Goal: Task Accomplishment & Management: Use online tool/utility

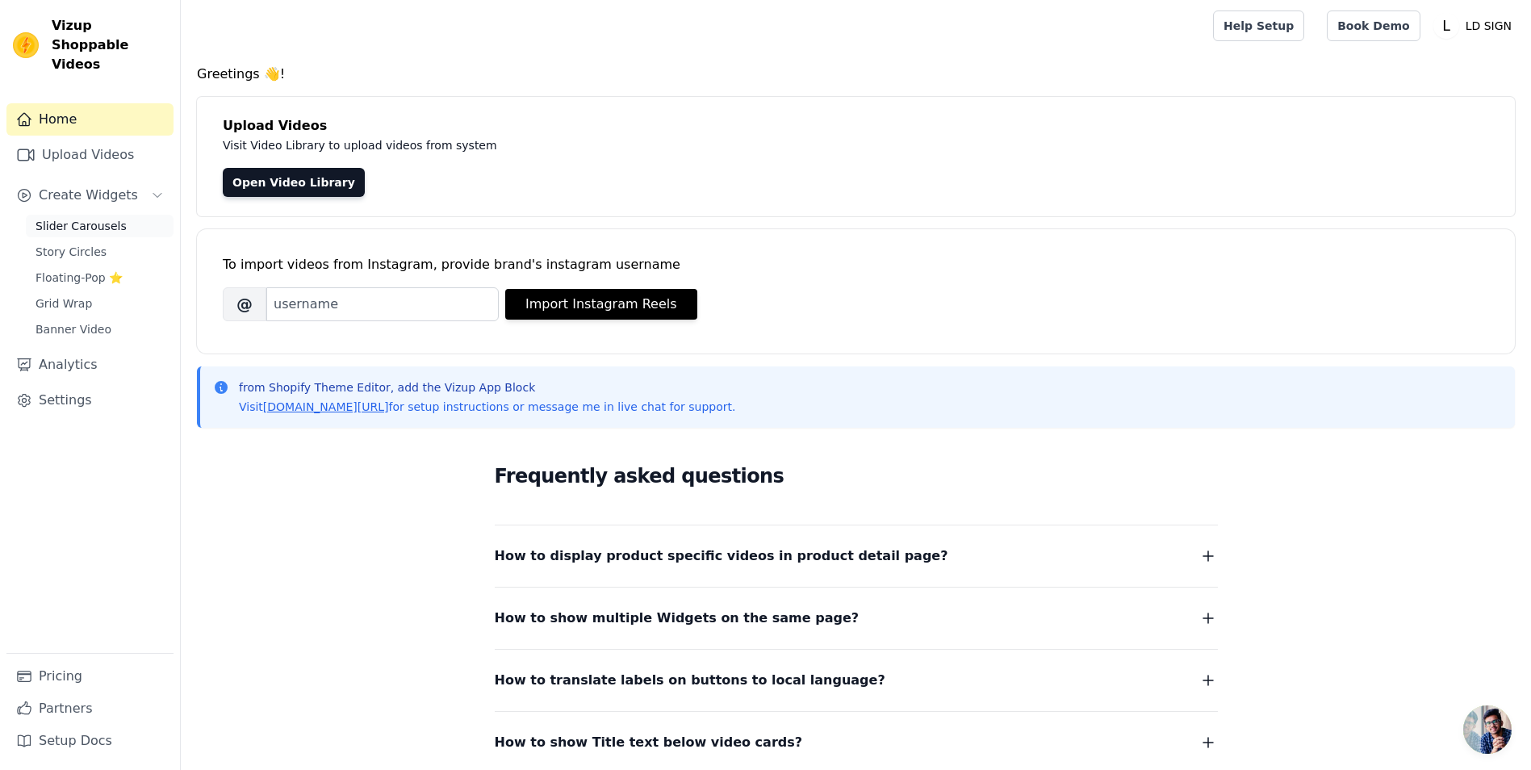
click at [109, 218] on span "Slider Carousels" at bounding box center [81, 226] width 91 height 16
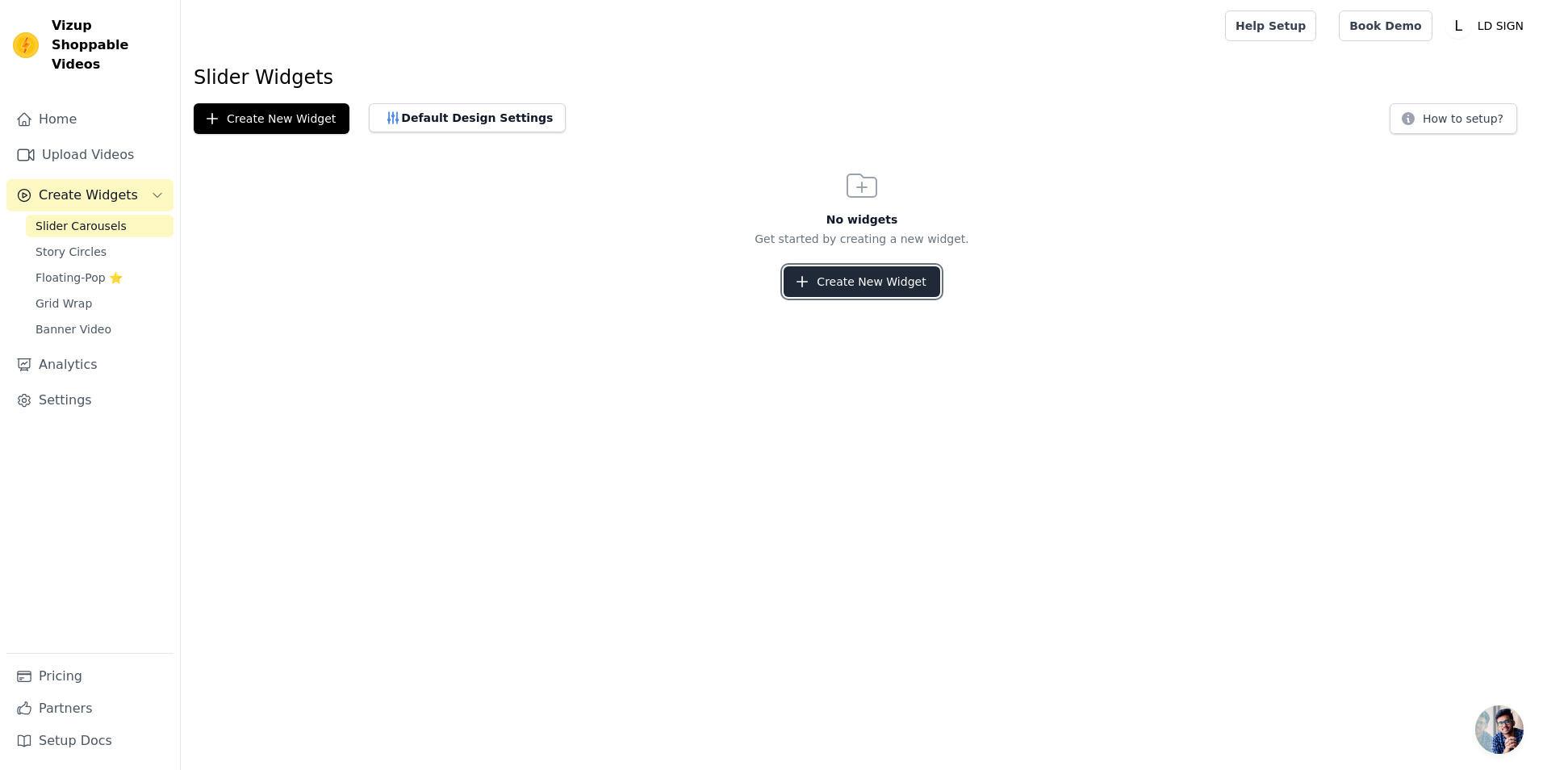
click at [876, 281] on button "Create New Widget" at bounding box center [862, 281] width 156 height 31
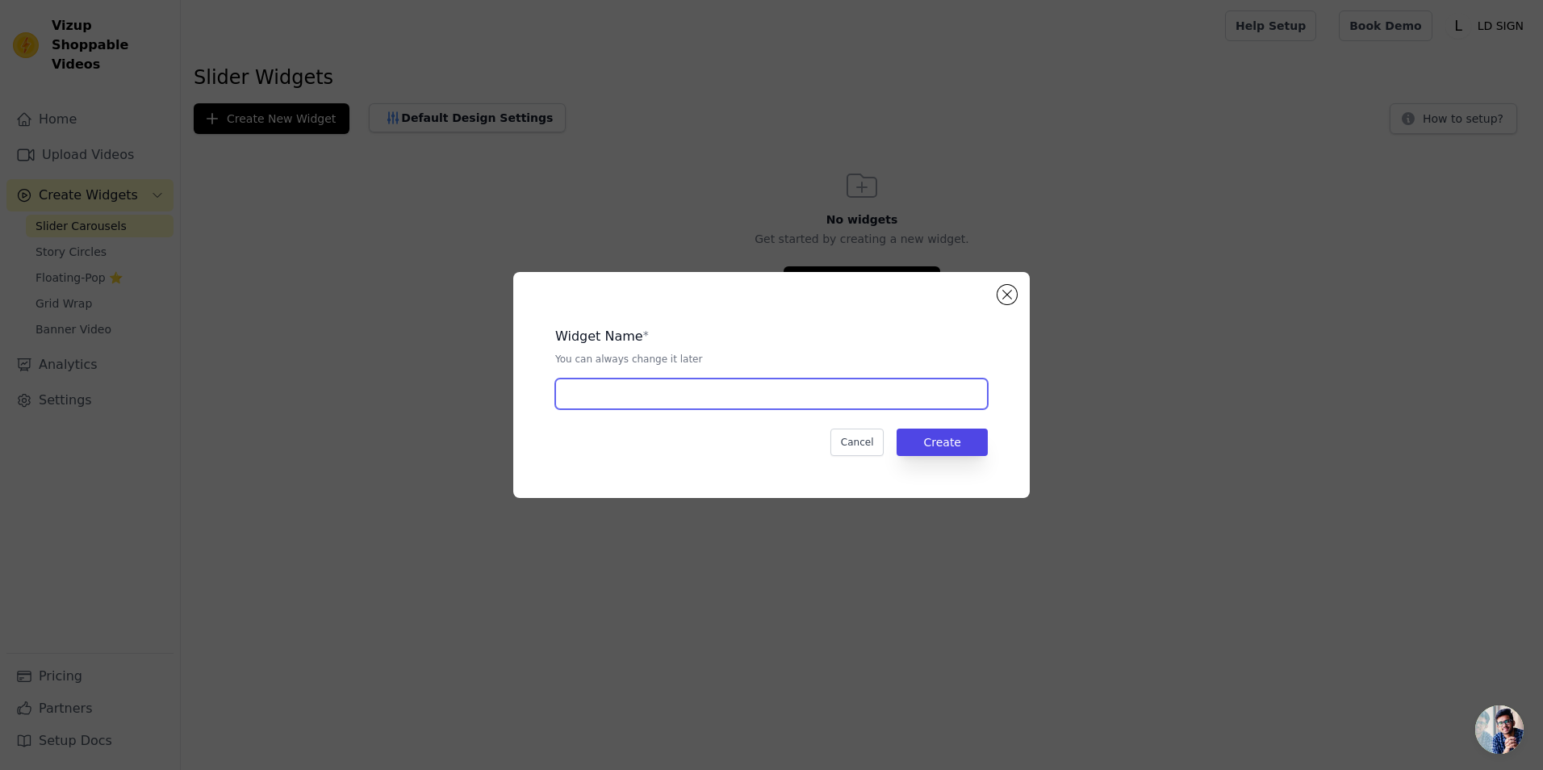
click at [777, 392] on input "text" at bounding box center [771, 394] width 433 height 31
type input "Video slider"
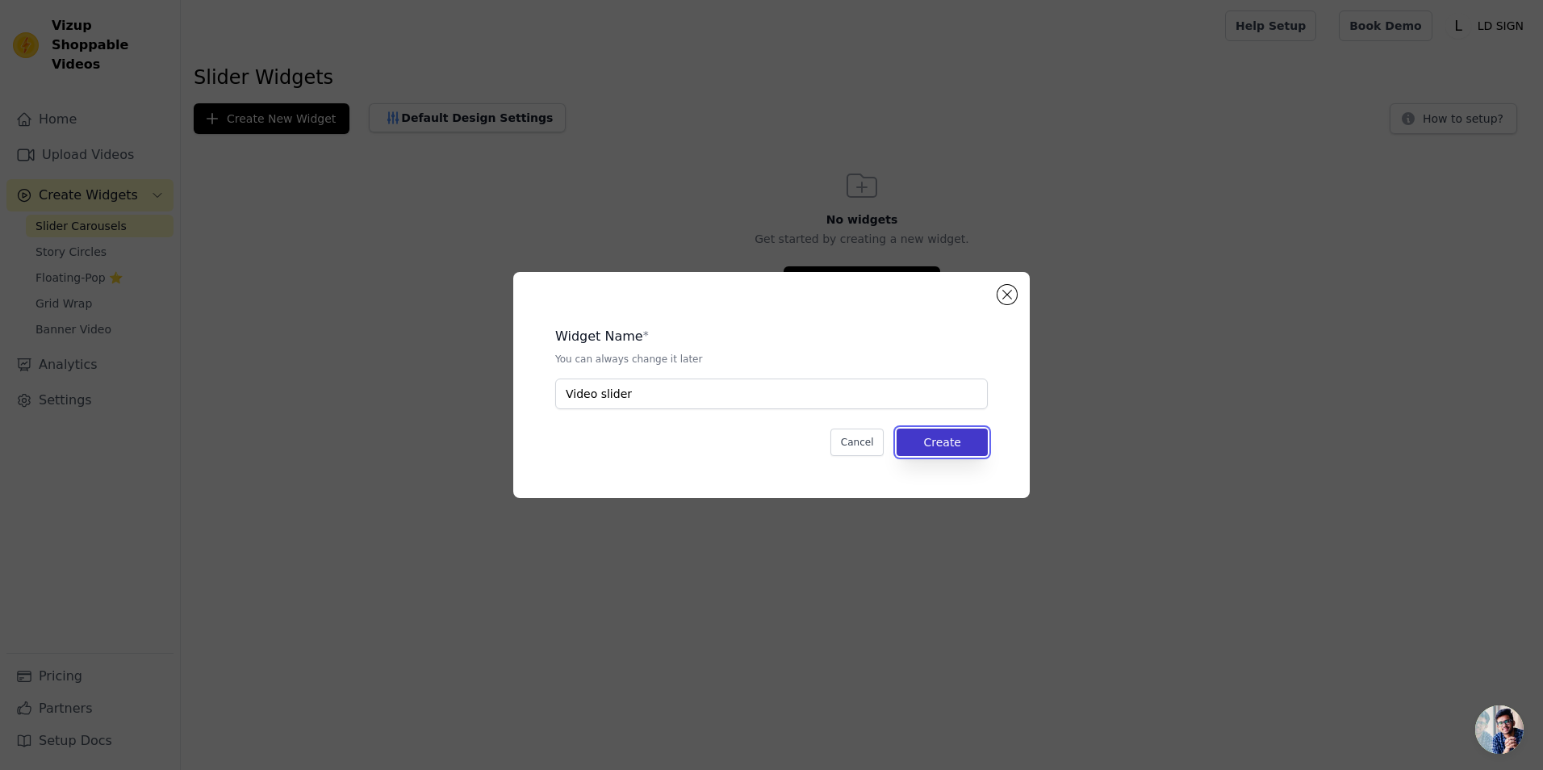
click at [967, 442] on button "Create" at bounding box center [942, 442] width 91 height 27
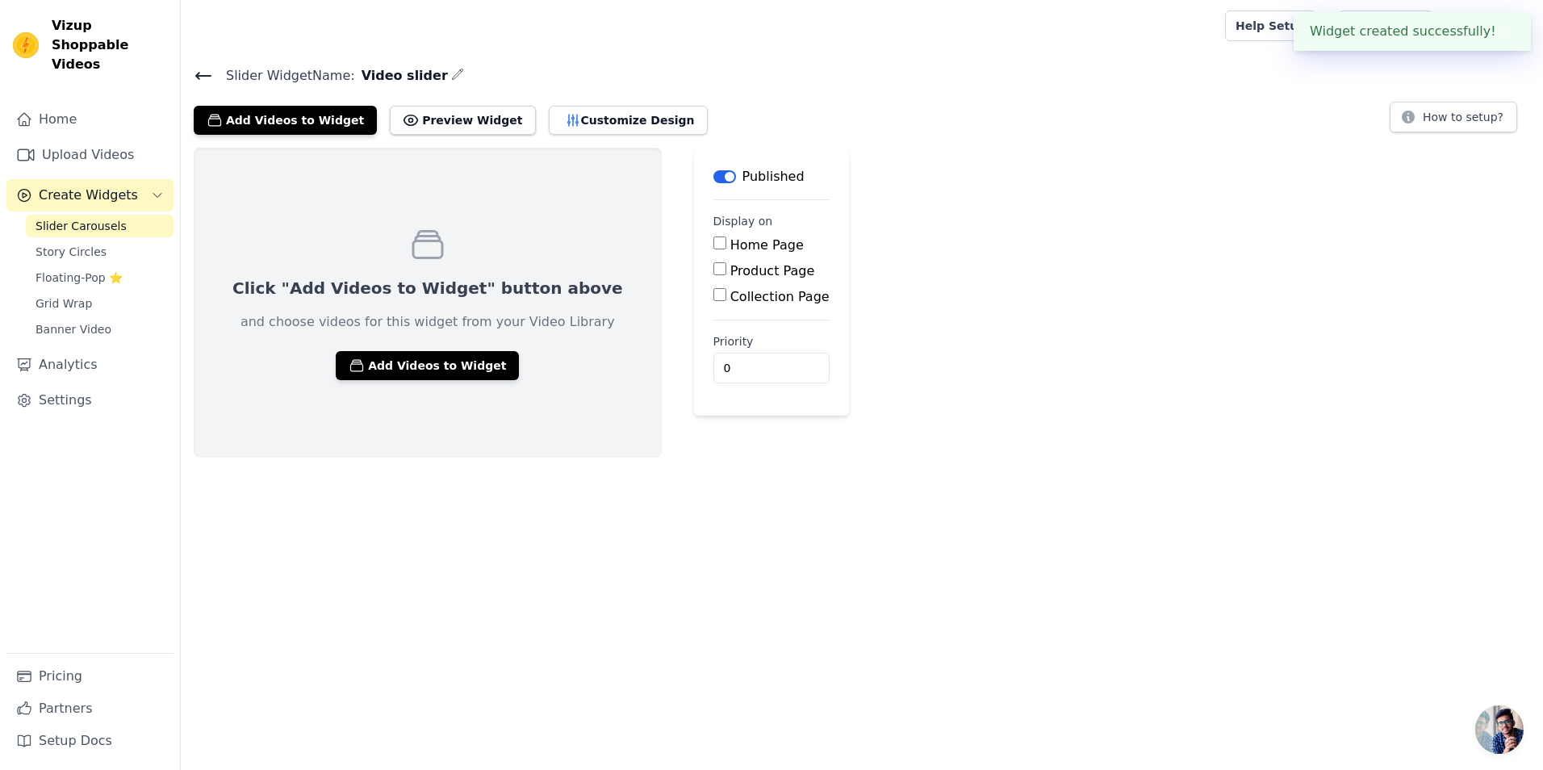
click at [731, 242] on label "Home Page" at bounding box center [767, 244] width 73 height 15
click at [714, 242] on input "Home Page" at bounding box center [720, 243] width 13 height 13
checkbox input "true"
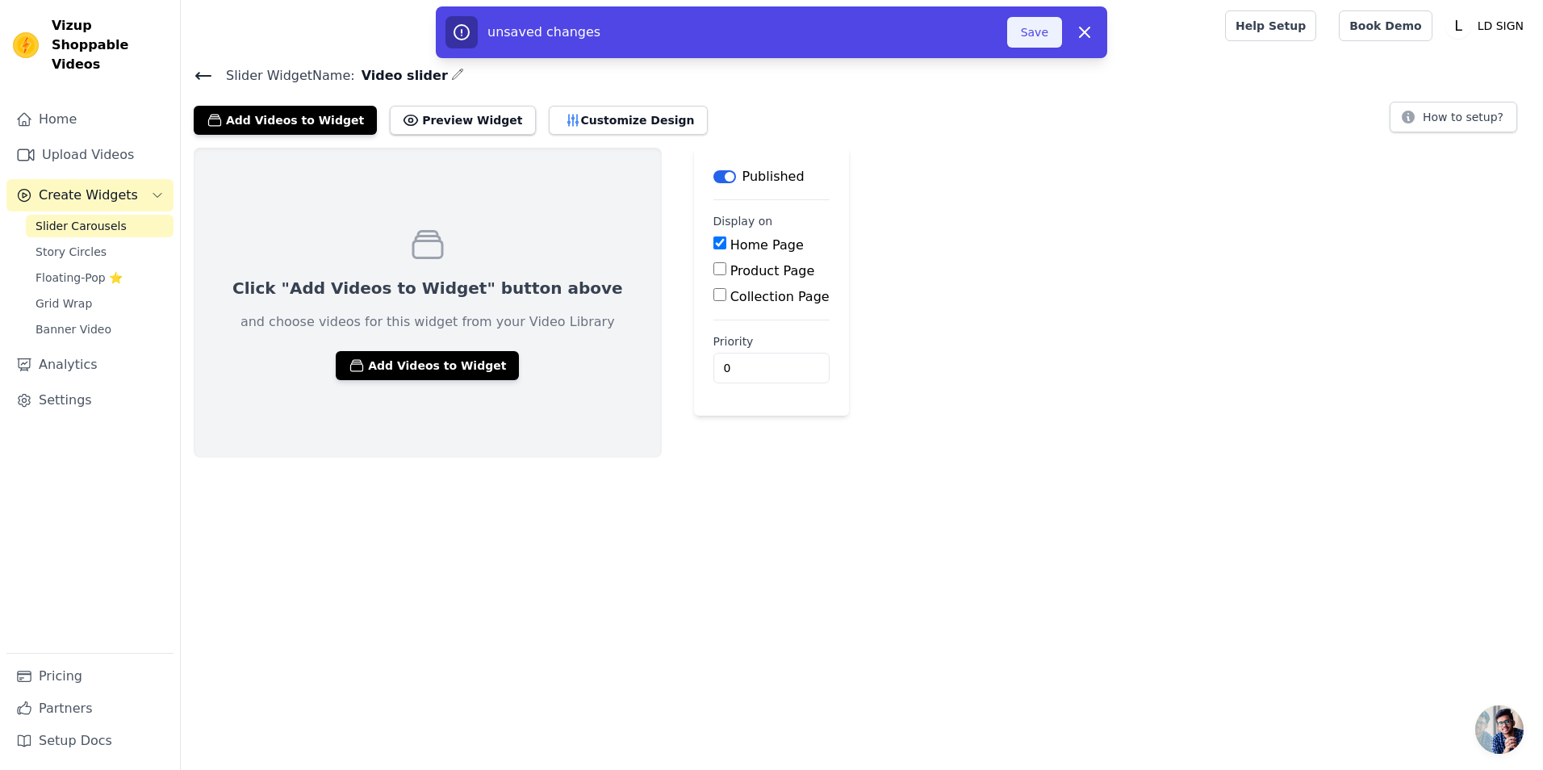
click at [1024, 41] on button "Save" at bounding box center [1034, 32] width 55 height 31
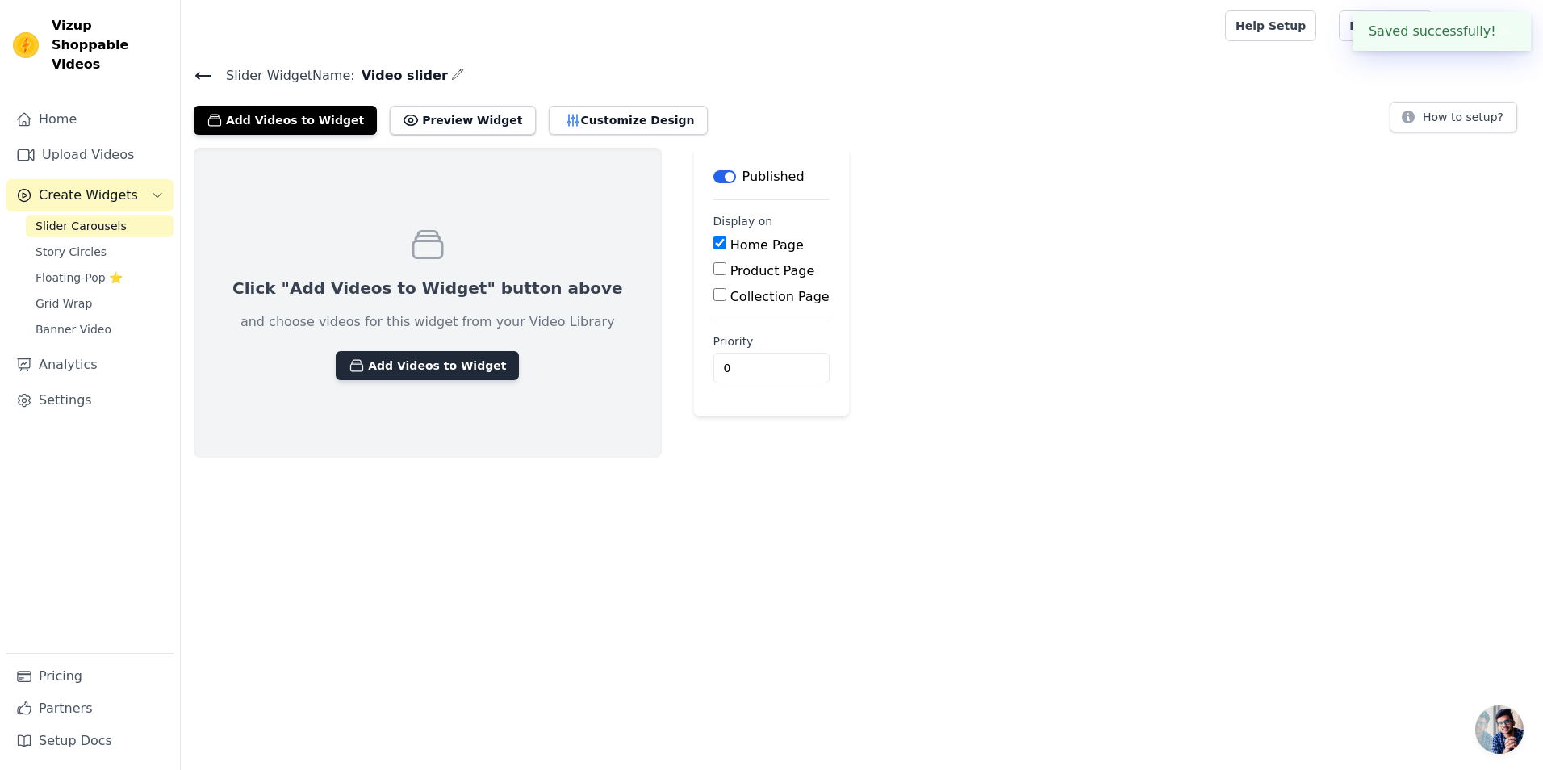
click at [395, 356] on button "Add Videos to Widget" at bounding box center [427, 365] width 183 height 29
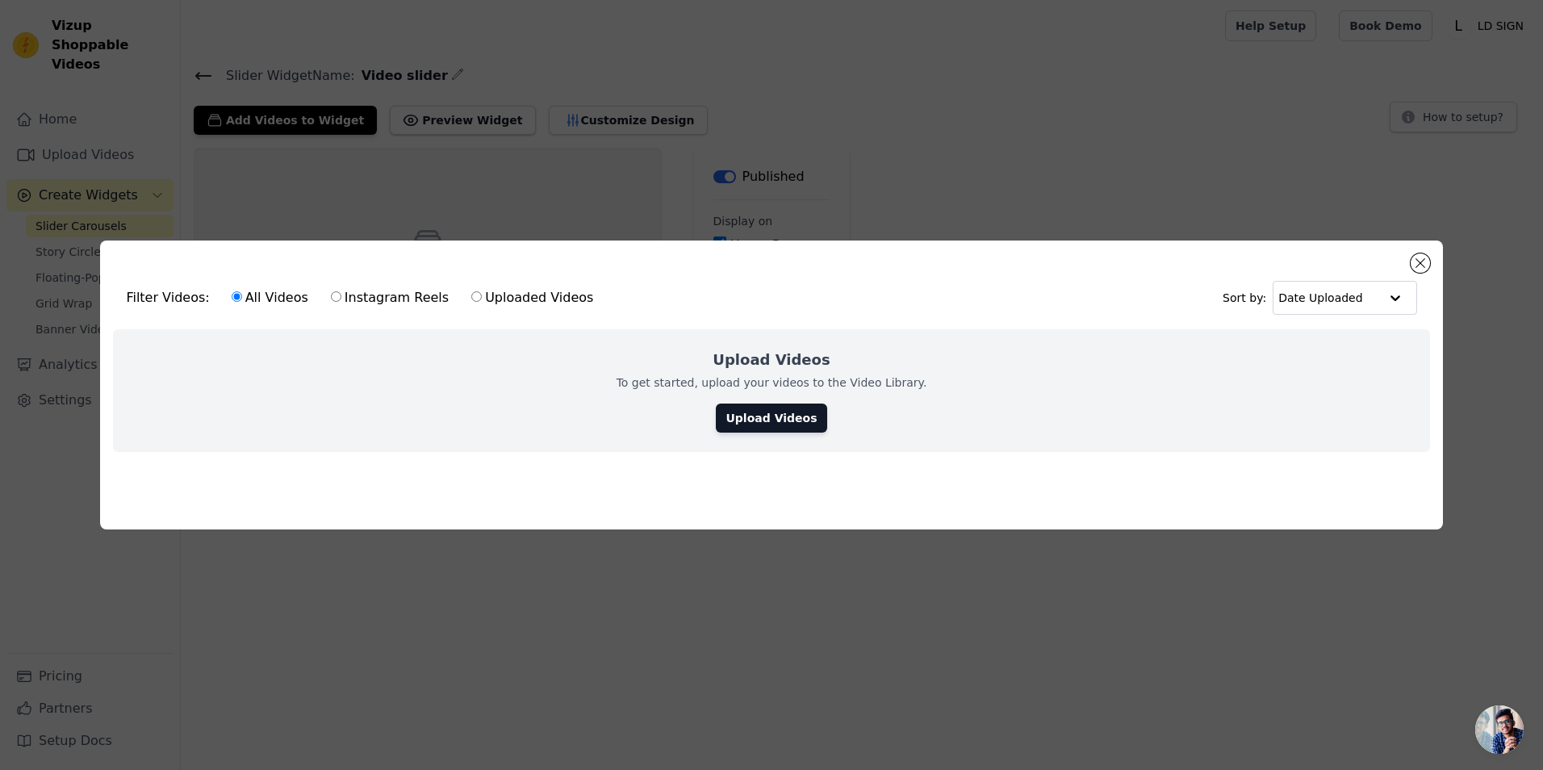
click at [365, 291] on label "Instagram Reels" at bounding box center [389, 297] width 119 height 21
click at [341, 291] on input "Instagram Reels" at bounding box center [336, 296] width 10 height 10
radio input "true"
click at [781, 425] on link "Upload Videos" at bounding box center [771, 418] width 111 height 29
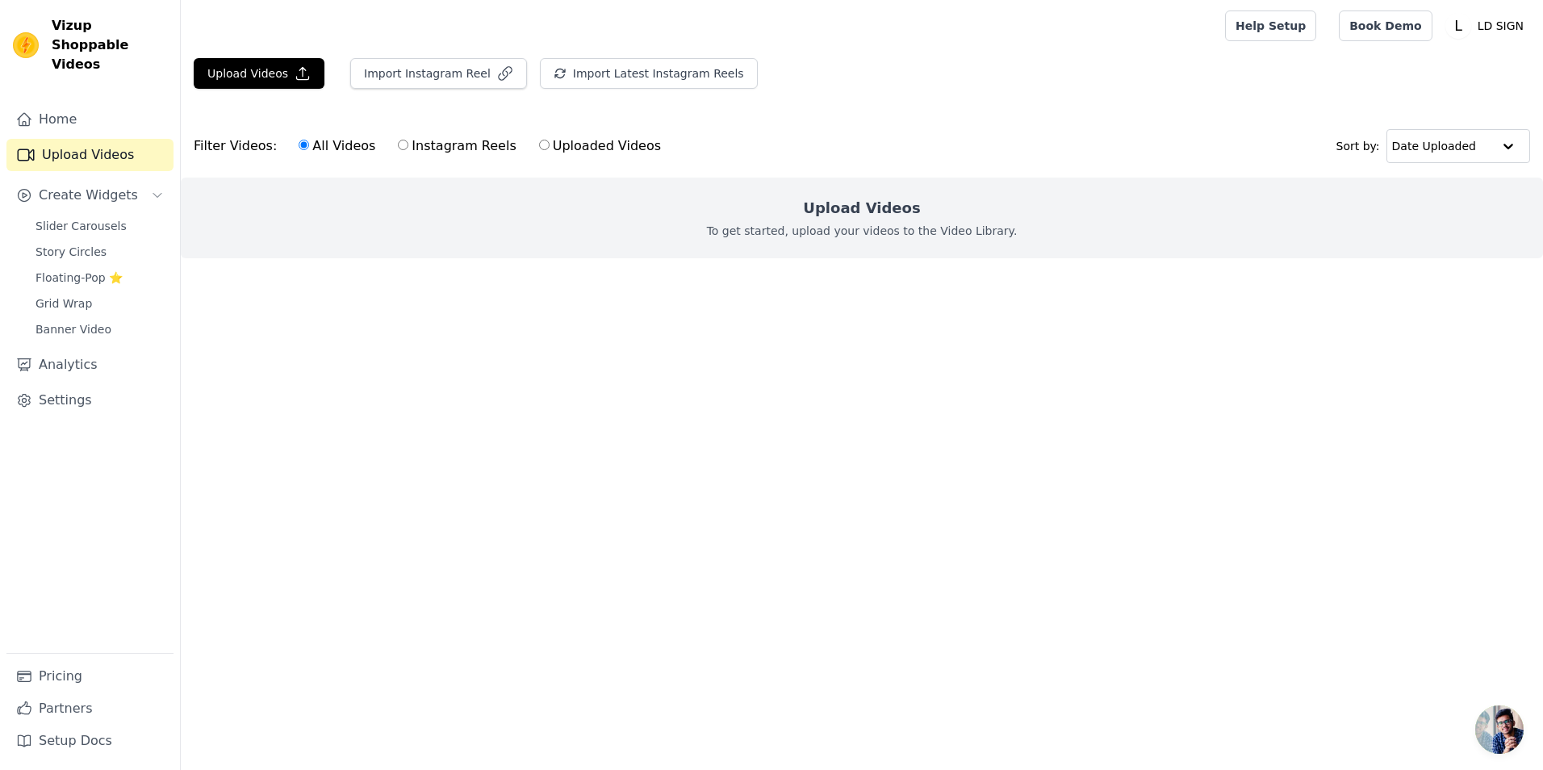
click at [805, 234] on p "To get started, upload your videos to the Video Library." at bounding box center [862, 231] width 311 height 16
click at [111, 139] on link "Upload Videos" at bounding box center [89, 155] width 167 height 32
click at [398, 148] on input "Instagram Reels" at bounding box center [403, 145] width 10 height 10
radio input "true"
click at [285, 78] on button "Upload Videos" at bounding box center [259, 73] width 131 height 31
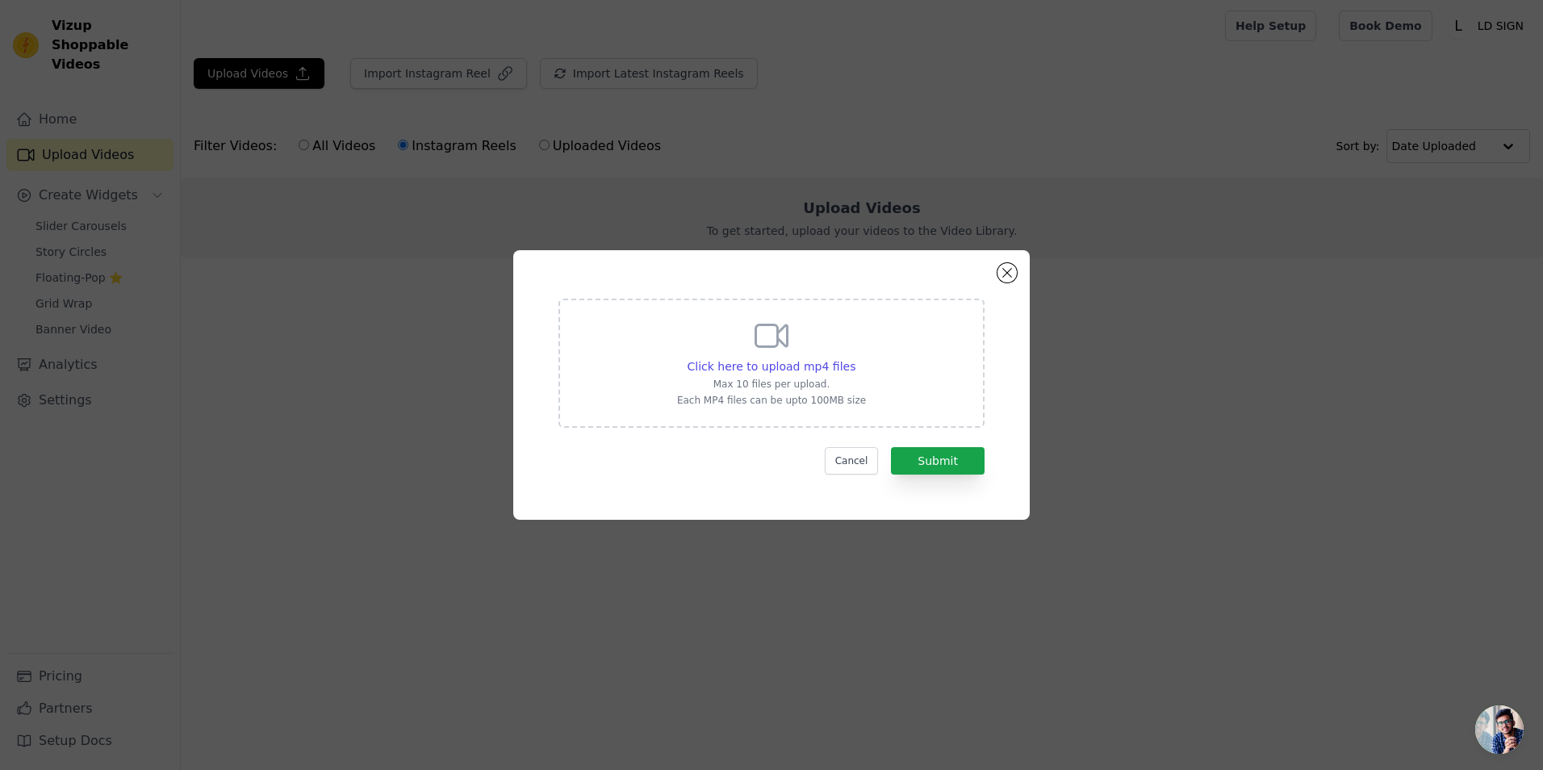
click at [863, 400] on div "Click here to upload mp4 files Max 10 files per upload. Each MP4 files can be u…" at bounding box center [772, 363] width 426 height 129
click at [856, 358] on input "Click here to upload mp4 files Max 10 files per upload. Each MP4 files can be u…" at bounding box center [855, 358] width 1 height 1
type input "C:\fakepath\✨ Unveiling our latest creation! ✨Check out this stunning custom ne…"
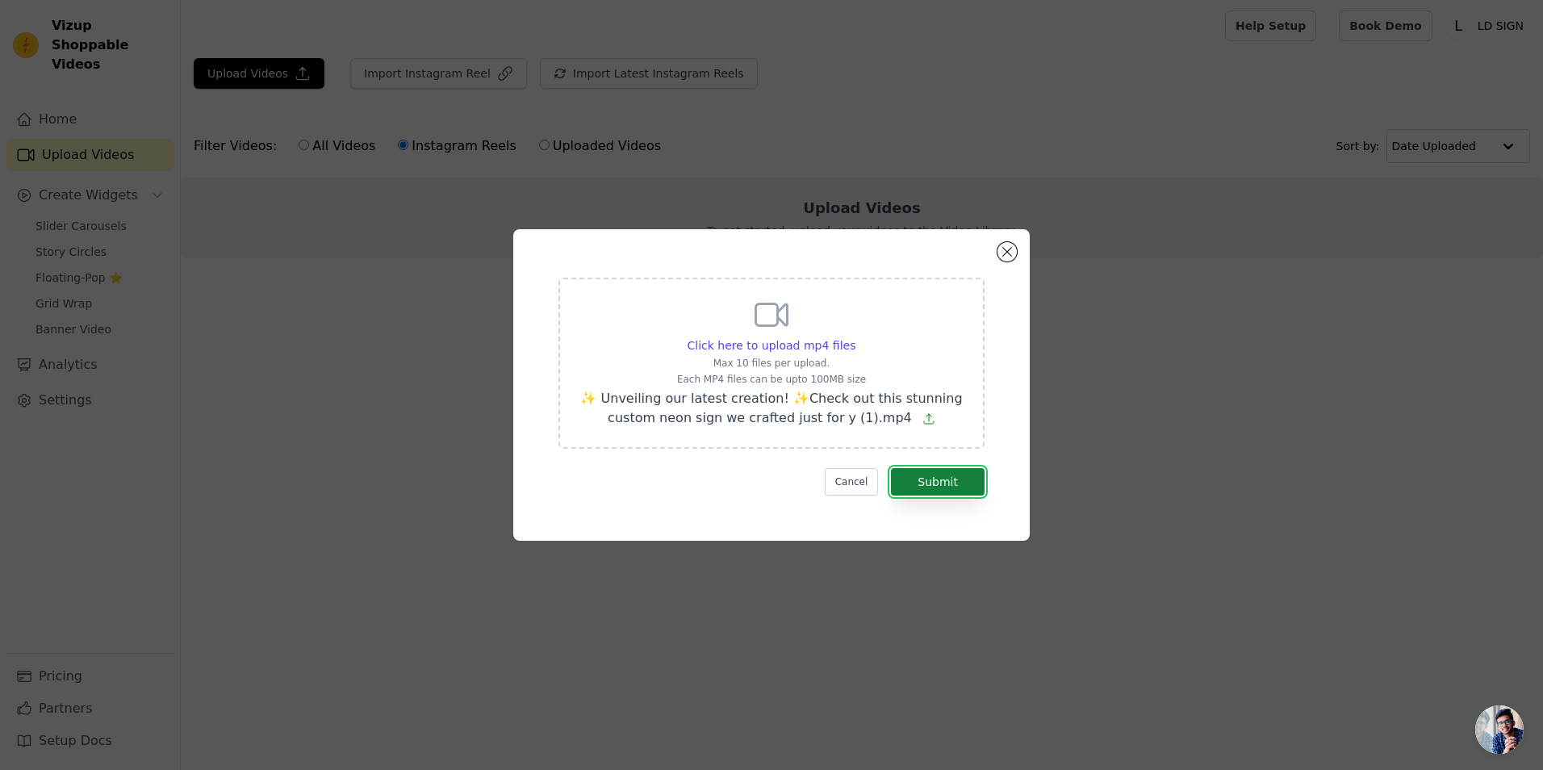
click at [936, 485] on button "Submit" at bounding box center [938, 481] width 94 height 27
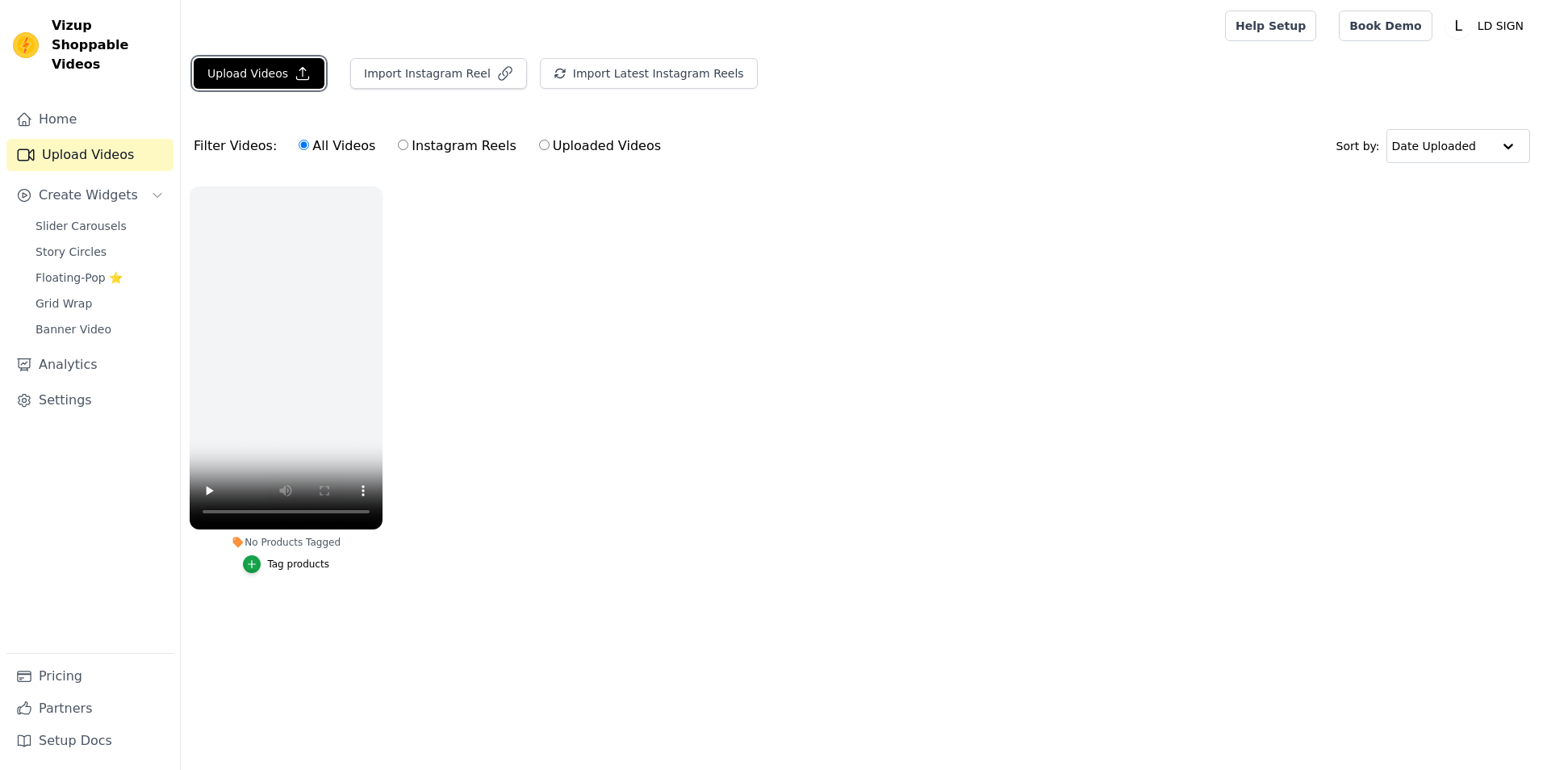
click at [216, 72] on button "Upload Videos" at bounding box center [259, 73] width 131 height 31
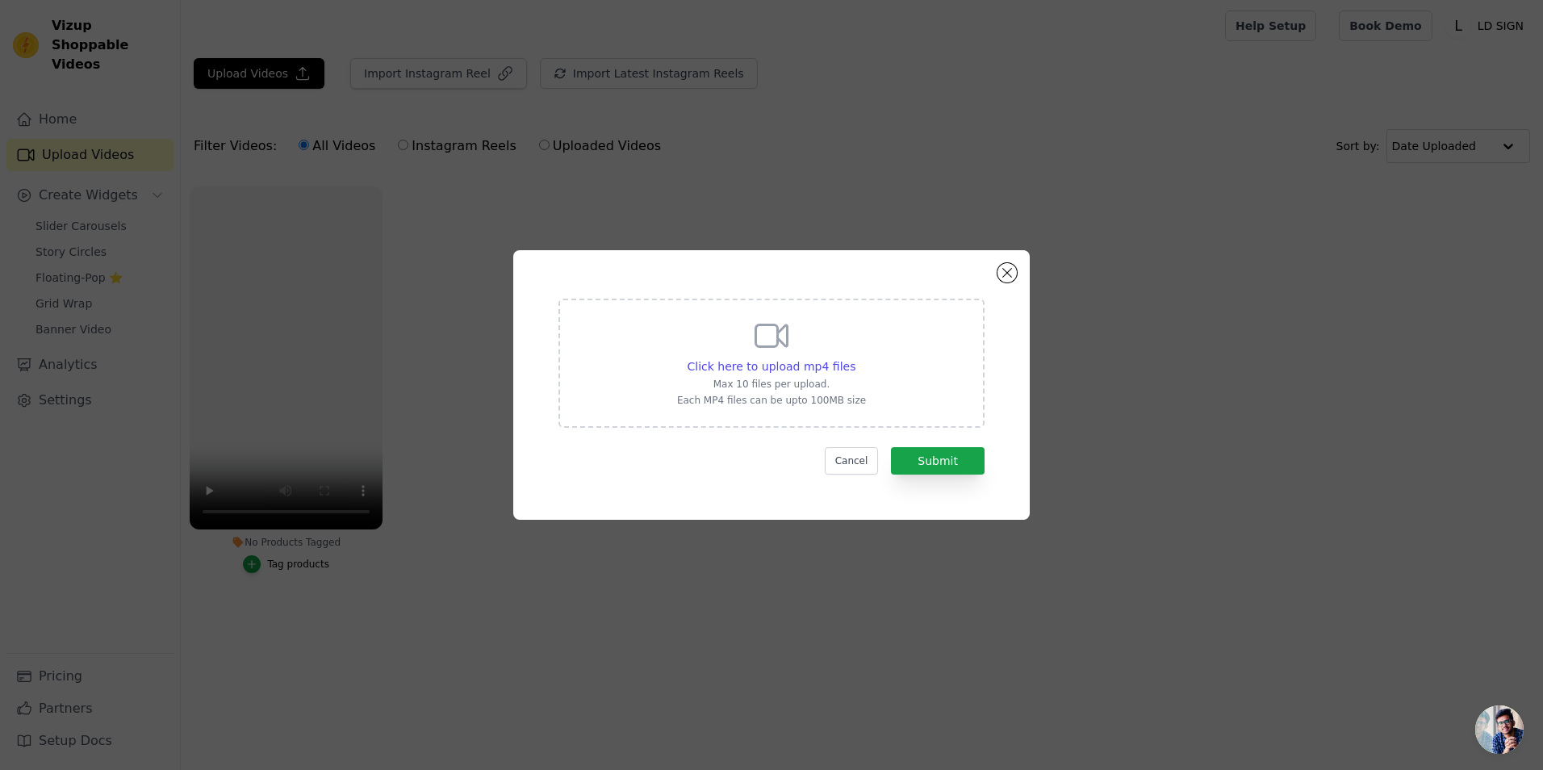
click at [749, 346] on div "Click here to upload mp4 files Max 10 files per upload. Each MP4 files can be u…" at bounding box center [771, 361] width 189 height 90
click at [855, 358] on input "Click here to upload mp4 files Max 10 files per upload. Each MP4 files can be u…" at bounding box center [855, 358] width 1 height 1
type input "C:\fakepath\I think I like it✨ #neonhub.mp4"
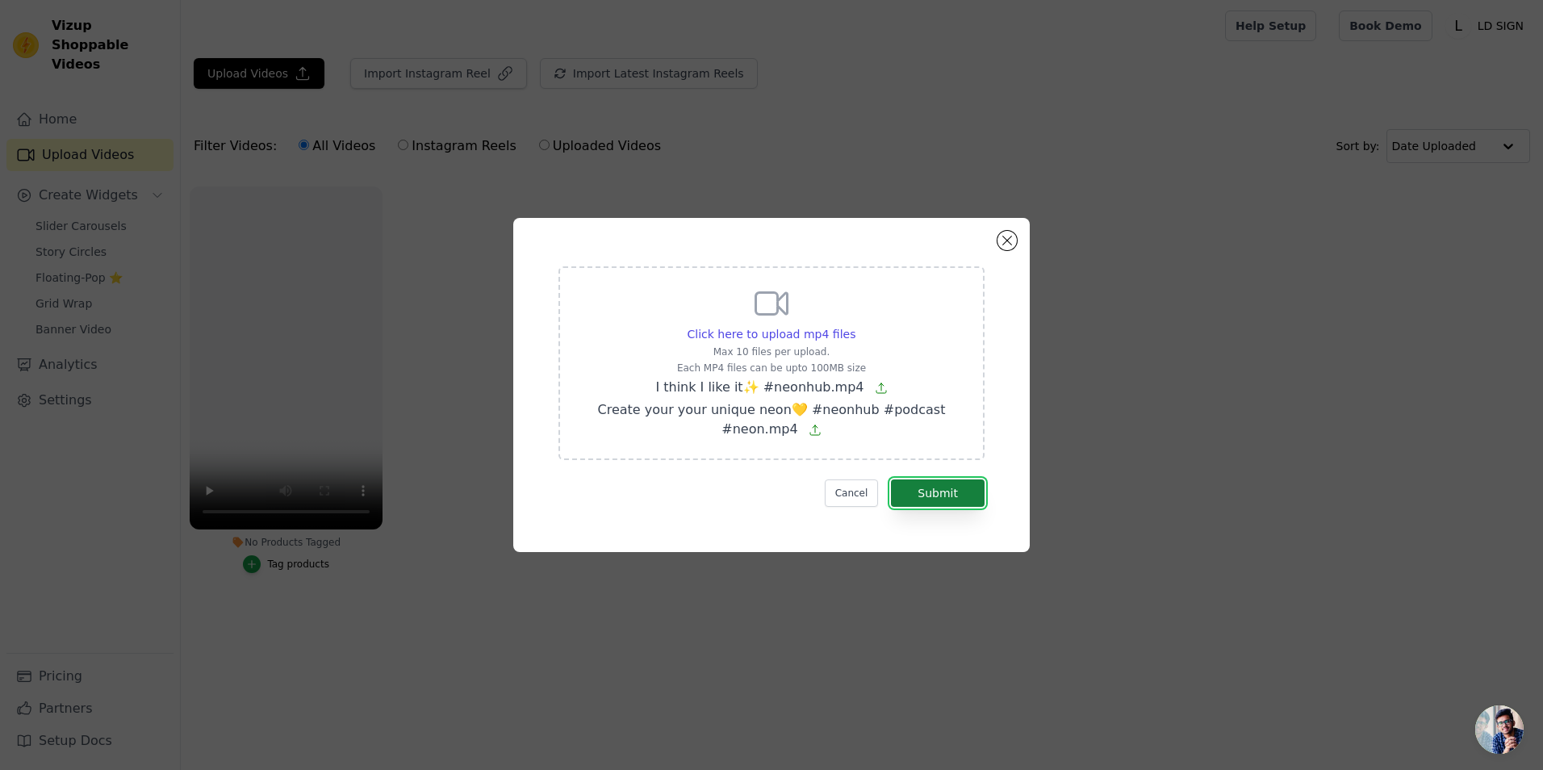
click at [913, 487] on button "Submit" at bounding box center [938, 493] width 94 height 27
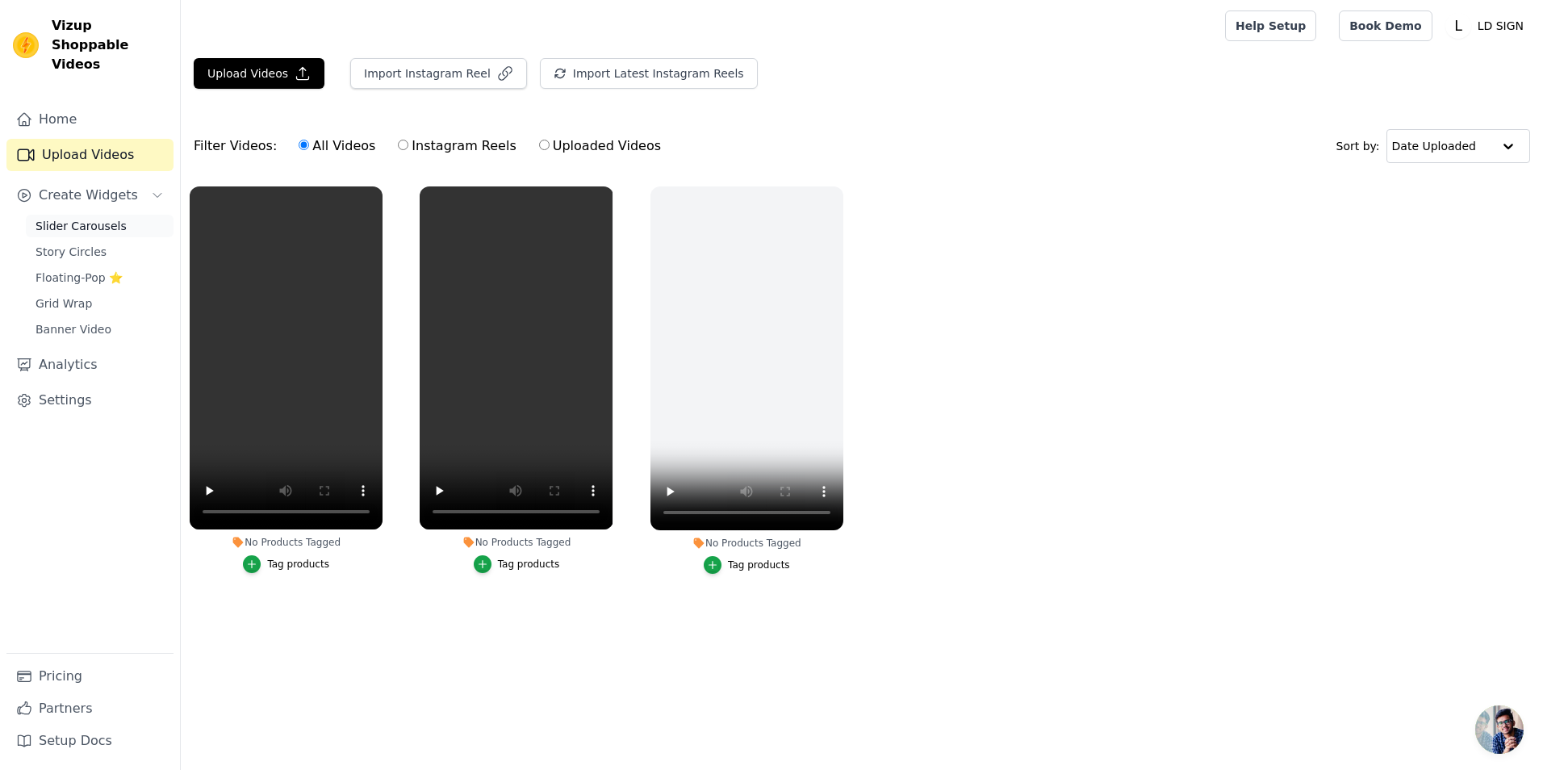
click at [108, 218] on span "Slider Carousels" at bounding box center [81, 226] width 91 height 16
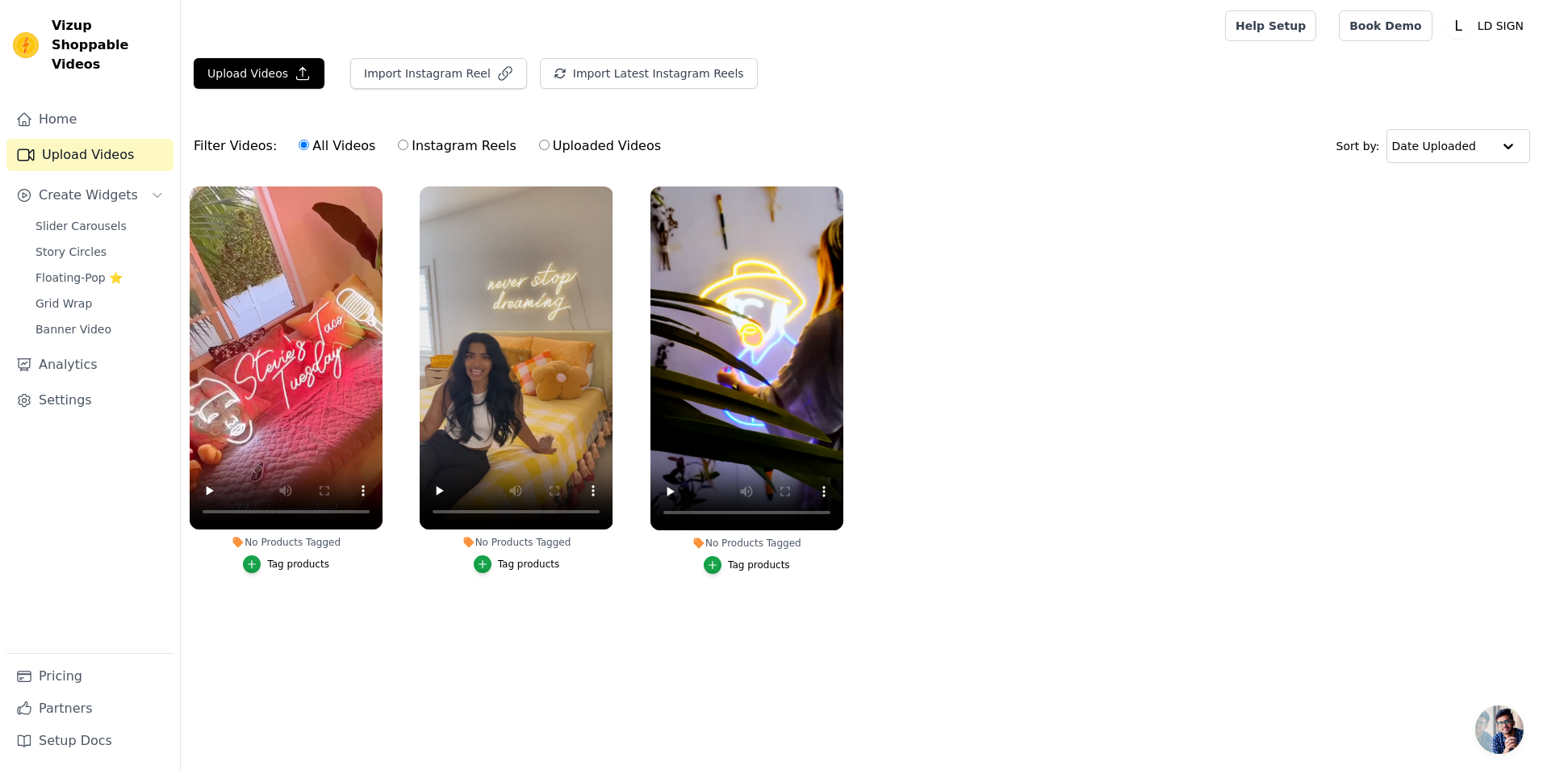
click at [416, 153] on label "Instagram Reels" at bounding box center [456, 146] width 119 height 21
click at [408, 150] on input "Instagram Reels" at bounding box center [403, 145] width 10 height 10
radio input "true"
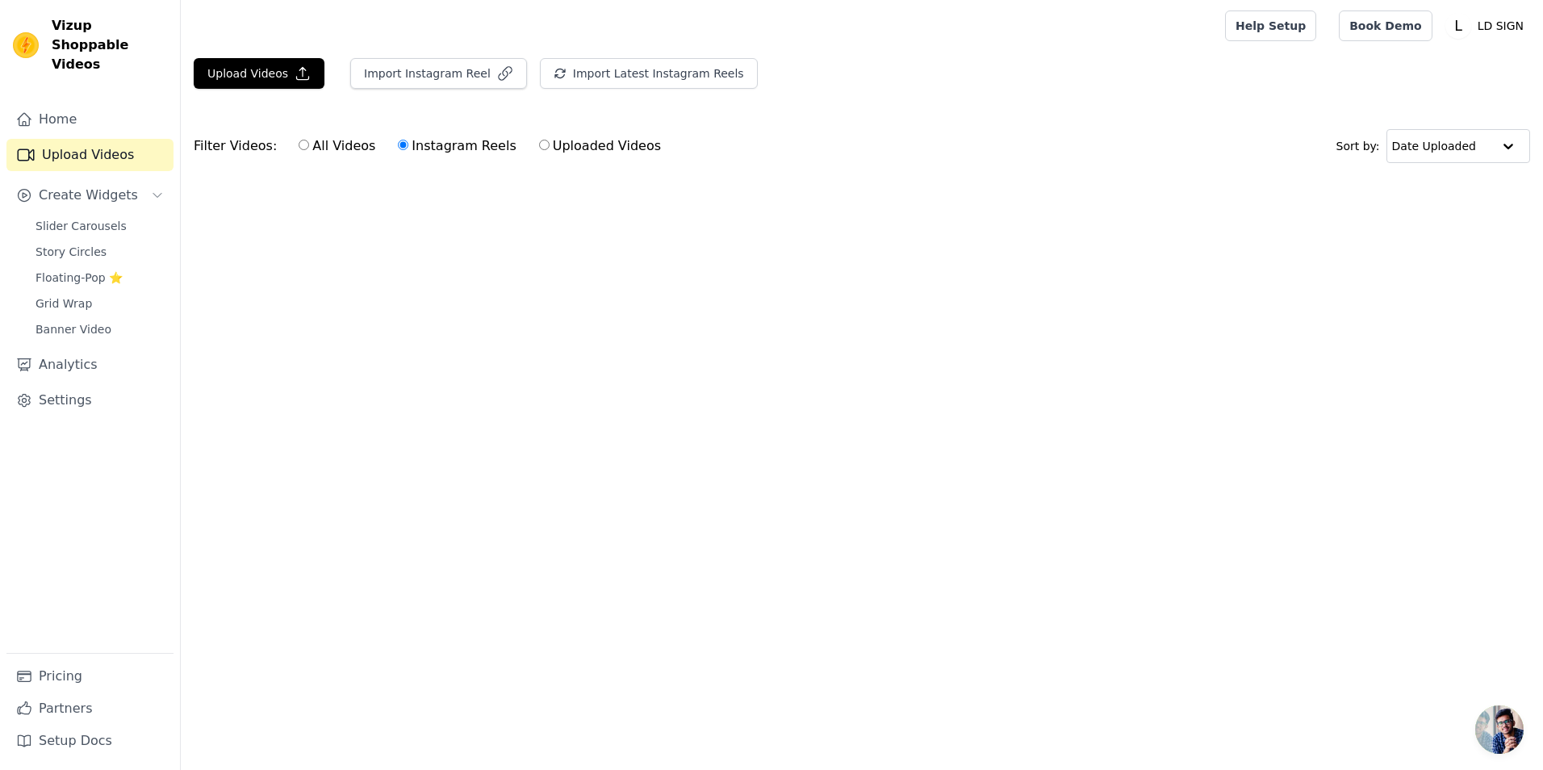
click at [299, 150] on input "All Videos" at bounding box center [304, 145] width 10 height 10
radio input "true"
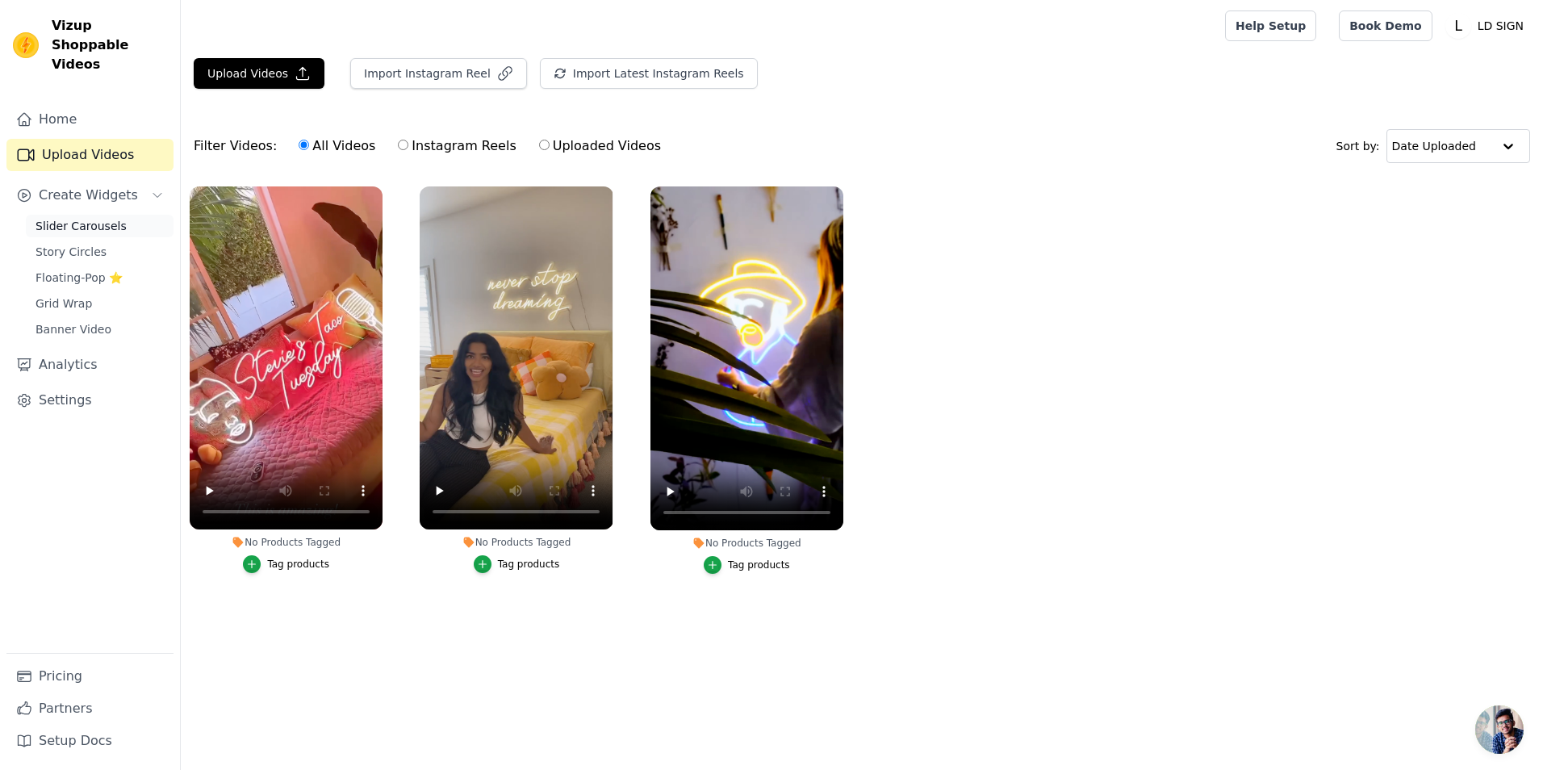
click at [110, 218] on span "Slider Carousels" at bounding box center [81, 226] width 91 height 16
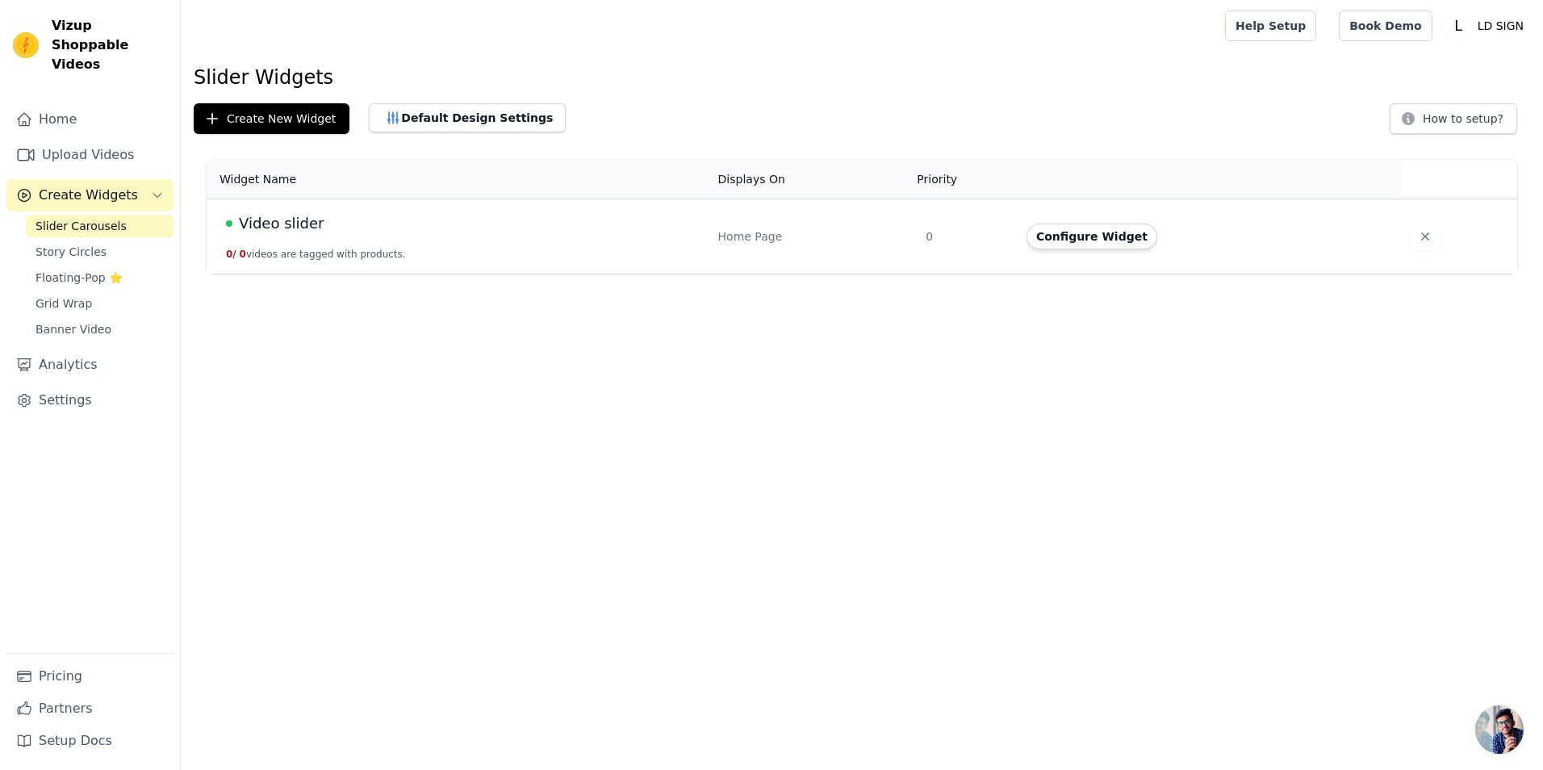
click at [333, 236] on td "Video slider 0 / 0 videos are tagged with products." at bounding box center [458, 236] width 502 height 75
click at [1112, 235] on button "Configure Widget" at bounding box center [1092, 237] width 131 height 26
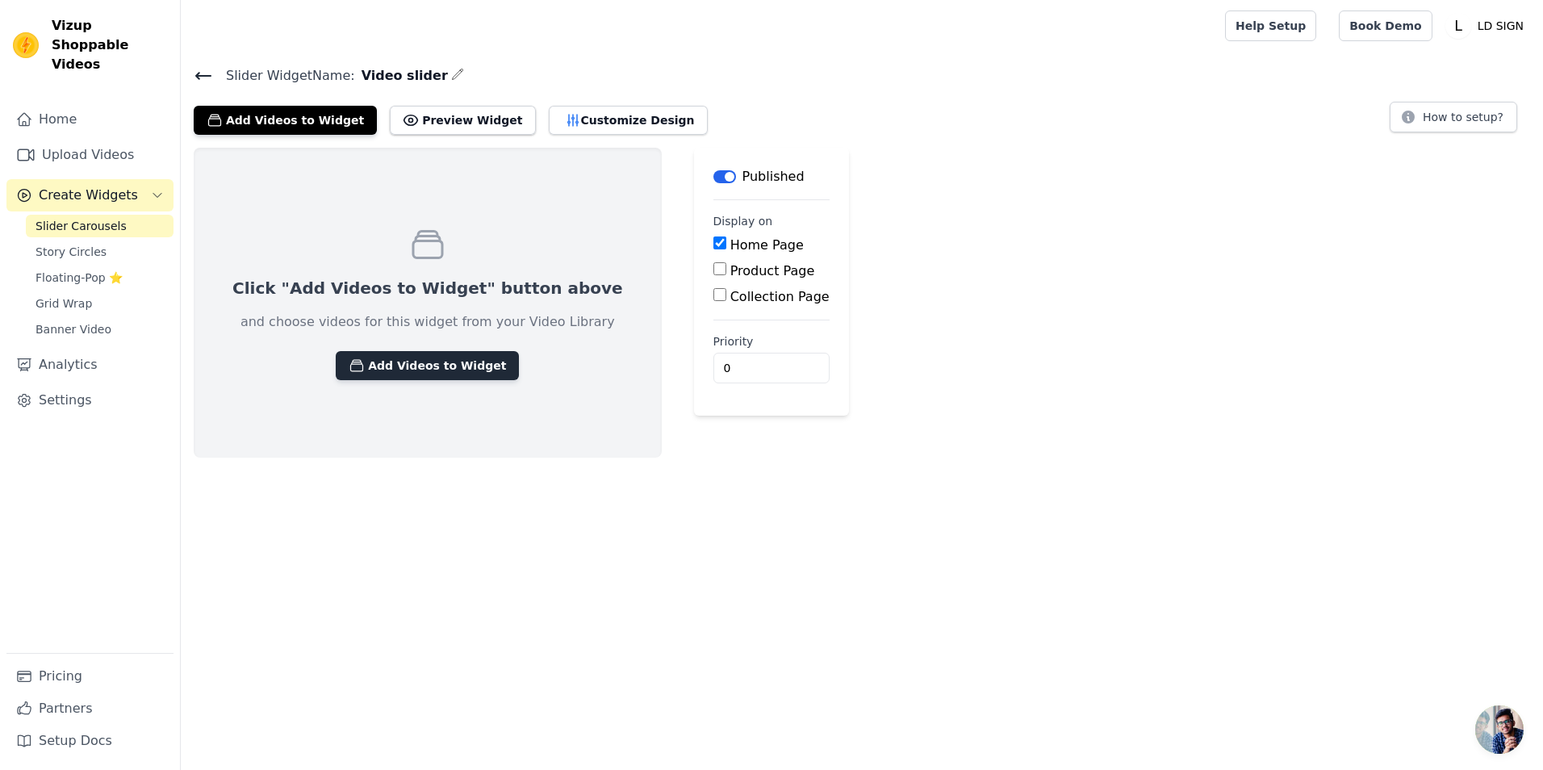
click at [424, 366] on button "Add Videos to Widget" at bounding box center [427, 365] width 183 height 29
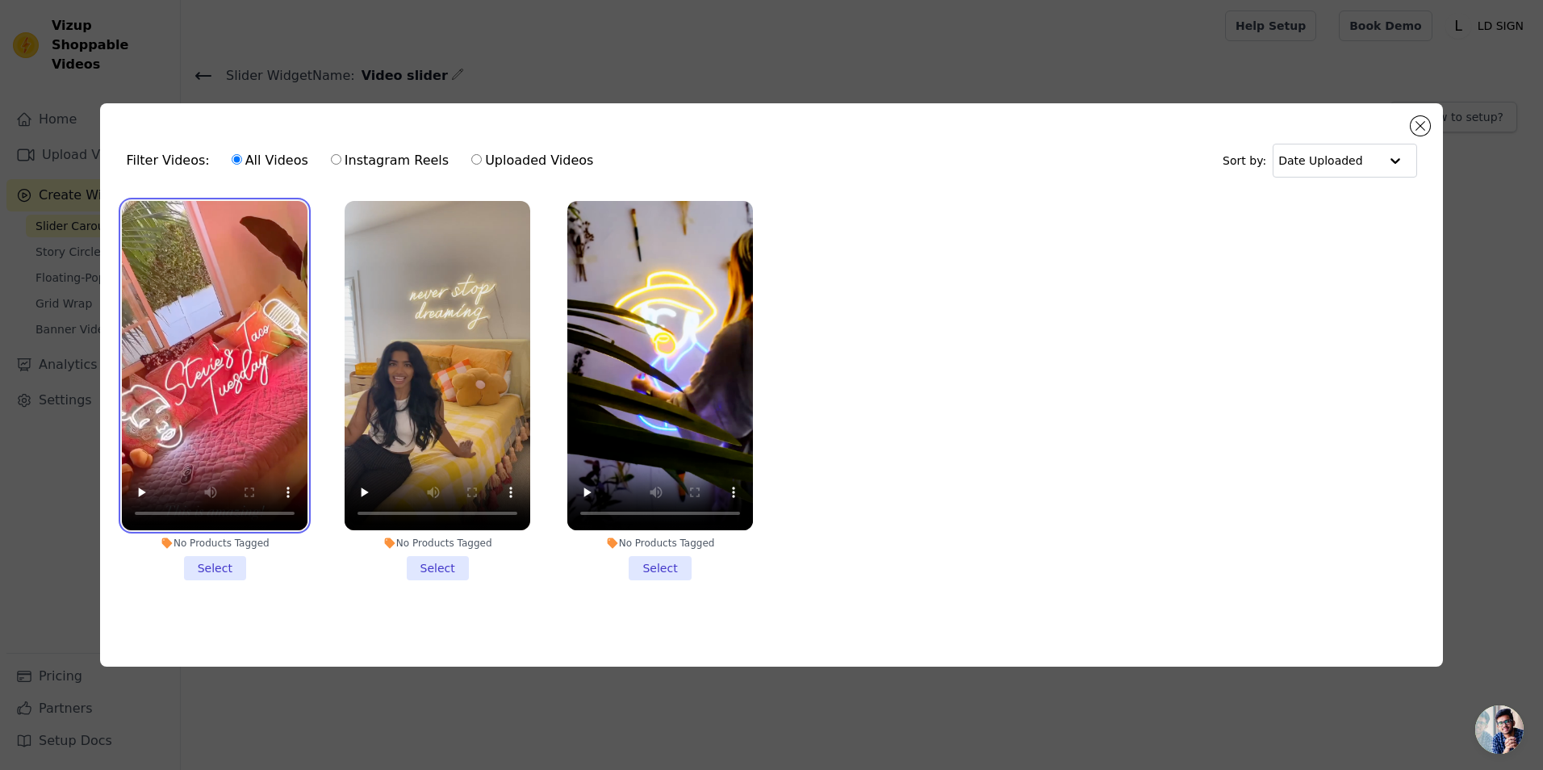
click at [238, 395] on video at bounding box center [215, 366] width 186 height 330
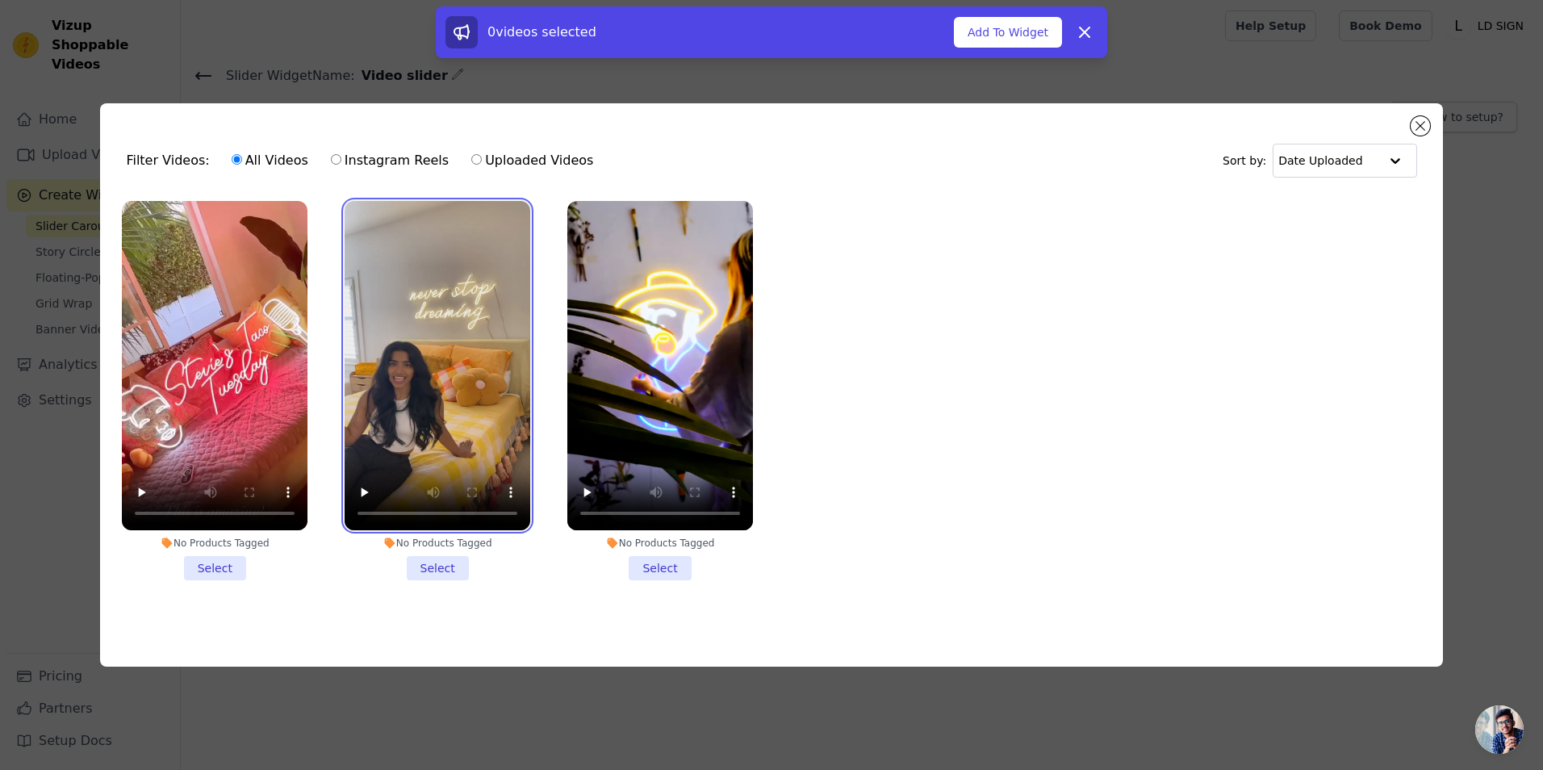
drag, startPoint x: 400, startPoint y: 393, endPoint x: 635, endPoint y: 394, distance: 234.9
click at [403, 395] on video at bounding box center [438, 366] width 186 height 330
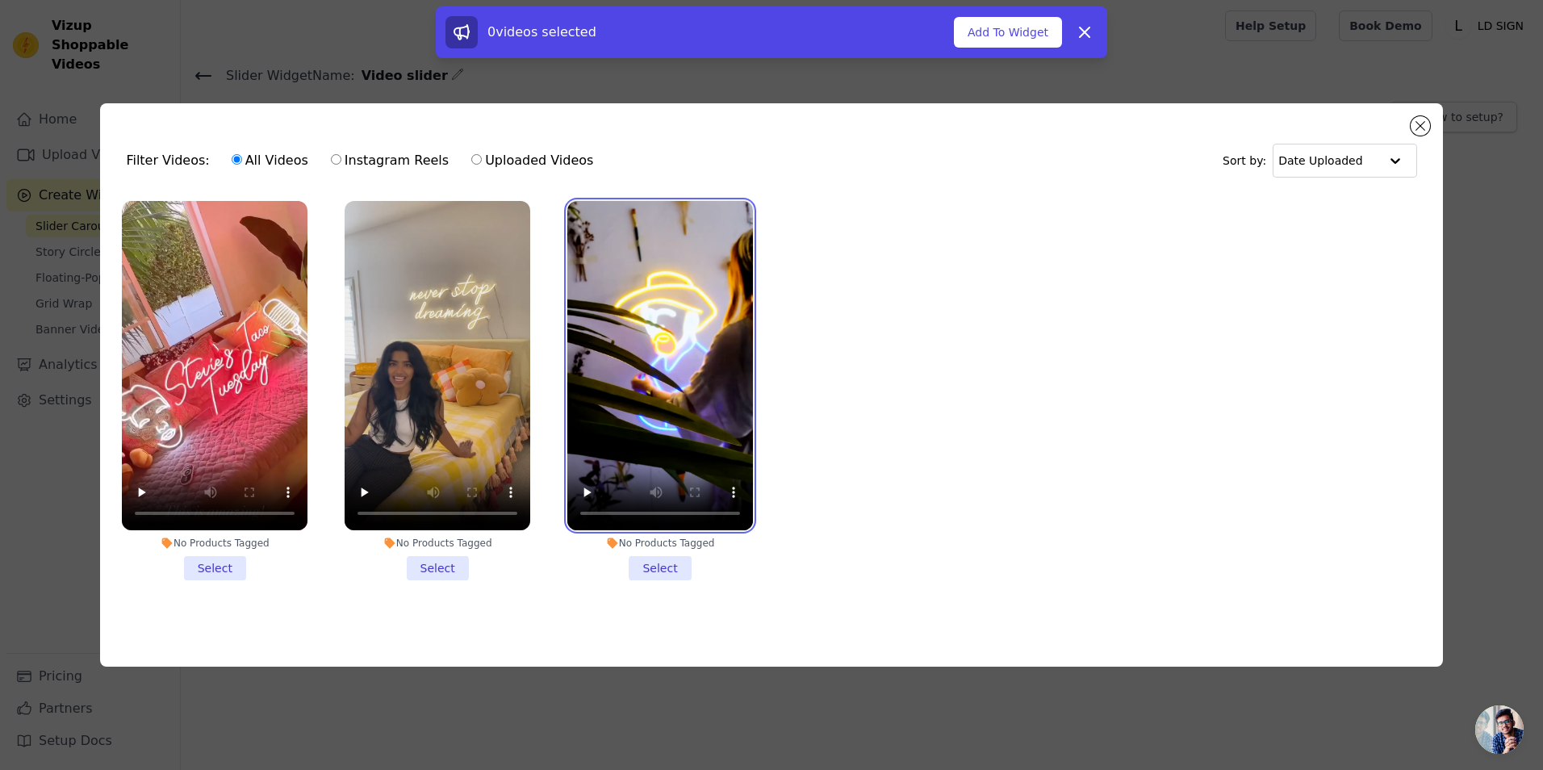
click at [701, 383] on video at bounding box center [661, 366] width 186 height 330
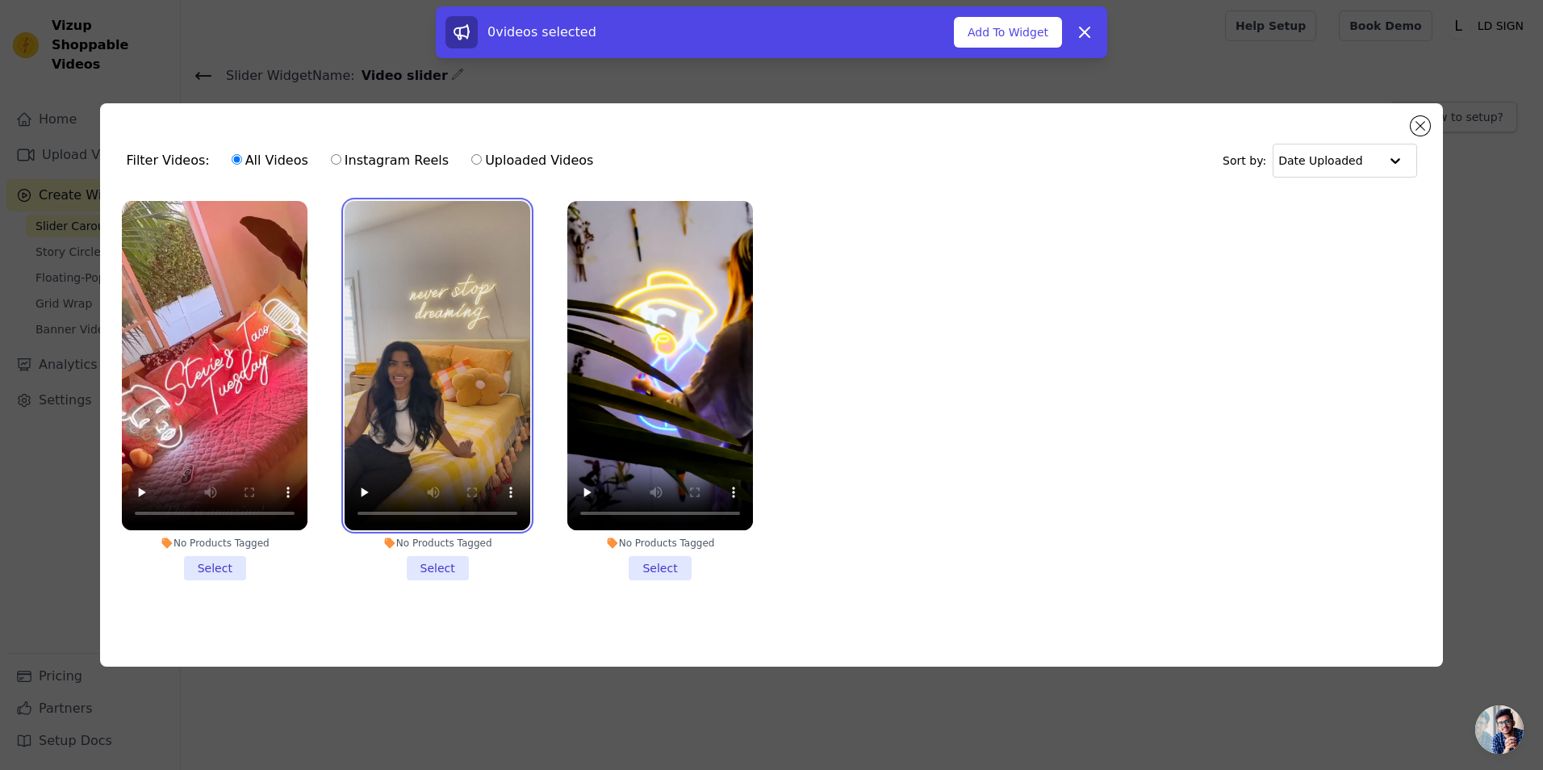
drag, startPoint x: 485, startPoint y: 400, endPoint x: 376, endPoint y: 405, distance: 109.1
click at [376, 405] on video at bounding box center [438, 366] width 186 height 330
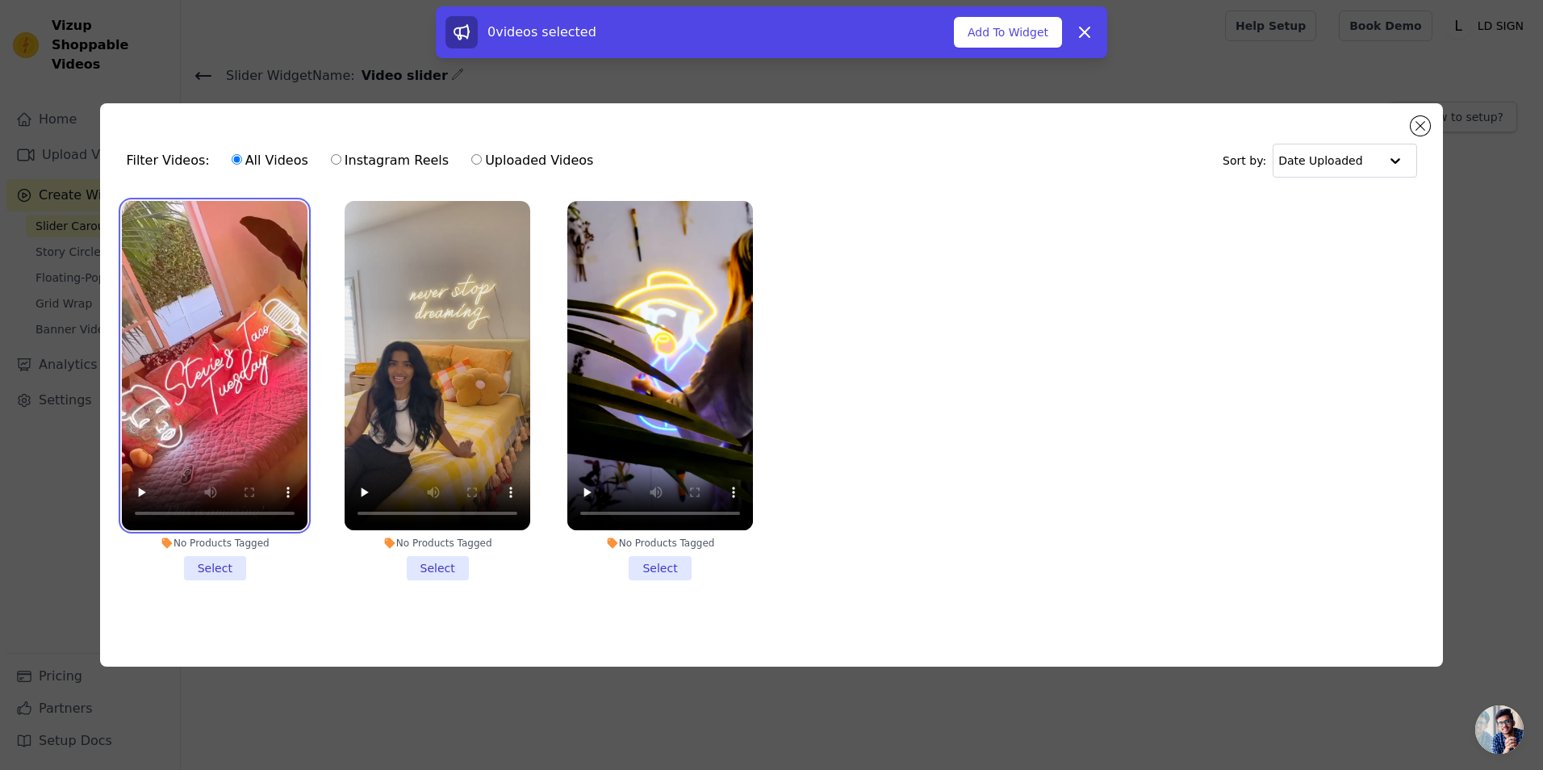
drag, startPoint x: 171, startPoint y: 343, endPoint x: 203, endPoint y: 378, distance: 47.4
click at [172, 343] on video at bounding box center [215, 366] width 186 height 330
click at [225, 569] on li "No Products Tagged Select" at bounding box center [215, 391] width 186 height 380
click at [0, 0] on input "No Products Tagged Select" at bounding box center [0, 0] width 0 height 0
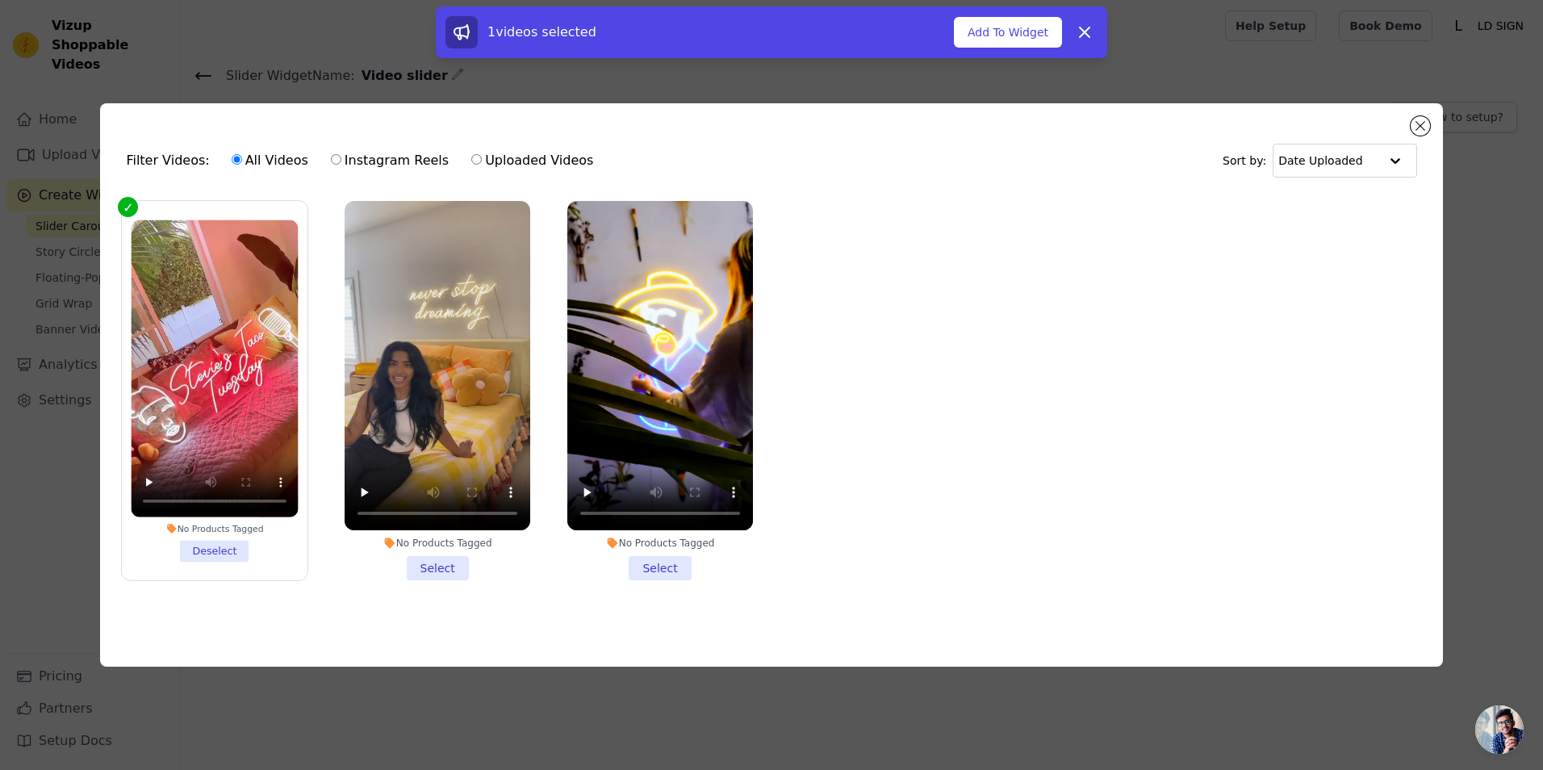
click at [421, 568] on li "No Products Tagged Select" at bounding box center [438, 391] width 186 height 380
click at [0, 0] on input "No Products Tagged Select" at bounding box center [0, 0] width 0 height 0
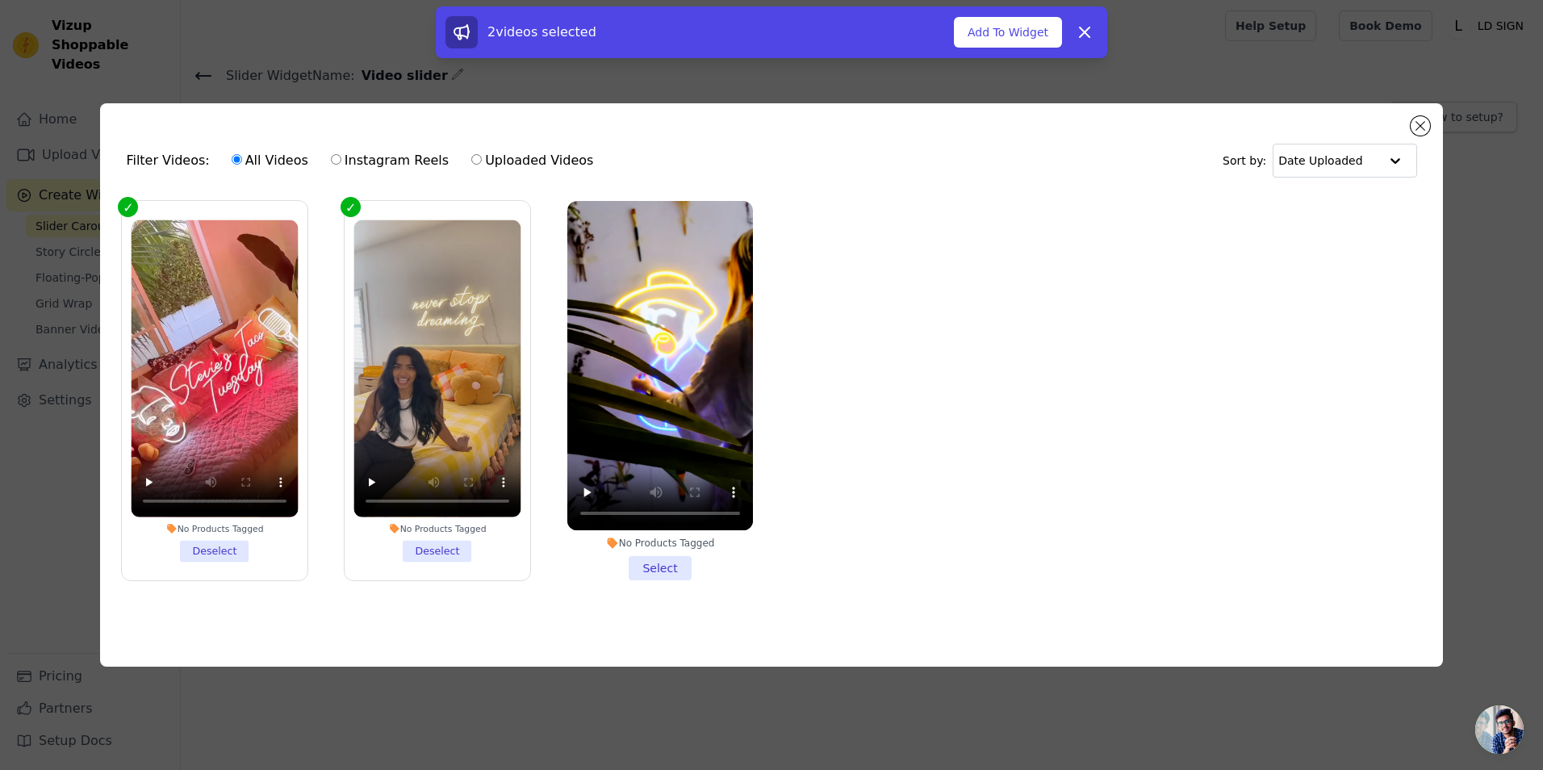
click at [666, 559] on li "No Products Tagged Select" at bounding box center [661, 391] width 186 height 380
click at [0, 0] on input "No Products Tagged Select" at bounding box center [0, 0] width 0 height 0
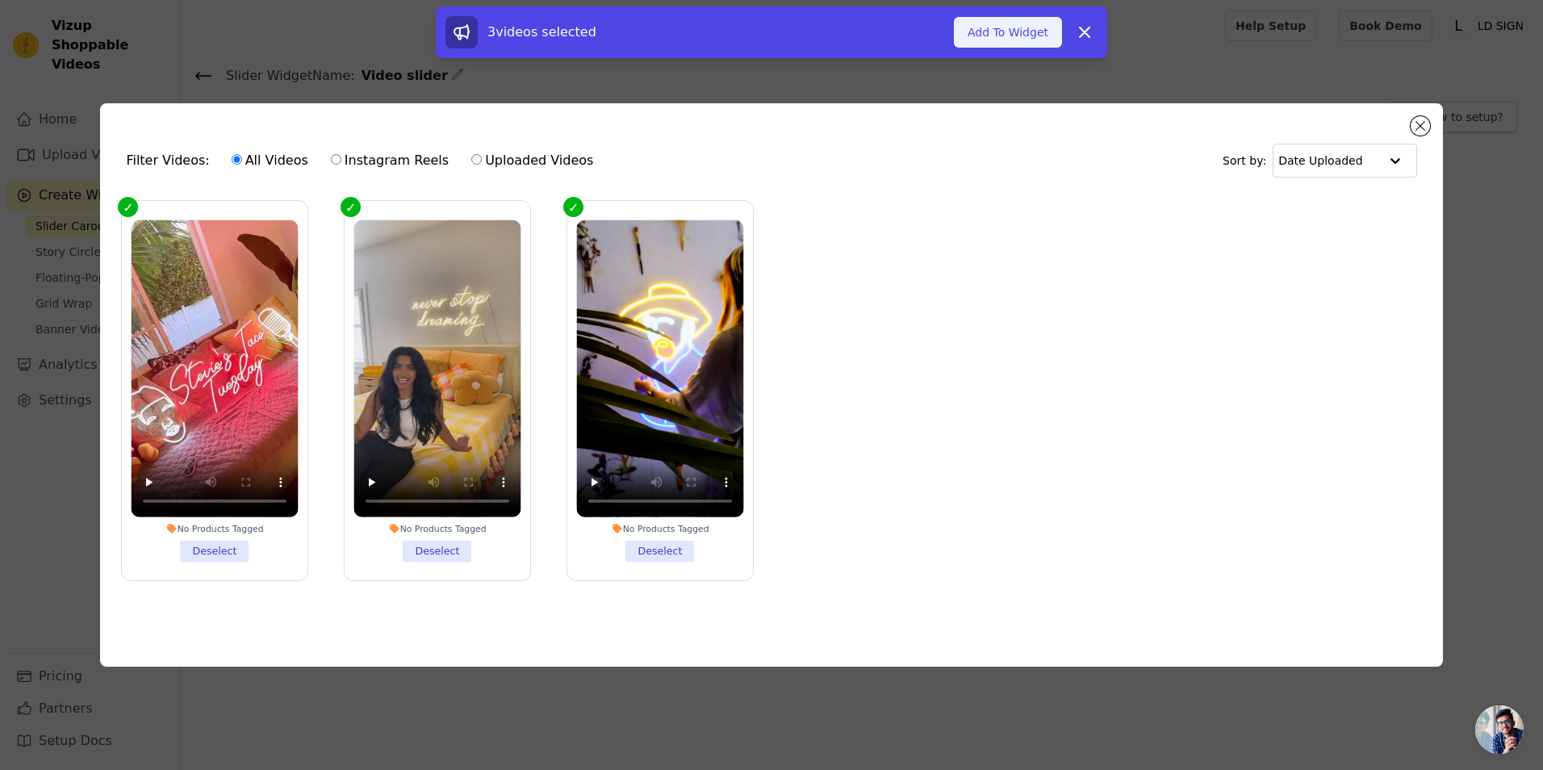
click at [1007, 40] on button "Add To Widget" at bounding box center [1008, 32] width 108 height 31
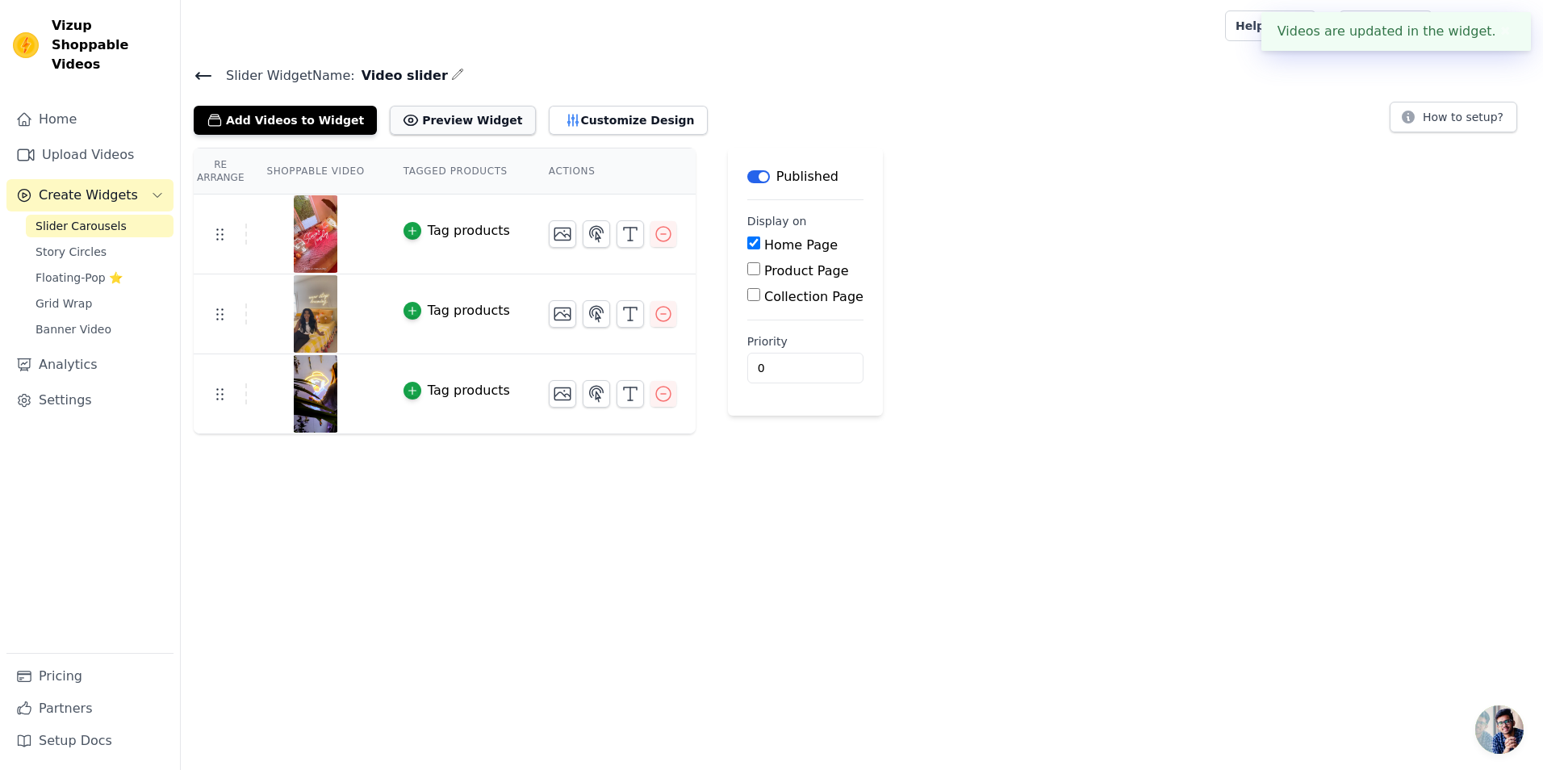
click at [437, 119] on button "Preview Widget" at bounding box center [462, 120] width 145 height 29
click at [197, 70] on icon at bounding box center [203, 75] width 19 height 19
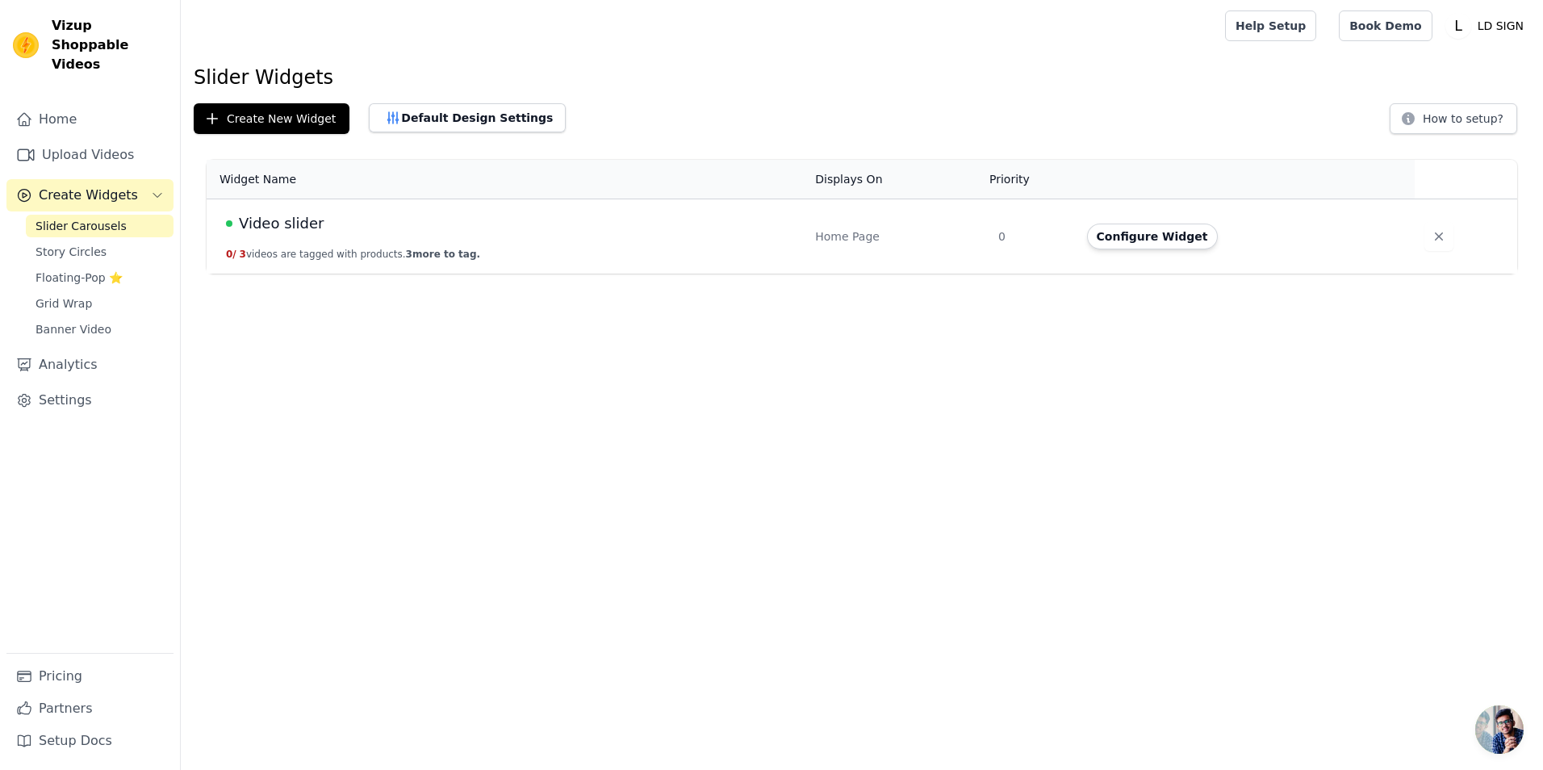
click at [146, 215] on link "Slider Carousels" at bounding box center [100, 226] width 148 height 23
click at [449, 246] on td "Video slider 0 / 3 videos are tagged with products. 3 more to tag." at bounding box center [506, 236] width 599 height 75
click at [308, 249] on button "0 / 3 videos are tagged with products. 3 more to tag." at bounding box center [353, 254] width 254 height 13
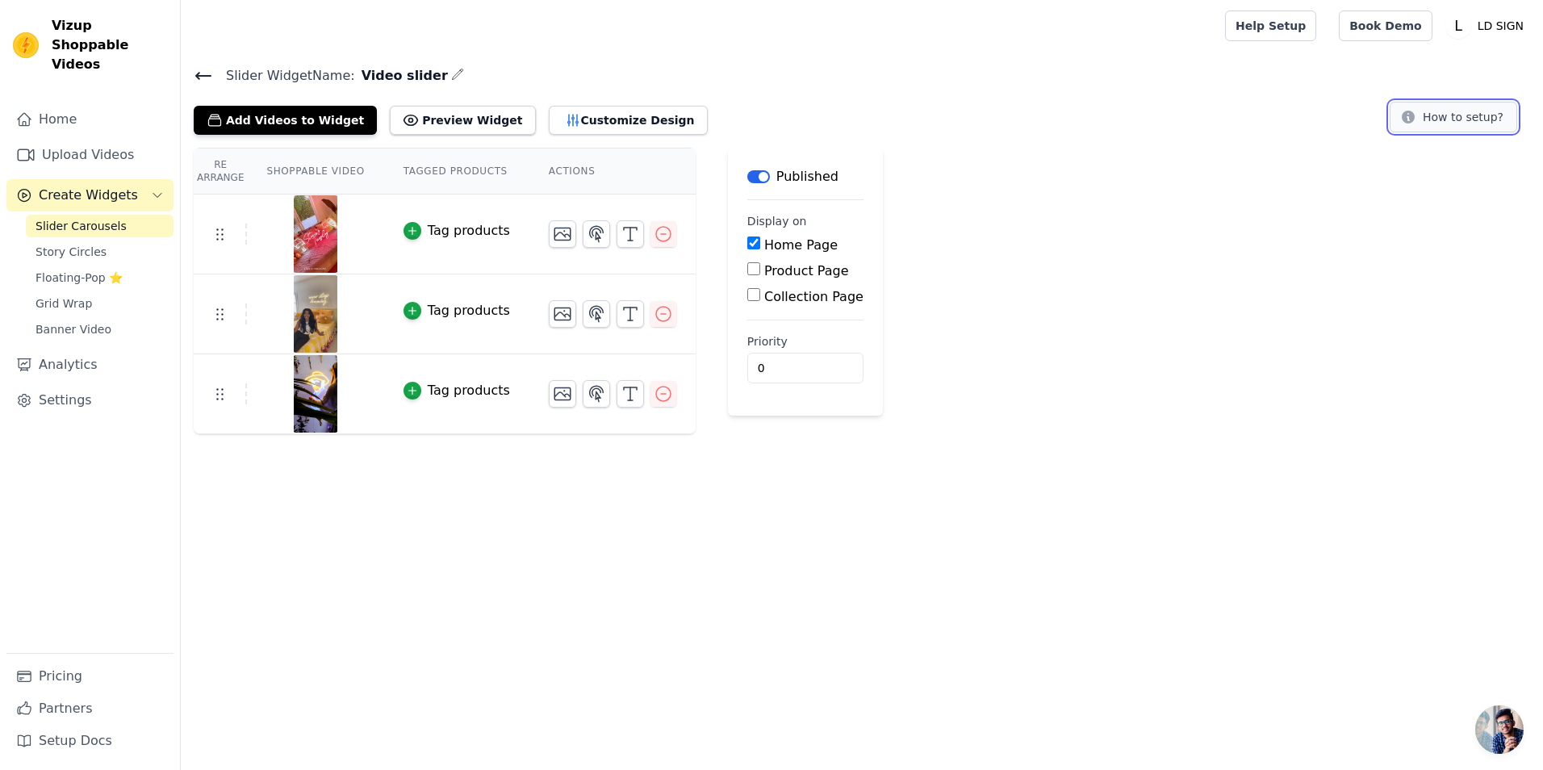
click at [1485, 113] on button "How to setup?" at bounding box center [1454, 117] width 128 height 31
click at [103, 218] on span "Slider Carousels" at bounding box center [81, 226] width 91 height 16
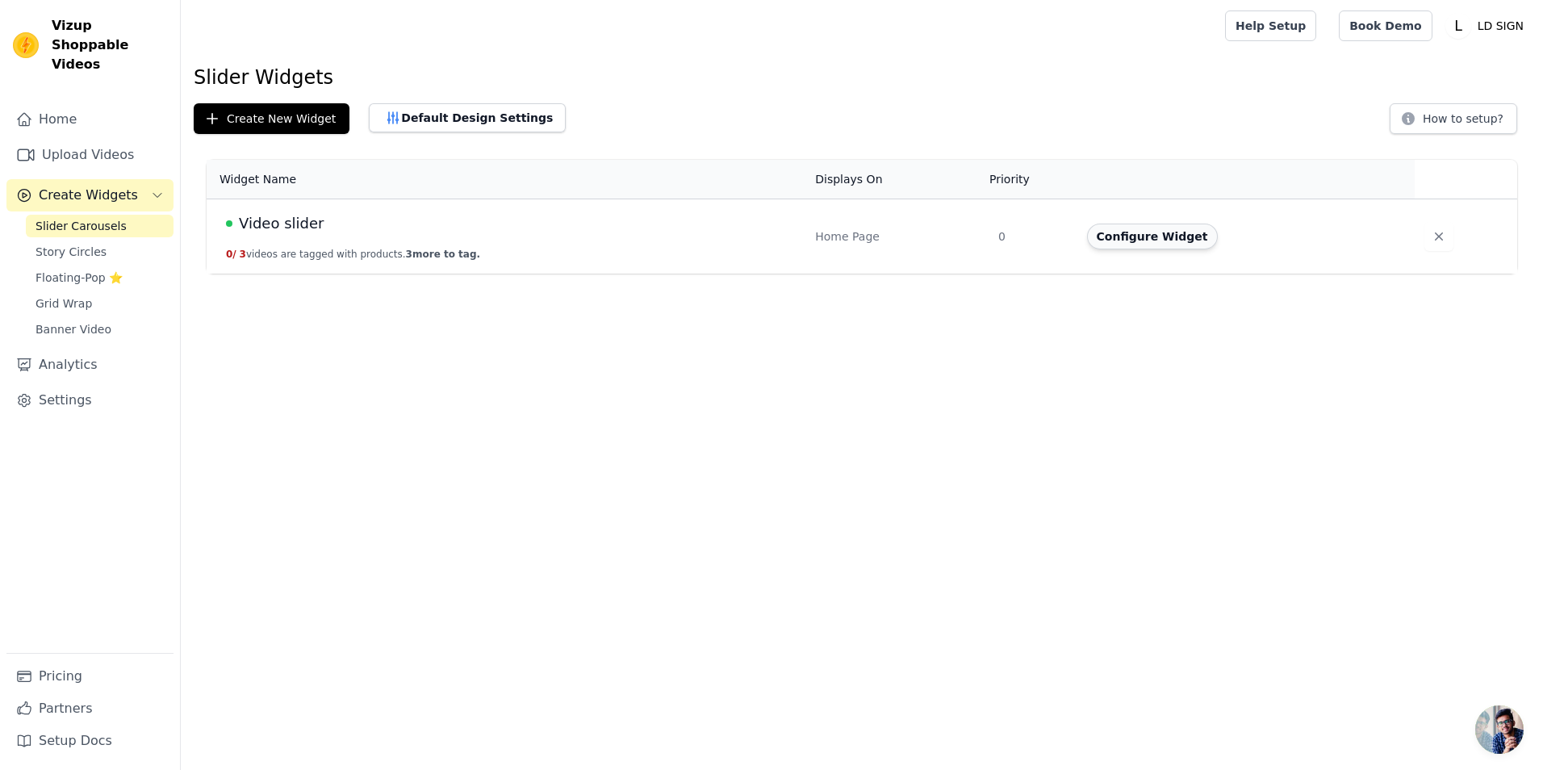
click at [1187, 237] on button "Configure Widget" at bounding box center [1152, 237] width 131 height 26
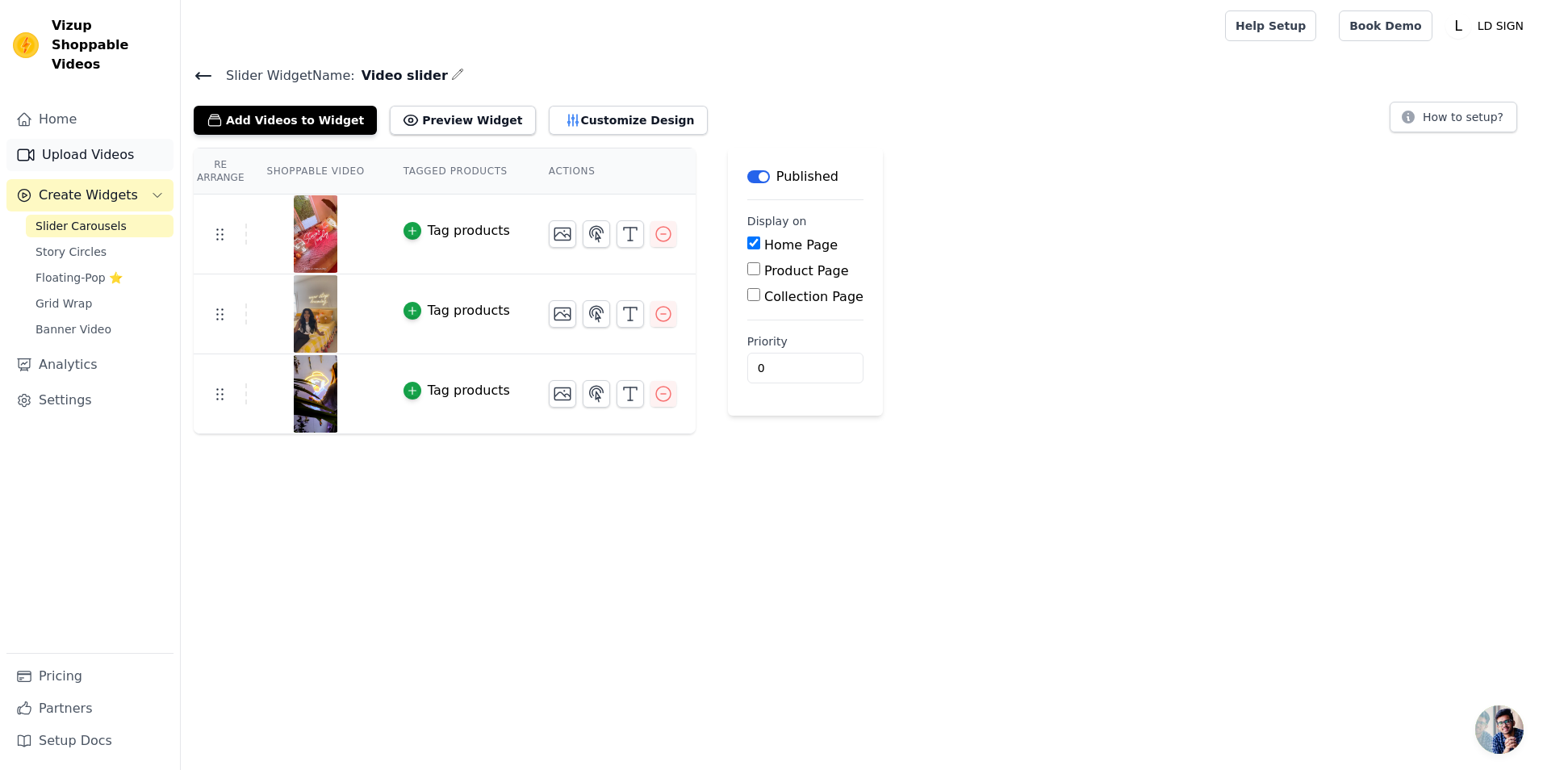
click at [79, 139] on link "Upload Videos" at bounding box center [89, 155] width 167 height 32
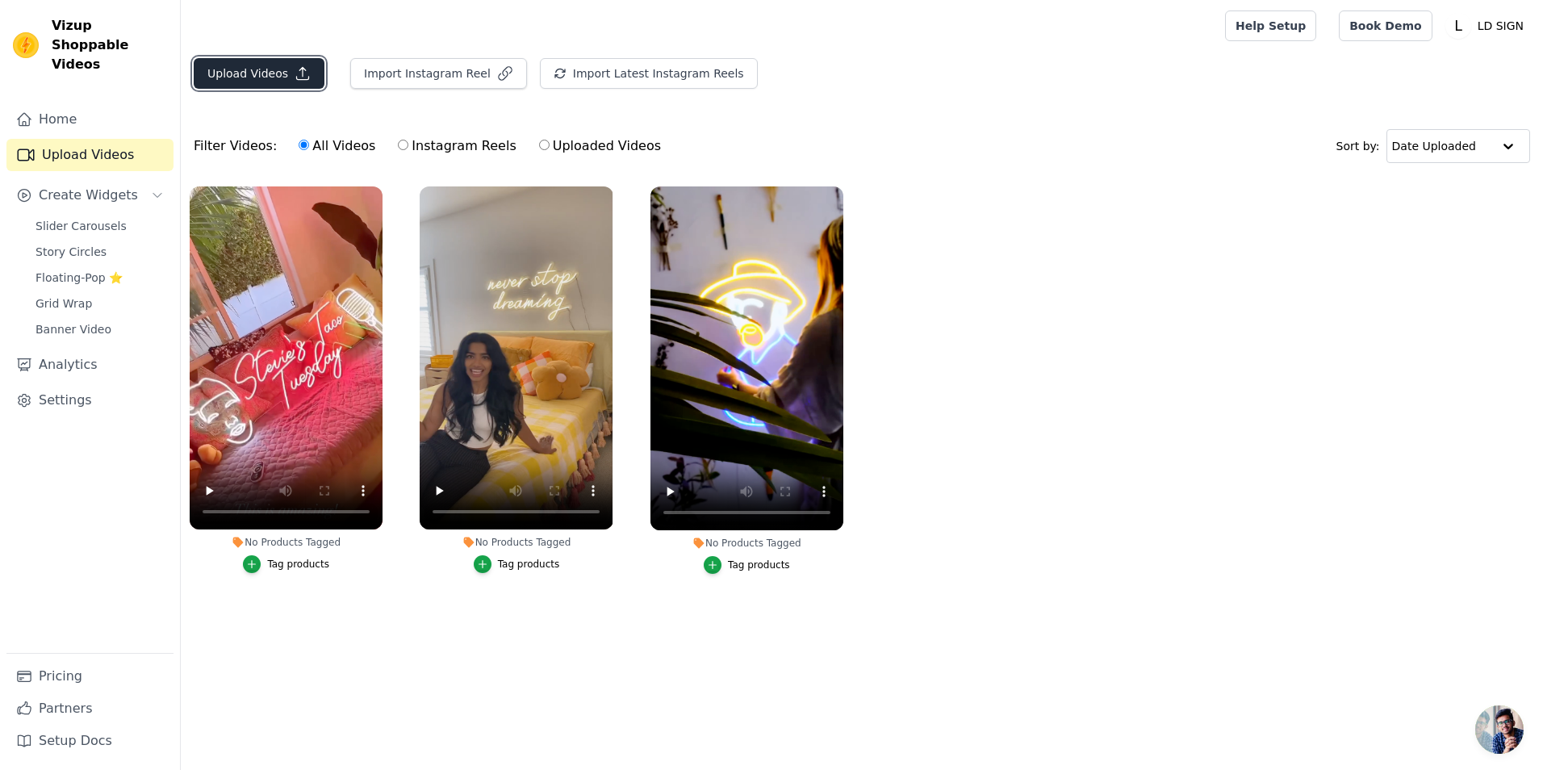
click at [262, 85] on button "Upload Videos" at bounding box center [259, 73] width 131 height 31
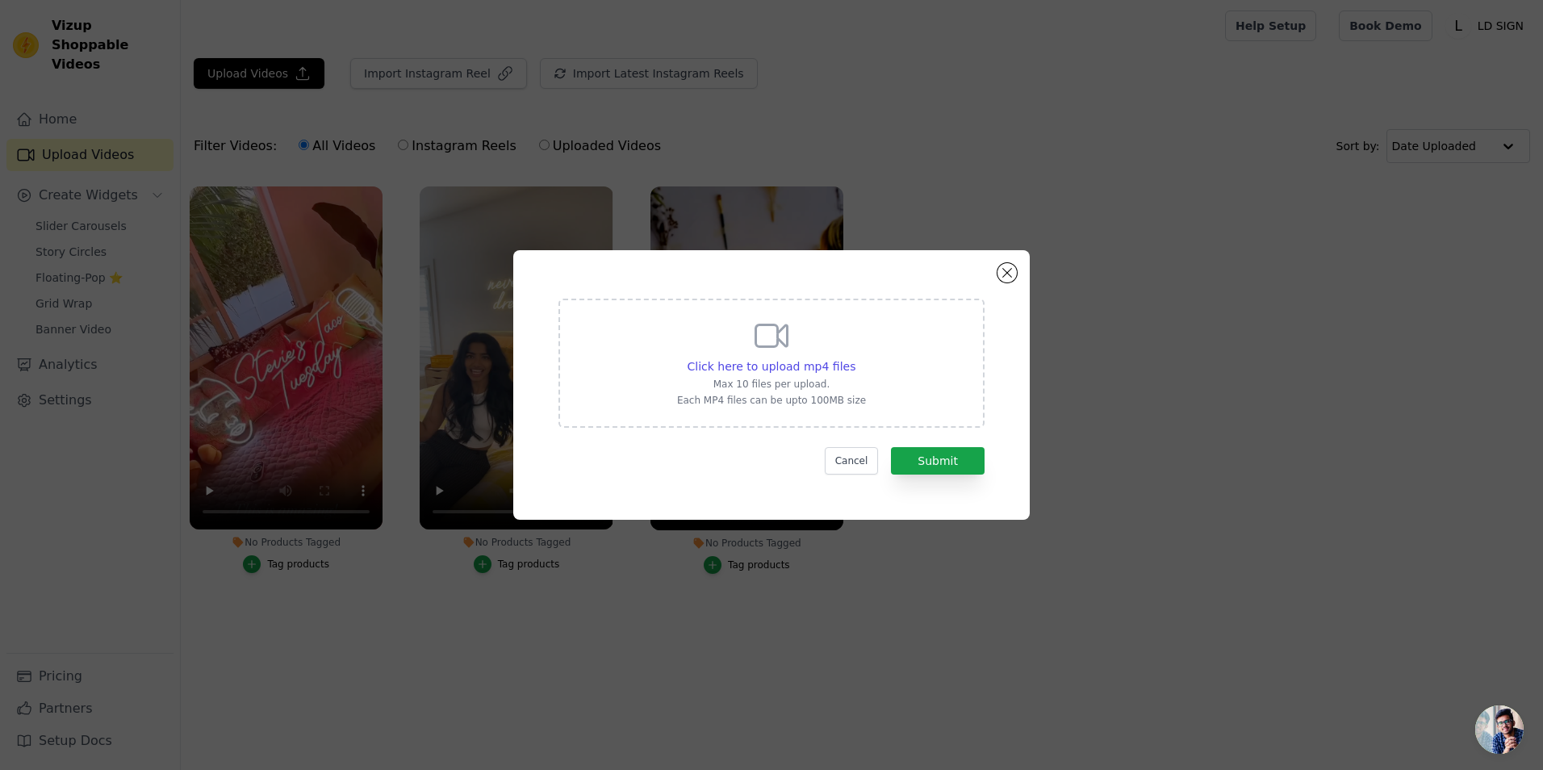
click at [696, 308] on div "Click here to upload mp4 files Max 10 files per upload. Each MP4 files can be u…" at bounding box center [772, 363] width 426 height 129
click at [855, 358] on input "Click here to upload mp4 files Max 10 files per upload. Each MP4 files can be u…" at bounding box center [855, 358] width 1 height 1
type input "C:\fakepath\Checkout @dontaileonard review on his new neon sign from @neonhubco…"
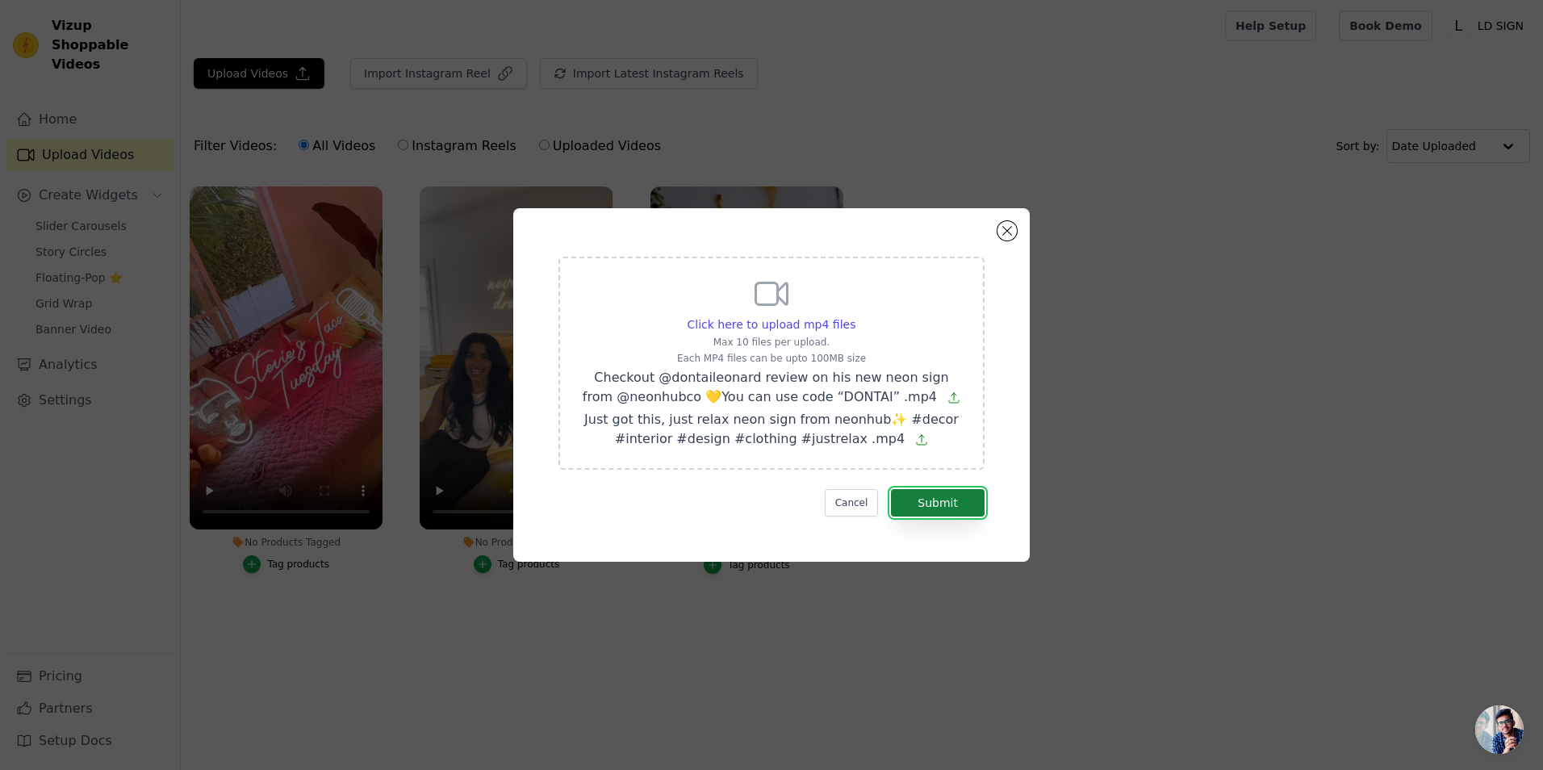
click at [970, 500] on button "Submit" at bounding box center [938, 502] width 94 height 27
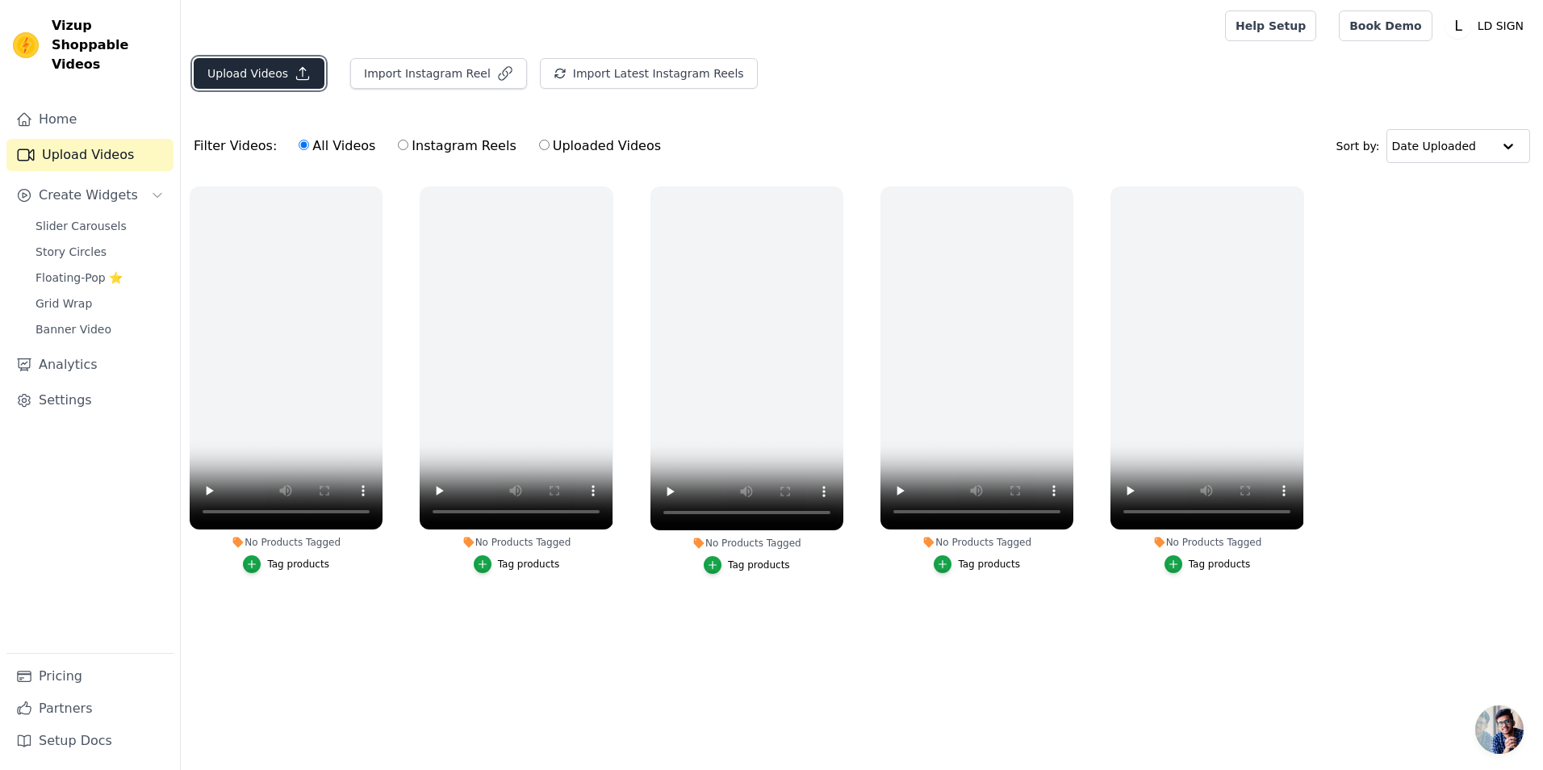
click at [268, 67] on button "Upload Videos" at bounding box center [259, 73] width 131 height 31
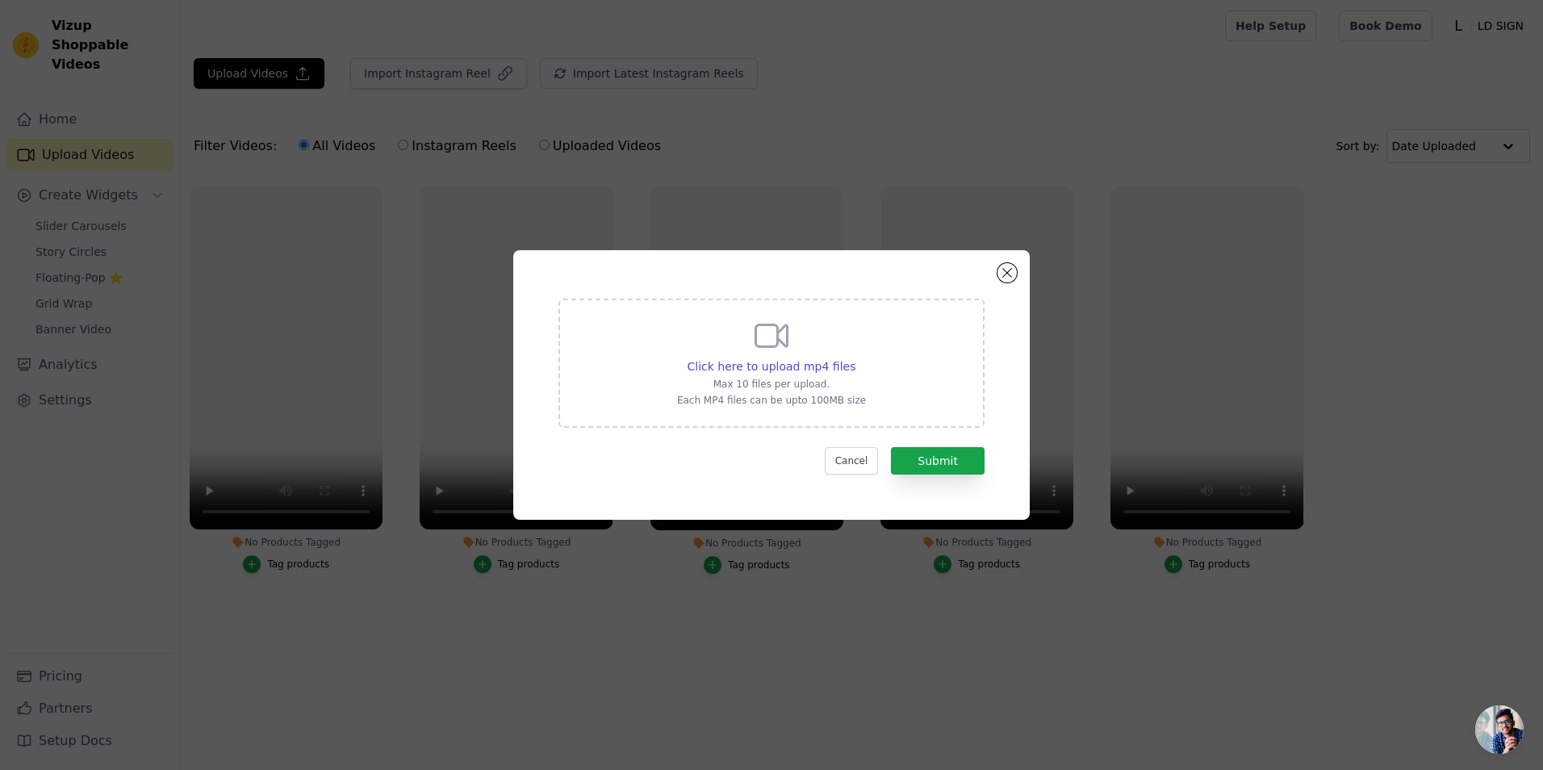
click at [896, 354] on div "Click here to upload mp4 files Max 10 files per upload. Each MP4 files can be u…" at bounding box center [772, 363] width 426 height 129
click at [856, 358] on input "Click here to upload mp4 files Max 10 files per upload. Each MP4 files can be u…" at bounding box center [855, 358] width 1 height 1
type input "C:\fakepath\Turn on your neon, and turn up the vibe!.mp4"
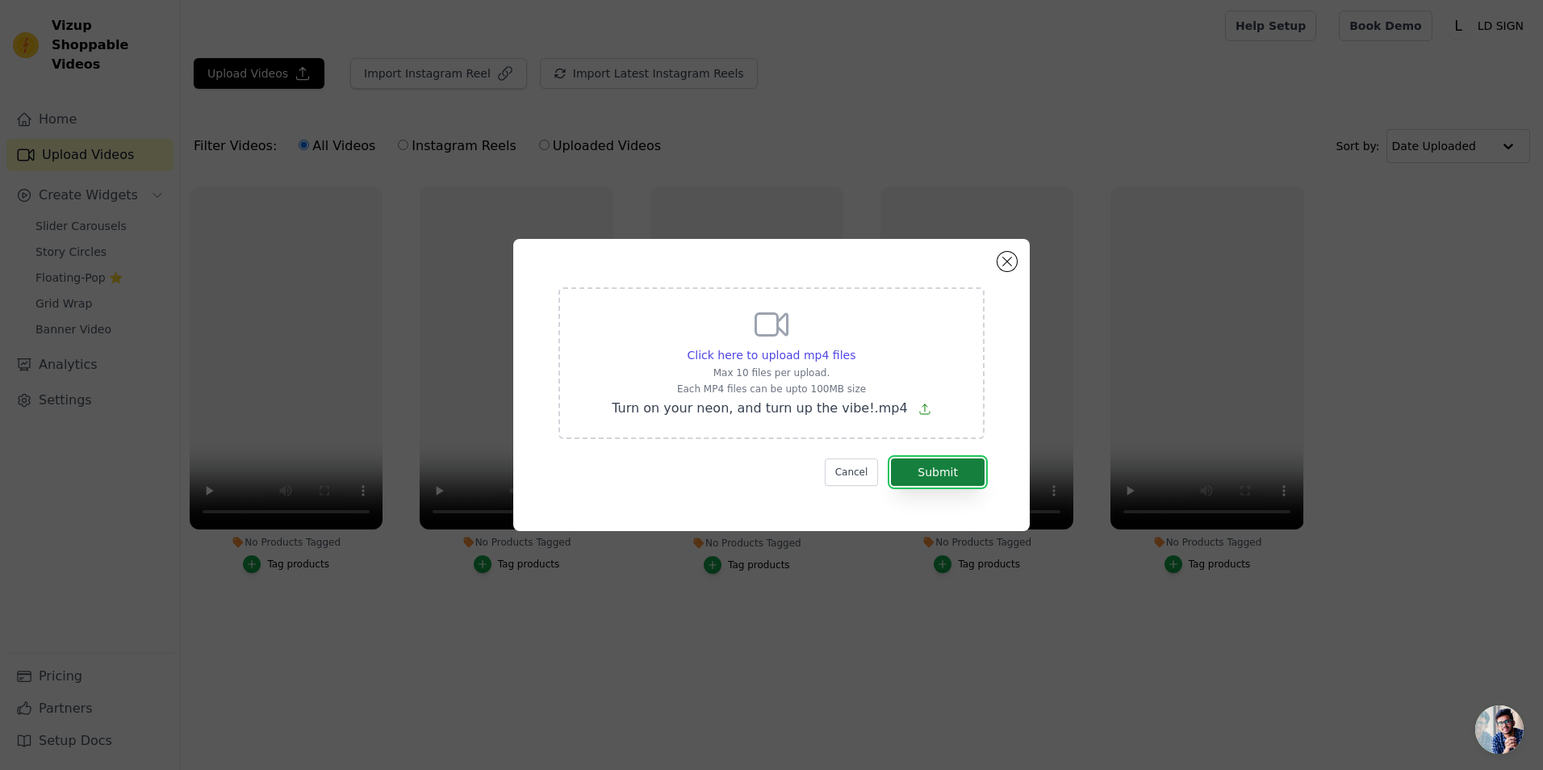
click at [971, 481] on button "Submit" at bounding box center [938, 472] width 94 height 27
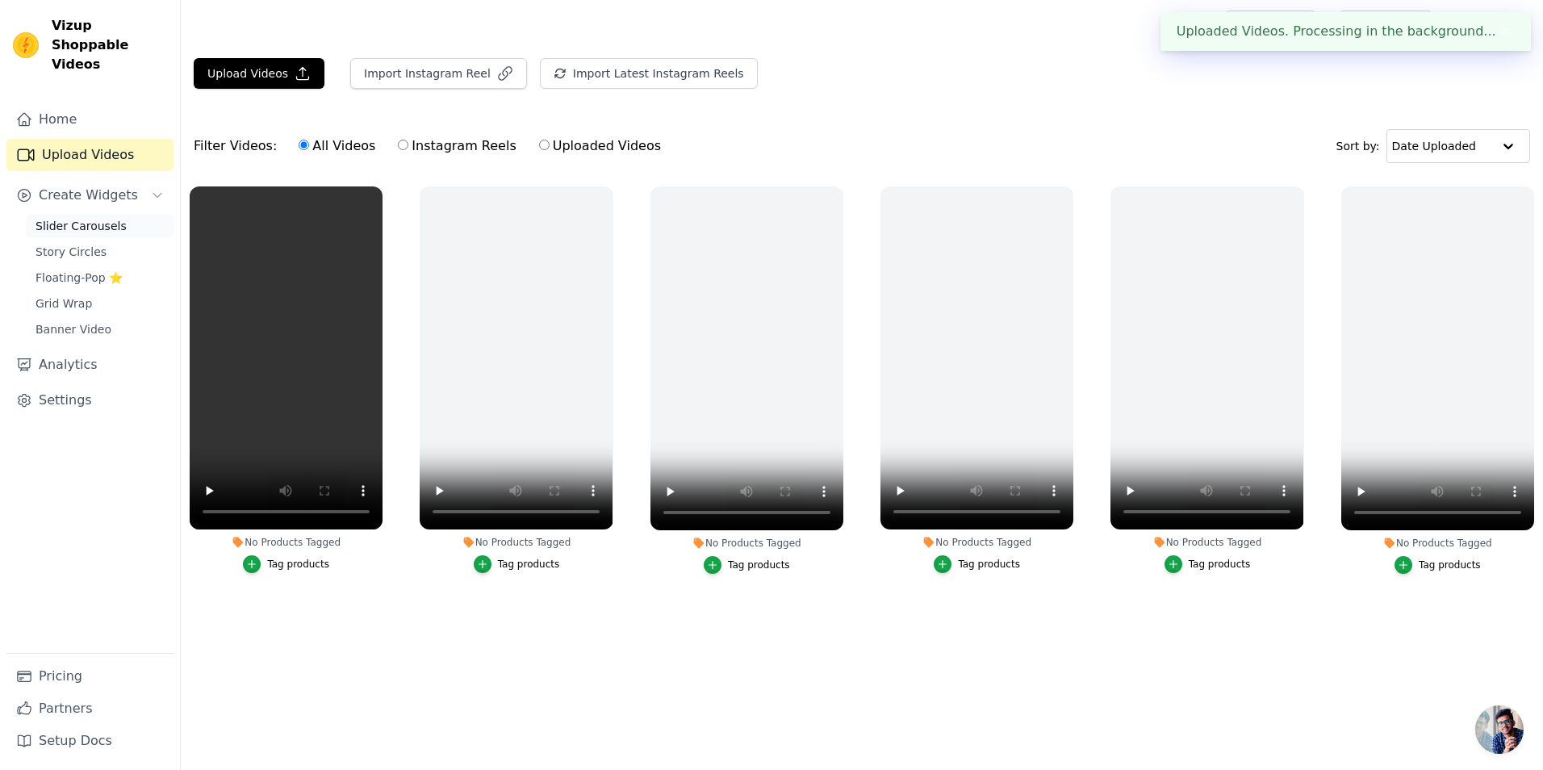
click at [98, 218] on span "Slider Carousels" at bounding box center [81, 226] width 91 height 16
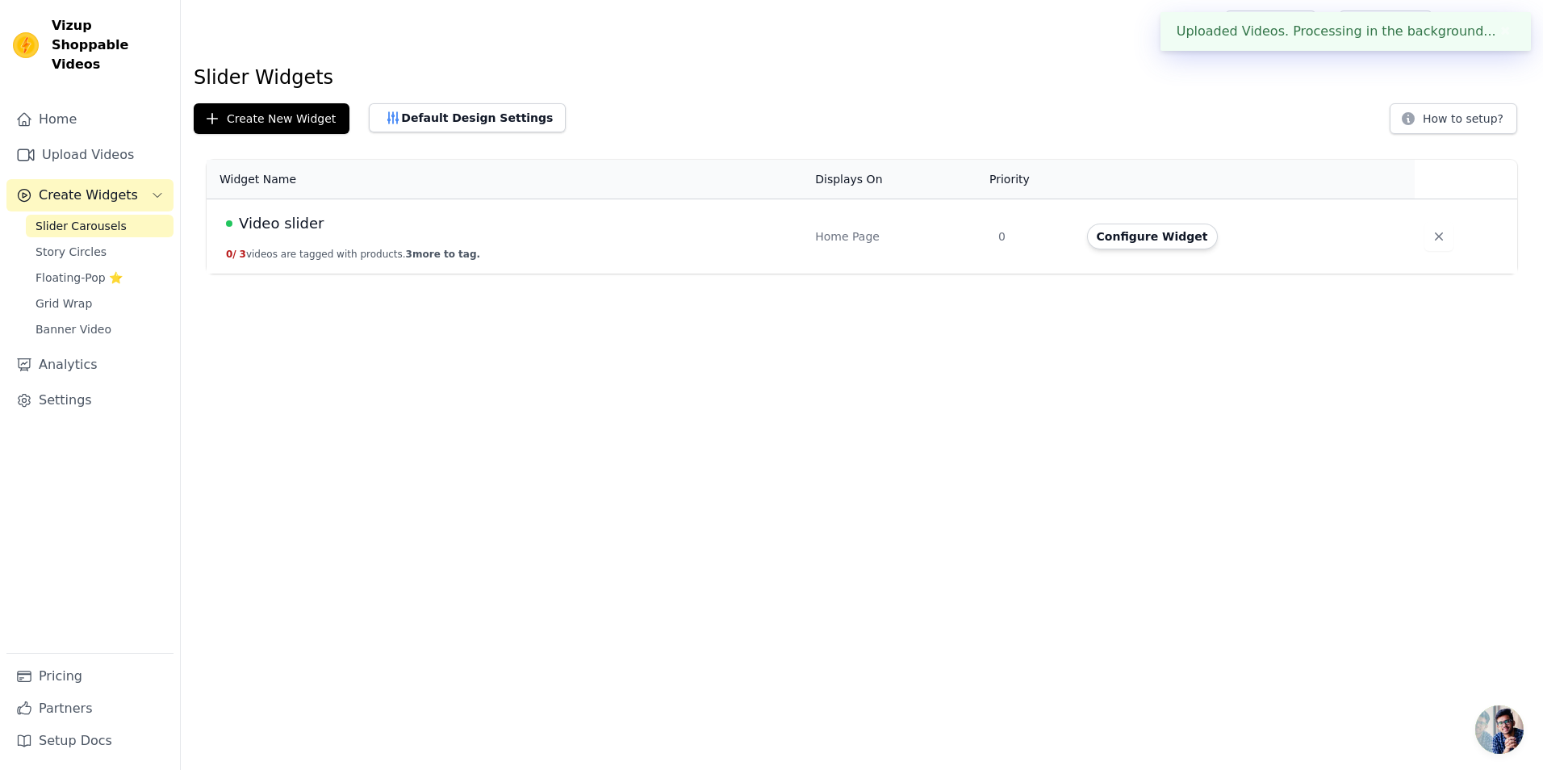
drag, startPoint x: 853, startPoint y: 251, endPoint x: 864, endPoint y: 250, distance: 10.5
click at [859, 251] on td "Home Page" at bounding box center [897, 236] width 183 height 75
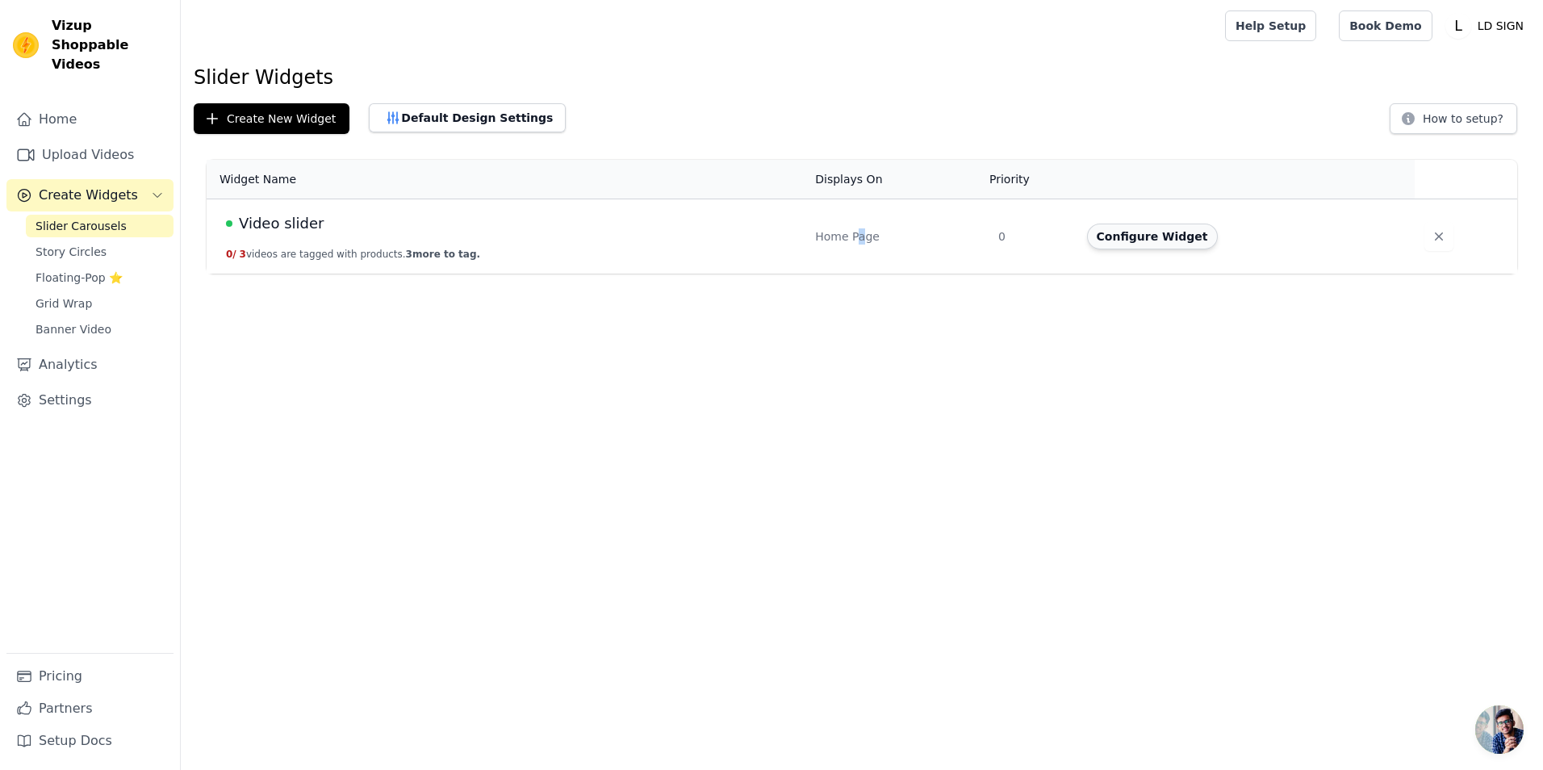
click at [1121, 236] on button "Configure Widget" at bounding box center [1152, 237] width 131 height 26
click at [752, 234] on div "Video slider" at bounding box center [511, 223] width 570 height 23
click at [1112, 241] on button "Configure Widget" at bounding box center [1152, 237] width 131 height 26
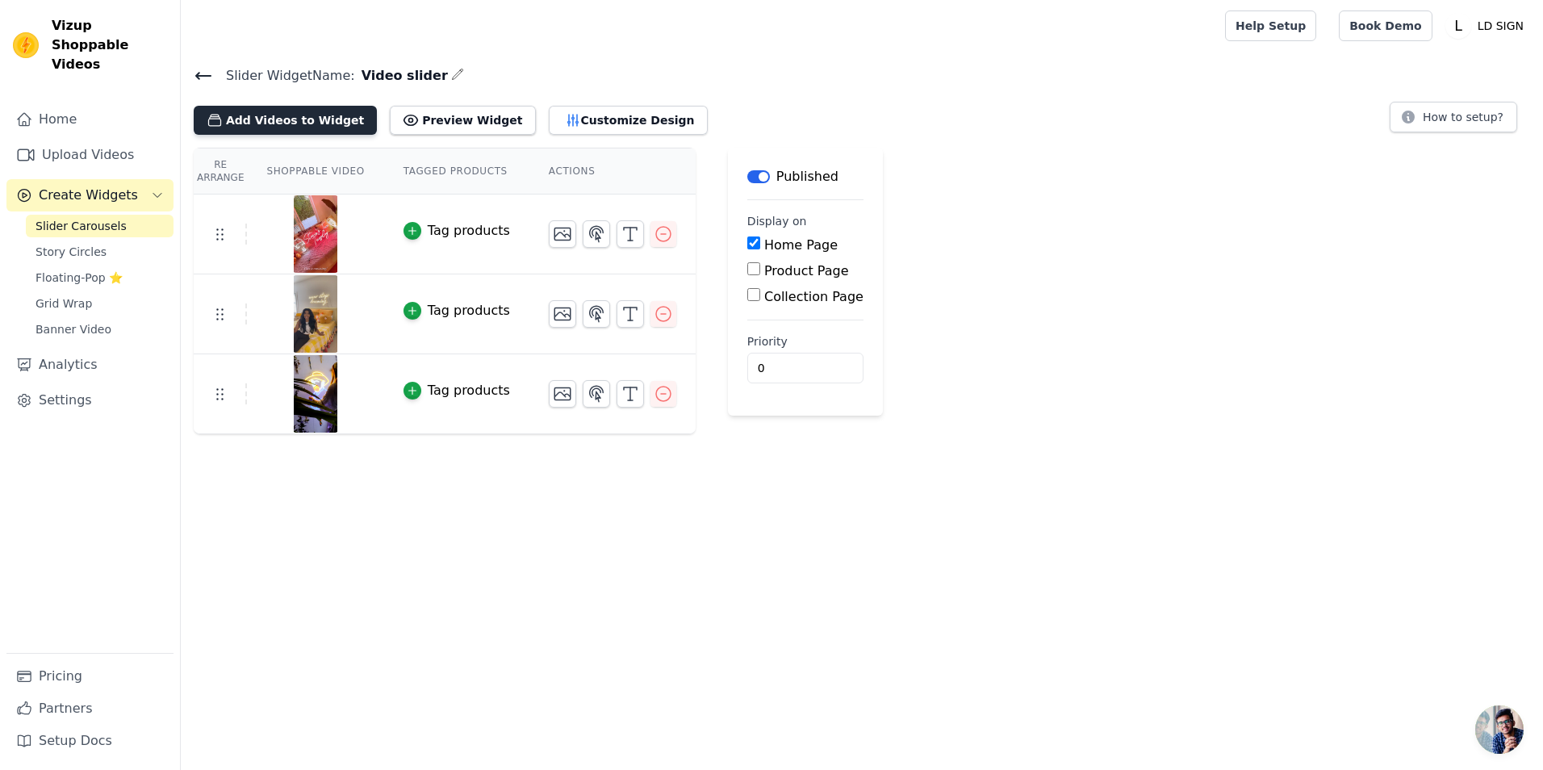
click at [324, 123] on button "Add Videos to Widget" at bounding box center [285, 120] width 183 height 29
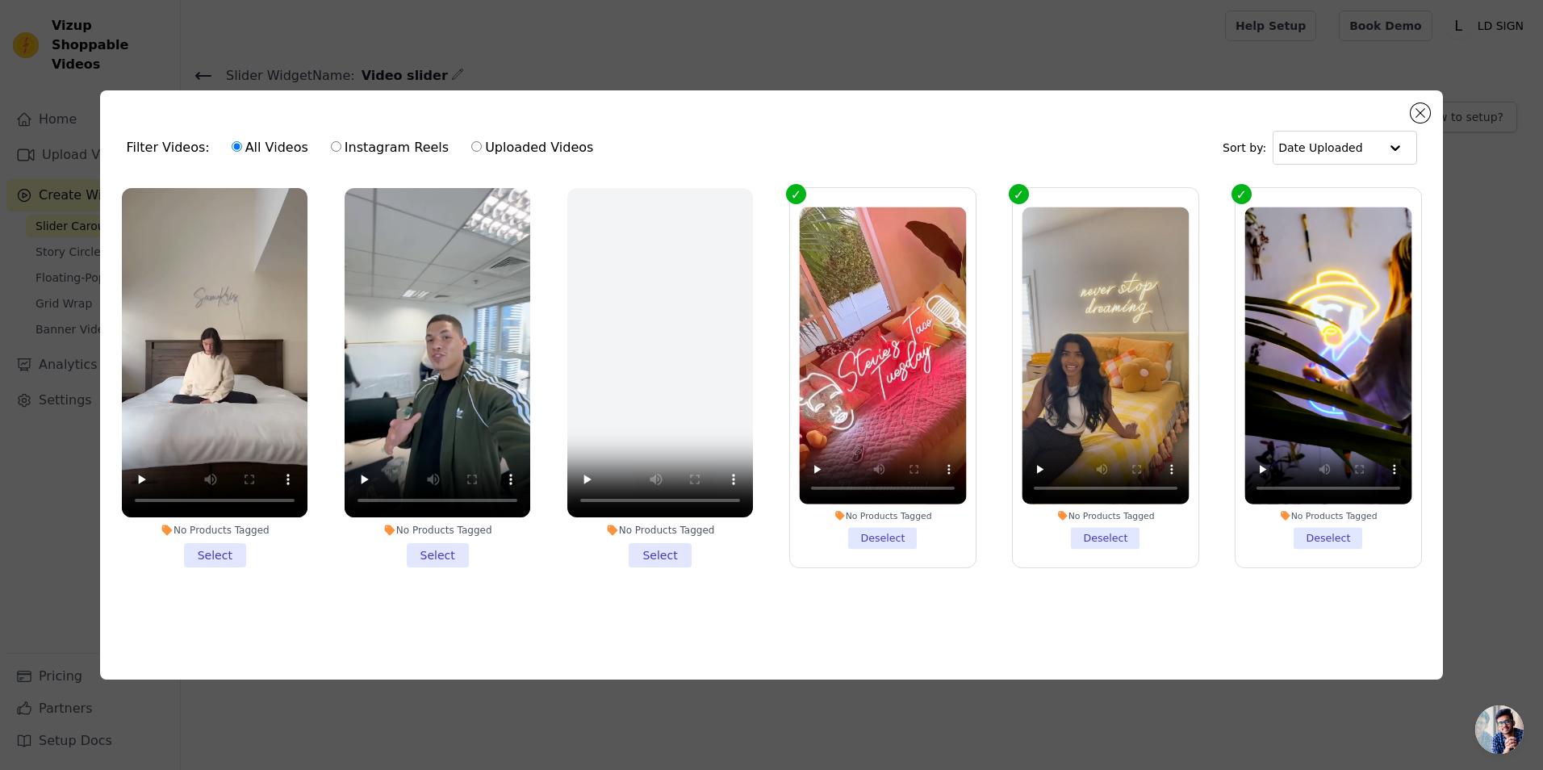
click at [225, 542] on li "No Products Tagged Select" at bounding box center [215, 378] width 186 height 380
click at [0, 0] on input "No Products Tagged Select" at bounding box center [0, 0] width 0 height 0
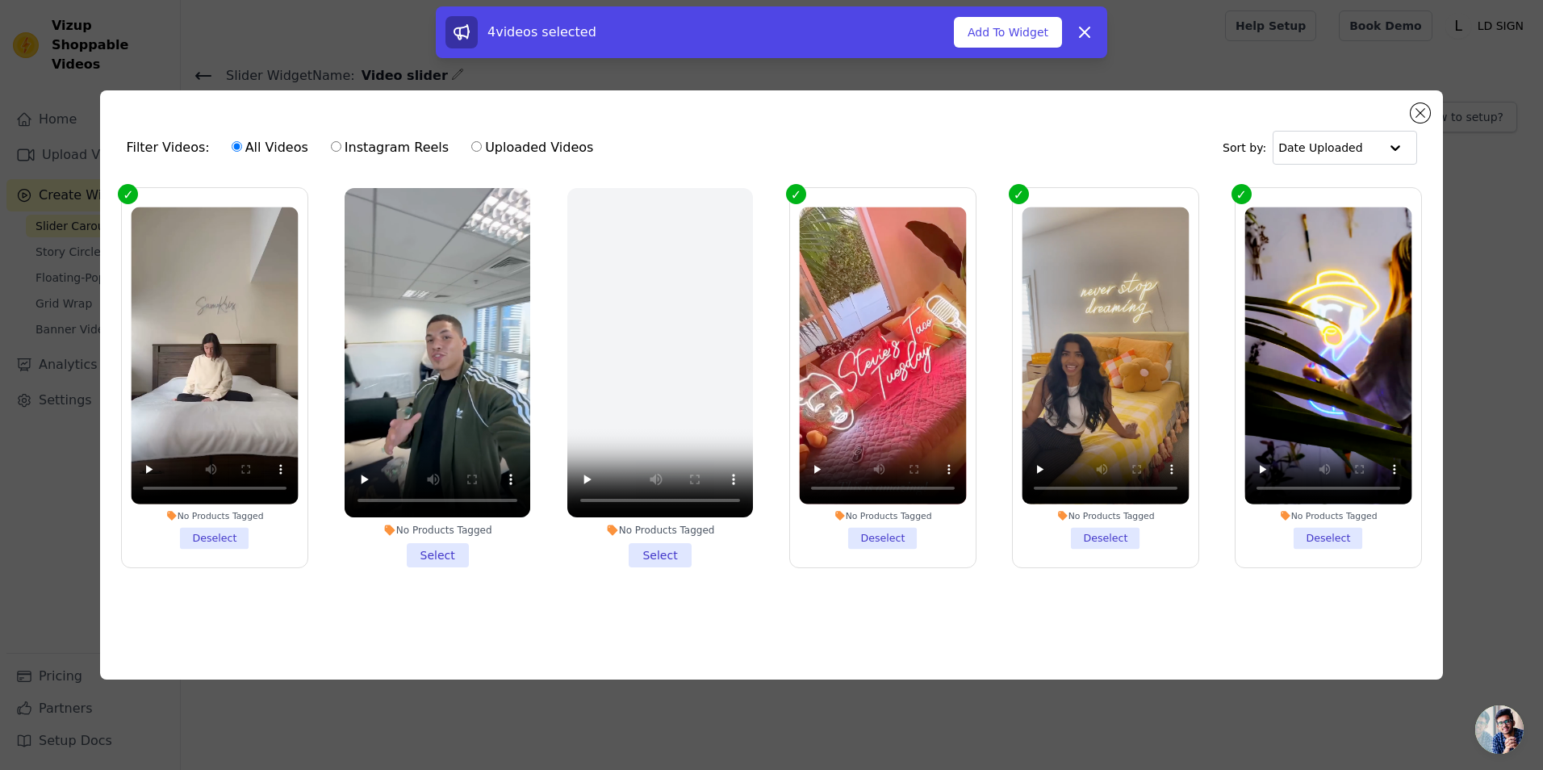
click at [462, 559] on li "No Products Tagged Select" at bounding box center [438, 378] width 186 height 380
click at [0, 0] on input "No Products Tagged Select" at bounding box center [0, 0] width 0 height 0
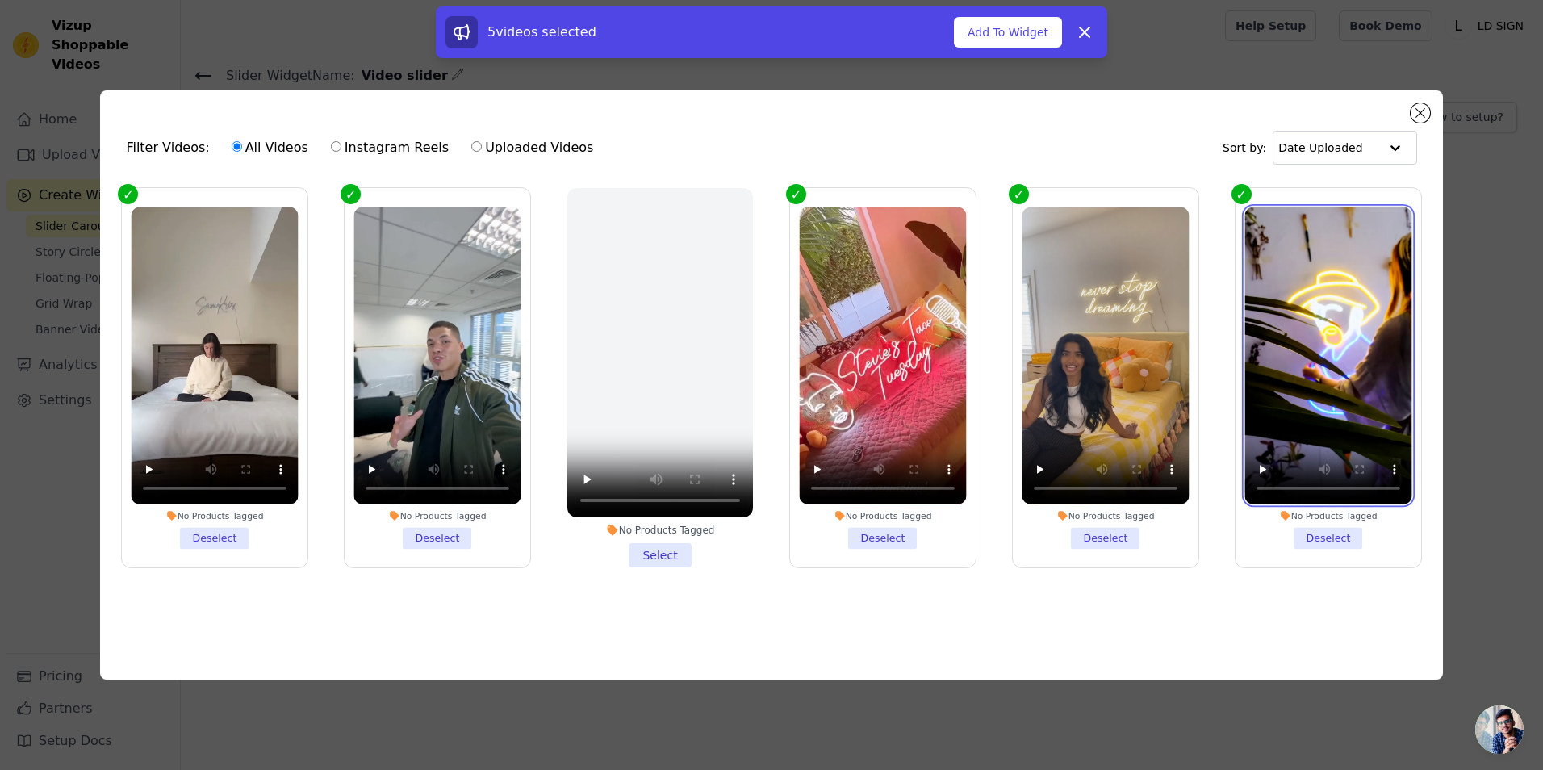
drag, startPoint x: 1355, startPoint y: 398, endPoint x: 896, endPoint y: 421, distance: 459.1
click at [924, 417] on ul "No Products Tagged Deselect No Products Tagged Deselect No Products Tagged Sele…" at bounding box center [771, 404] width 1317 height 450
click at [357, 137] on label "Instagram Reels" at bounding box center [389, 147] width 119 height 21
click at [341, 141] on input "Instagram Reels" at bounding box center [336, 146] width 10 height 10
radio input "true"
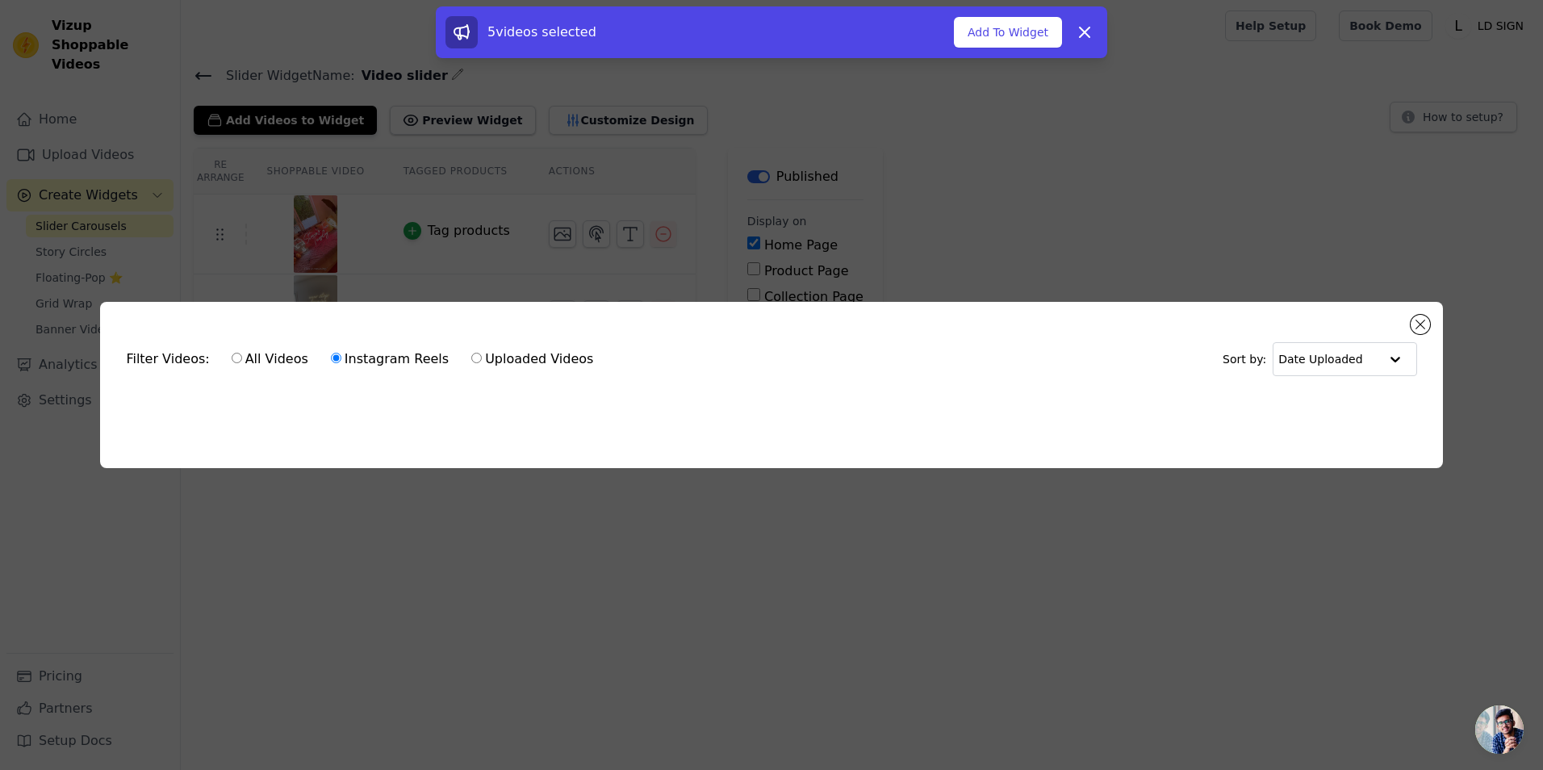
click at [471, 358] on label "Uploaded Videos" at bounding box center [533, 359] width 124 height 21
click at [471, 358] on input "Uploaded Videos" at bounding box center [476, 358] width 10 height 10
radio input "true"
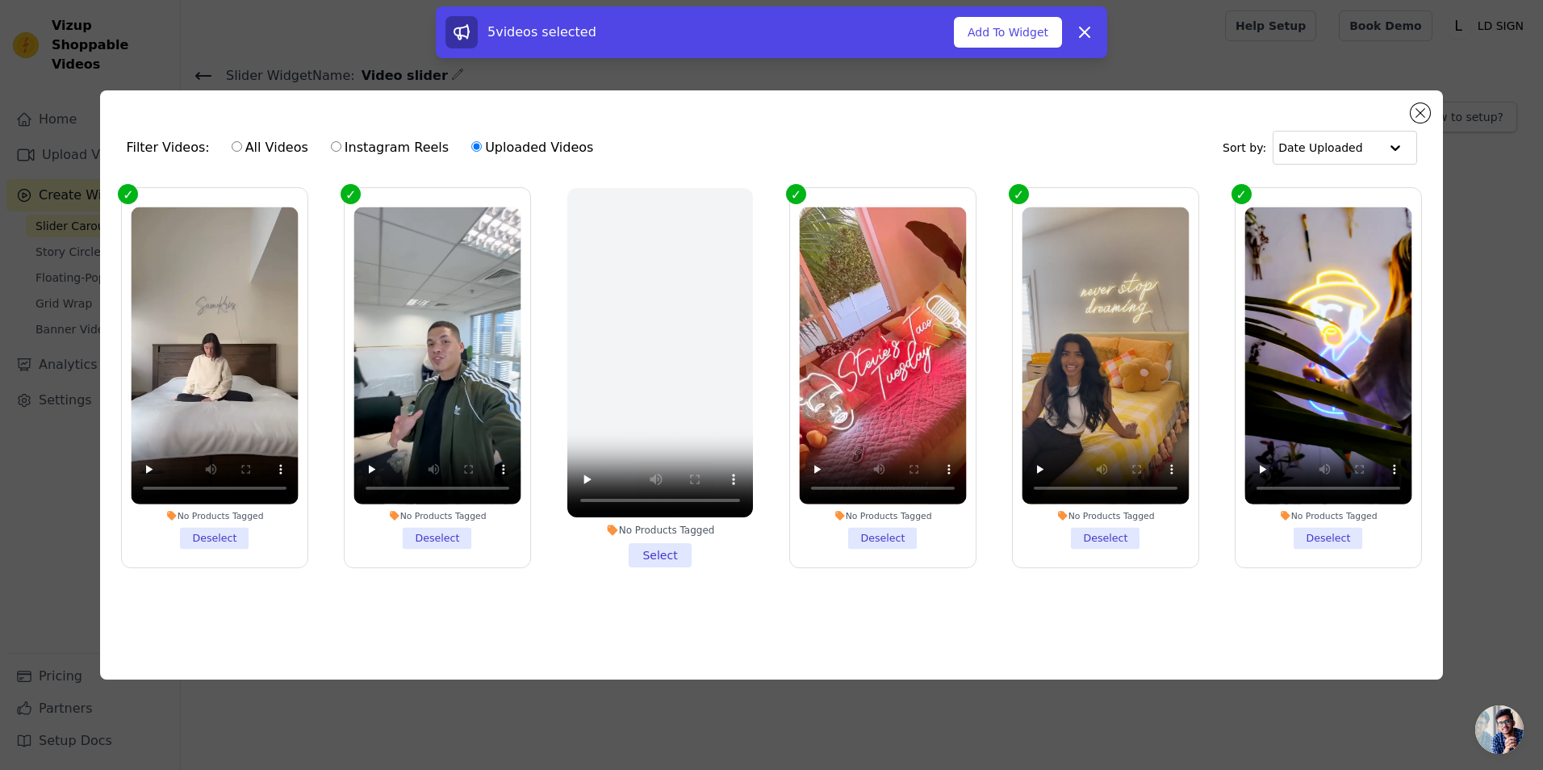
click at [261, 142] on label "All Videos" at bounding box center [270, 147] width 78 height 21
click at [242, 142] on input "All Videos" at bounding box center [237, 146] width 10 height 10
radio input "true"
click at [982, 27] on button "Add To Widget" at bounding box center [1008, 32] width 108 height 31
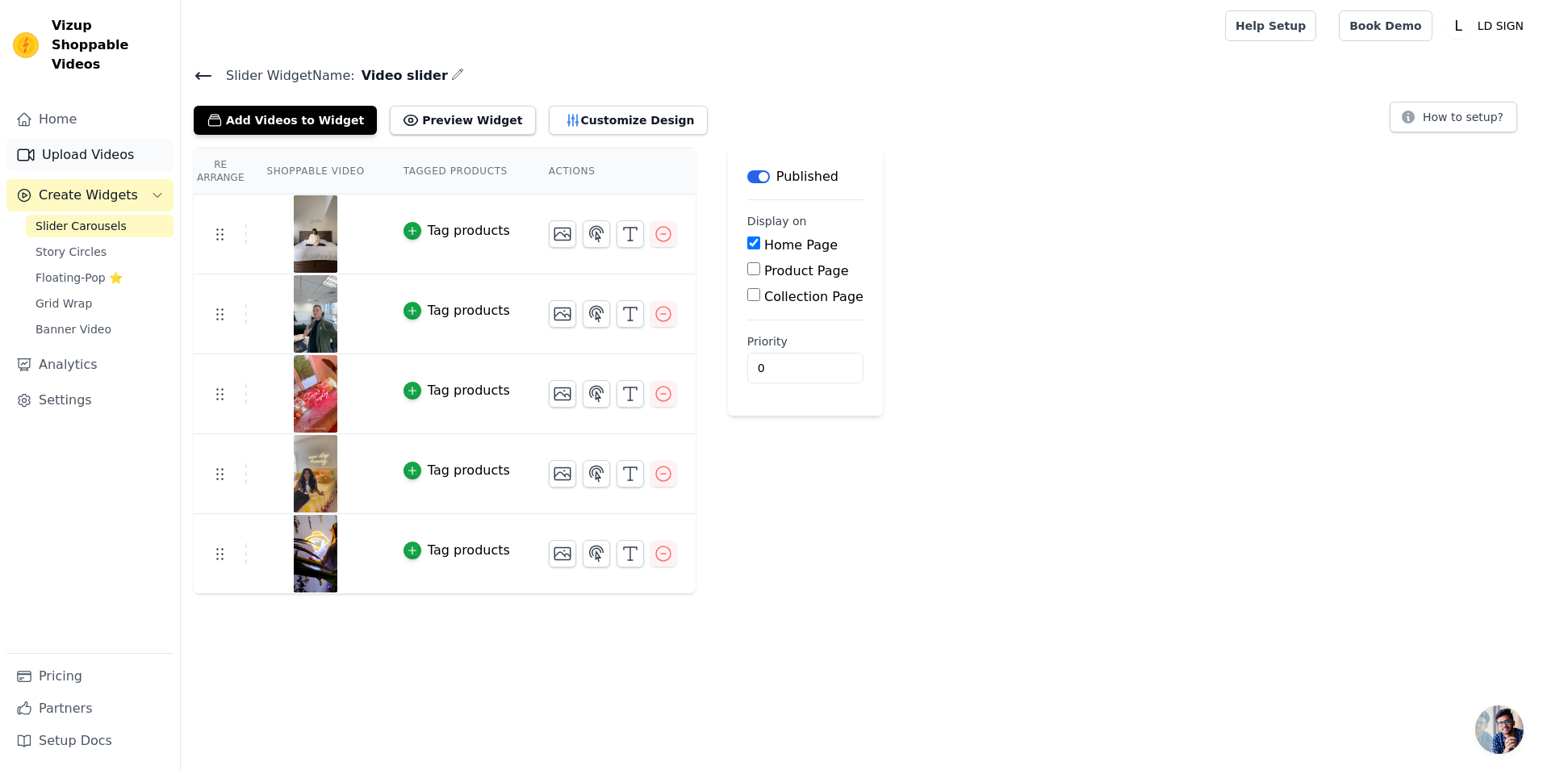
click at [98, 139] on link "Upload Videos" at bounding box center [89, 155] width 167 height 32
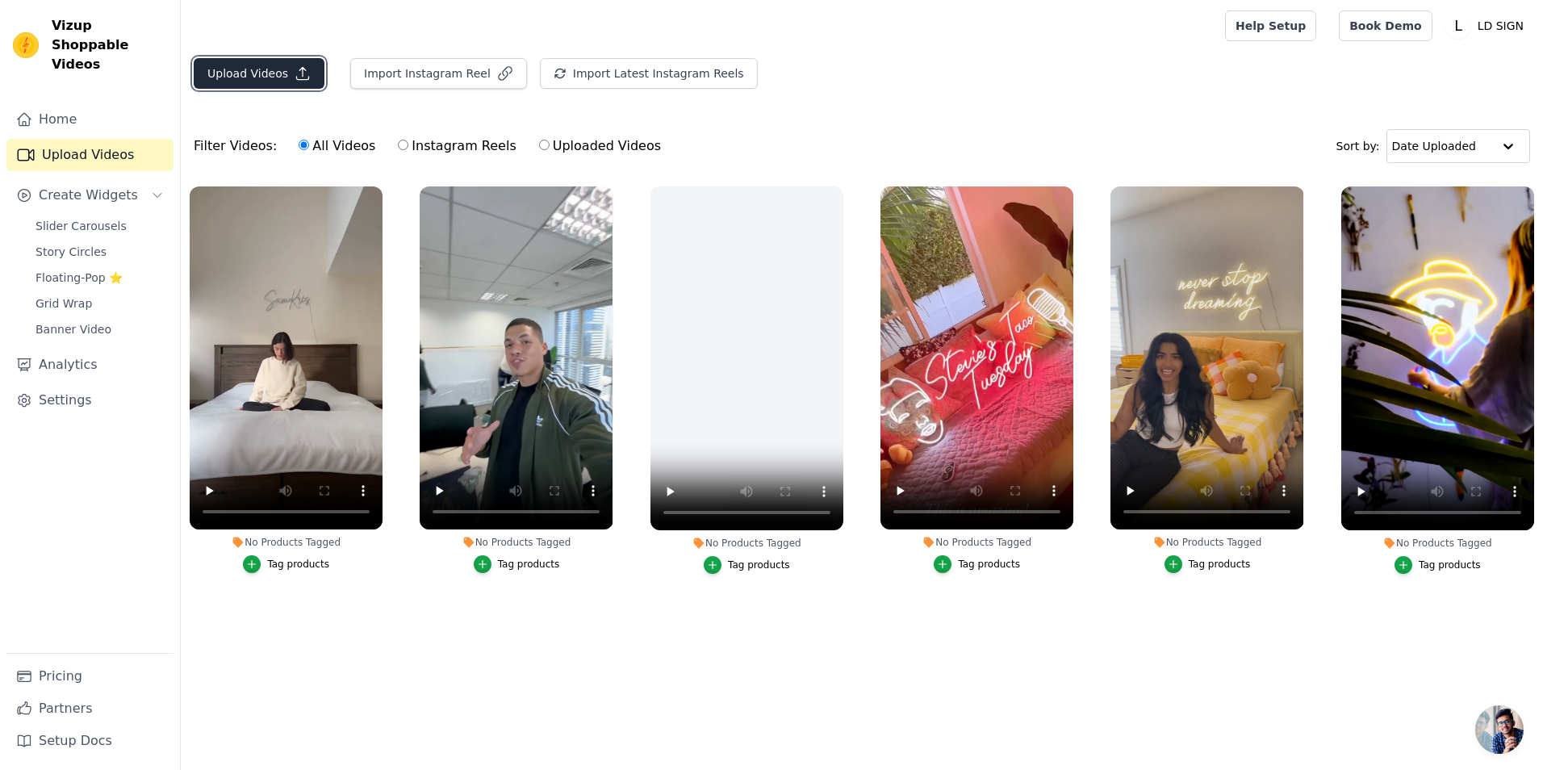
click at [220, 67] on button "Upload Videos" at bounding box center [259, 73] width 131 height 31
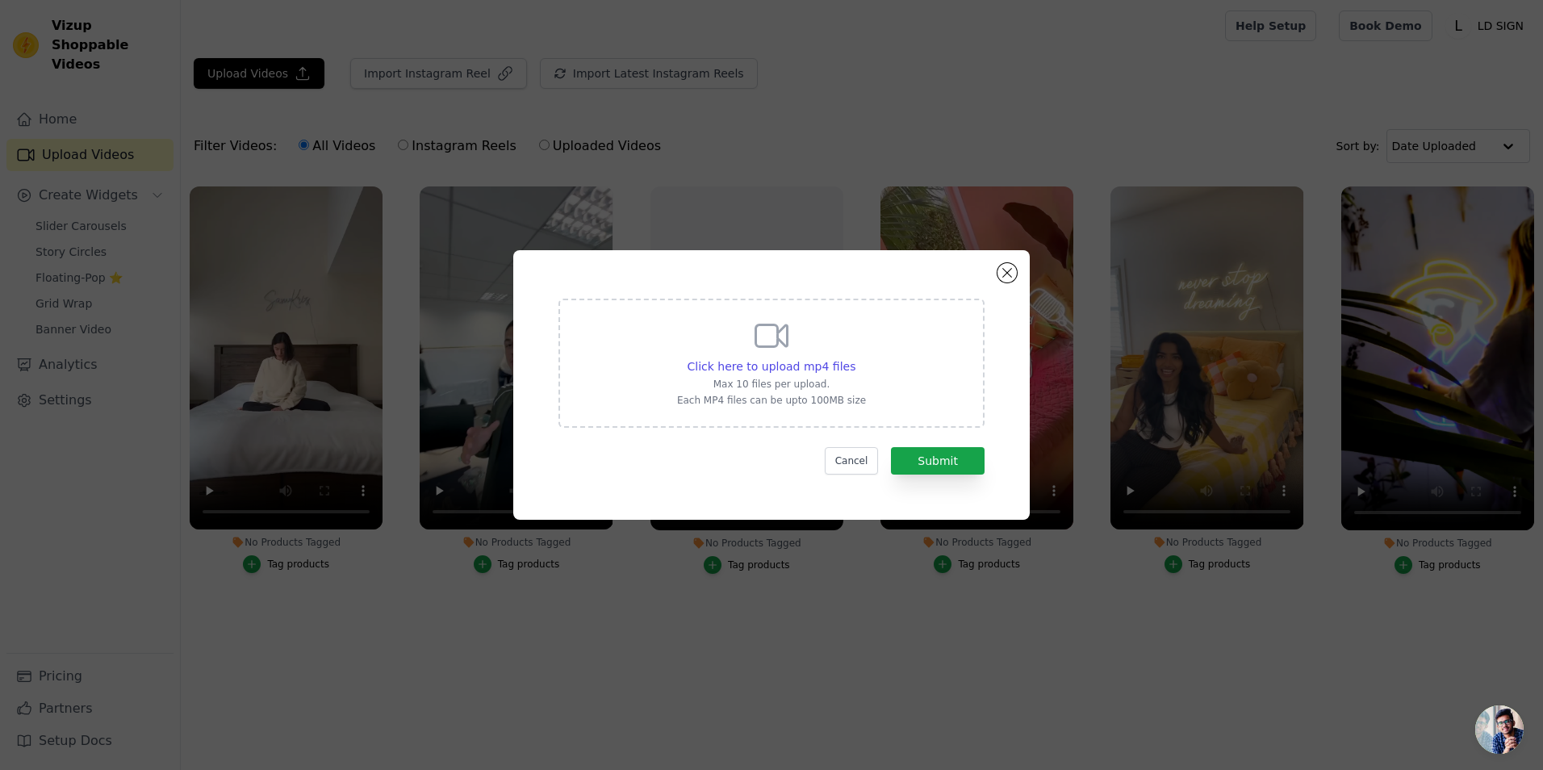
click at [738, 355] on div "Click here to upload mp4 files Max 10 files per upload. Each MP4 files can be u…" at bounding box center [771, 361] width 189 height 90
click at [855, 358] on input "Click here to upload mp4 files Max 10 files per upload. Each MP4 files can be u…" at bounding box center [855, 358] width 1 height 1
type input "C:\fakepath\Turn on your neon, and turn up the vibe!.mp4"
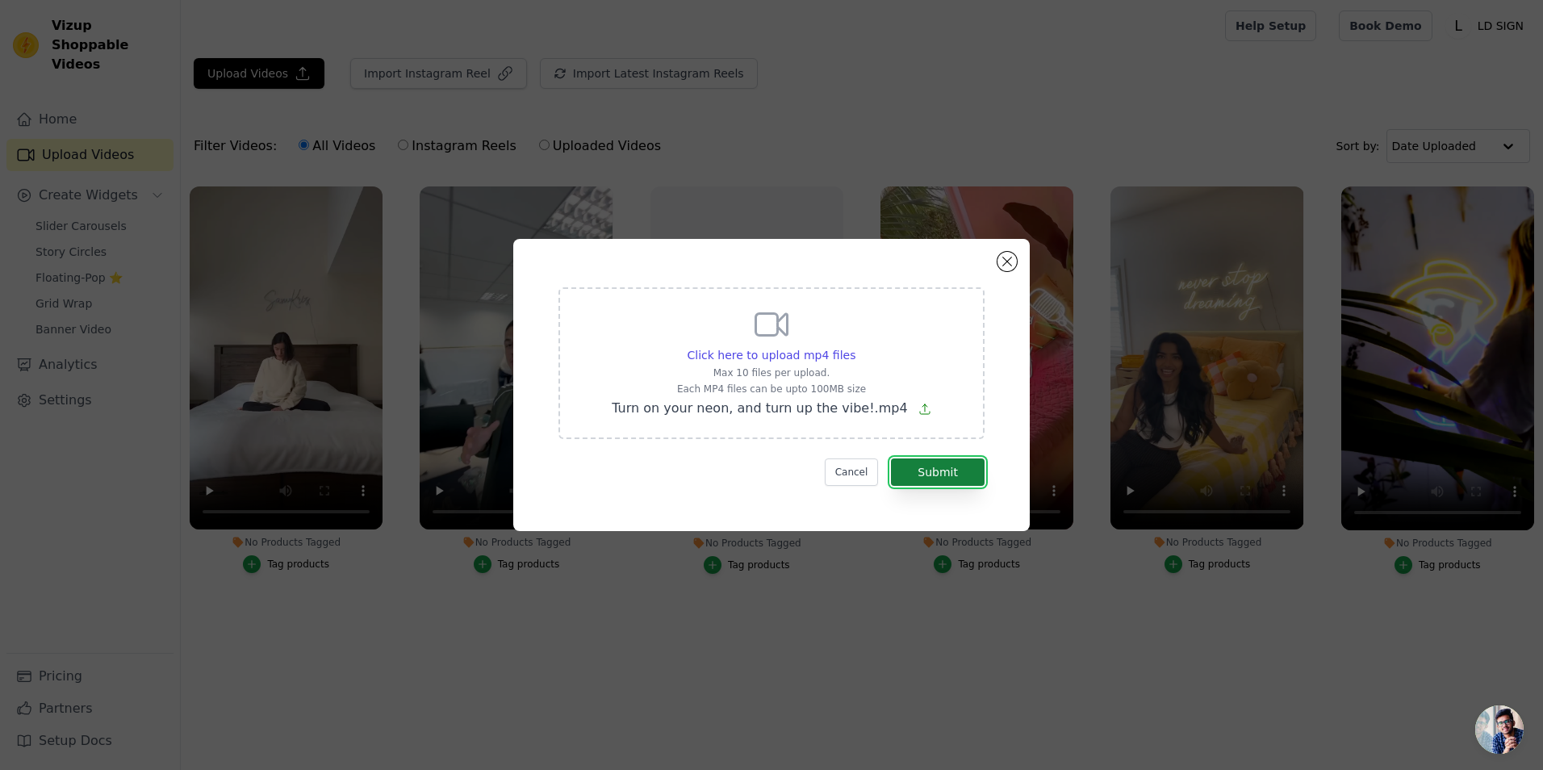
click at [942, 479] on button "Submit" at bounding box center [938, 472] width 94 height 27
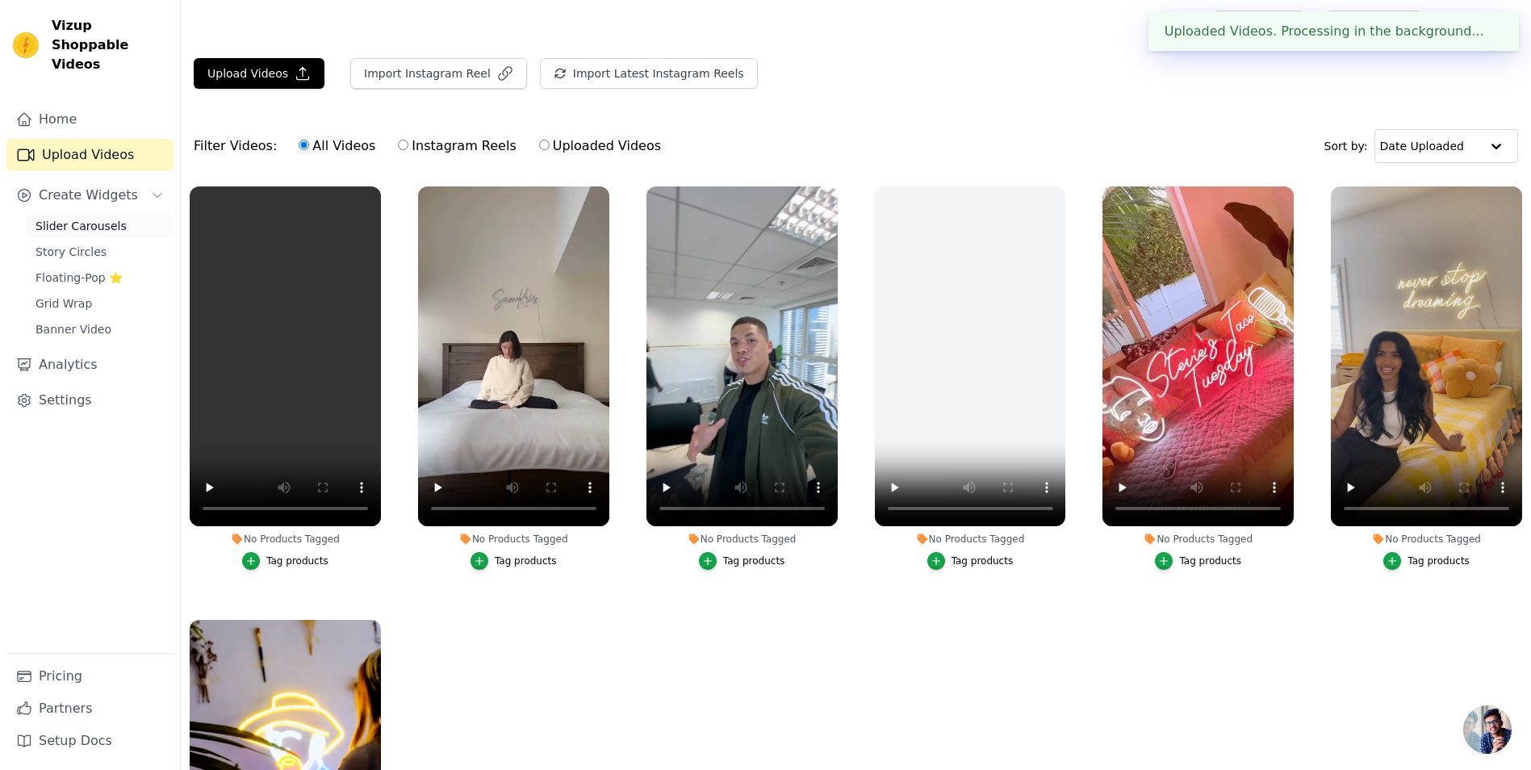
click at [70, 218] on span "Slider Carousels" at bounding box center [81, 226] width 91 height 16
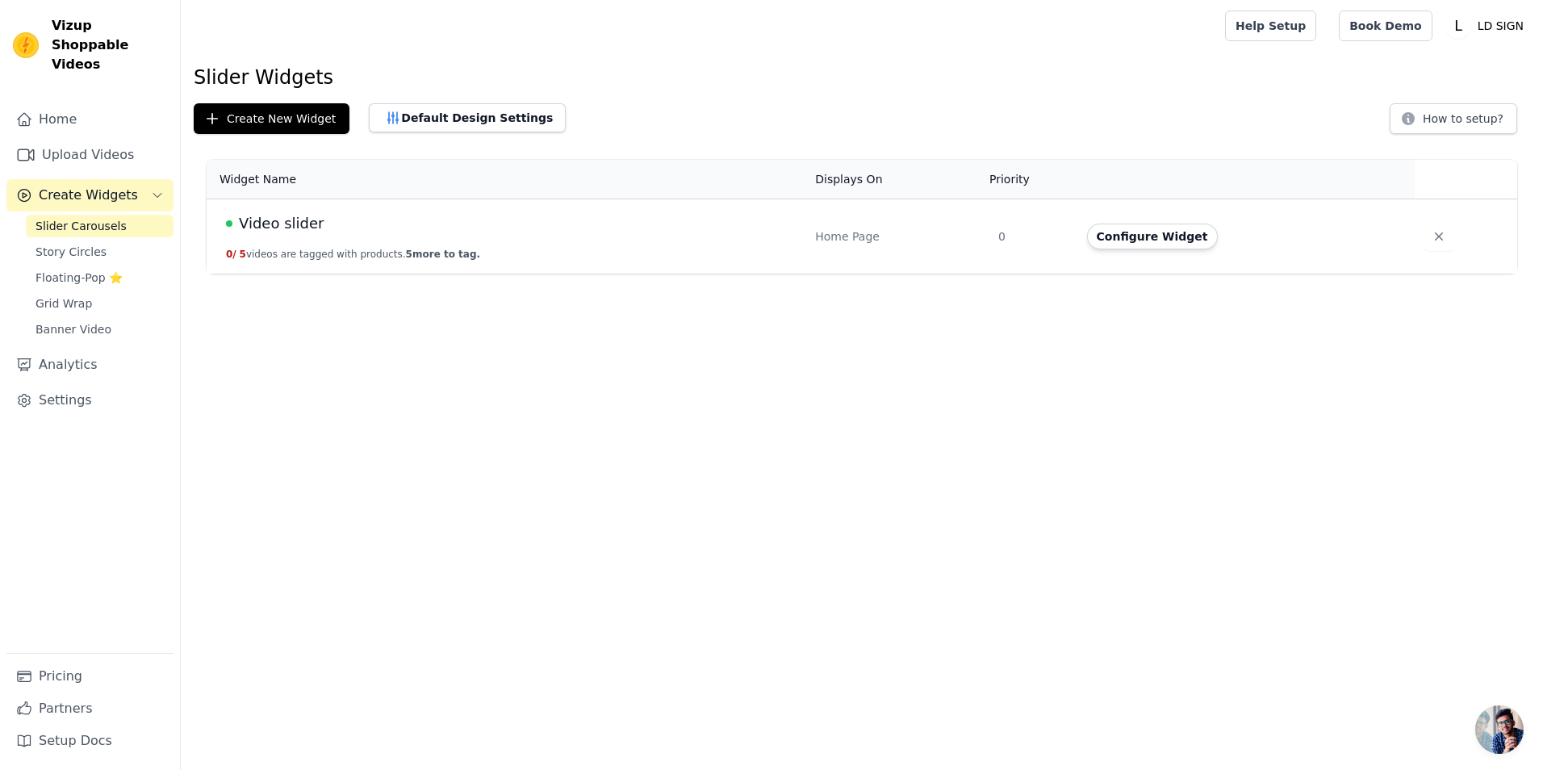
click at [718, 240] on td "Video slider 0 / 5 videos are tagged with products. 5 more to tag." at bounding box center [506, 236] width 599 height 75
click at [1165, 241] on button "Configure Widget" at bounding box center [1152, 237] width 131 height 26
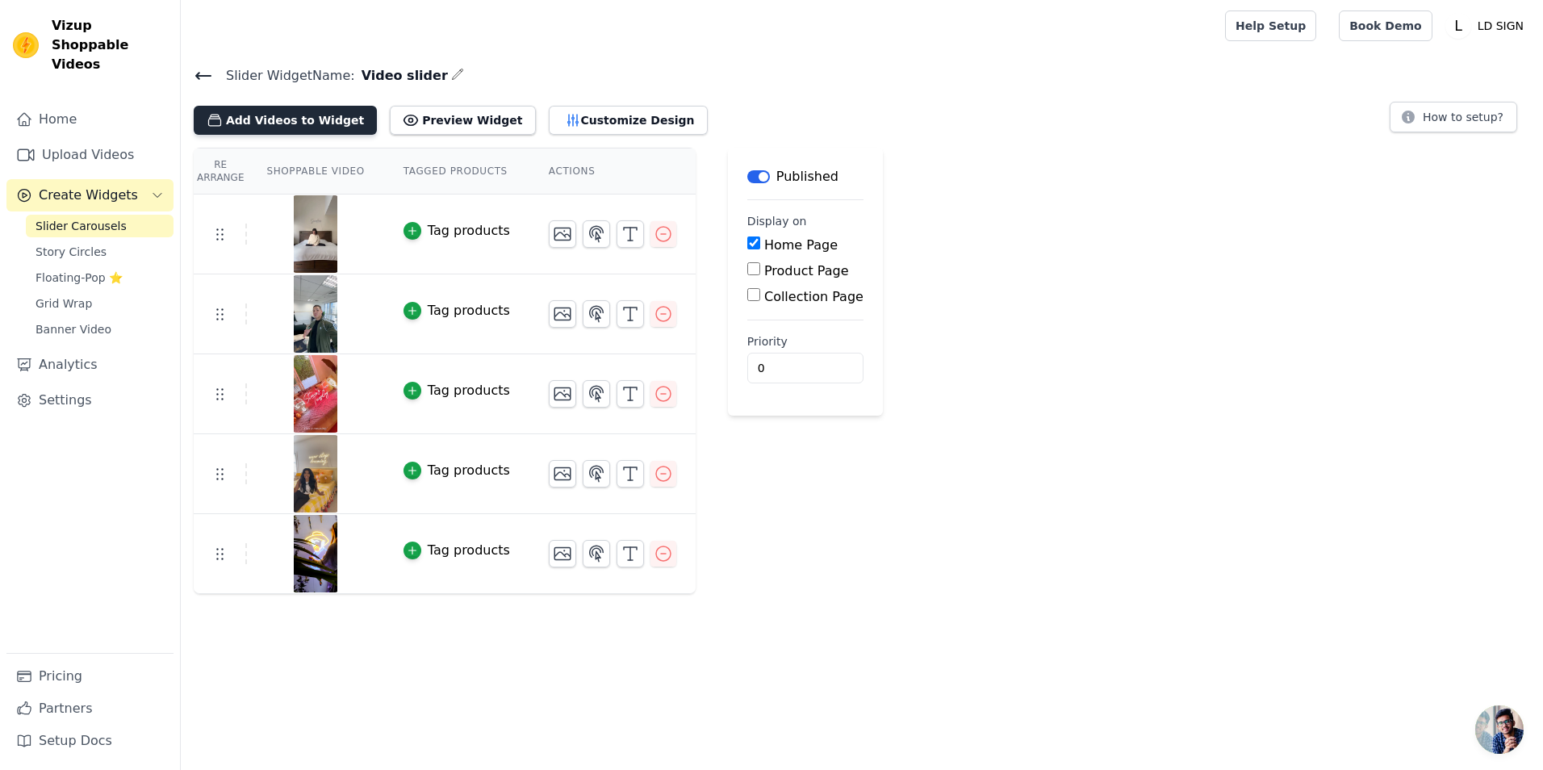
click at [279, 122] on button "Add Videos to Widget" at bounding box center [285, 120] width 183 height 29
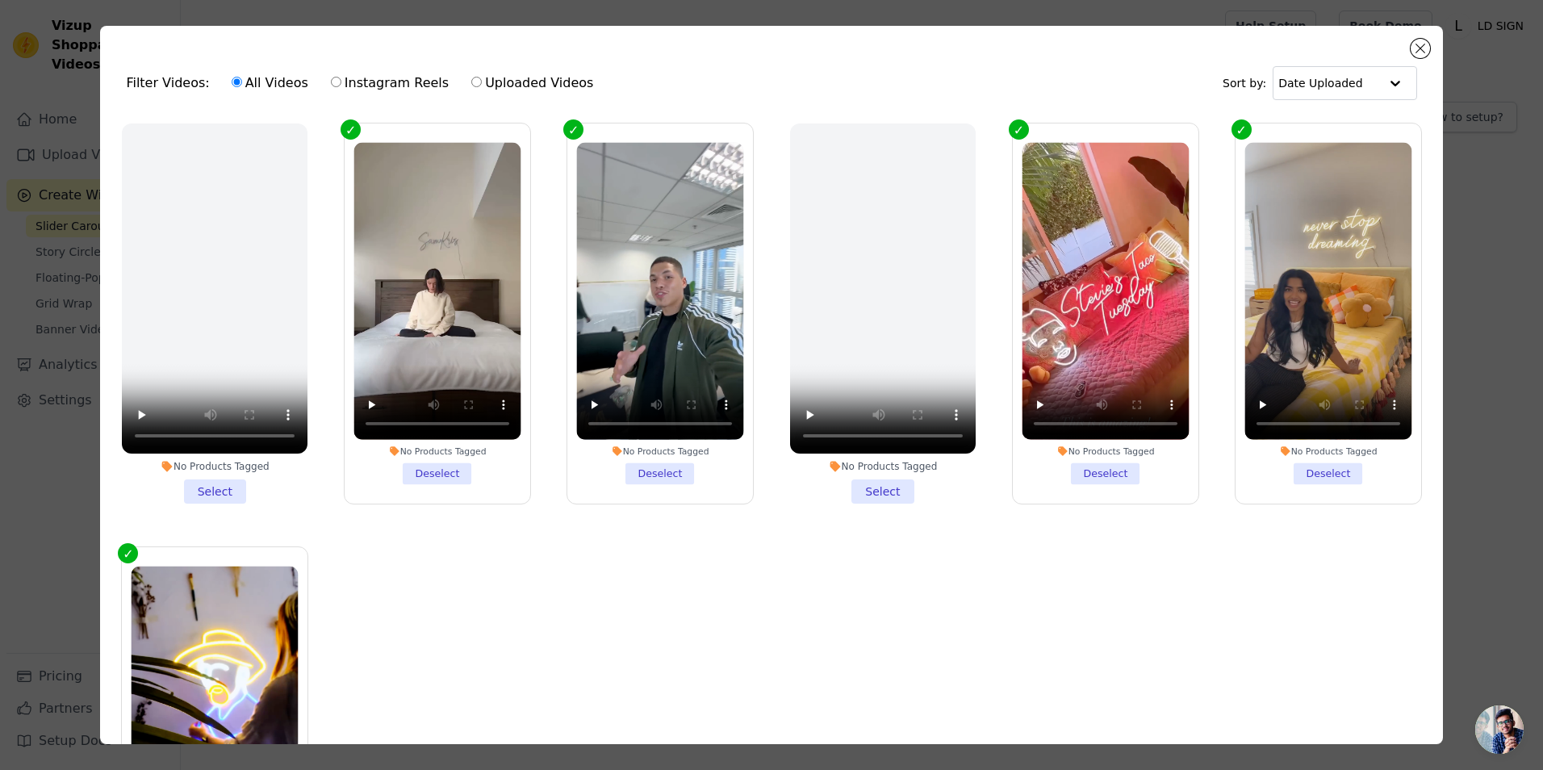
click at [209, 489] on li "No Products Tagged Select" at bounding box center [215, 314] width 186 height 380
click at [0, 0] on input "No Products Tagged Select" at bounding box center [0, 0] width 0 height 0
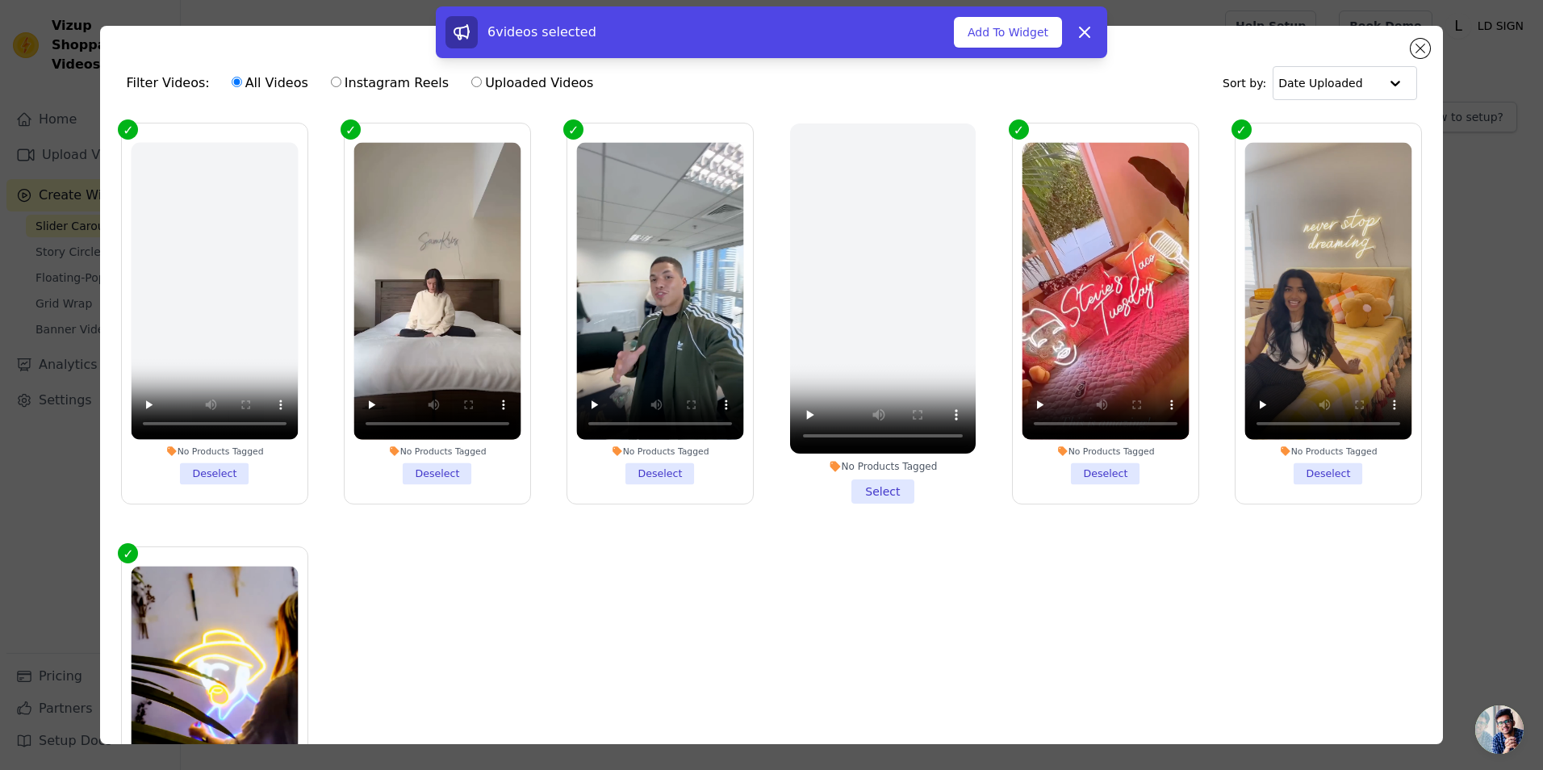
click at [236, 465] on li "No Products Tagged Deselect" at bounding box center [215, 314] width 167 height 342
click at [0, 0] on input "No Products Tagged Deselect" at bounding box center [0, 0] width 0 height 0
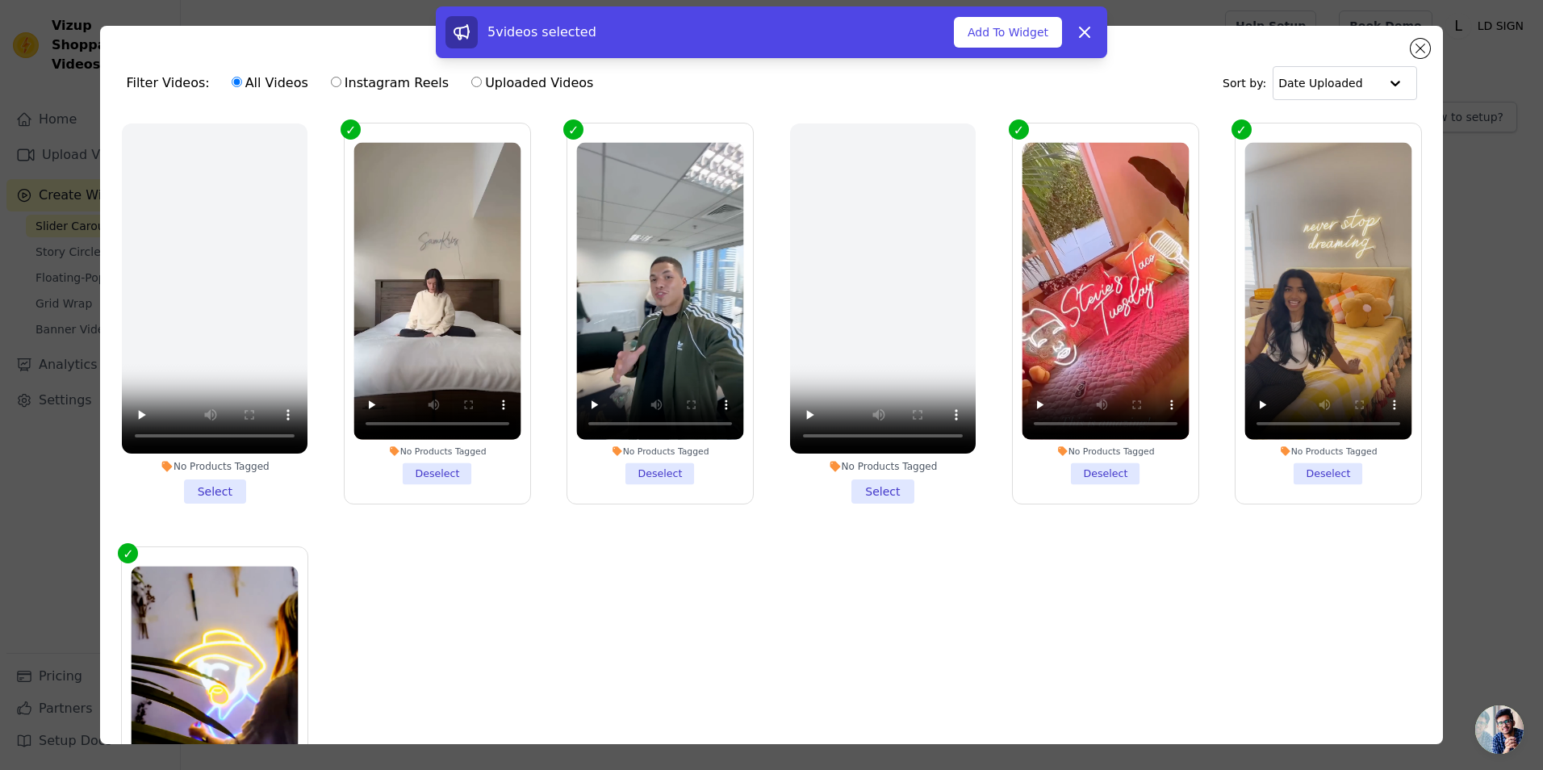
click at [1419, 48] on div "5 videos selected Add To Widget Dismiss" at bounding box center [771, 35] width 1543 height 58
click at [1091, 36] on icon at bounding box center [1084, 32] width 19 height 19
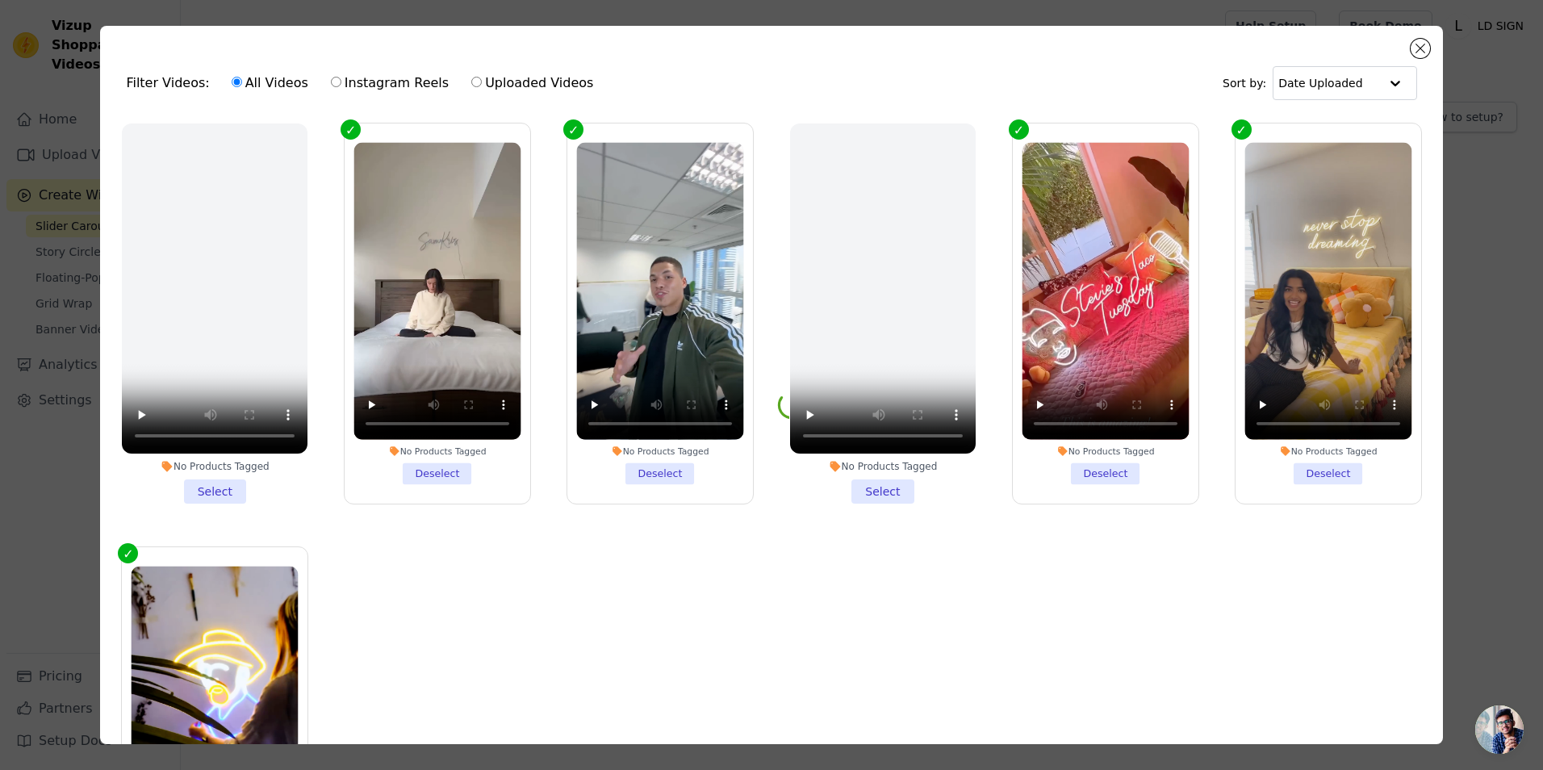
click at [1481, 69] on div "Filter Videos: All Videos Instagram Reels Uploaded Videos Sort by: Date Uploade…" at bounding box center [772, 385] width 1492 height 770
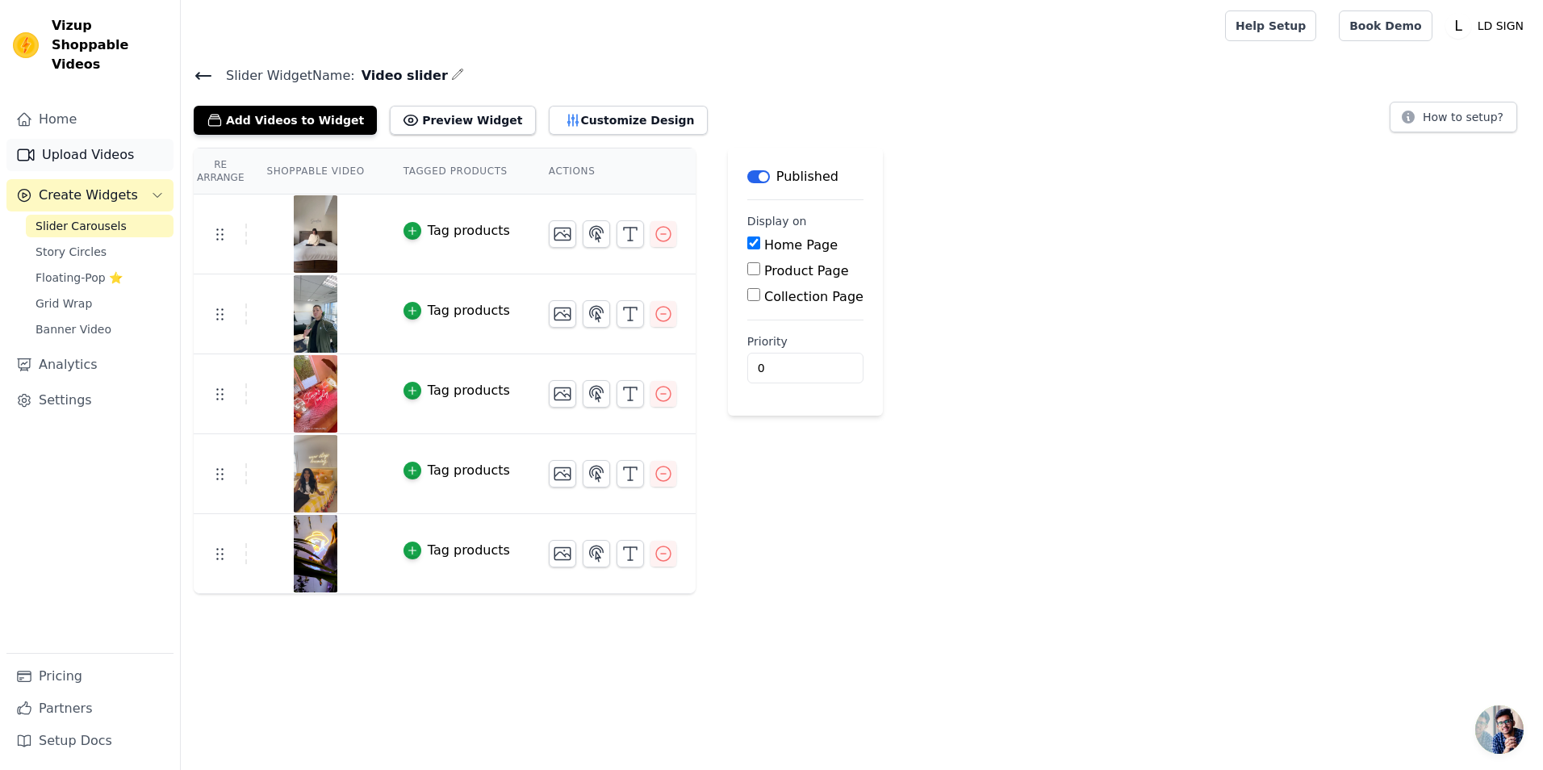
click at [108, 149] on link "Upload Videos" at bounding box center [89, 155] width 167 height 32
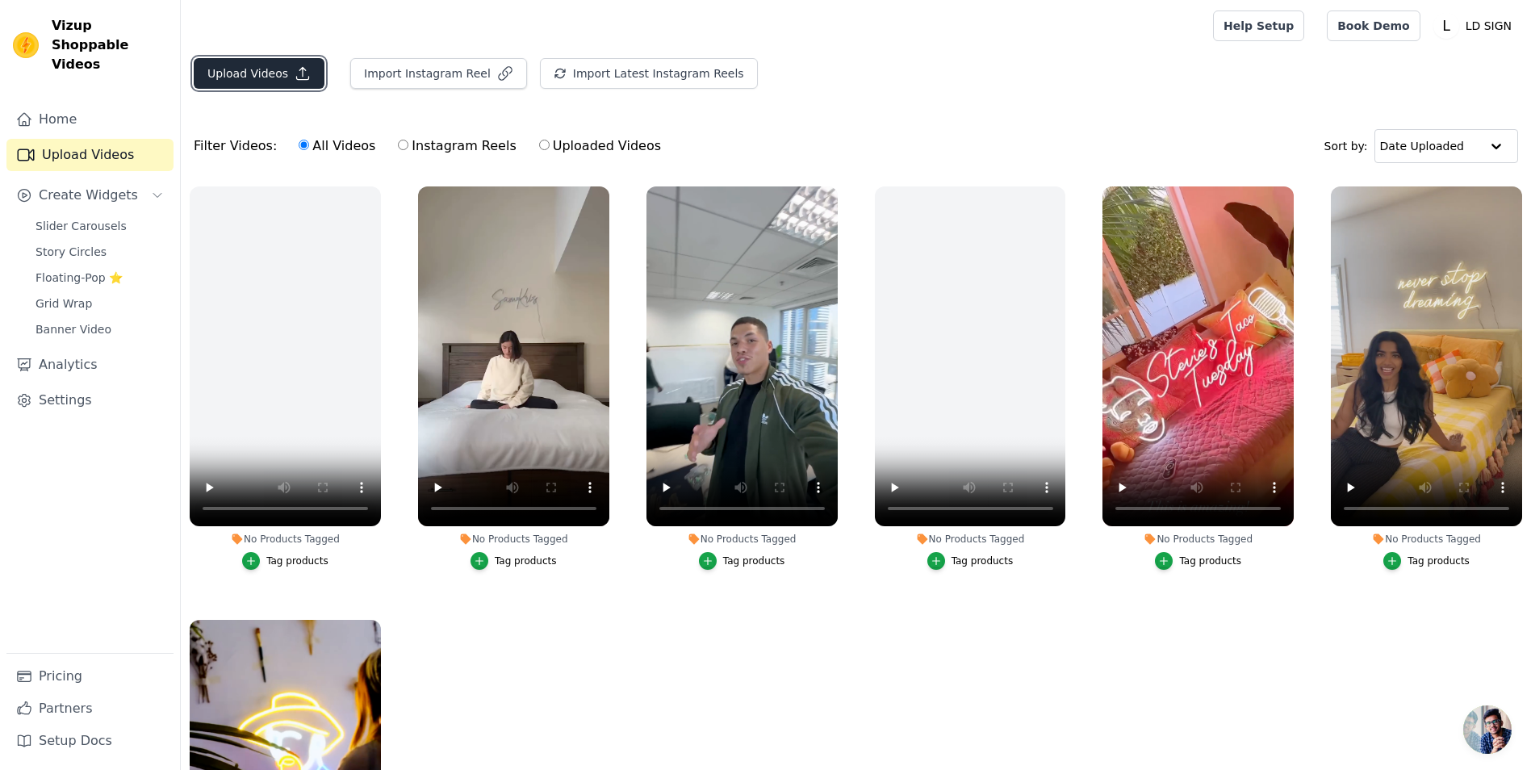
click at [225, 68] on button "Upload Videos" at bounding box center [259, 73] width 131 height 31
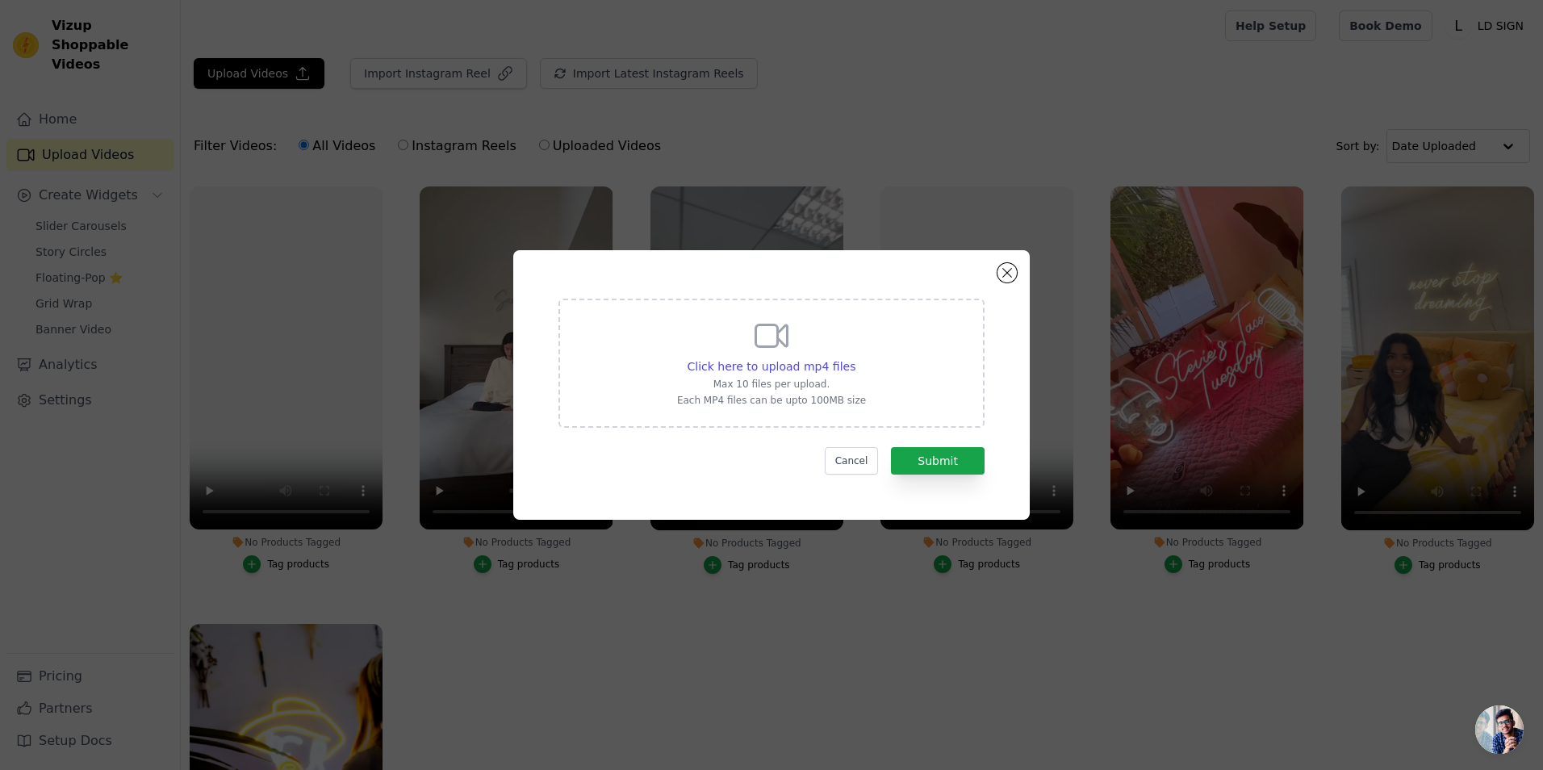
click at [912, 357] on div "Click here to upload mp4 files Max 10 files per upload. Each MP4 files can be u…" at bounding box center [772, 363] width 426 height 129
click at [856, 358] on input "Click here to upload mp4 files Max 10 files per upload. Each MP4 files can be u…" at bounding box center [855, 358] width 1 height 1
type input "C:\fakepath\Just got this, just relax neon sign from neonhub✨ #decor #interior …"
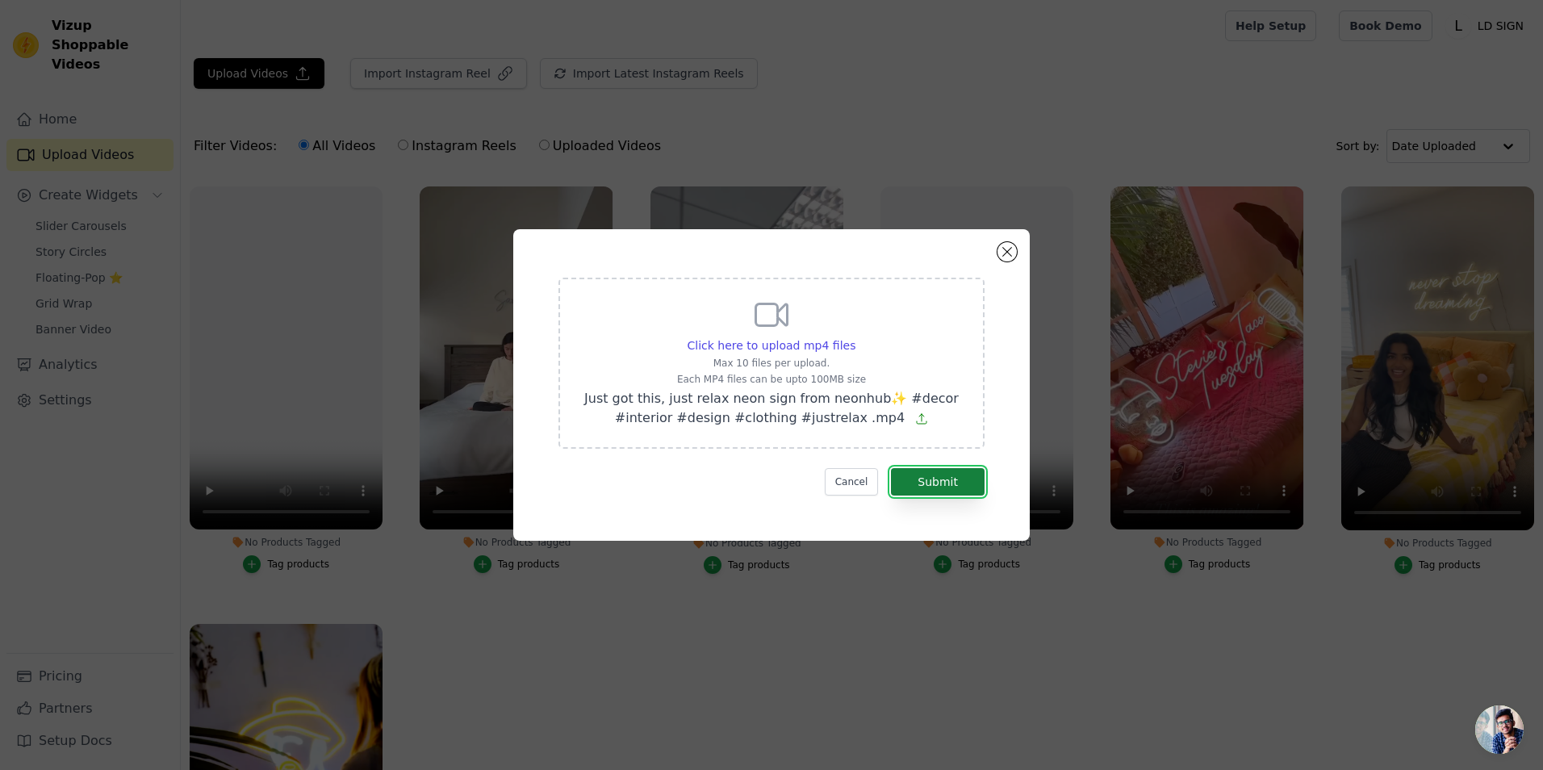
click at [949, 478] on button "Submit" at bounding box center [938, 481] width 94 height 27
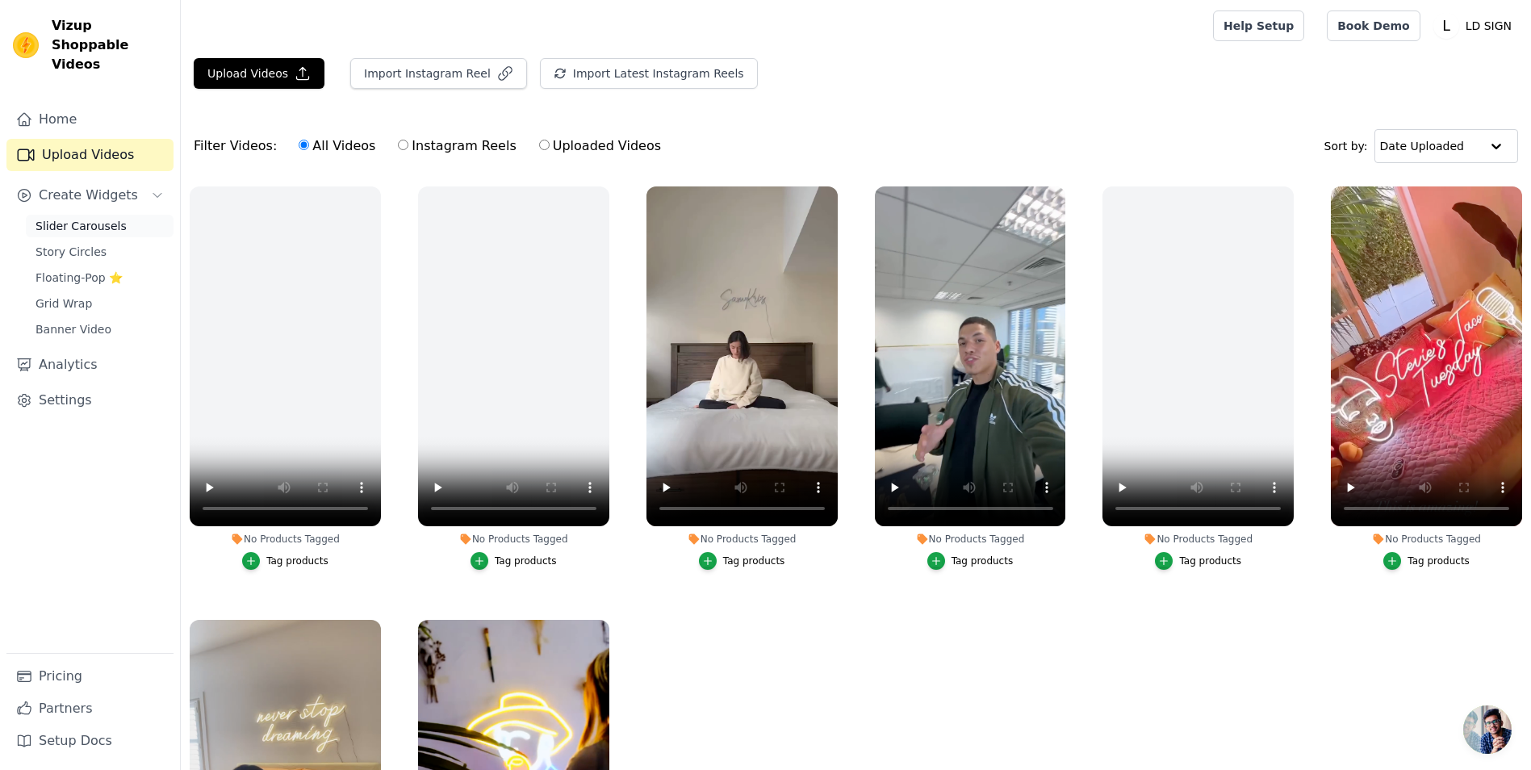
click at [88, 218] on span "Slider Carousels" at bounding box center [81, 226] width 91 height 16
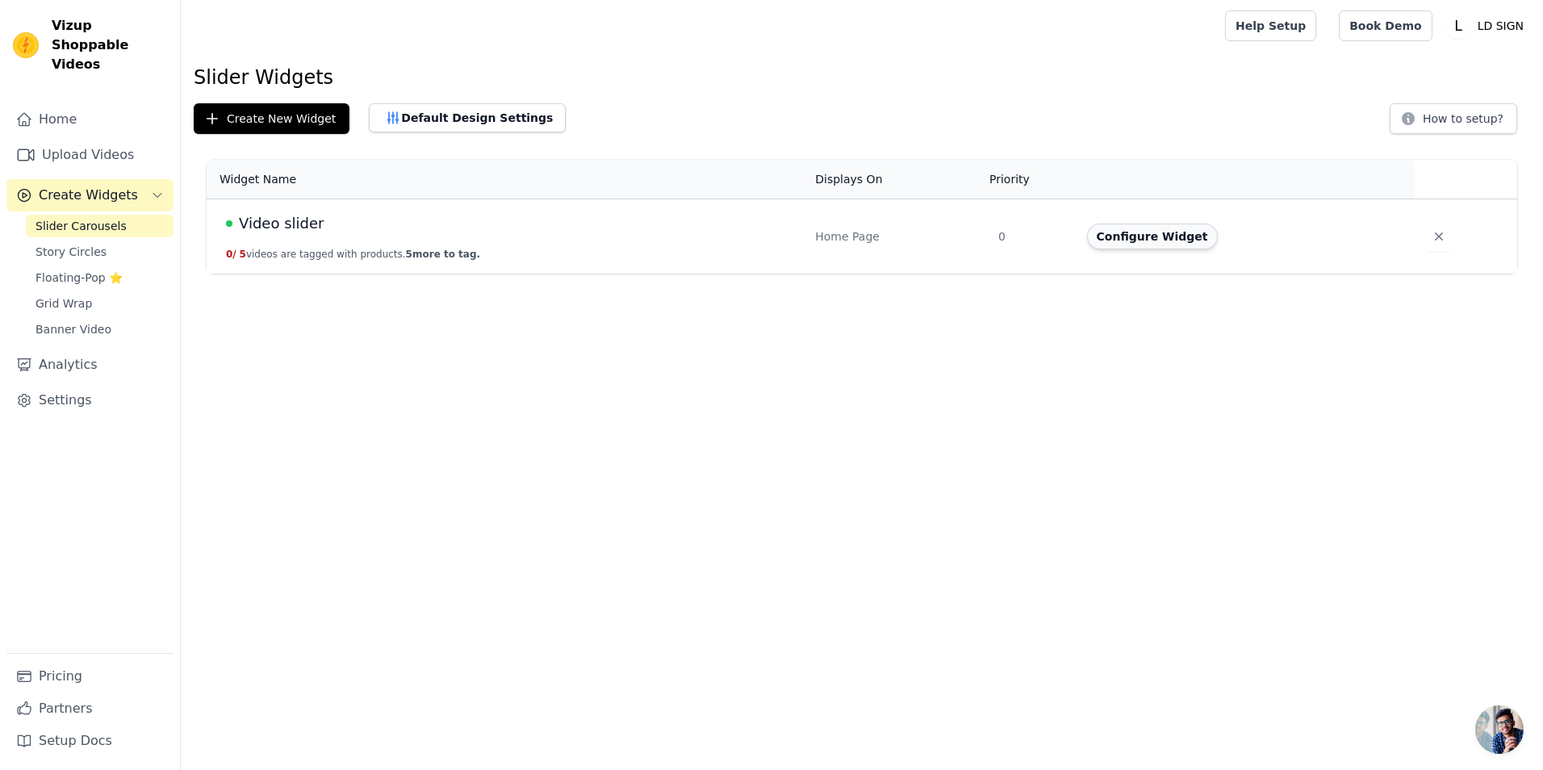
click at [1146, 228] on button "Configure Widget" at bounding box center [1152, 237] width 131 height 26
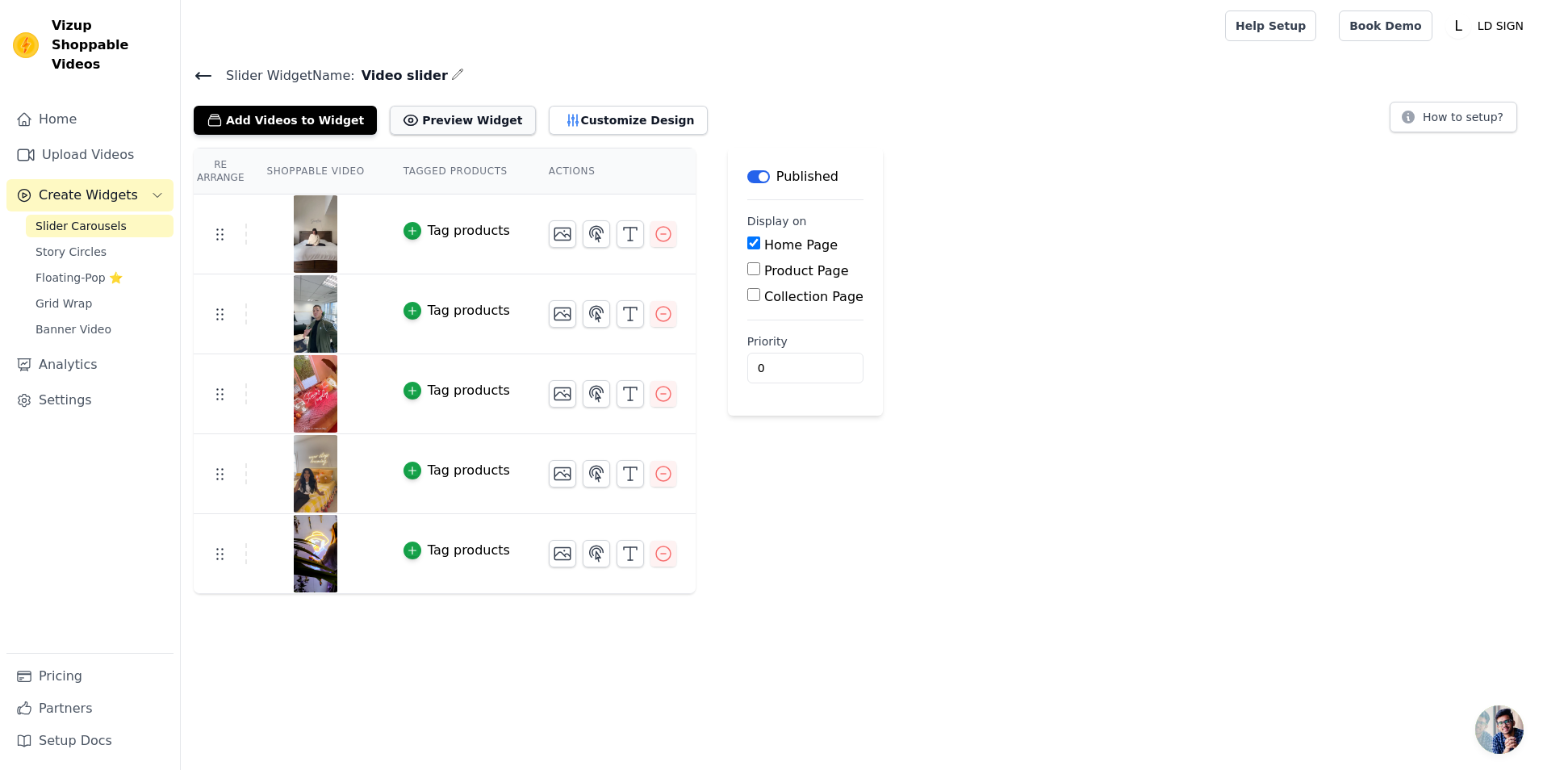
click at [425, 125] on button "Preview Widget" at bounding box center [462, 120] width 145 height 29
click at [558, 116] on button "Customize Design" at bounding box center [628, 120] width 159 height 29
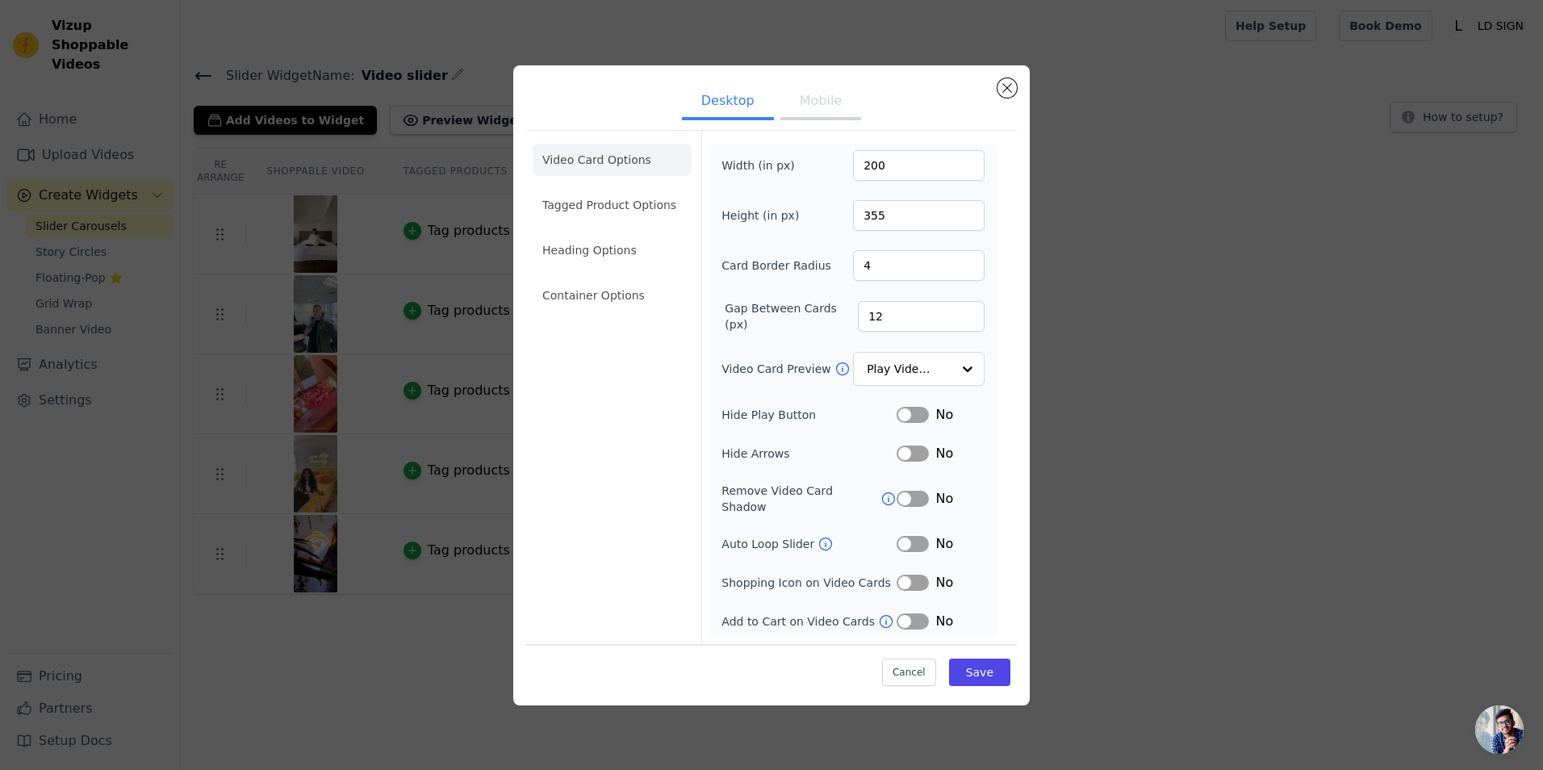
click at [813, 114] on button "Mobile" at bounding box center [821, 103] width 81 height 36
click at [893, 358] on input "Video Card Preview" at bounding box center [909, 368] width 83 height 32
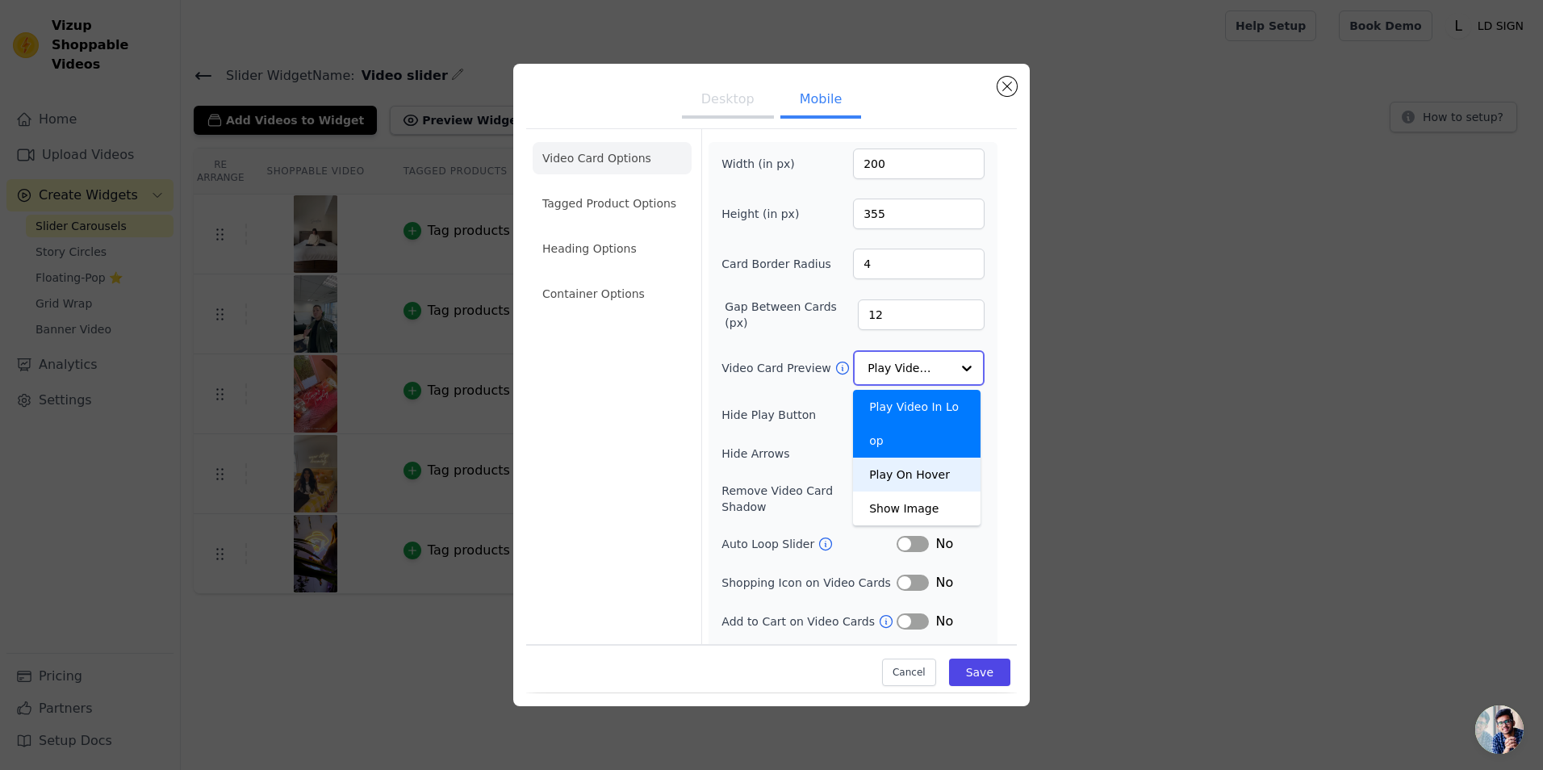
click at [899, 458] on div "Play On Hover" at bounding box center [917, 475] width 128 height 34
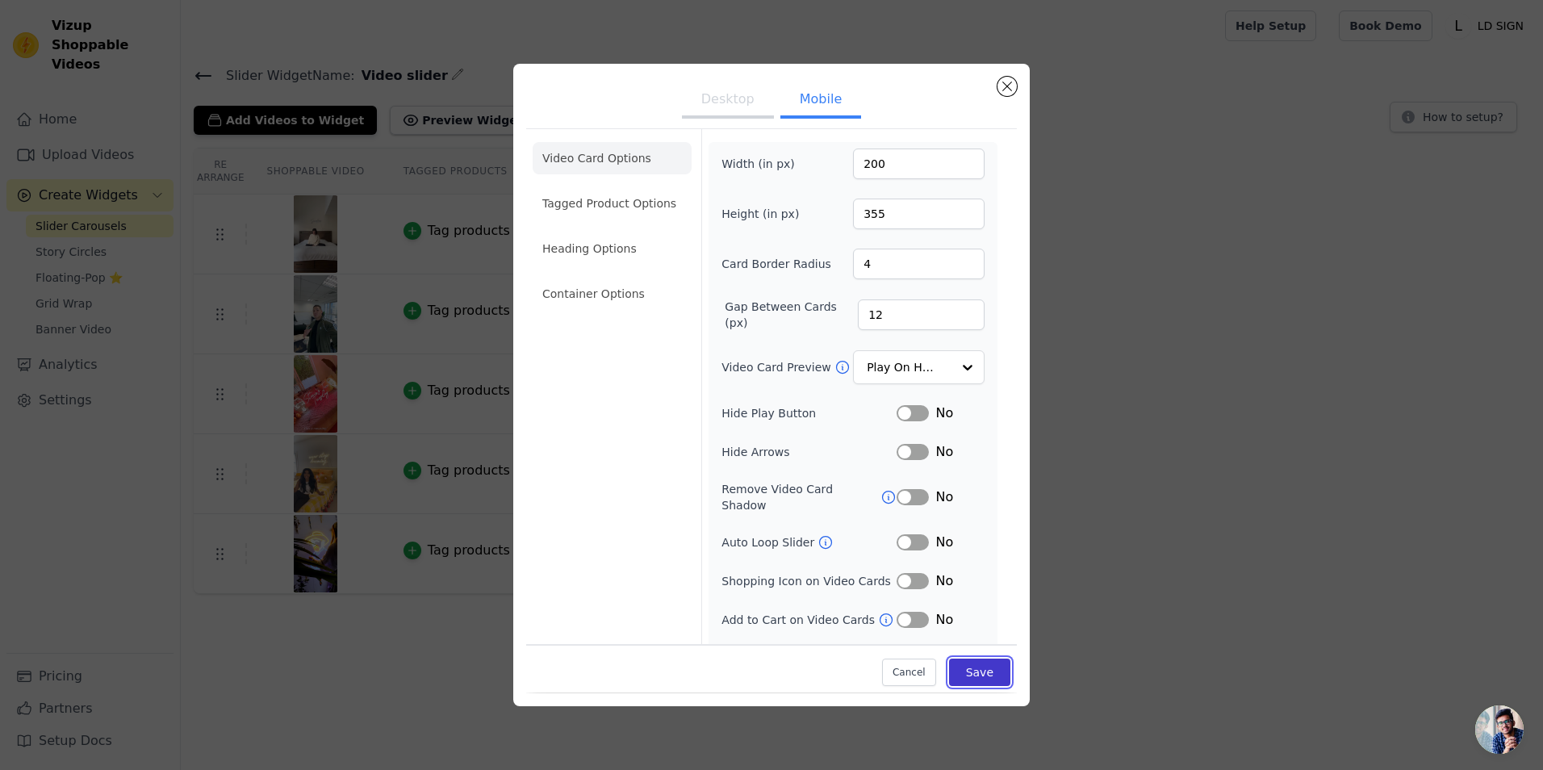
click at [965, 678] on button "Save" at bounding box center [979, 673] width 61 height 27
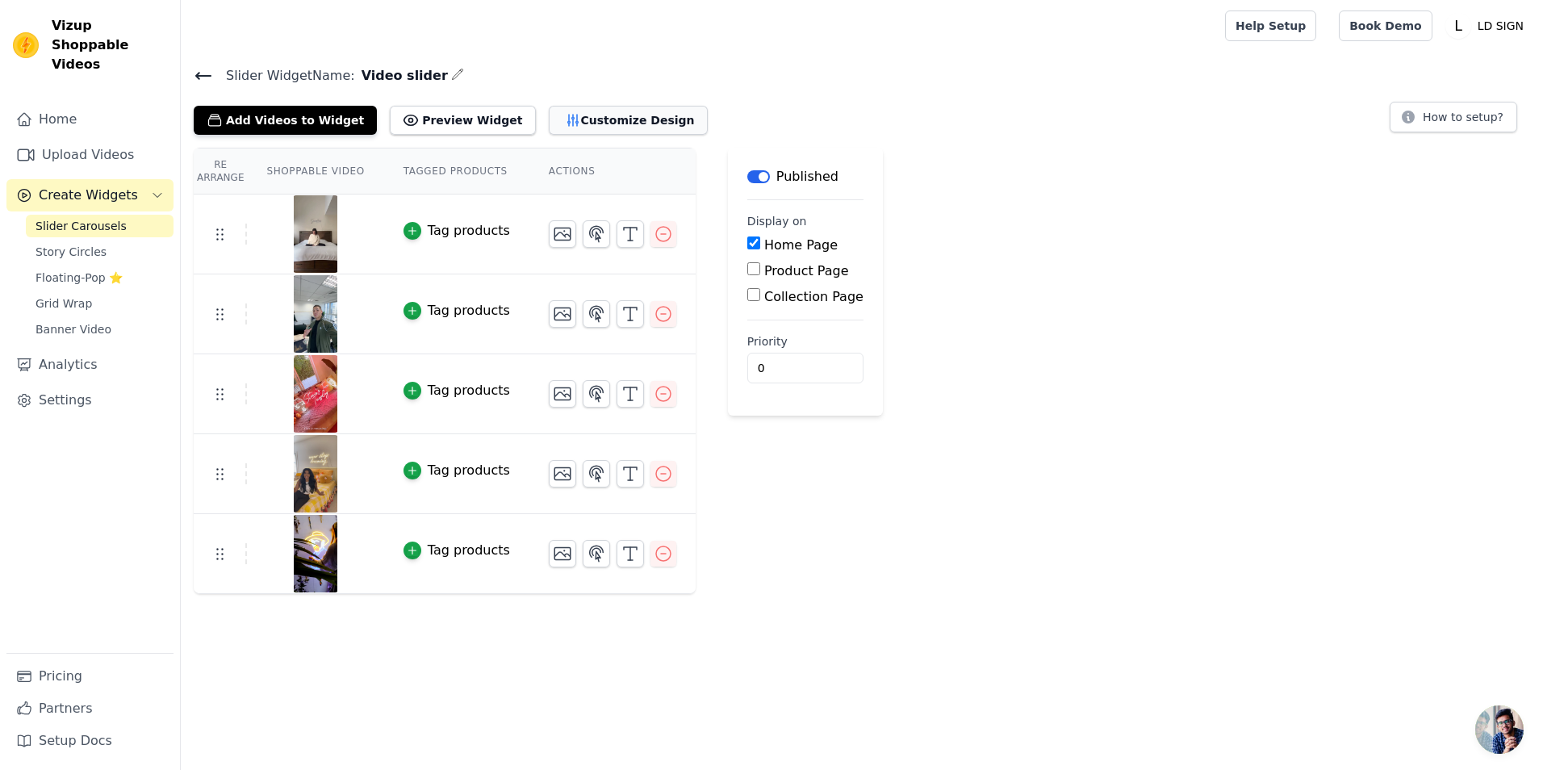
click at [607, 117] on button "Customize Design" at bounding box center [628, 120] width 159 height 29
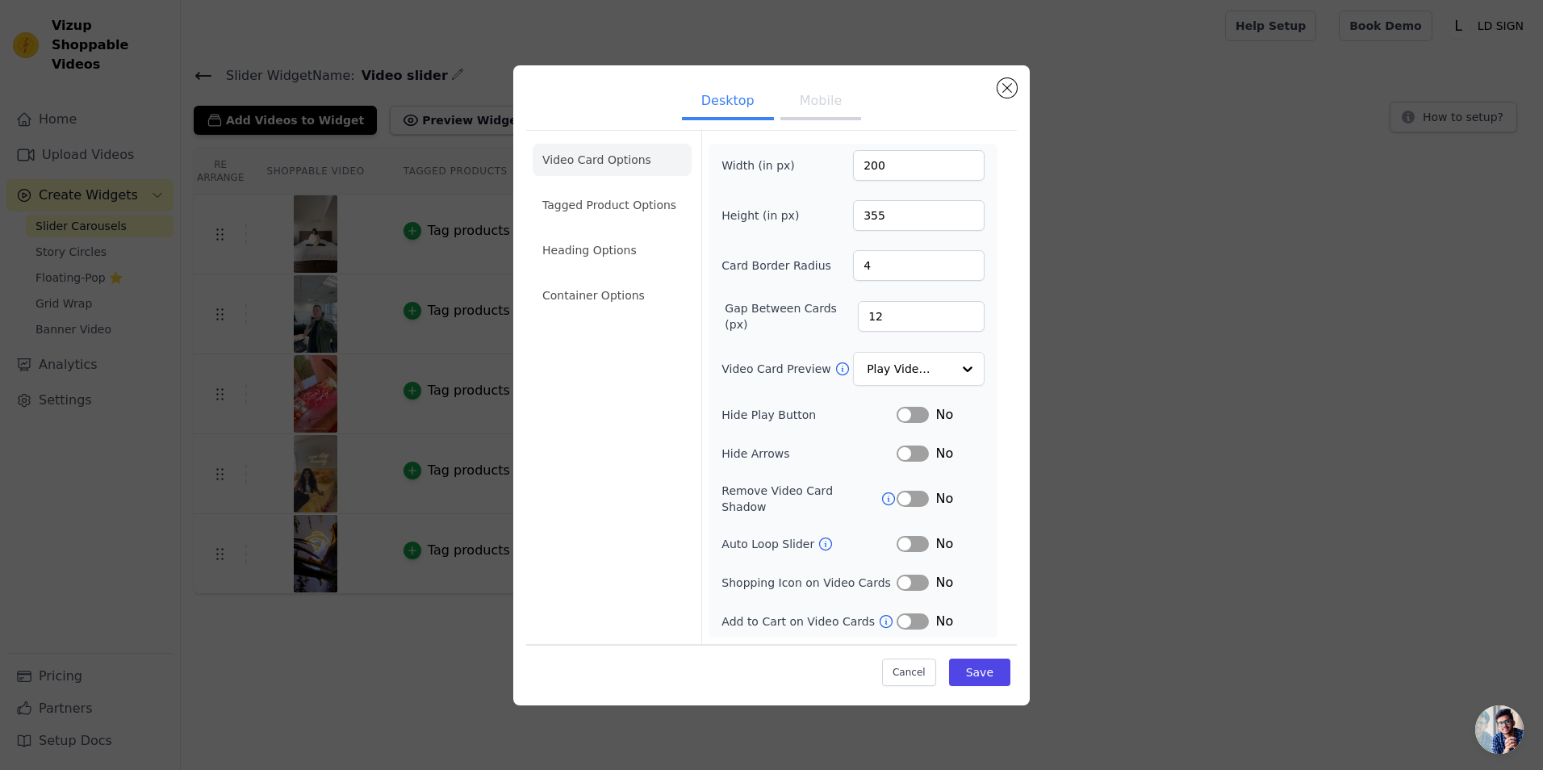
click at [828, 112] on button "Mobile" at bounding box center [821, 103] width 81 height 36
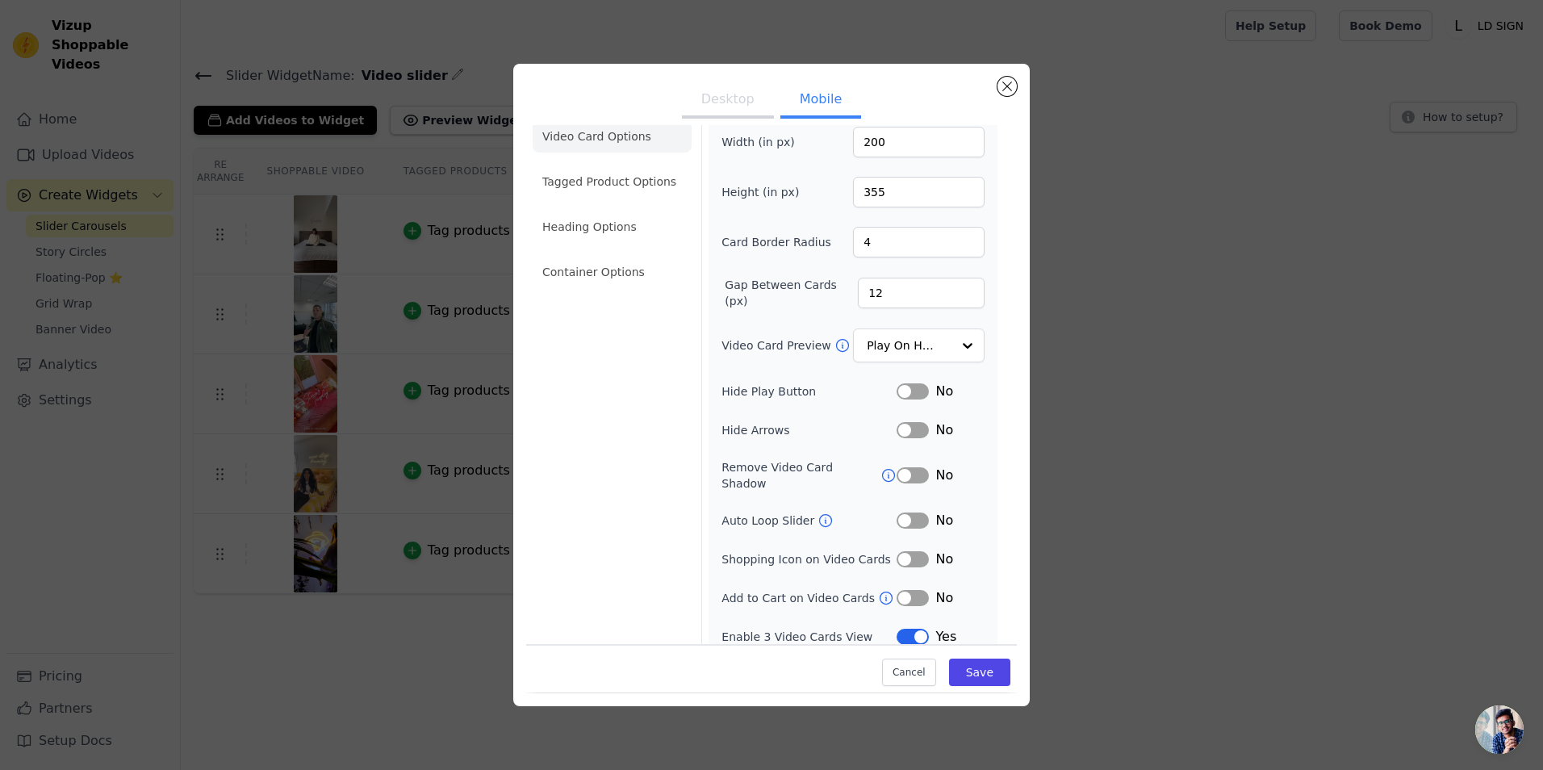
click at [903, 513] on button "Label" at bounding box center [913, 521] width 32 height 16
click at [980, 666] on button "Save" at bounding box center [979, 673] width 61 height 27
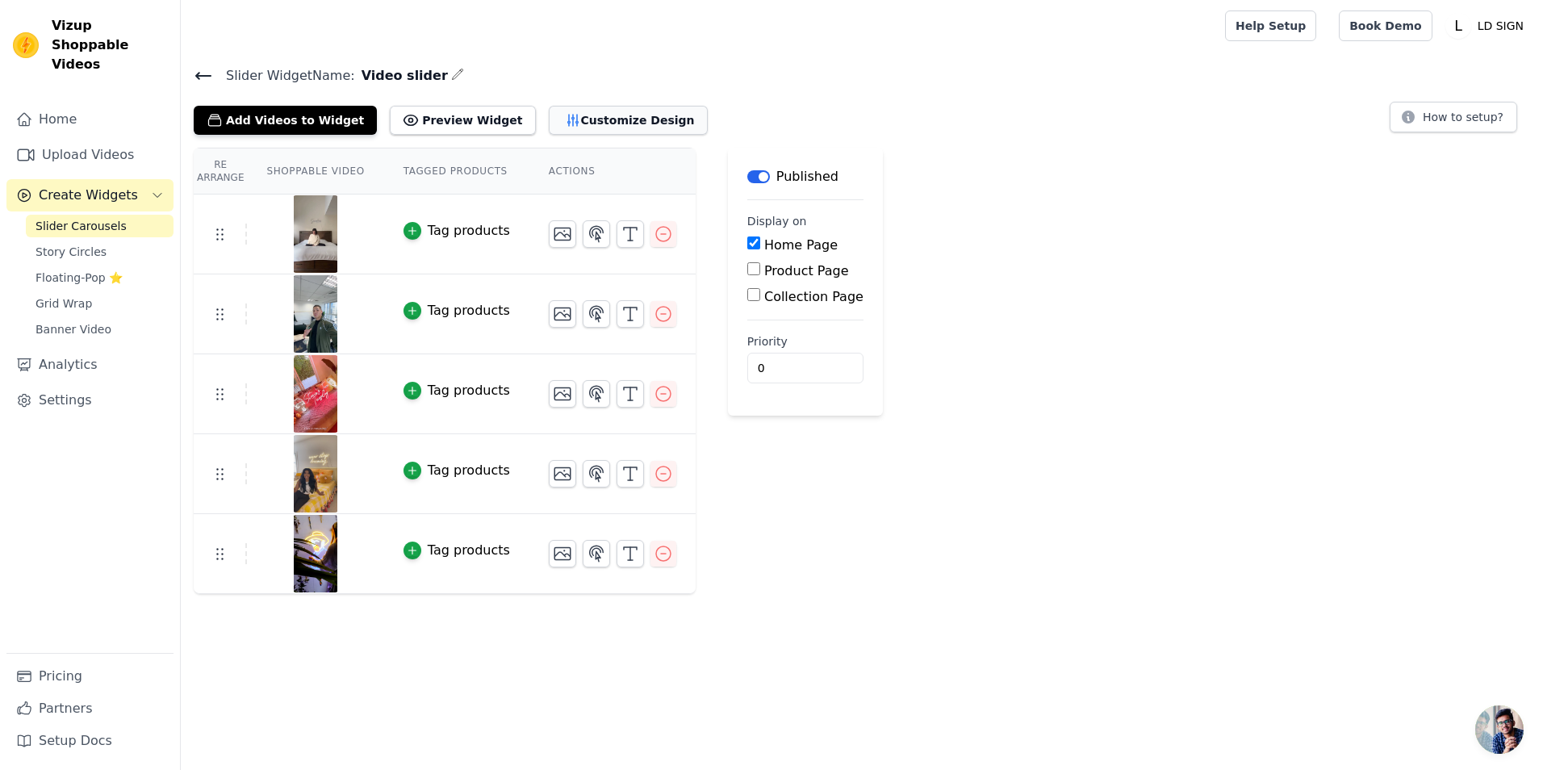
click at [610, 124] on button "Customize Design" at bounding box center [628, 120] width 159 height 29
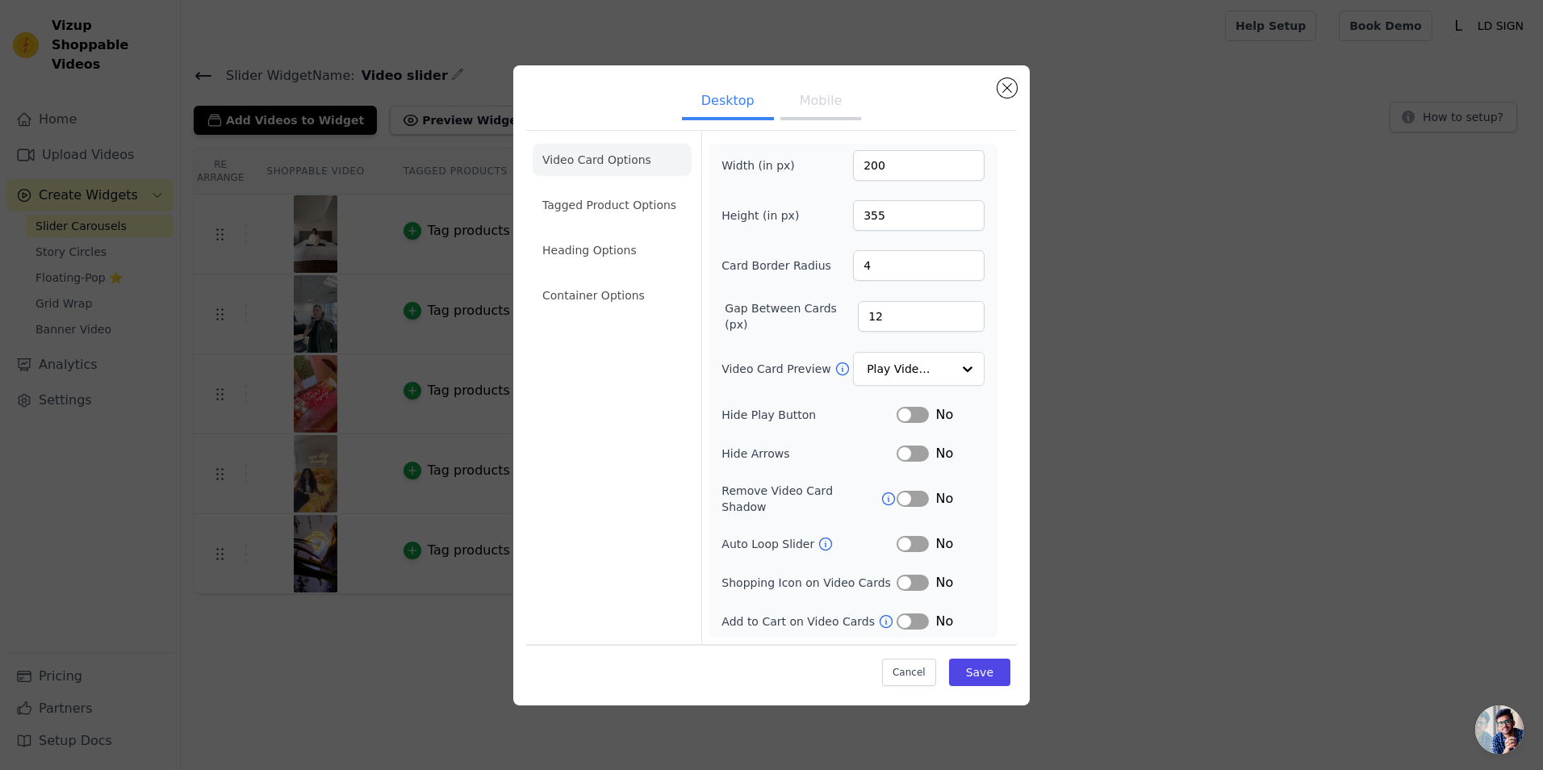
click at [915, 539] on button "Label" at bounding box center [913, 544] width 32 height 16
click at [987, 669] on button "Save" at bounding box center [979, 672] width 61 height 27
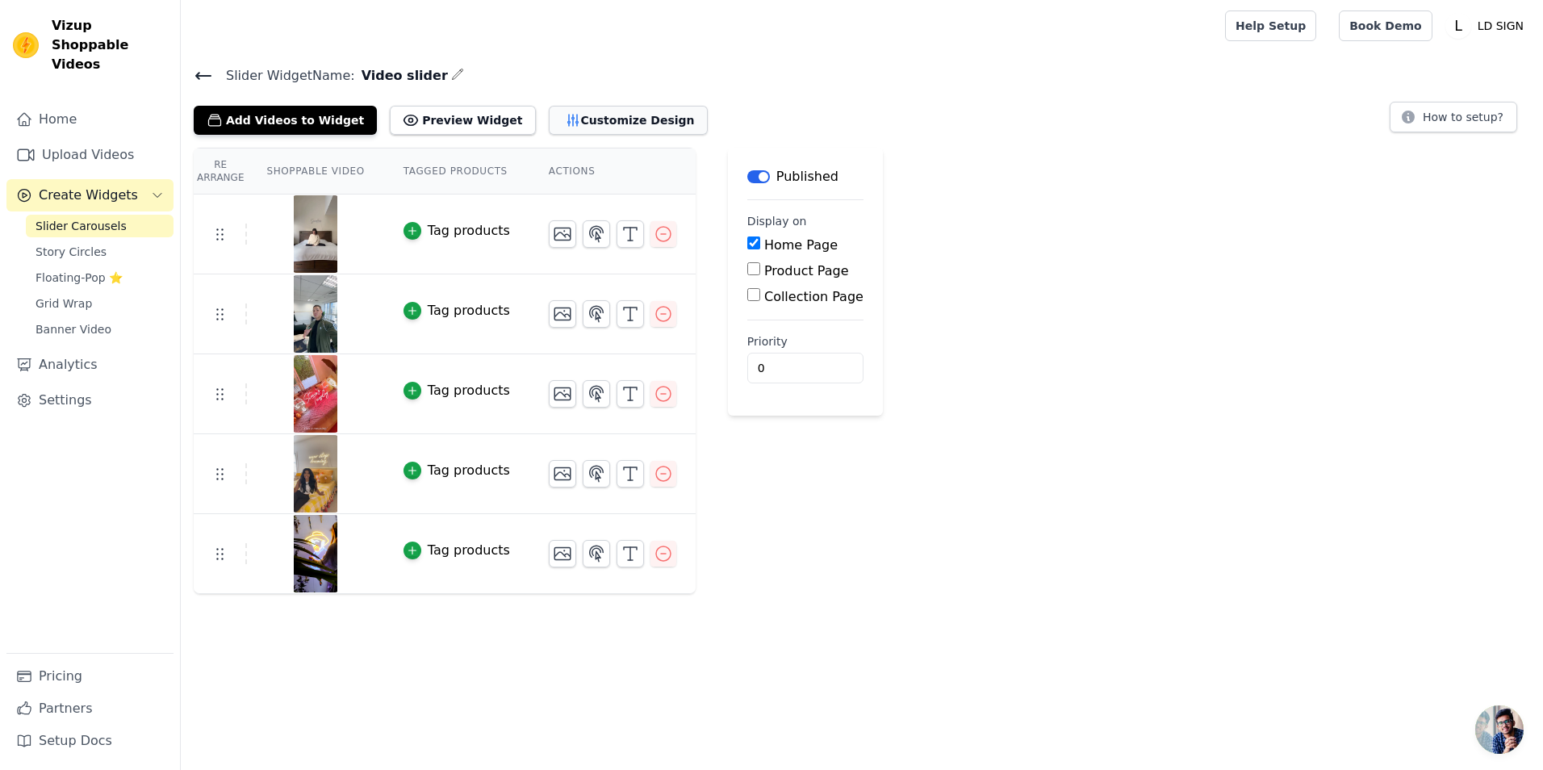
click at [568, 108] on button "Customize Design" at bounding box center [628, 120] width 159 height 29
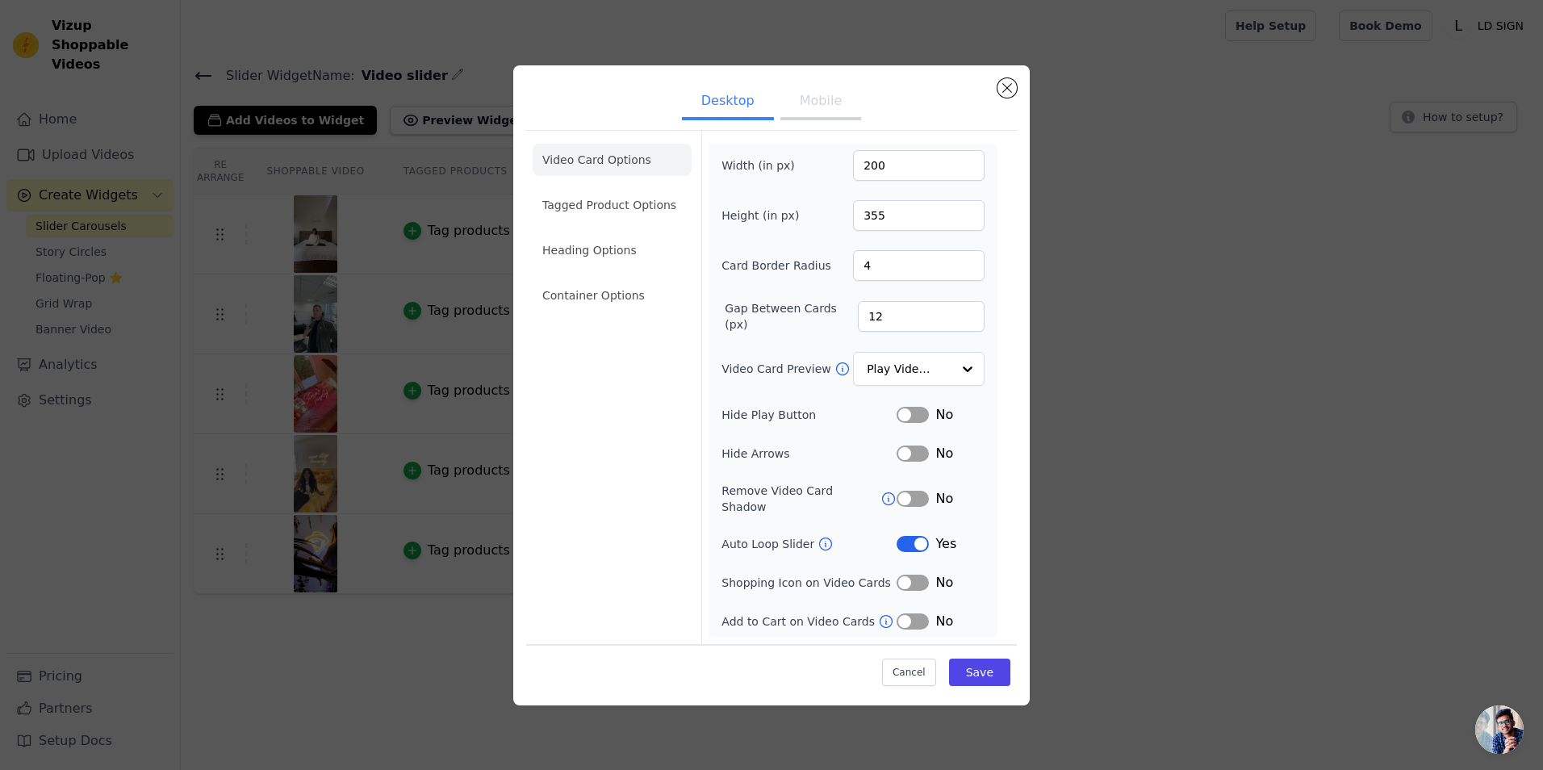
click at [907, 538] on button "Label" at bounding box center [913, 544] width 32 height 16
click at [974, 661] on button "Save" at bounding box center [979, 672] width 61 height 27
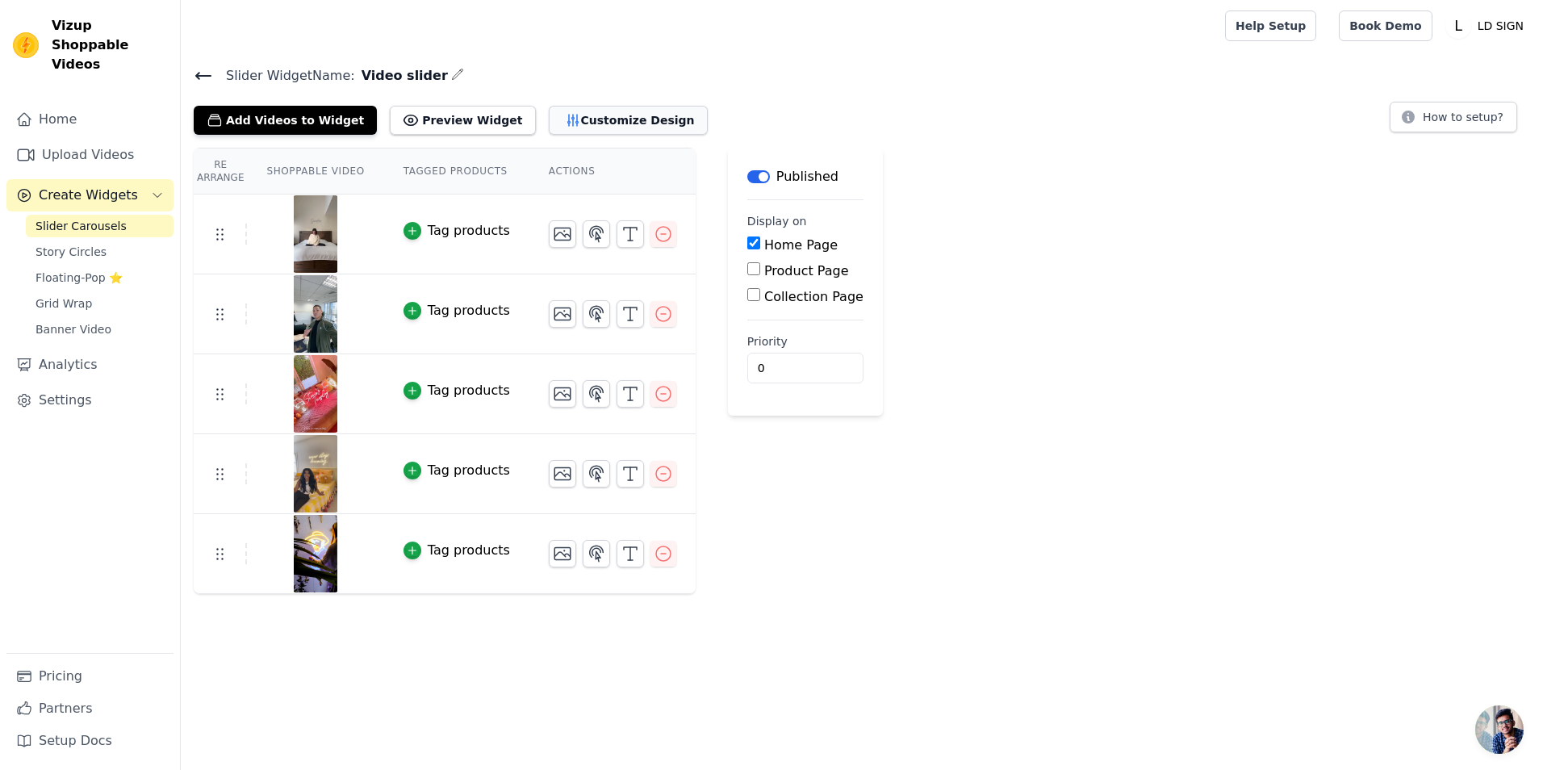
click at [600, 115] on button "Customize Design" at bounding box center [628, 120] width 159 height 29
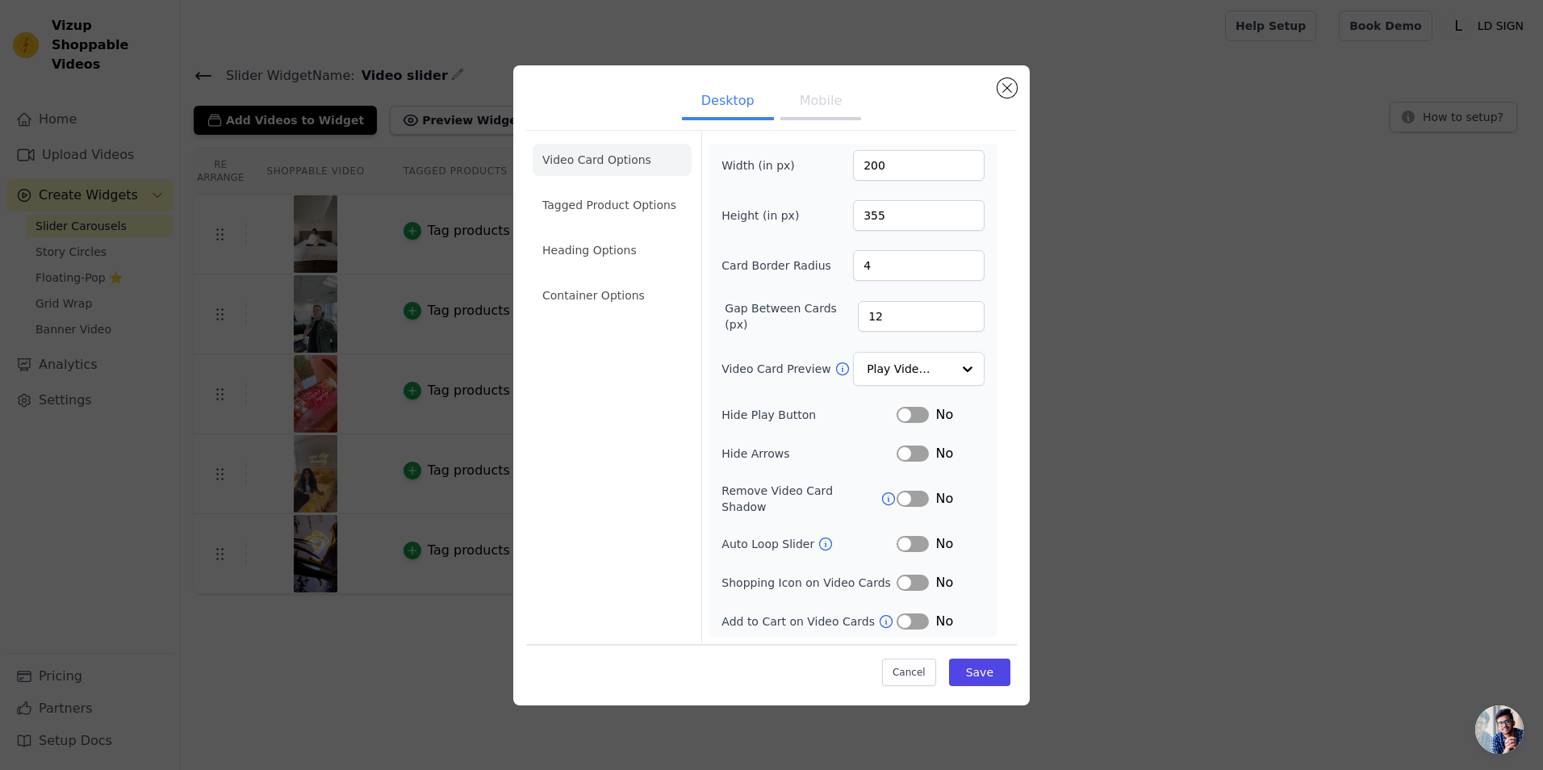
click at [924, 348] on div "Width (in px) 200 Height (in px) 355 Card Border Radius 4 Gap Between Cards (px…" at bounding box center [853, 390] width 263 height 481
click at [927, 365] on input "Video Card Preview" at bounding box center [909, 369] width 83 height 32
click at [1073, 417] on div "Desktop Mobile Video Card Options Tagged Product Options Heading Options Contai…" at bounding box center [772, 386] width 1492 height 692
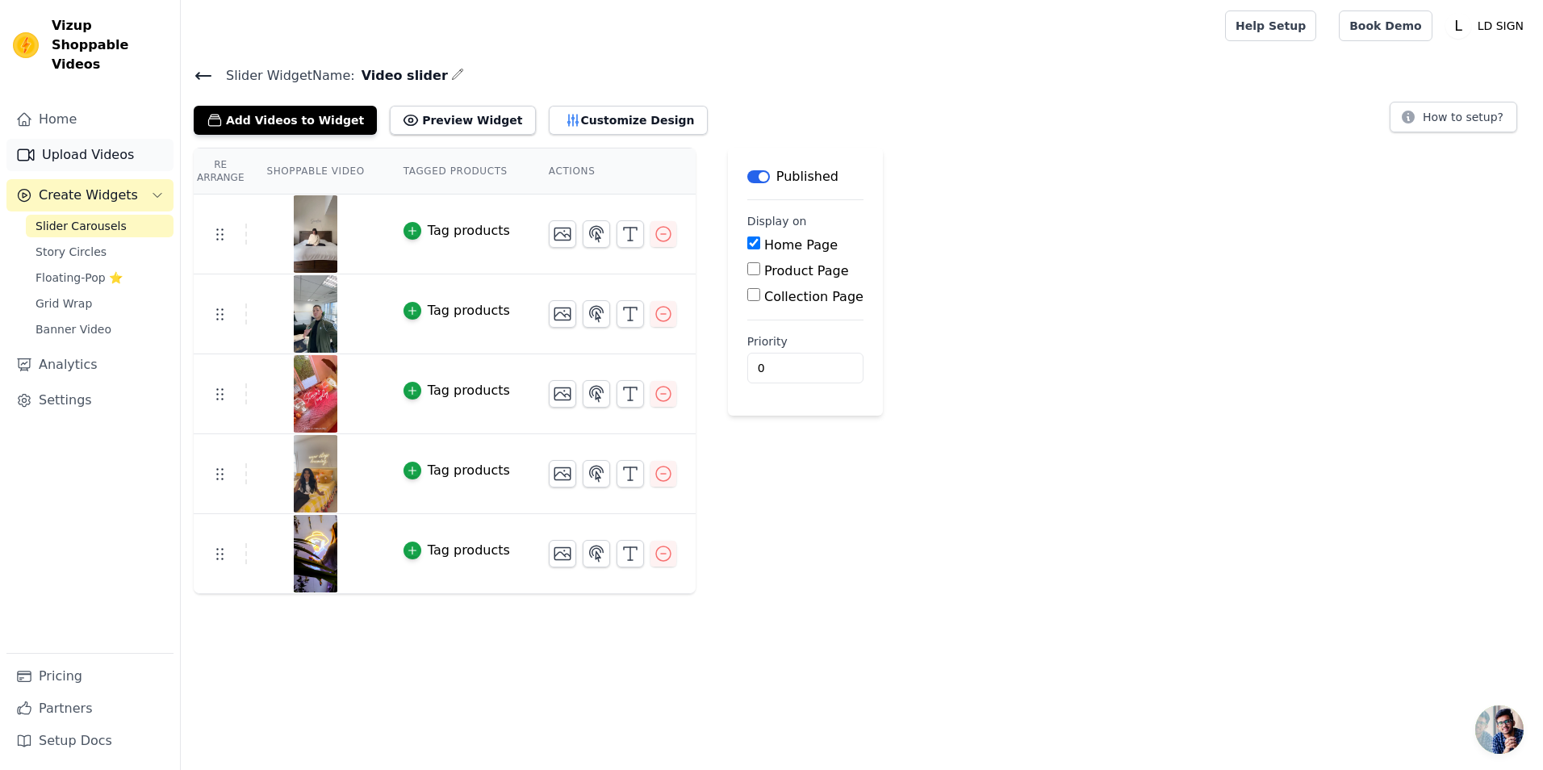
click at [96, 145] on link "Upload Videos" at bounding box center [89, 155] width 167 height 32
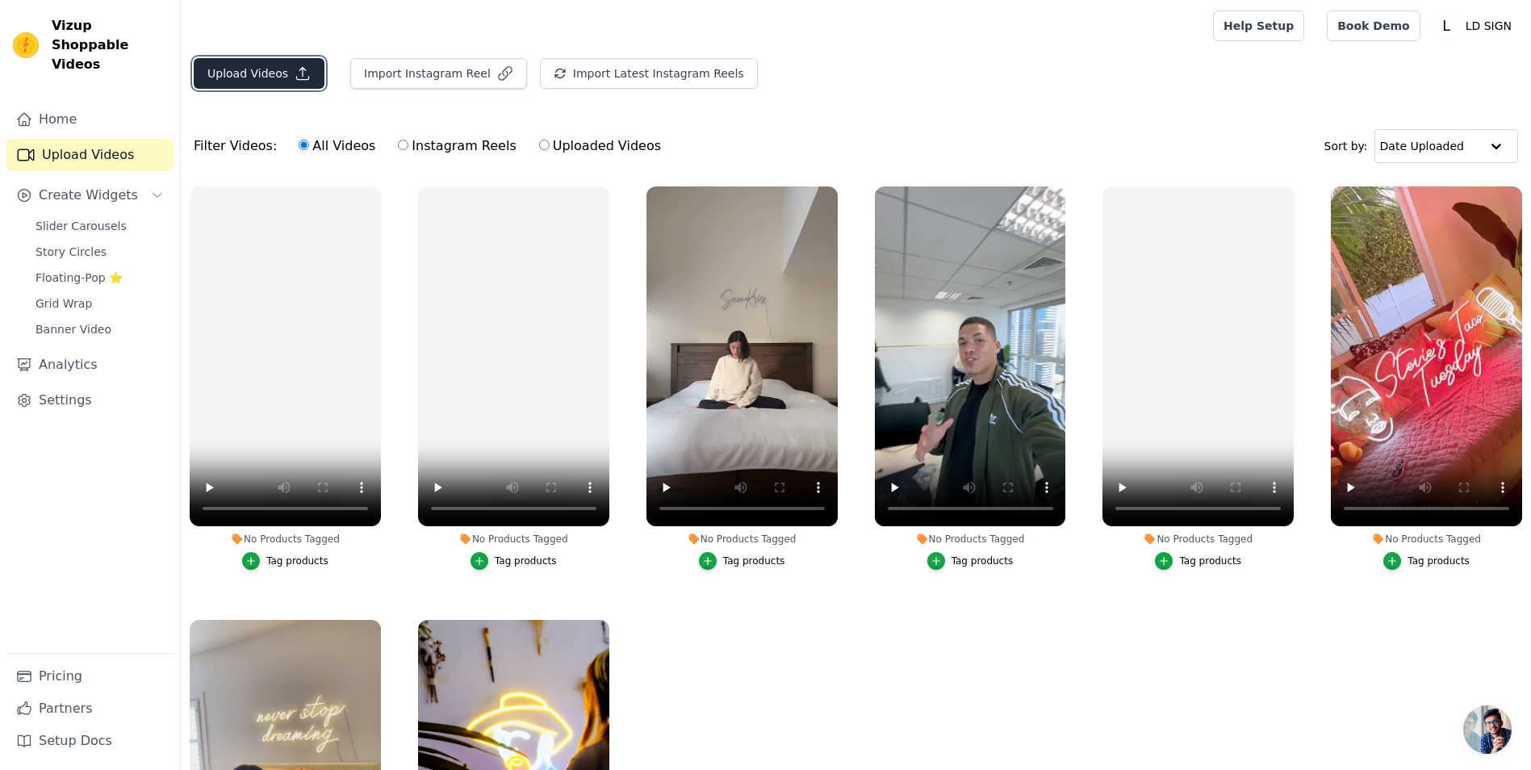
click at [229, 72] on button "Upload Videos" at bounding box center [259, 73] width 131 height 31
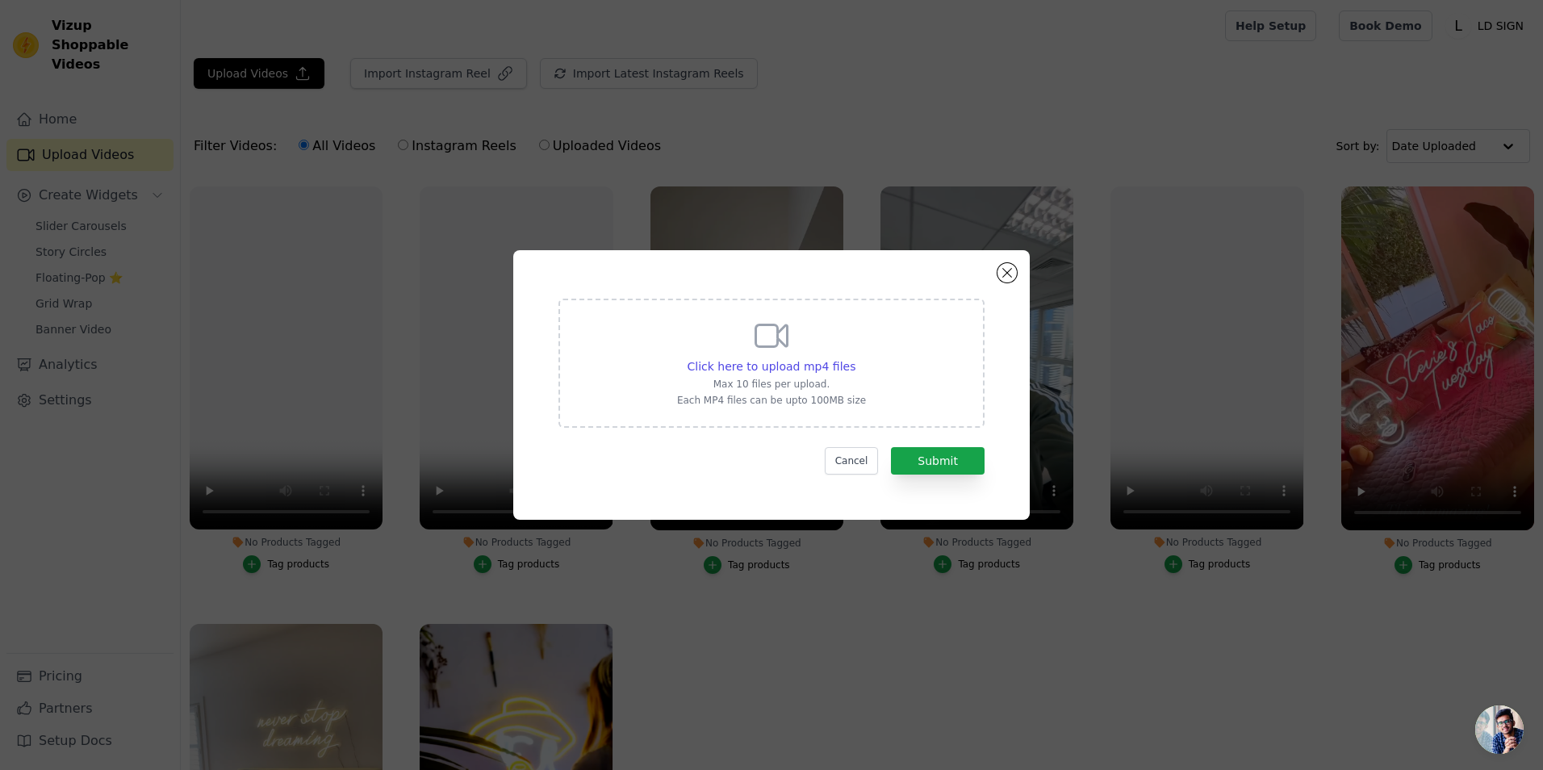
click at [854, 328] on div "Click here to upload mp4 files Max 10 files per upload. Each MP4 files can be u…" at bounding box center [771, 361] width 189 height 90
click at [855, 358] on input "Click here to upload mp4 files Max 10 files per upload. Each MP4 files can be u…" at bounding box center [855, 358] width 1 height 1
type input "C:\fakepath\Neon Sign- @Neonz.rental Decor- @eunique.events.mp4"
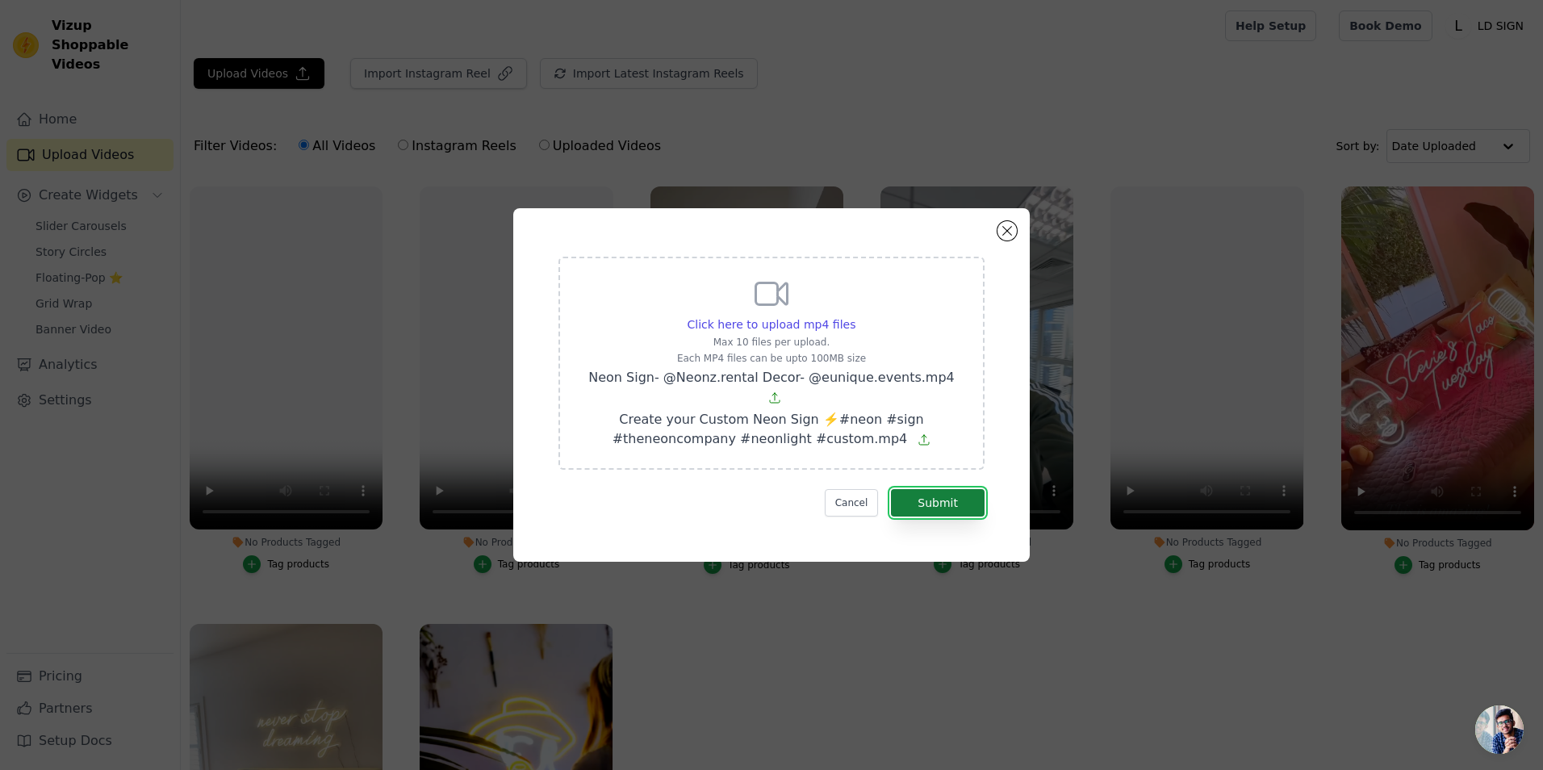
click at [938, 496] on button "Submit" at bounding box center [938, 502] width 94 height 27
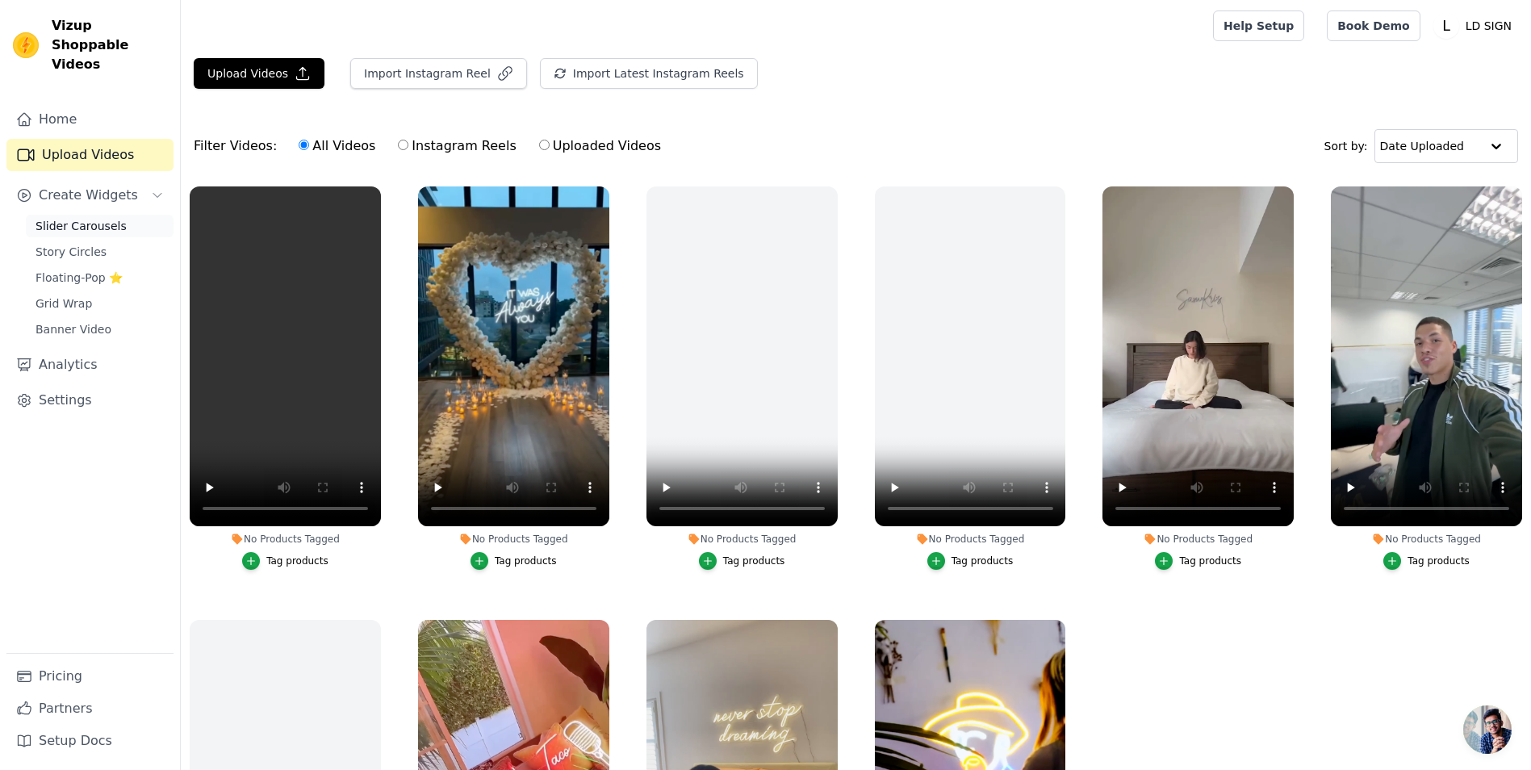
drag, startPoint x: 0, startPoint y: 0, endPoint x: 101, endPoint y: 203, distance: 227.1
click at [101, 218] on span "Slider Carousels" at bounding box center [81, 226] width 91 height 16
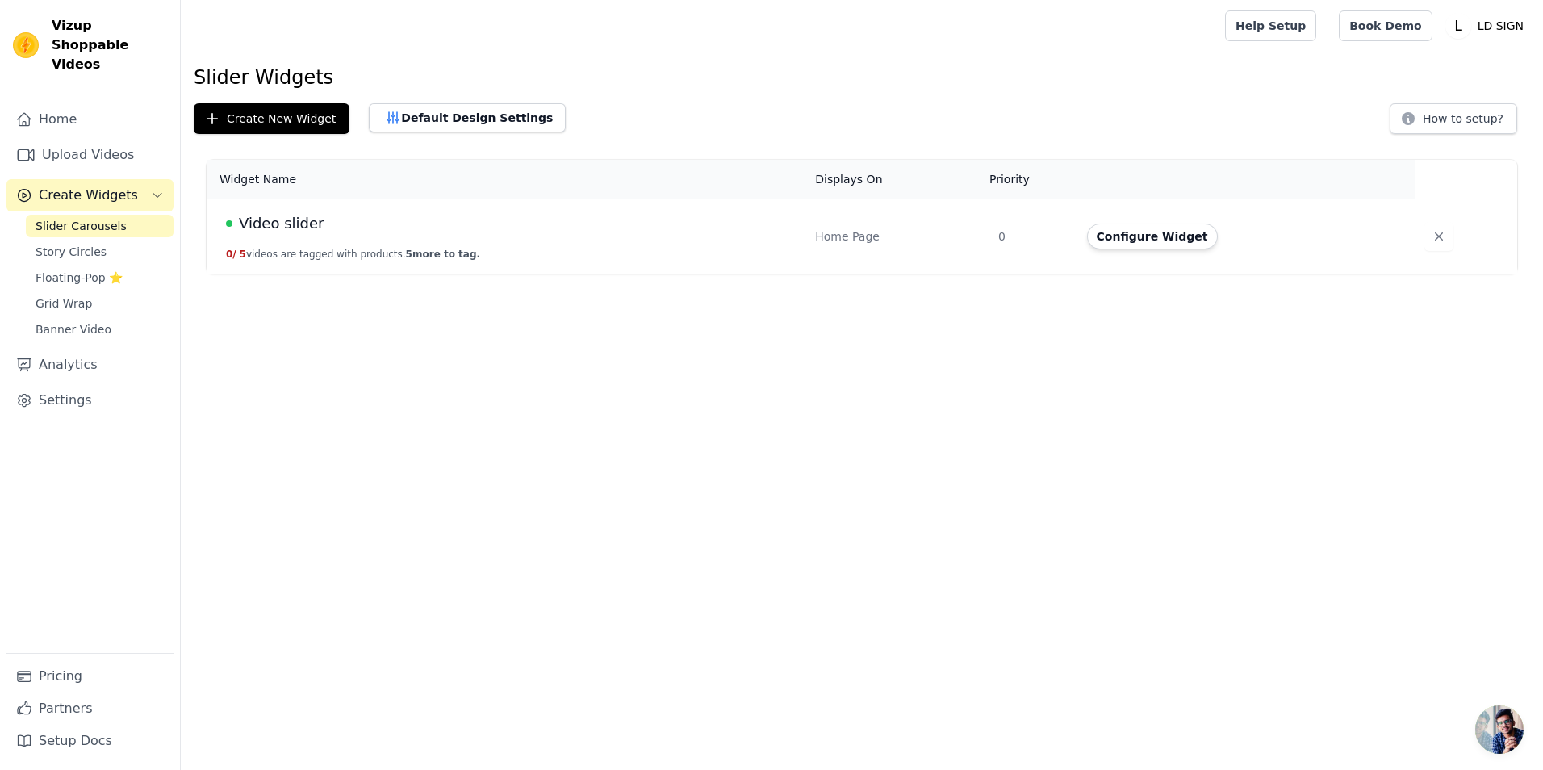
click at [978, 243] on div "Home Page" at bounding box center [897, 236] width 164 height 16
click at [1120, 241] on button "Configure Widget" at bounding box center [1152, 237] width 131 height 26
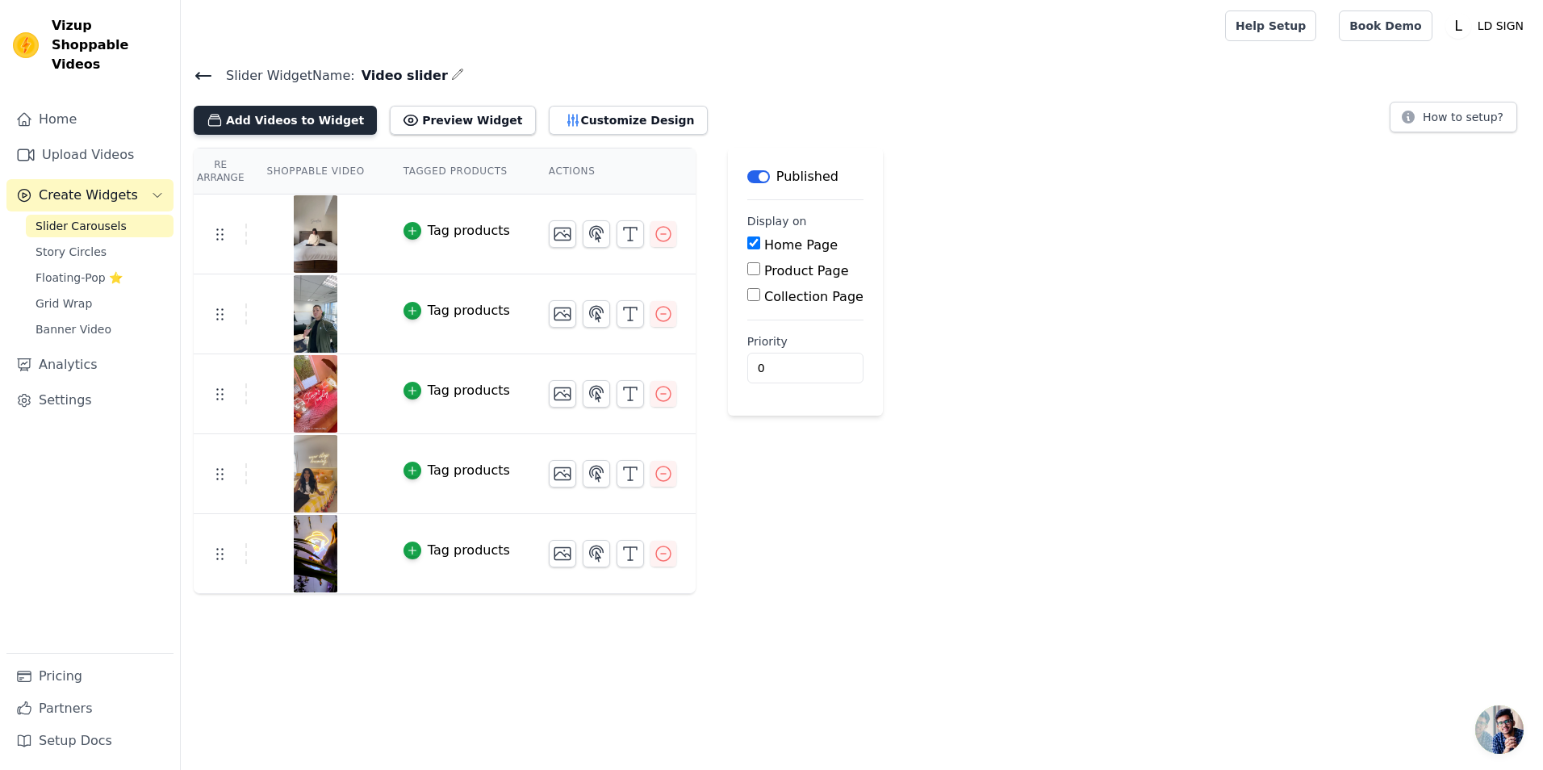
click at [274, 119] on button "Add Videos to Widget" at bounding box center [285, 120] width 183 height 29
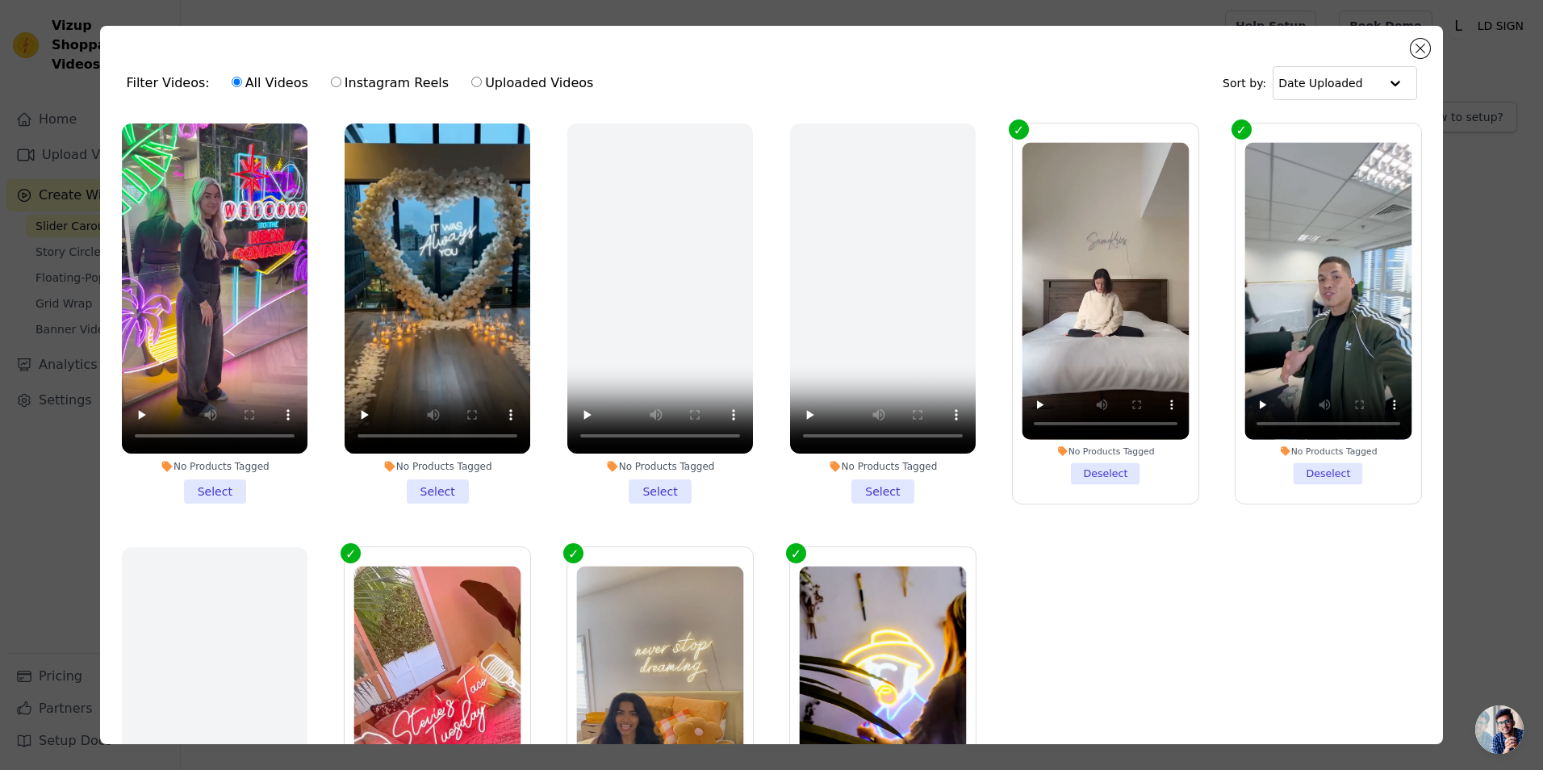
click at [415, 486] on li "No Products Tagged Select" at bounding box center [438, 314] width 186 height 380
click at [0, 0] on input "No Products Tagged Select" at bounding box center [0, 0] width 0 height 0
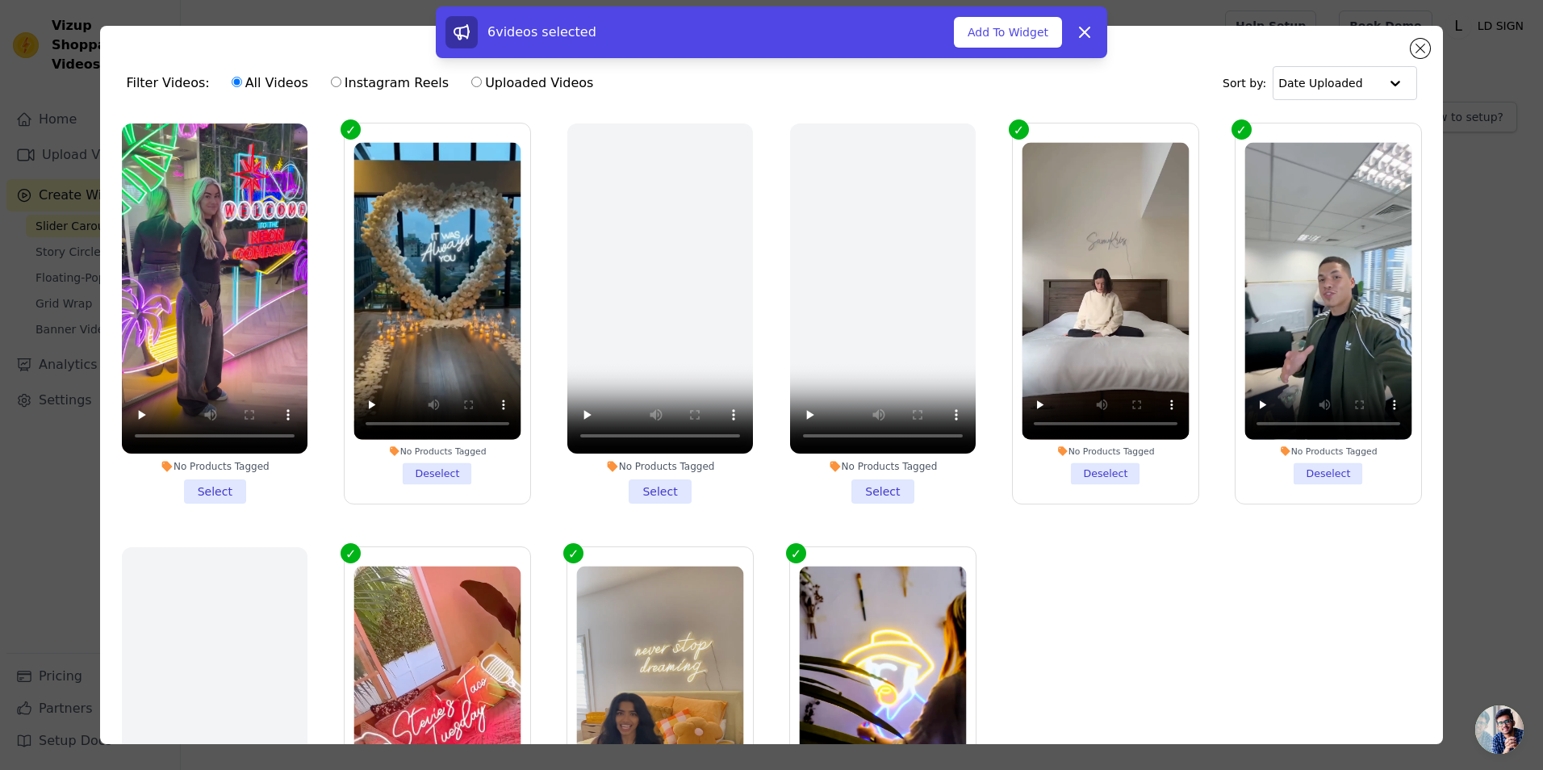
click at [228, 484] on li "No Products Tagged Select" at bounding box center [215, 314] width 186 height 380
click at [0, 0] on input "No Products Tagged Select" at bounding box center [0, 0] width 0 height 0
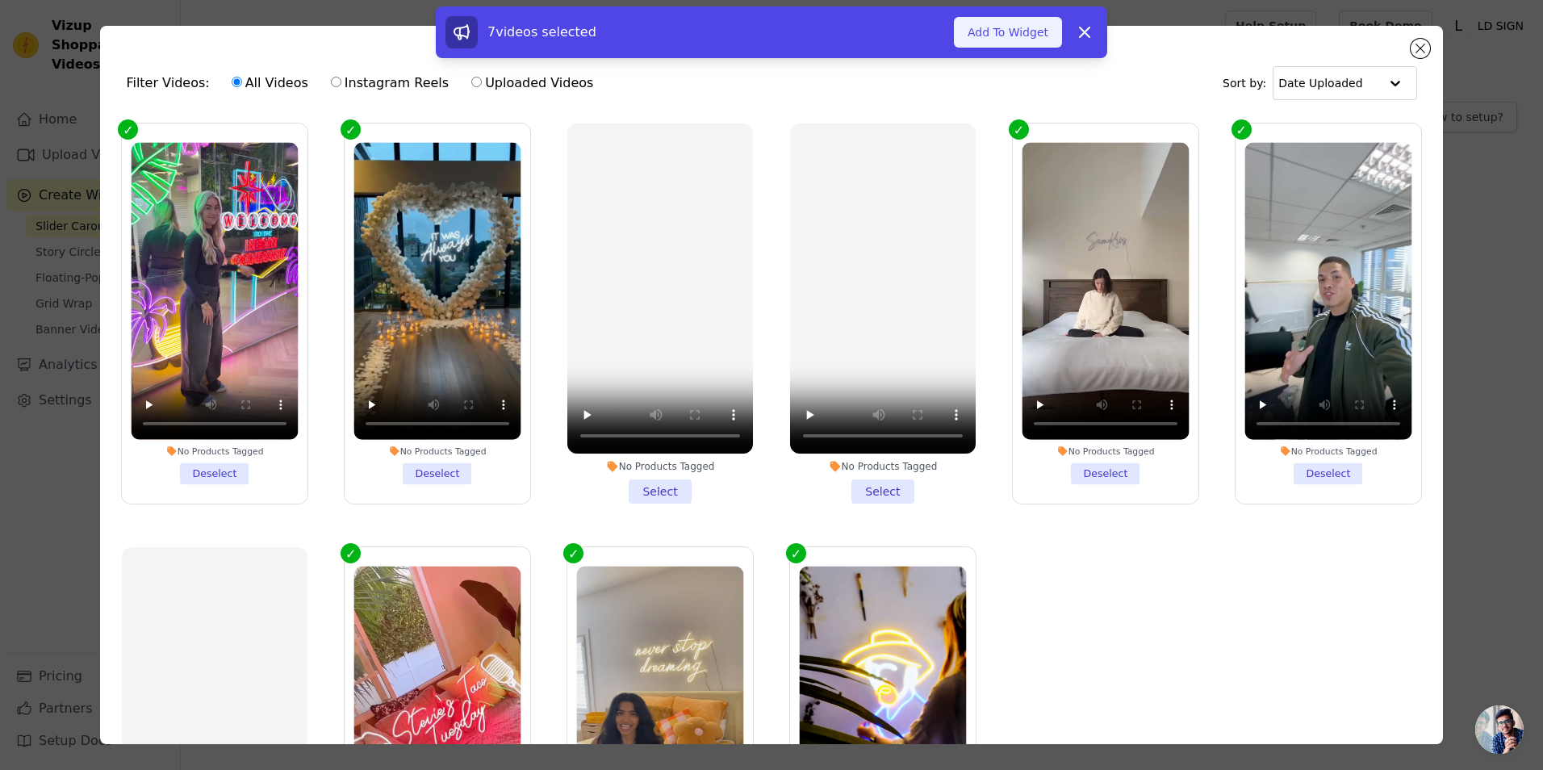
click at [1011, 37] on button "Add To Widget" at bounding box center [1008, 32] width 108 height 31
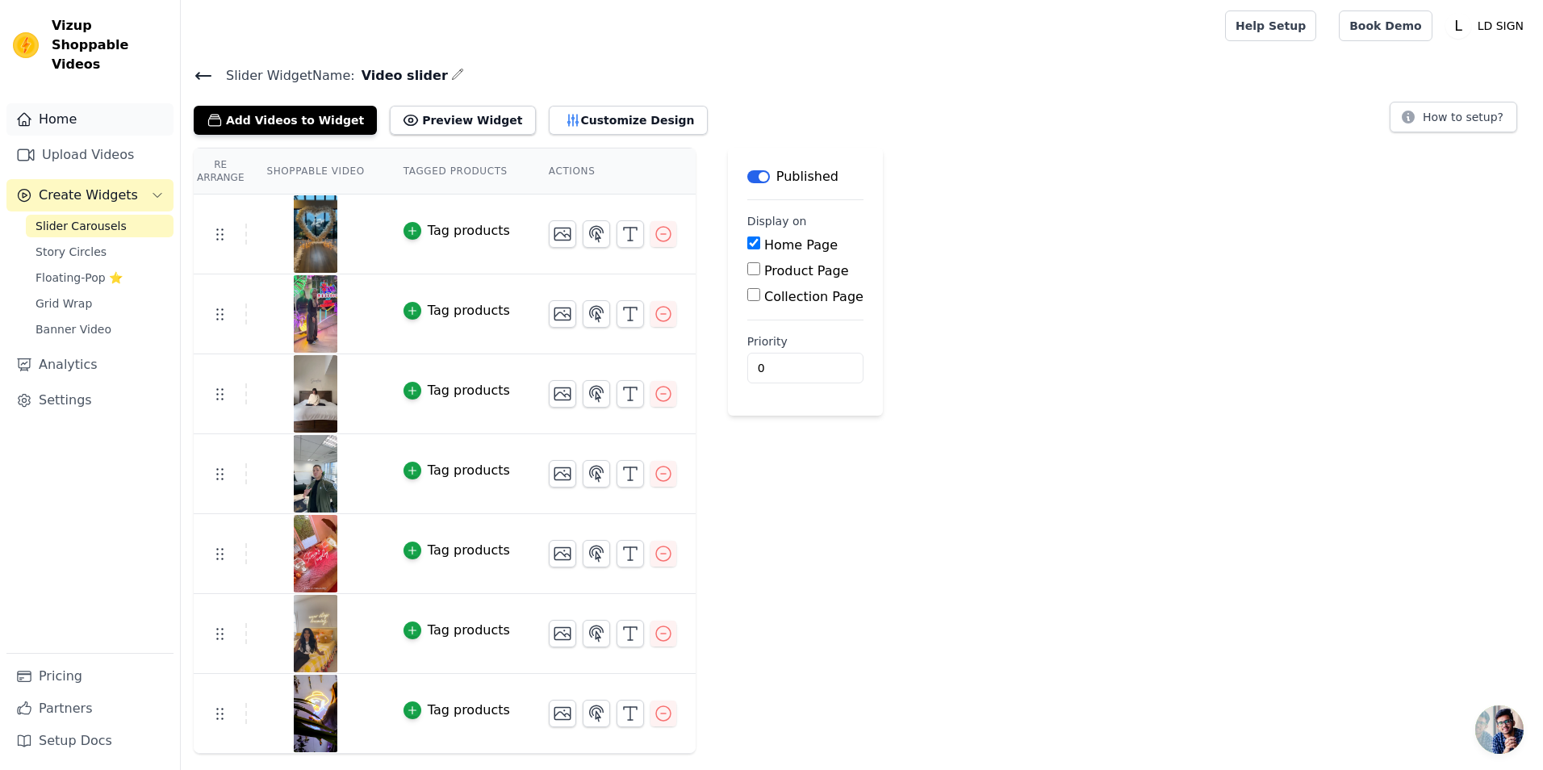
click at [79, 103] on link "Home" at bounding box center [89, 119] width 167 height 32
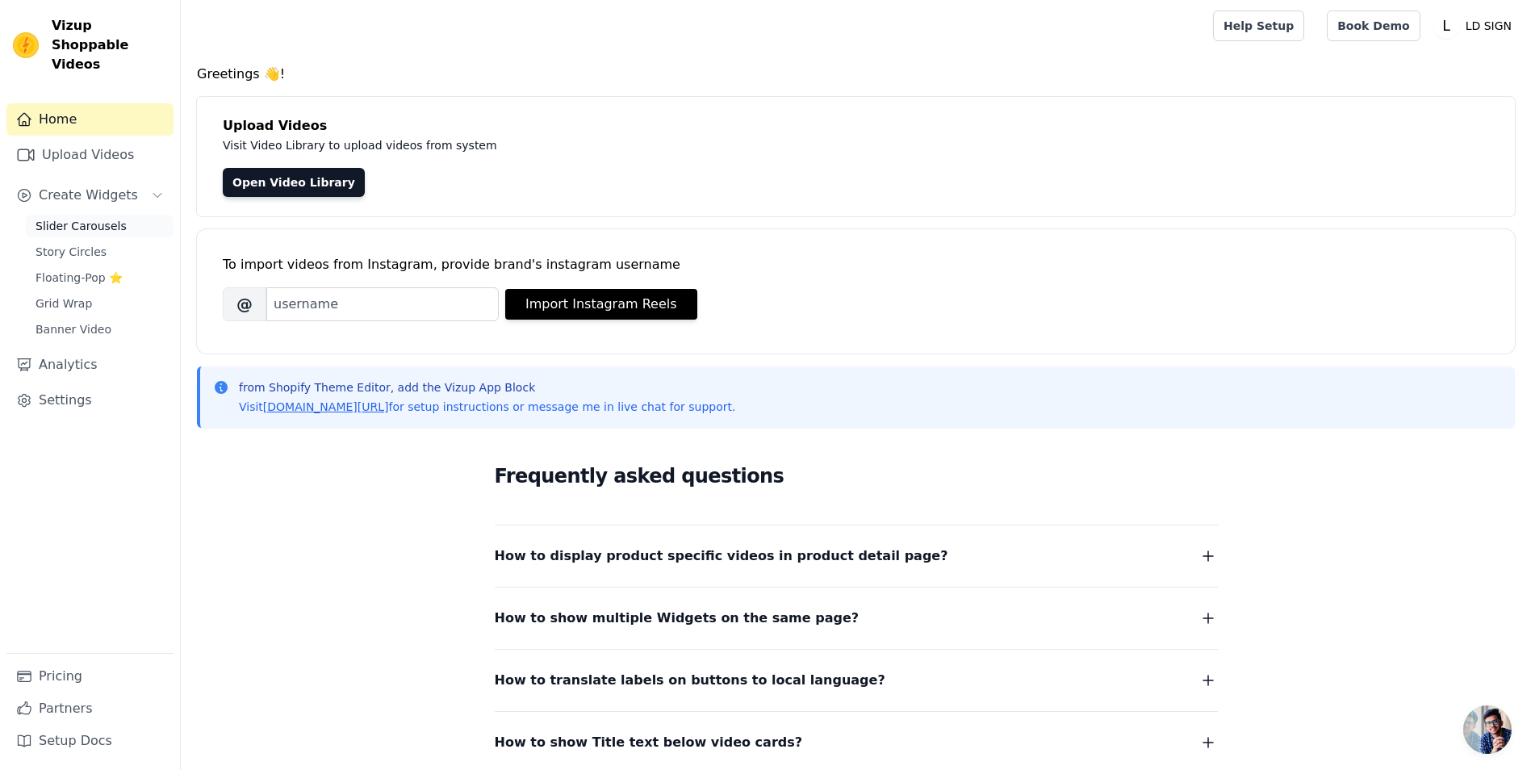
click at [89, 218] on span "Slider Carousels" at bounding box center [81, 226] width 91 height 16
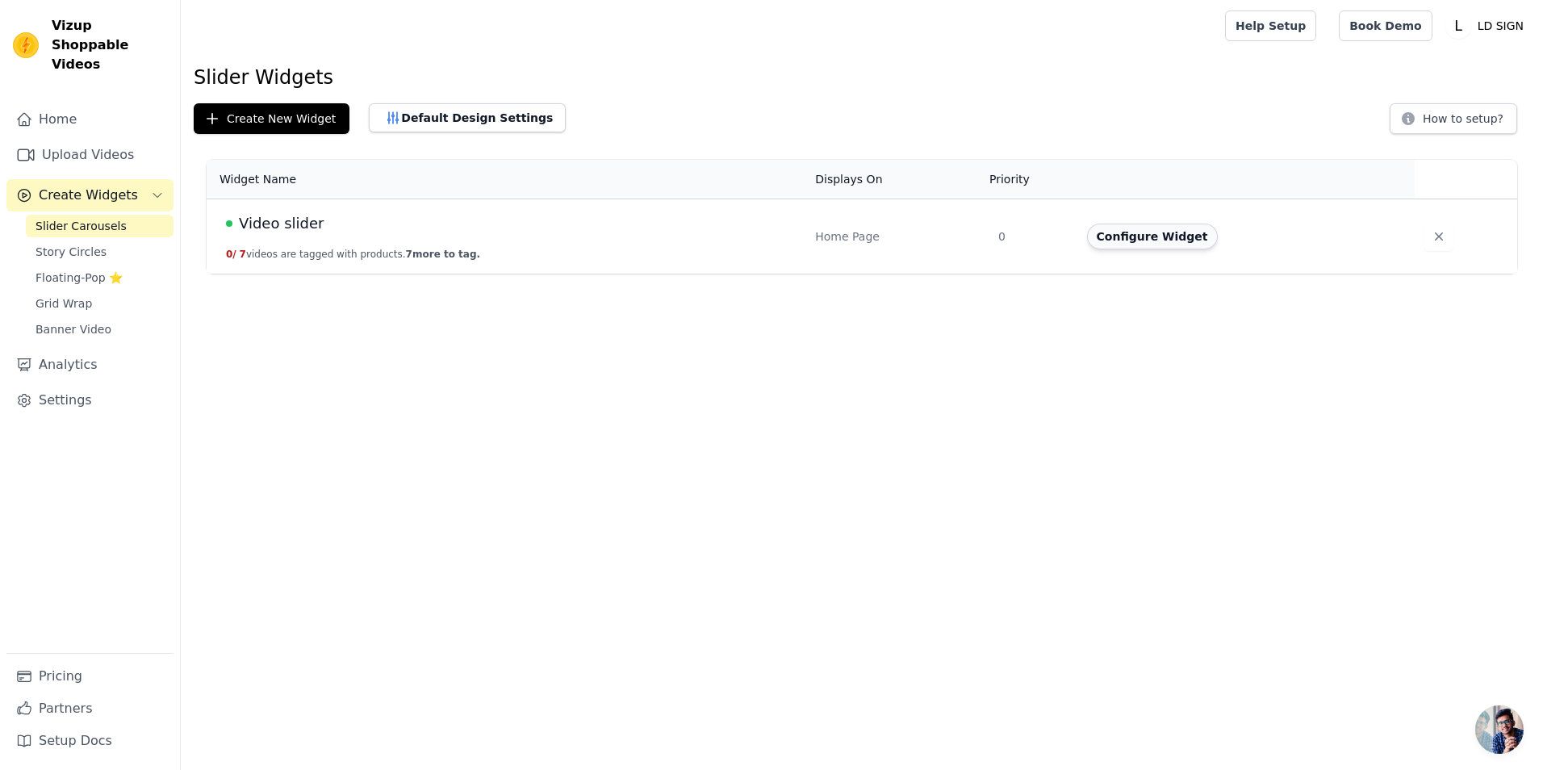
click at [1162, 241] on button "Configure Widget" at bounding box center [1152, 237] width 131 height 26
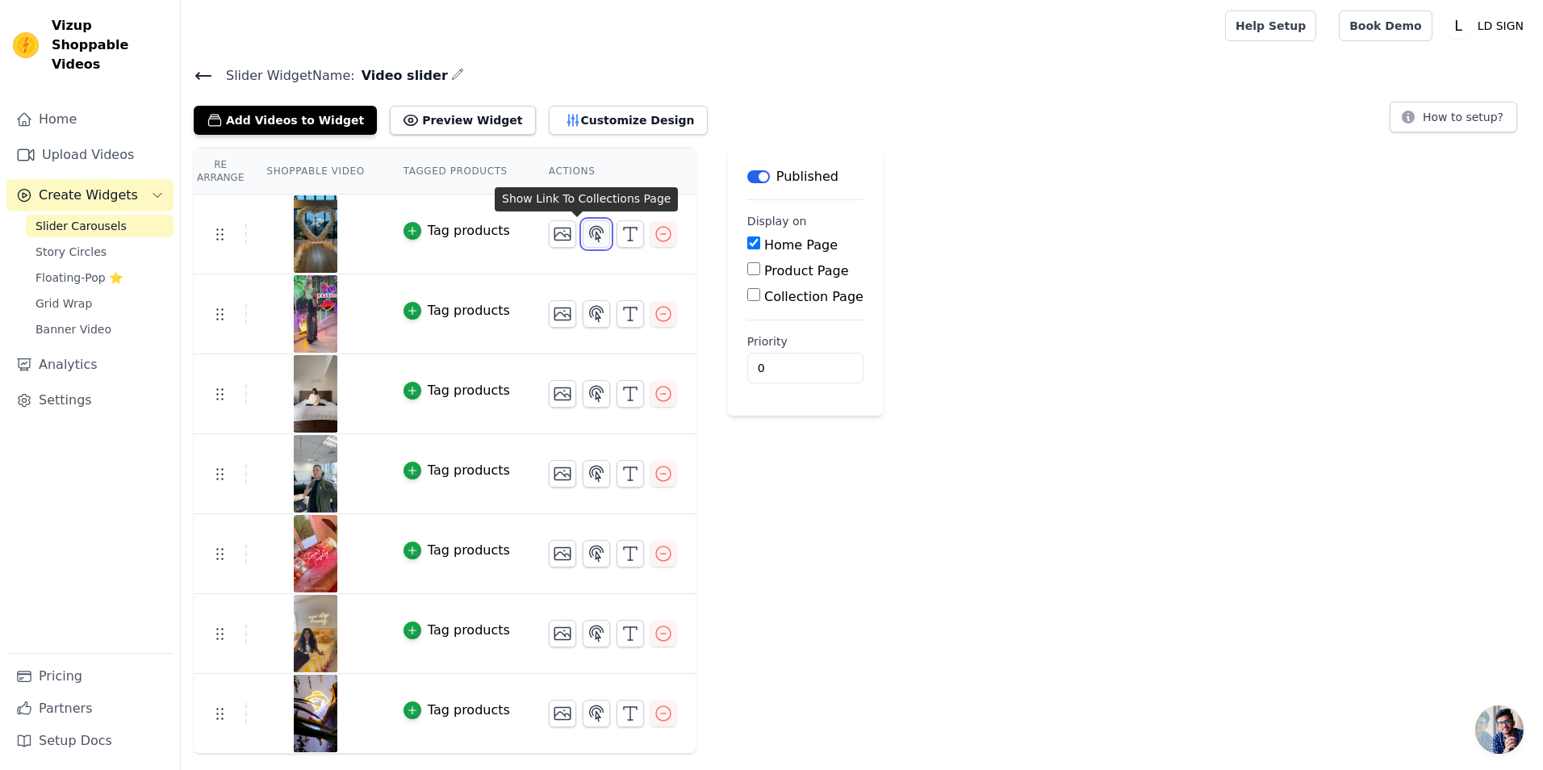
click at [587, 242] on icon "button" at bounding box center [596, 233] width 19 height 19
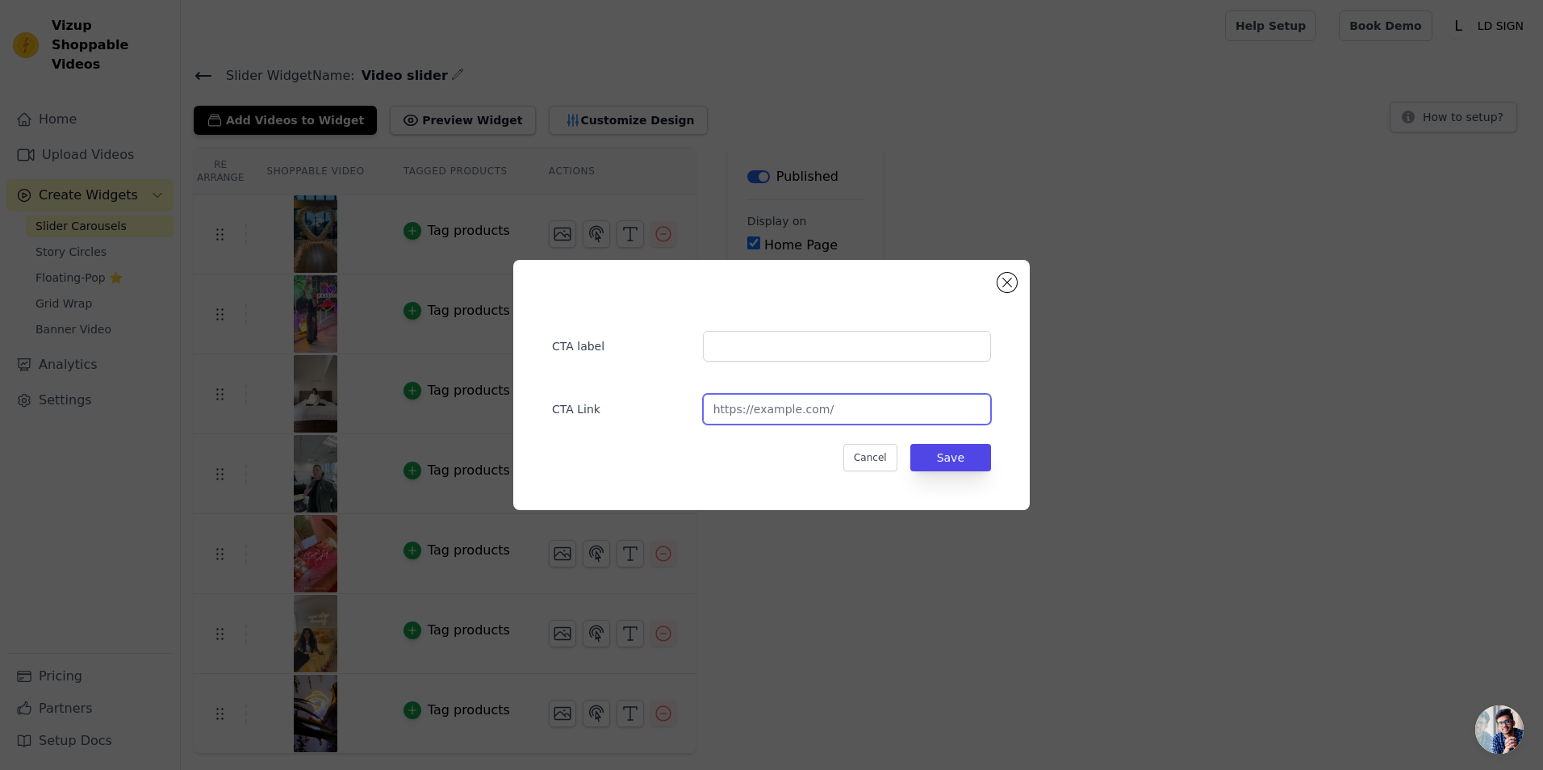
click at [738, 406] on input "url" at bounding box center [847, 409] width 288 height 31
click at [727, 330] on div "CTA label" at bounding box center [771, 338] width 439 height 47
click at [740, 402] on input "url" at bounding box center [847, 409] width 288 height 31
click at [770, 401] on input "url" at bounding box center [847, 409] width 288 height 31
click at [757, 412] on input "url" at bounding box center [847, 409] width 288 height 31
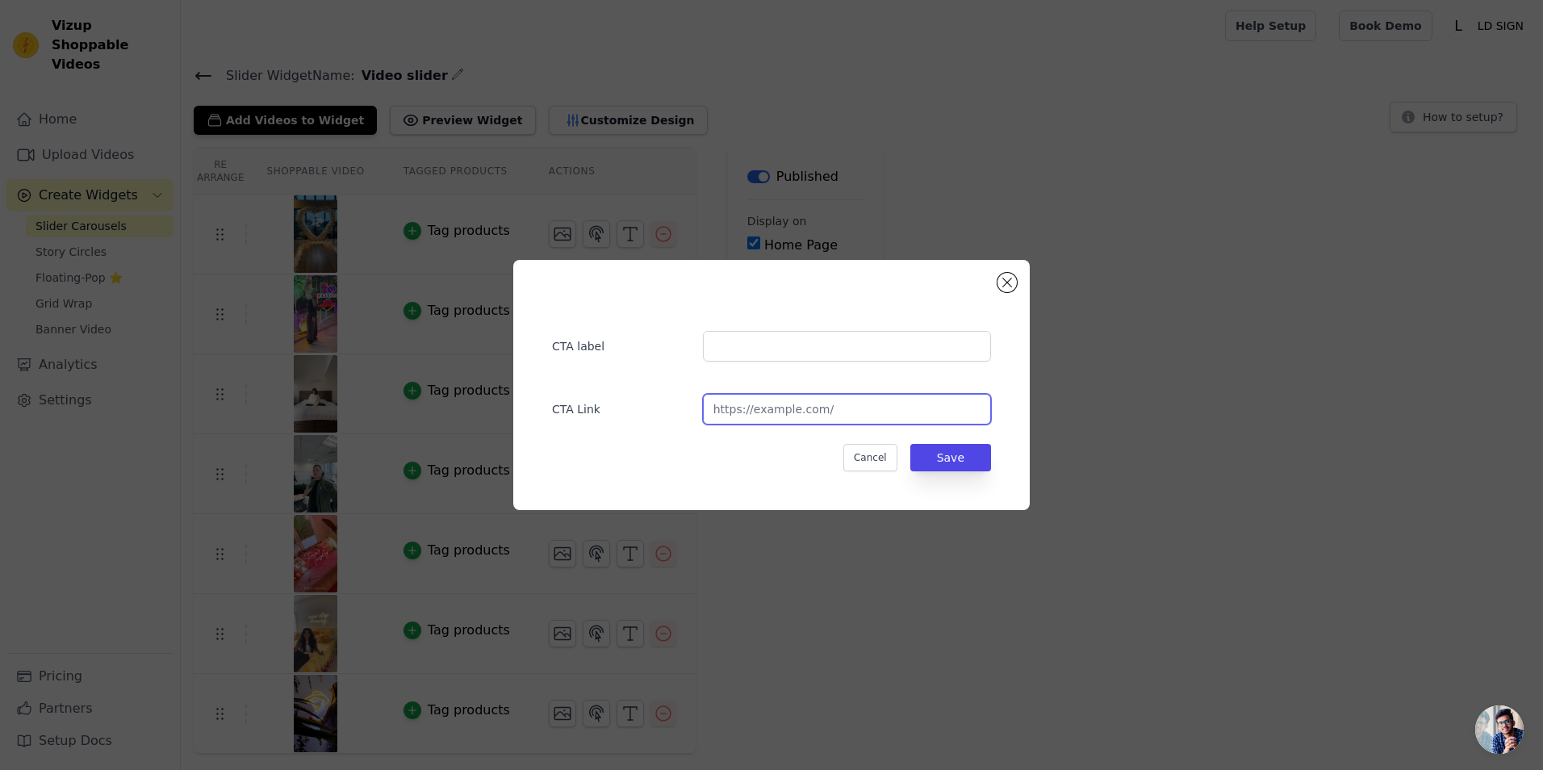
paste input "[URL][DOMAIN_NAME]"
type input "[URL][DOMAIN_NAME]"
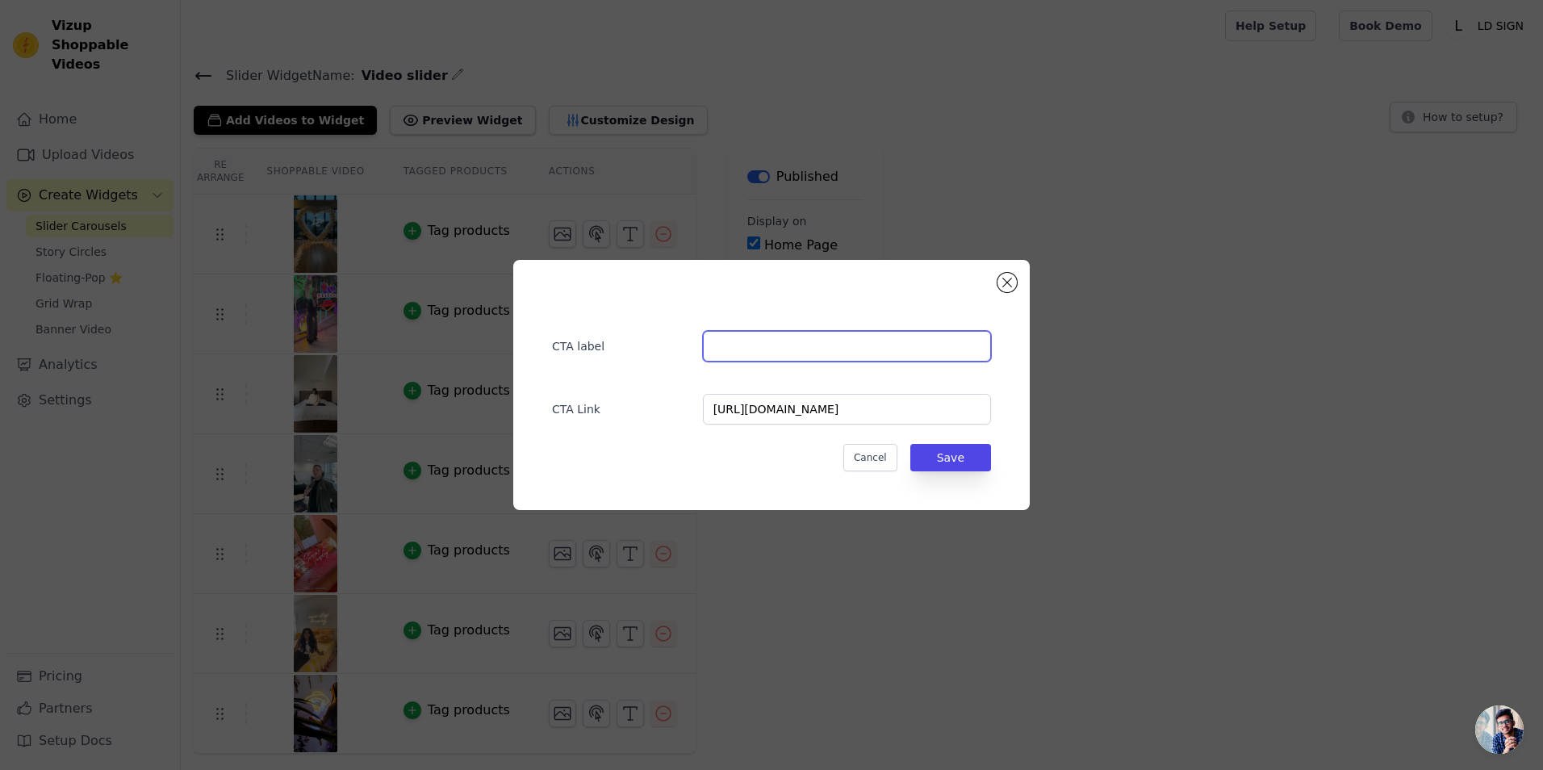
click at [795, 356] on input "text" at bounding box center [847, 346] width 288 height 31
paste input "[URL][DOMAIN_NAME]"
type input "[URL][DOMAIN_NAME]"
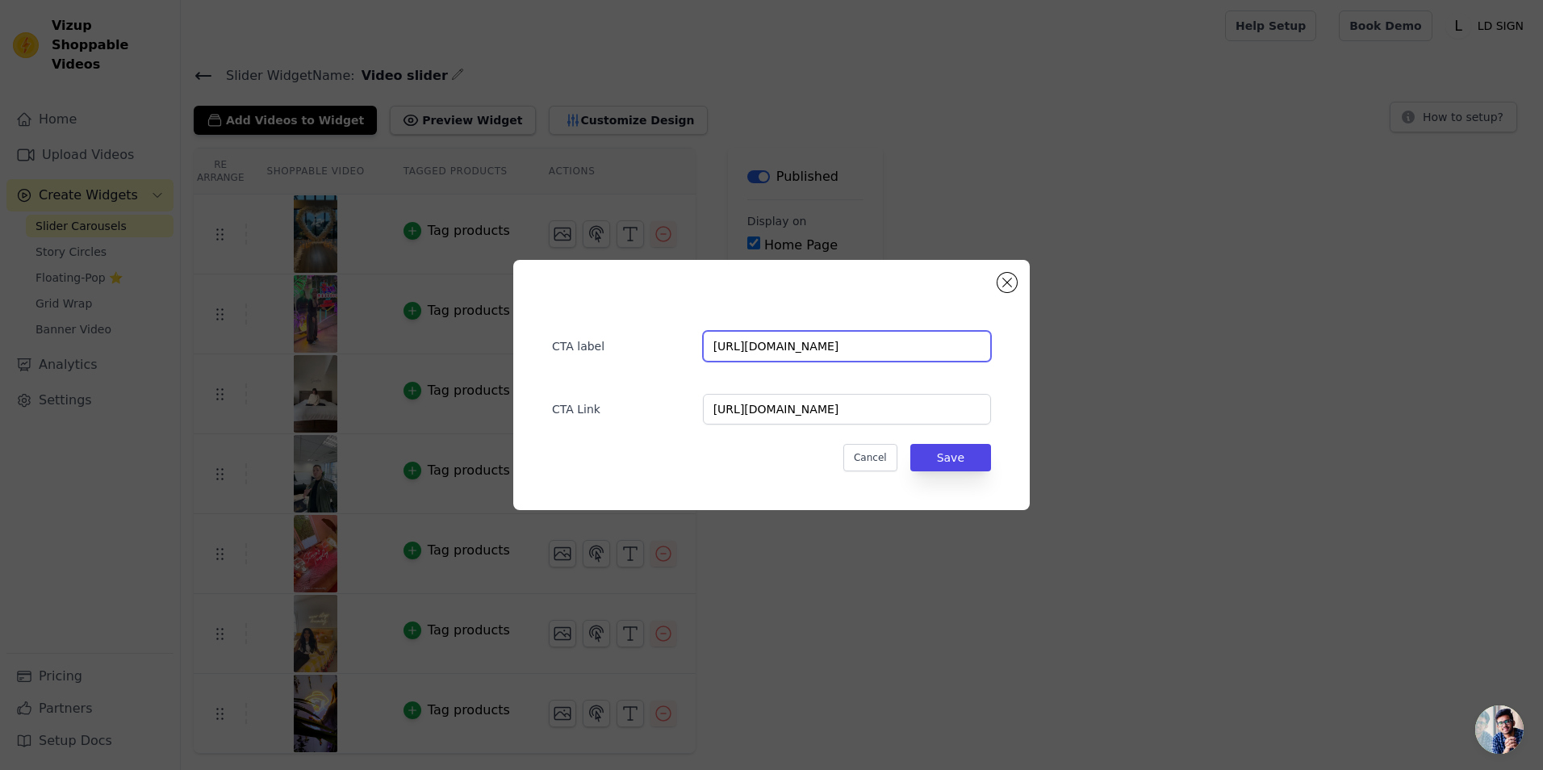
click at [901, 343] on input "[URL][DOMAIN_NAME]" at bounding box center [847, 346] width 288 height 31
paste input "Build your Neon Sign"
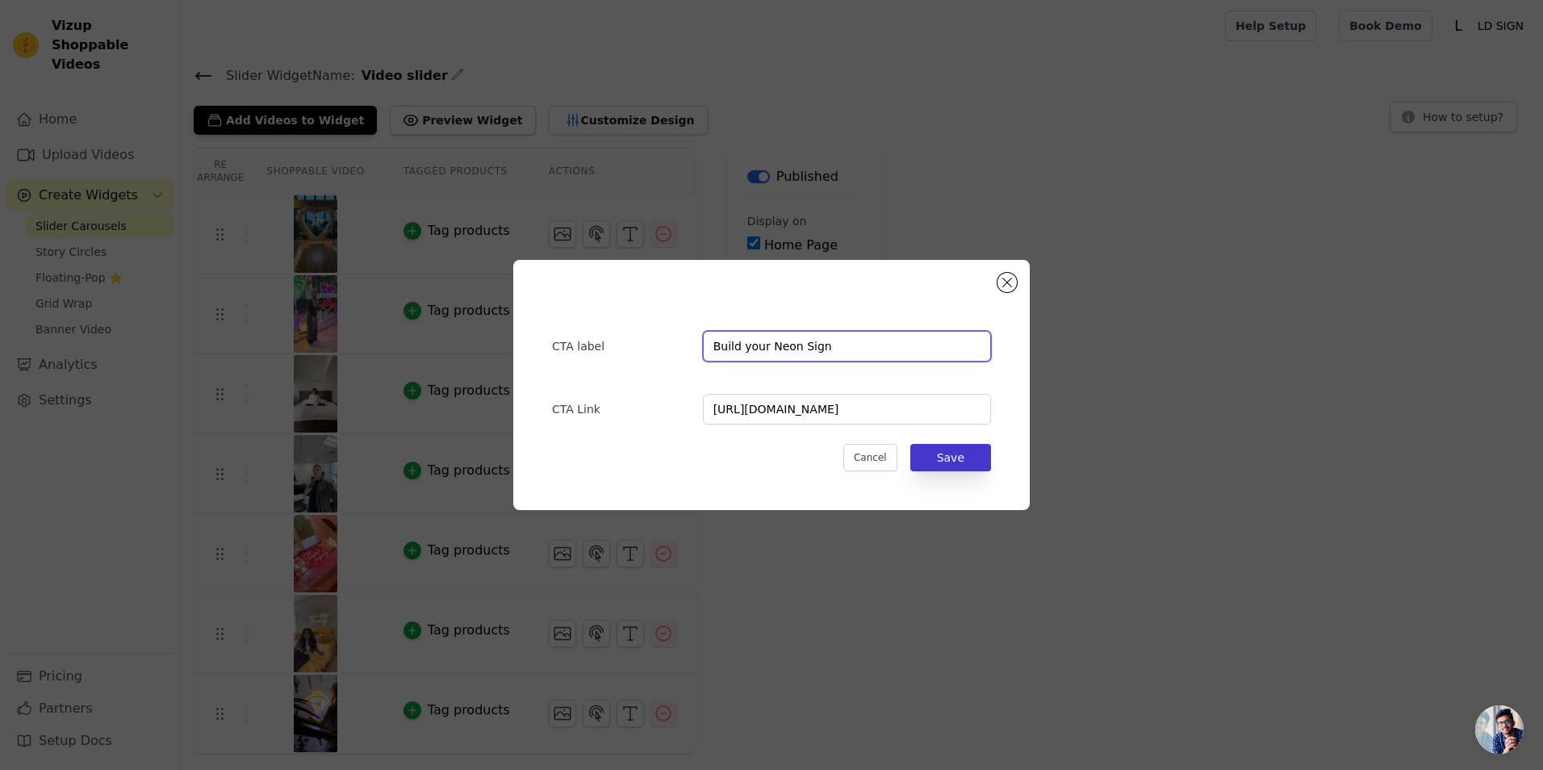
type input "Build your Neon Sign"
click at [971, 461] on button "Save" at bounding box center [951, 457] width 81 height 27
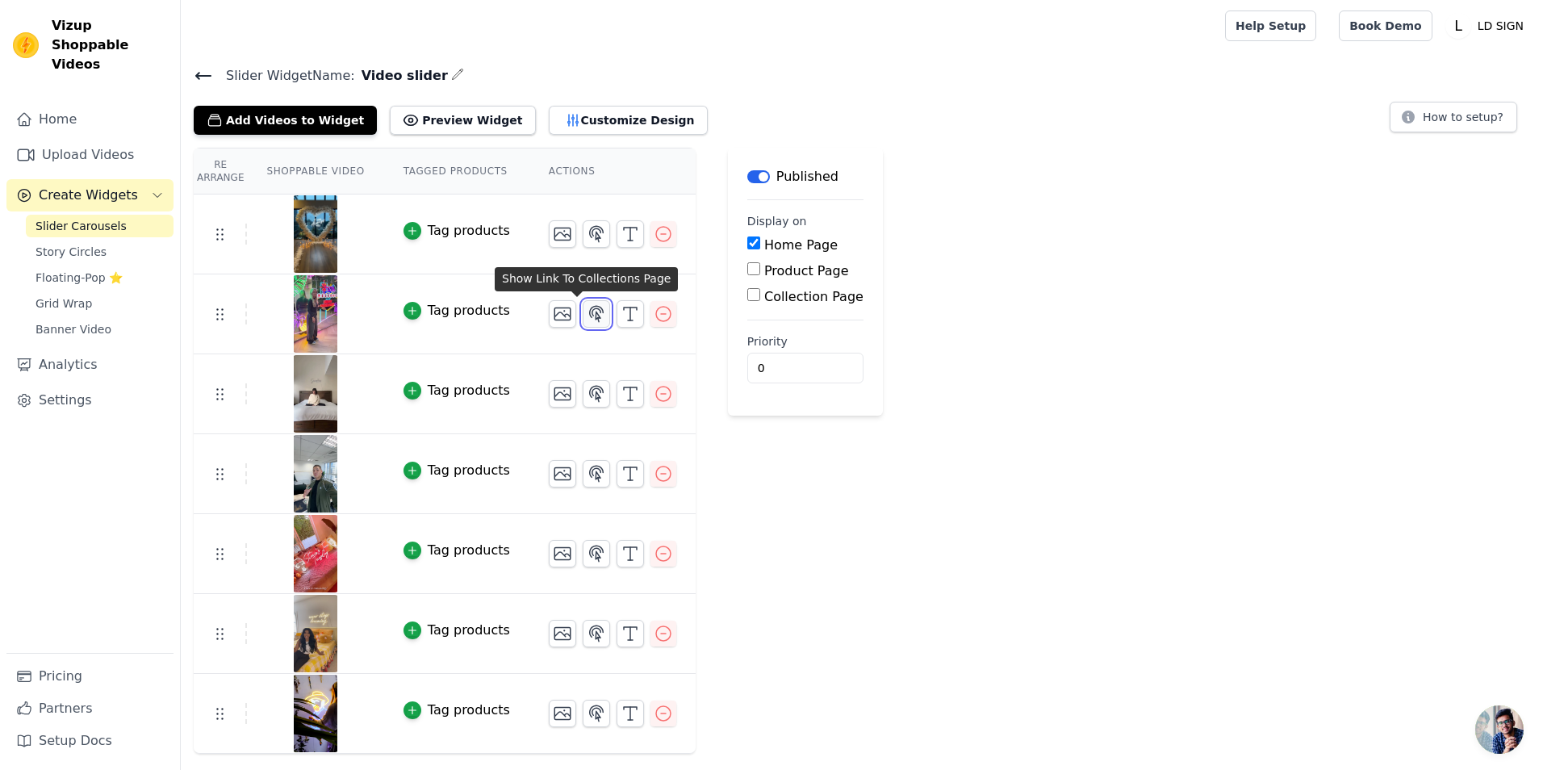
click at [590, 311] on icon "button" at bounding box center [597, 313] width 14 height 15
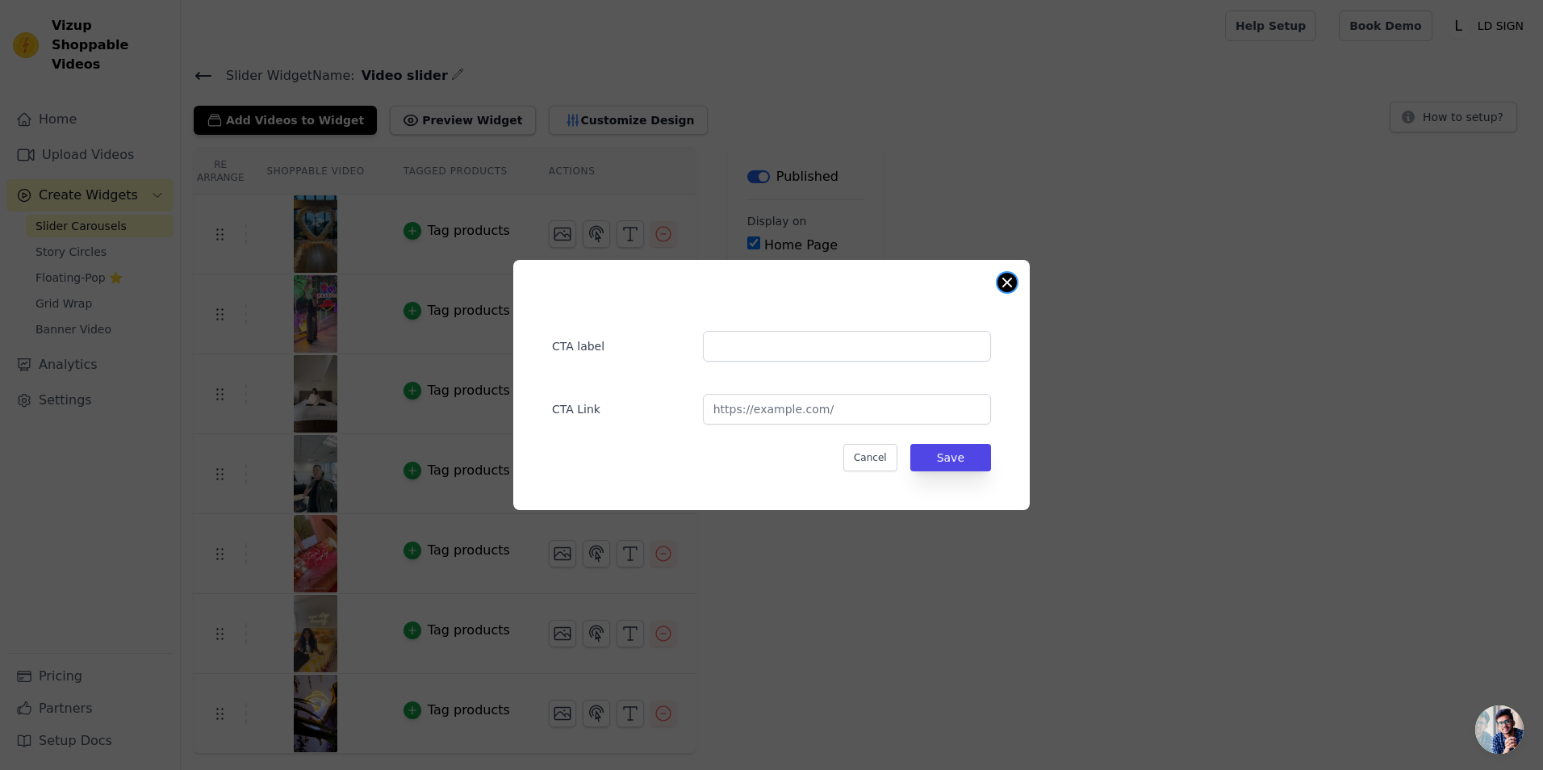
click at [1004, 285] on button "Close modal" at bounding box center [1007, 282] width 19 height 19
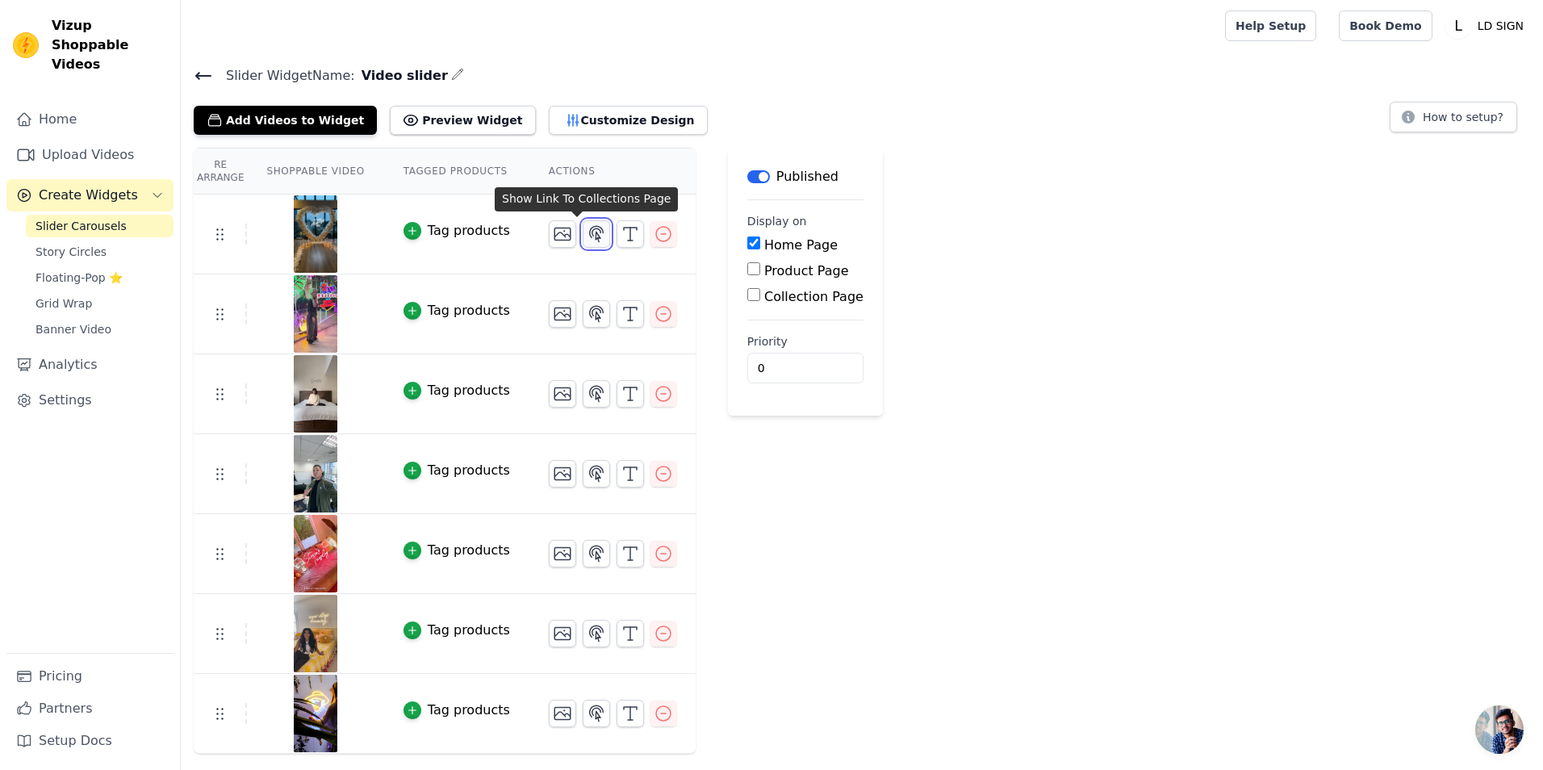
click at [587, 240] on icon "button" at bounding box center [596, 233] width 19 height 19
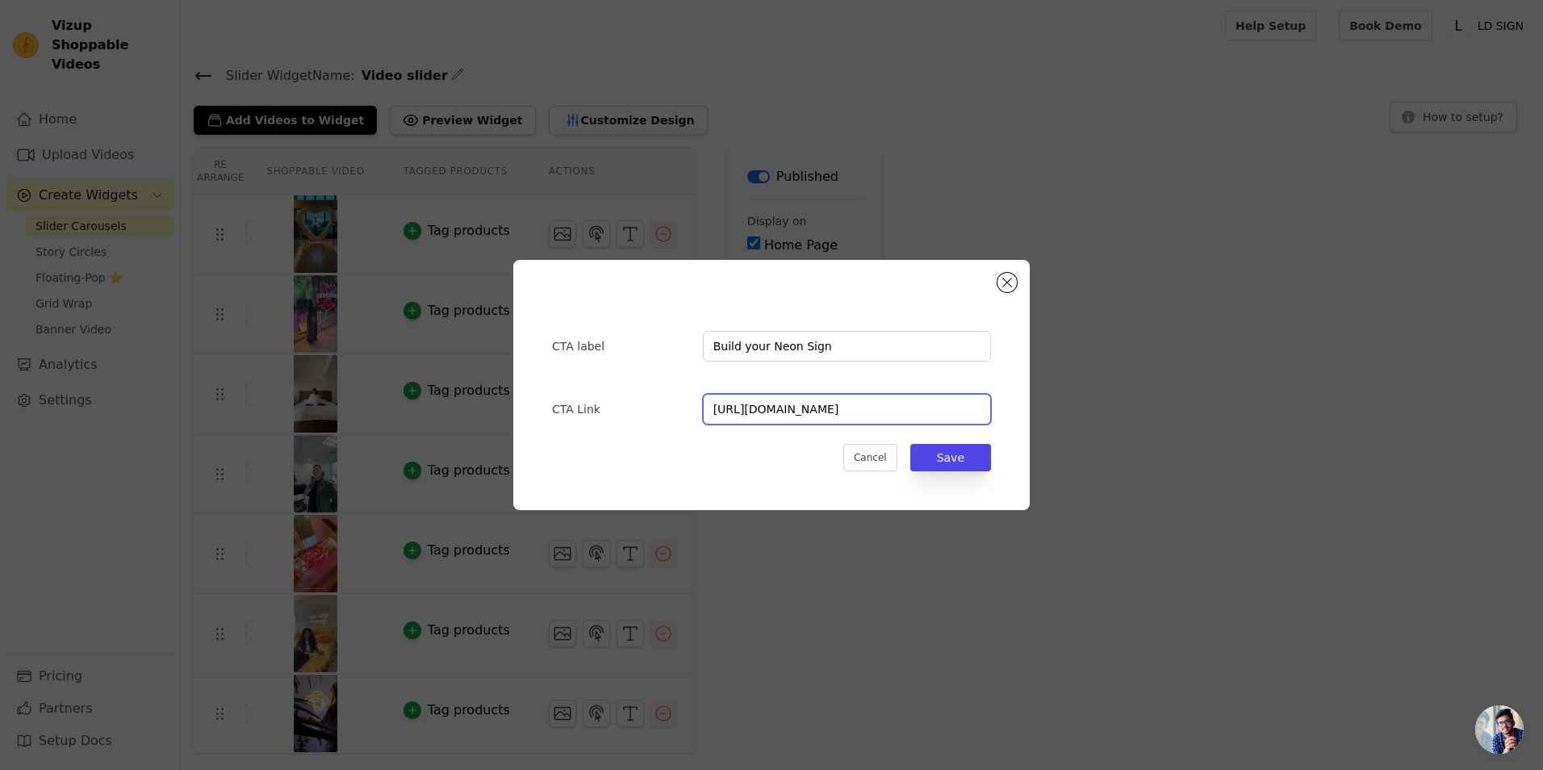
click at [772, 402] on input "[URL][DOMAIN_NAME]" at bounding box center [847, 409] width 288 height 31
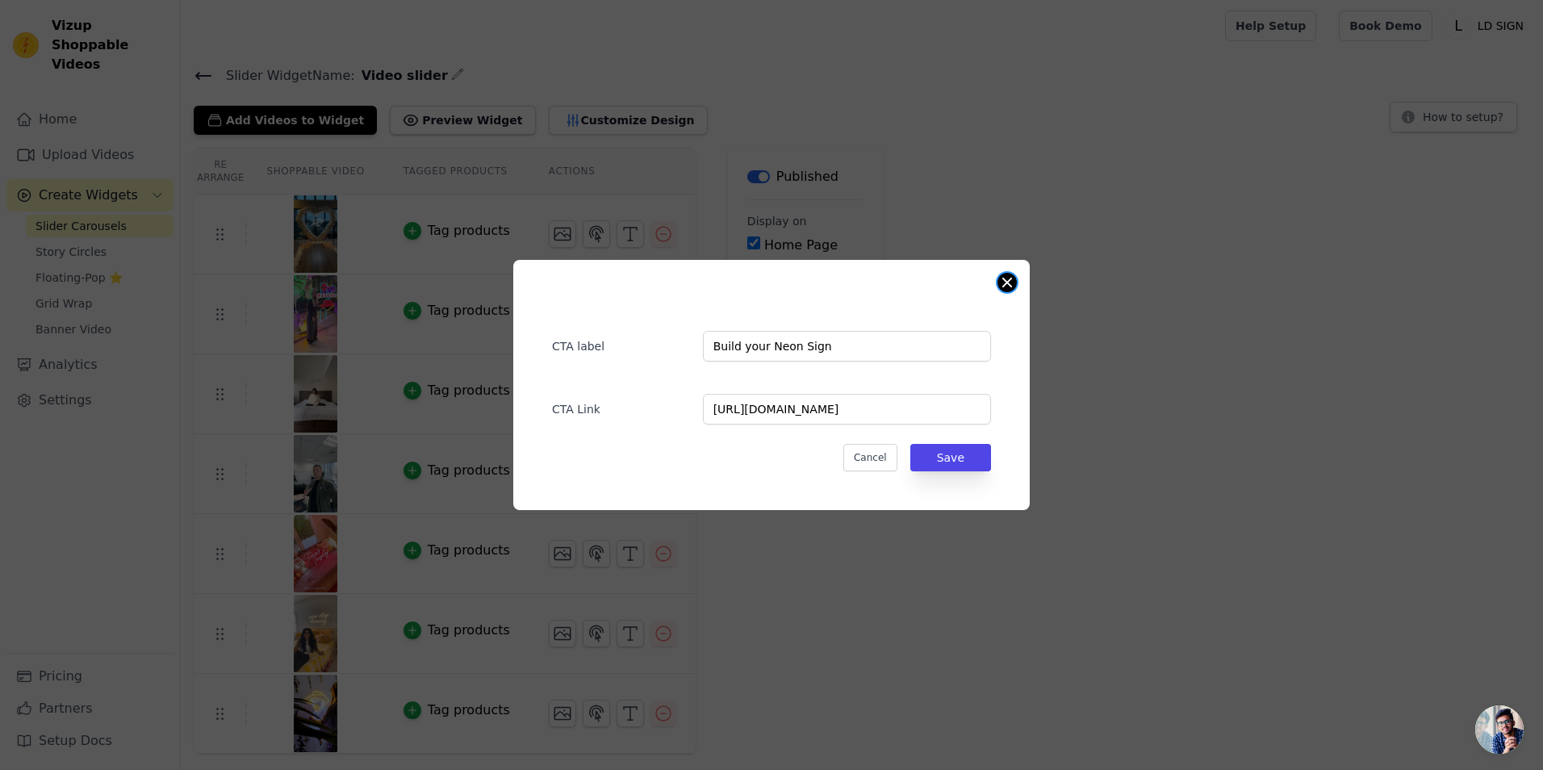
click at [1001, 279] on button "Close modal" at bounding box center [1007, 282] width 19 height 19
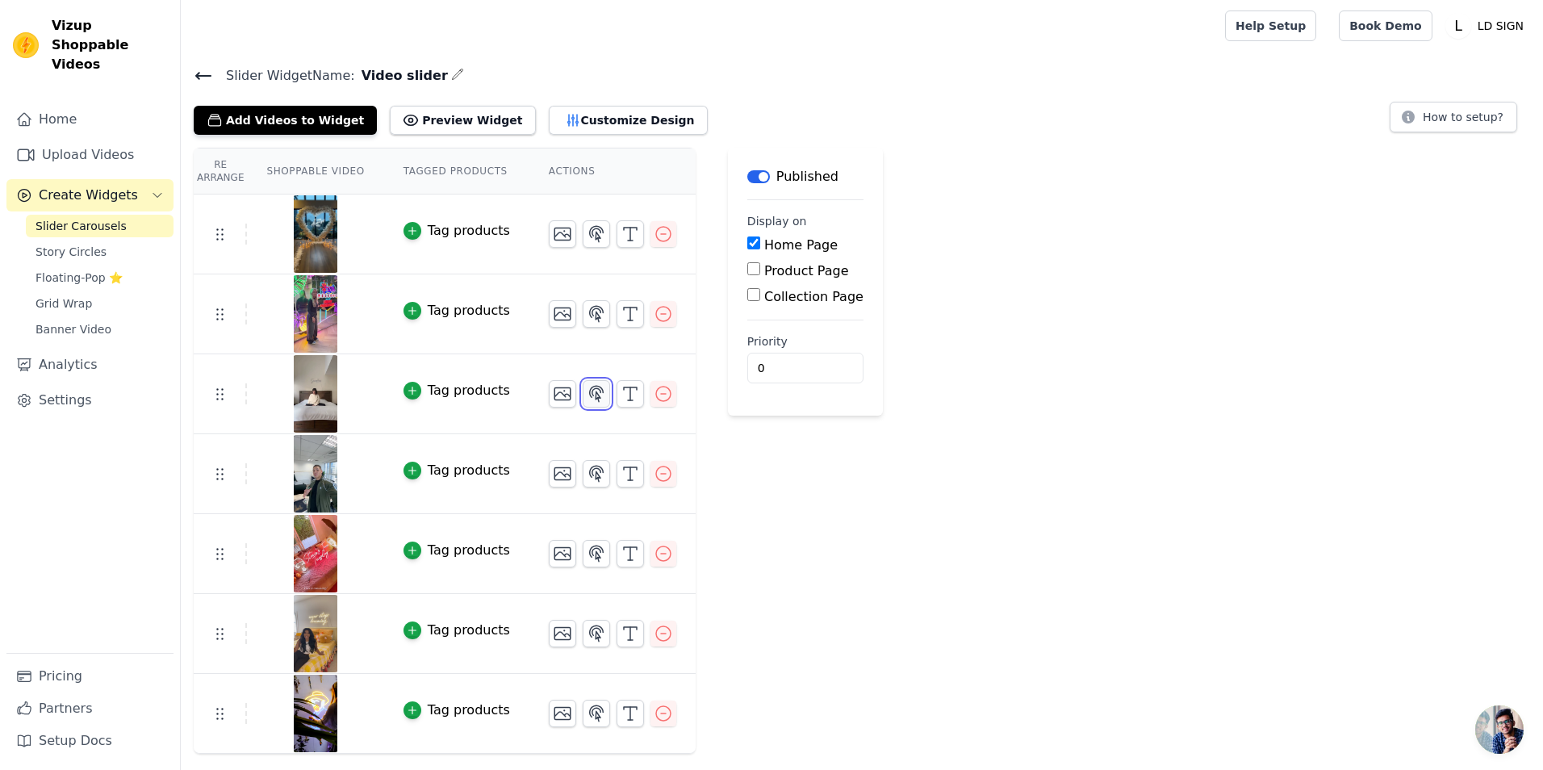
click at [590, 390] on icon "button" at bounding box center [597, 393] width 14 height 15
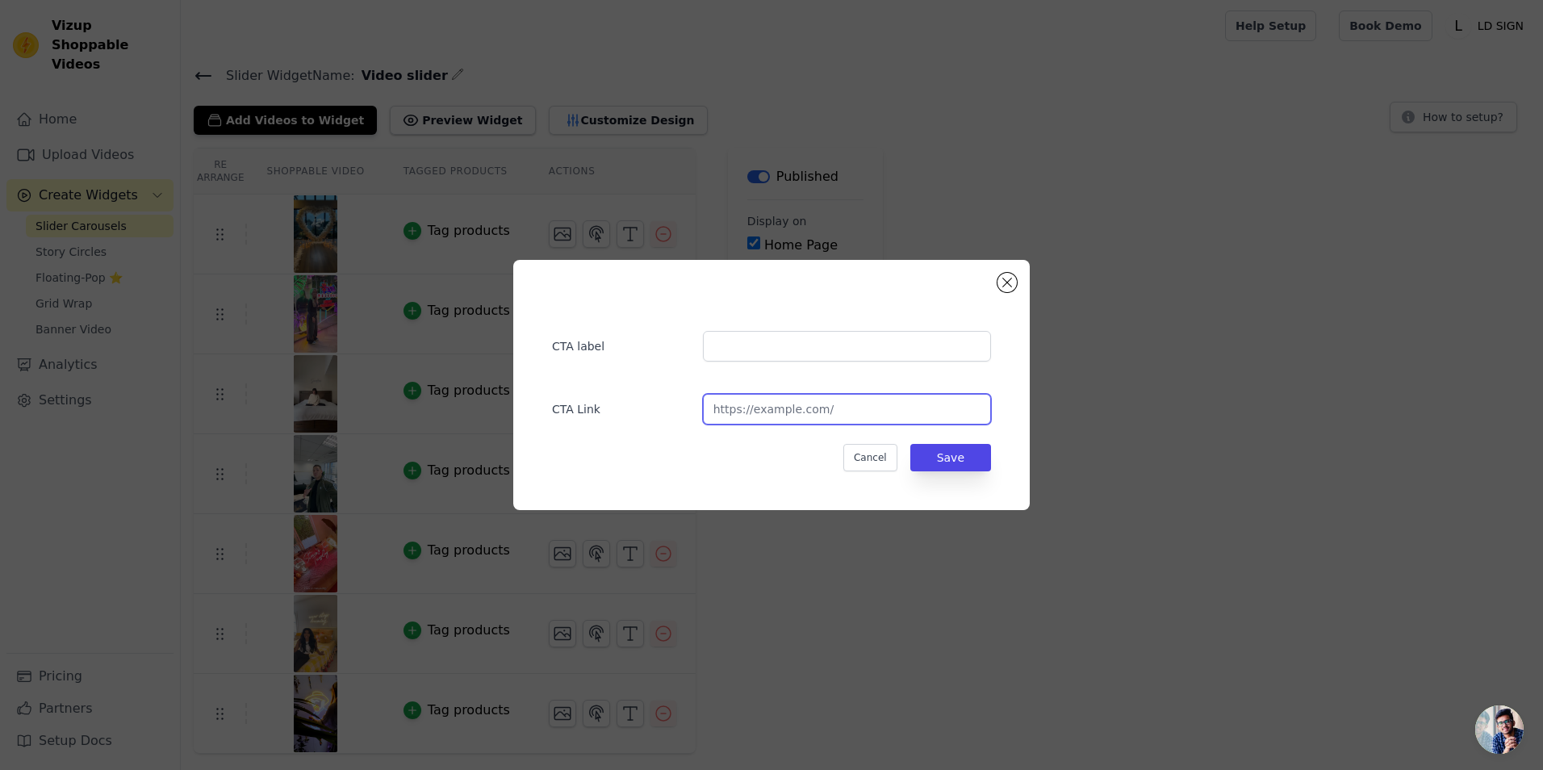
click at [738, 405] on input "url" at bounding box center [847, 409] width 288 height 31
paste input "[URL][DOMAIN_NAME]"
type input "[URL][DOMAIN_NAME]"
click at [971, 467] on button "Save" at bounding box center [951, 457] width 81 height 27
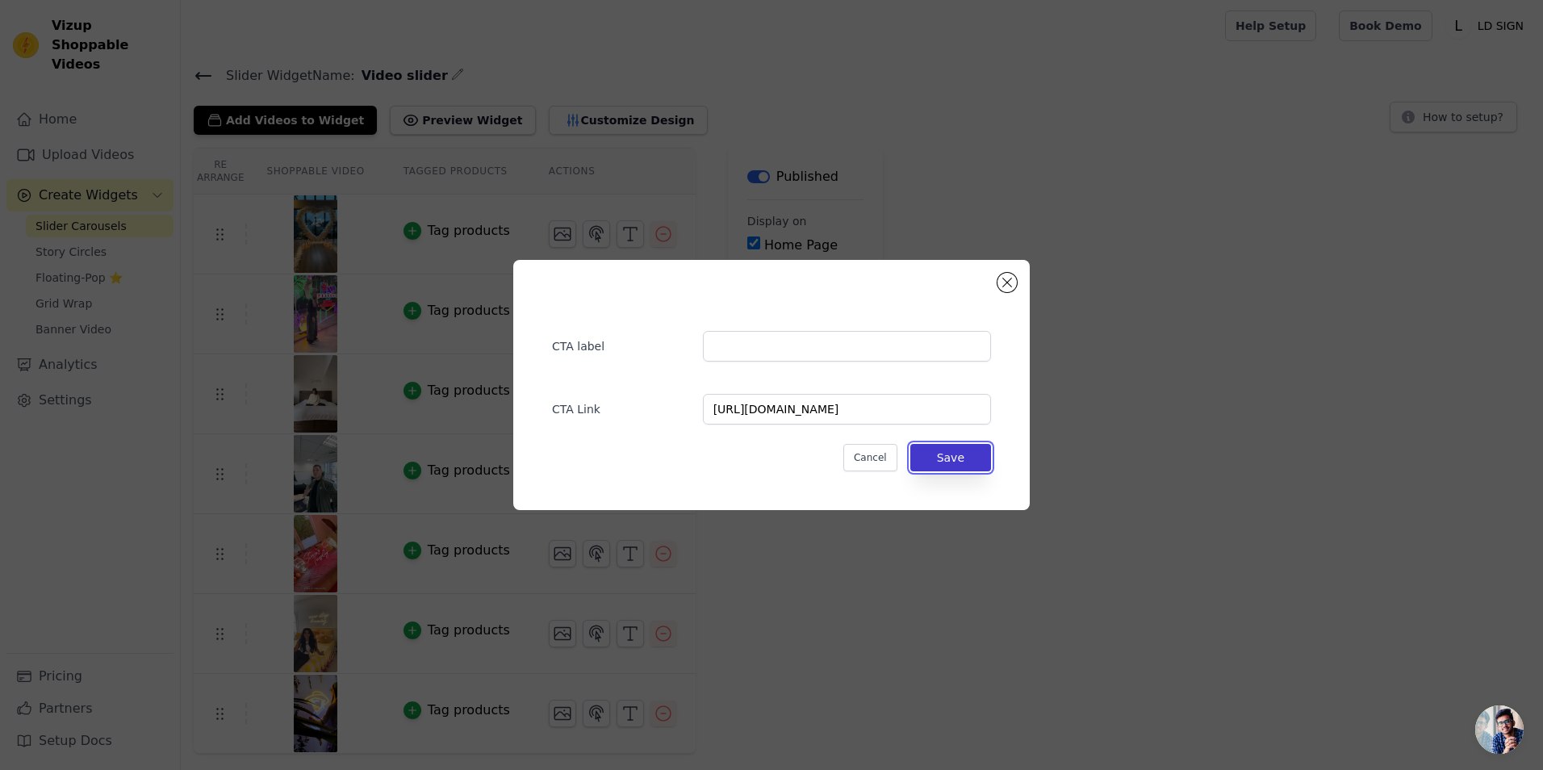
scroll to position [0, 0]
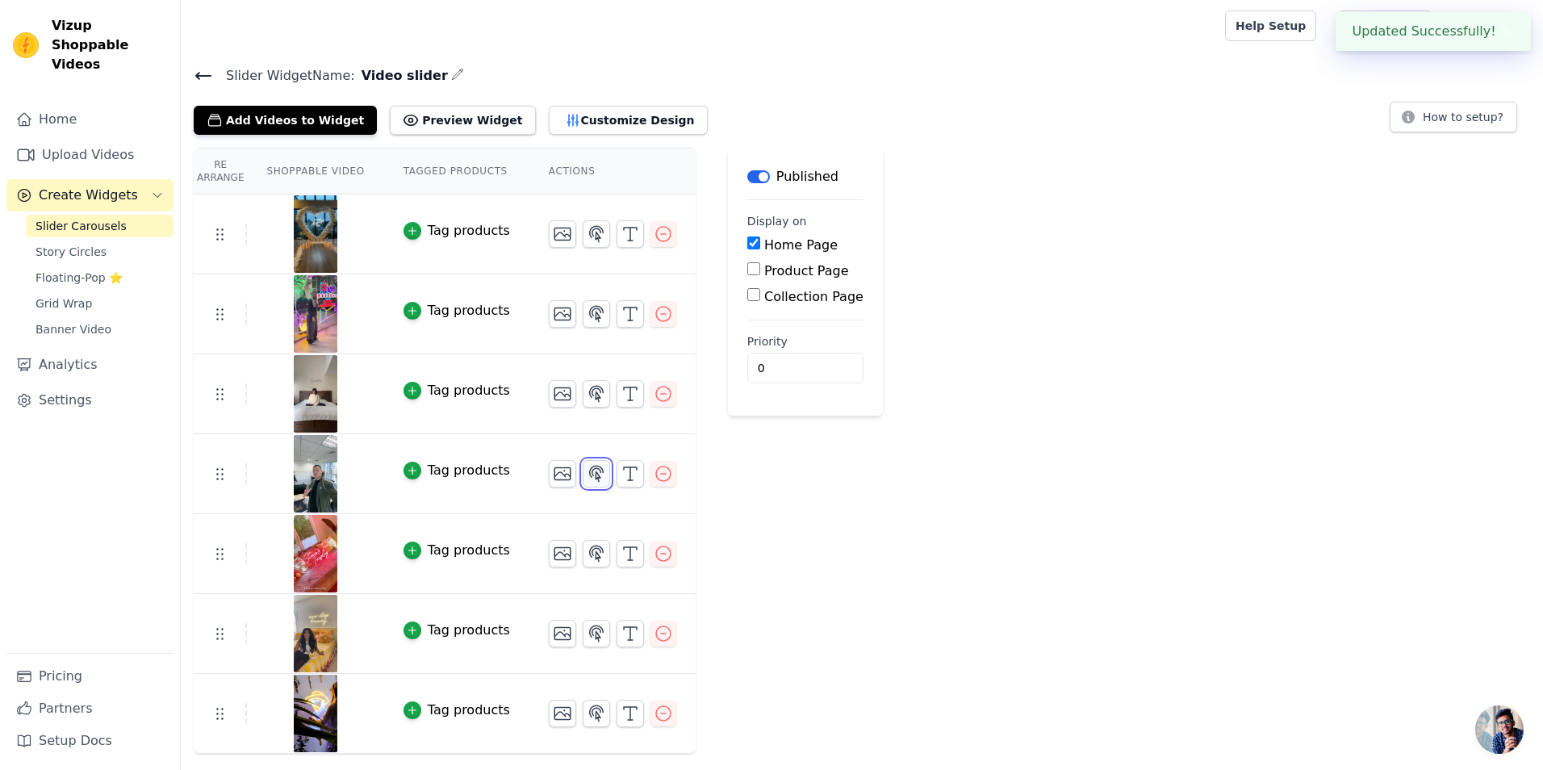
click at [587, 467] on icon "button" at bounding box center [596, 473] width 19 height 19
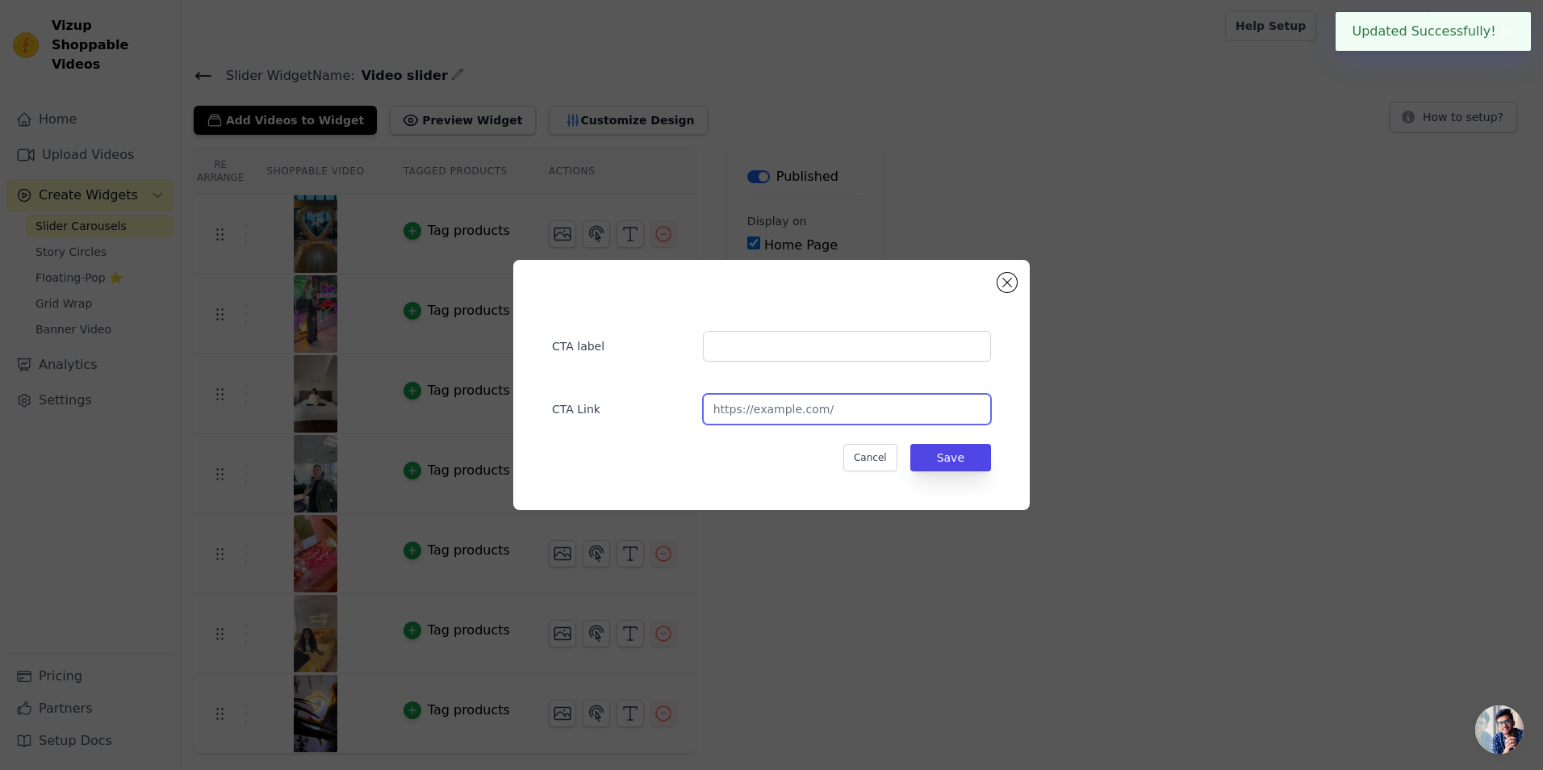
click at [750, 416] on input "url" at bounding box center [847, 409] width 288 height 31
paste input "[URL][DOMAIN_NAME]"
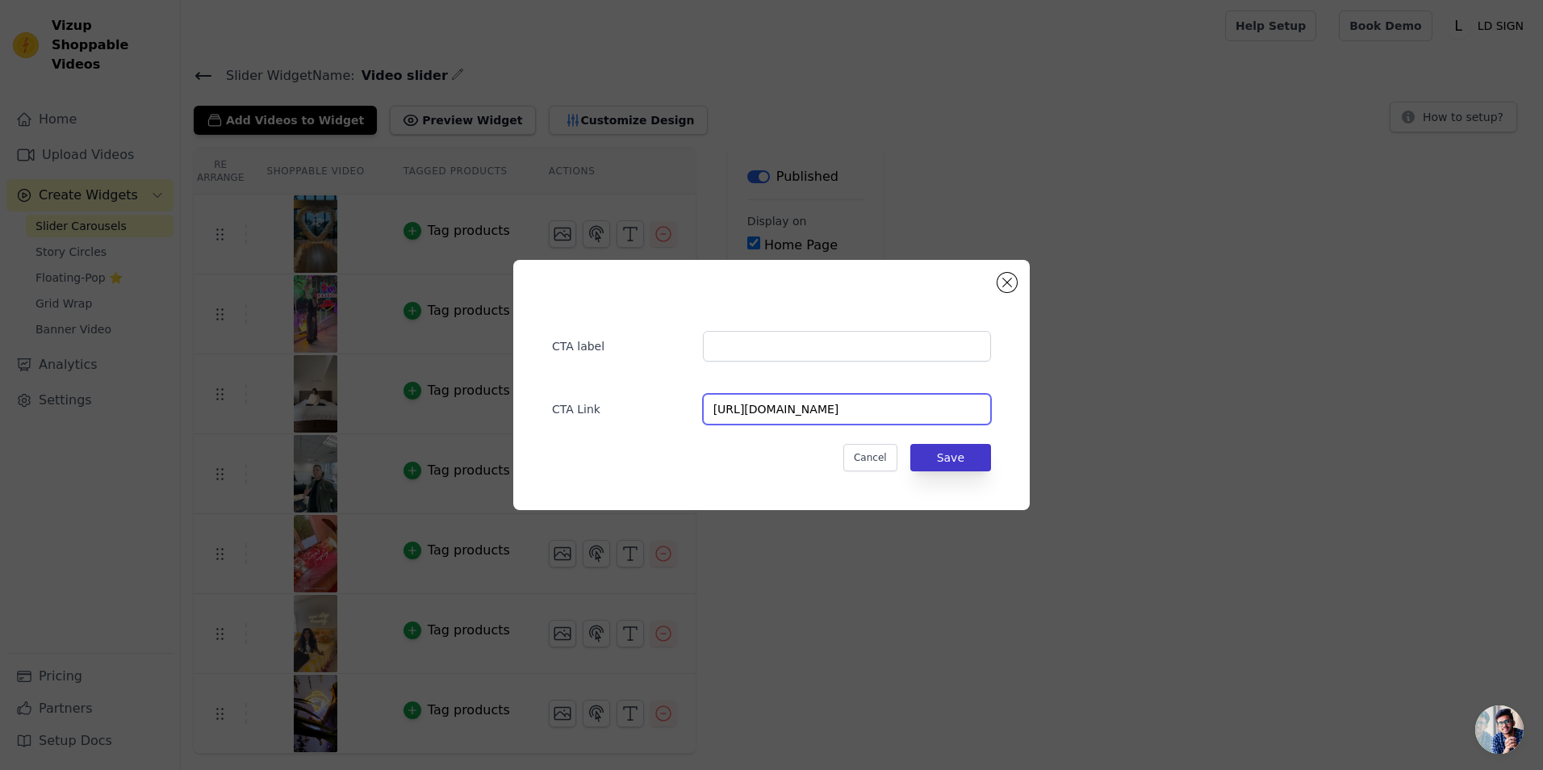
type input "[URL][DOMAIN_NAME]"
click at [948, 456] on button "Save" at bounding box center [951, 457] width 81 height 27
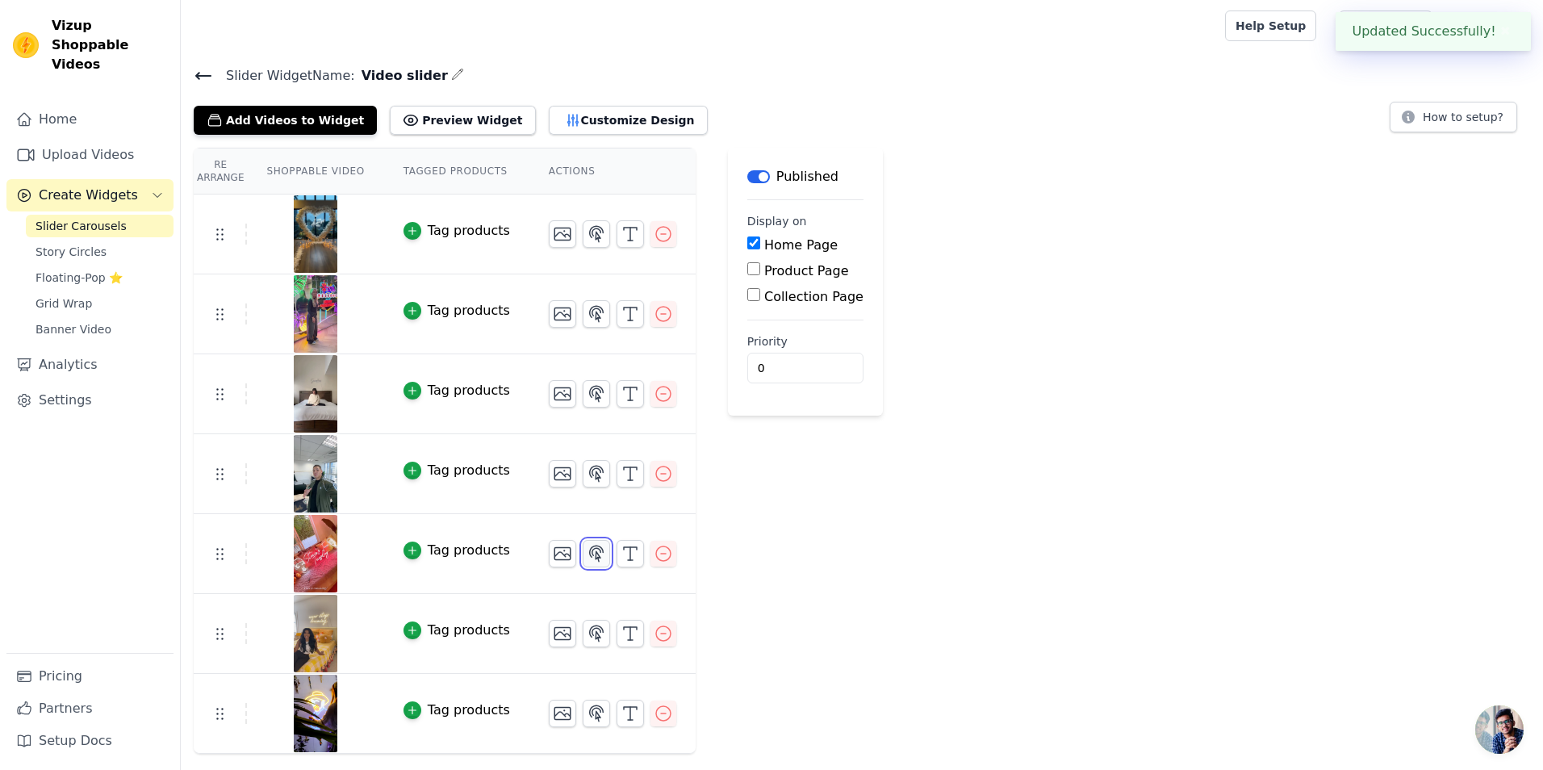
click at [587, 545] on icon "button" at bounding box center [596, 553] width 19 height 19
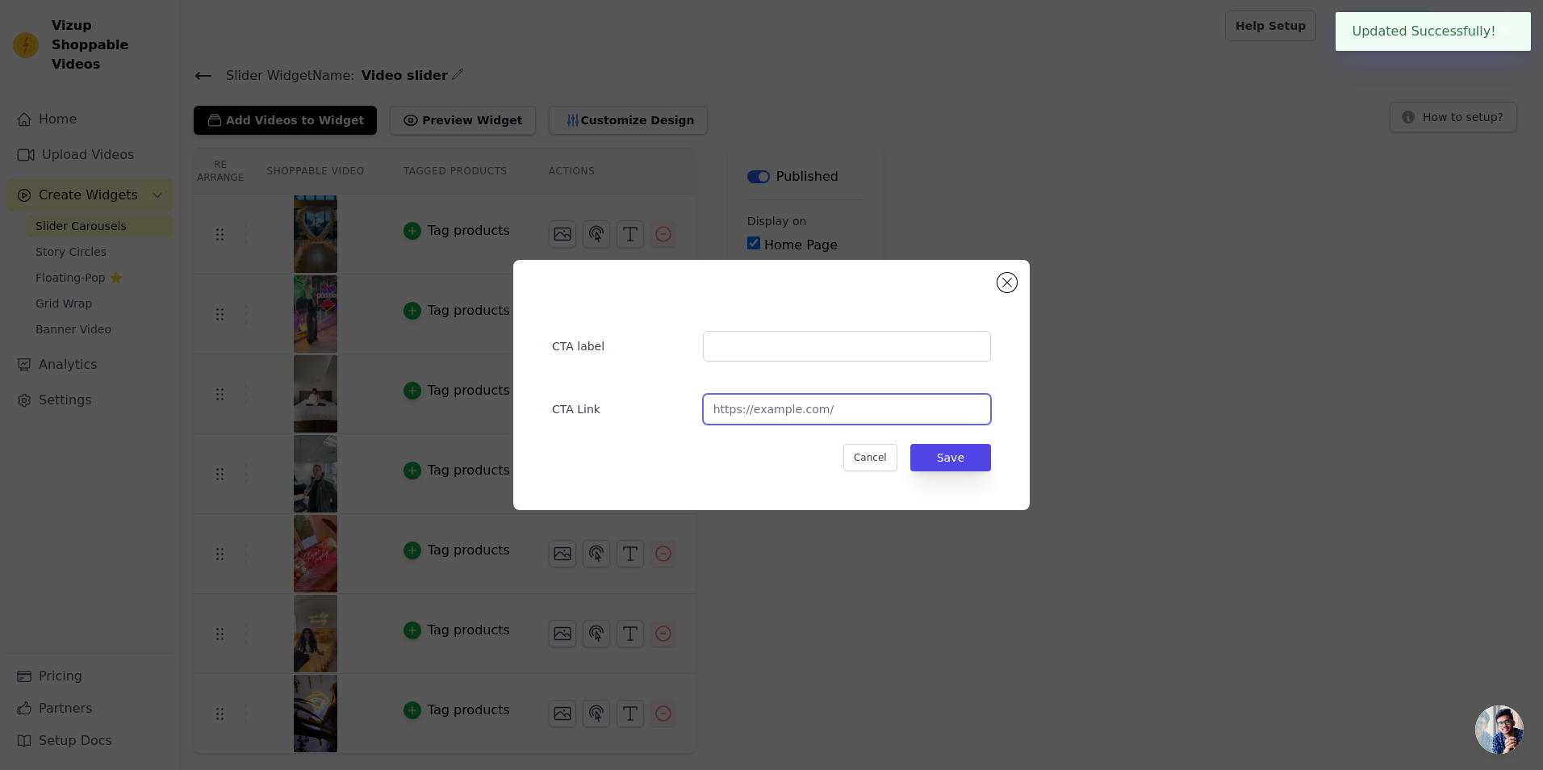
click at [740, 420] on input "url" at bounding box center [847, 409] width 288 height 31
paste input "[URL][DOMAIN_NAME]"
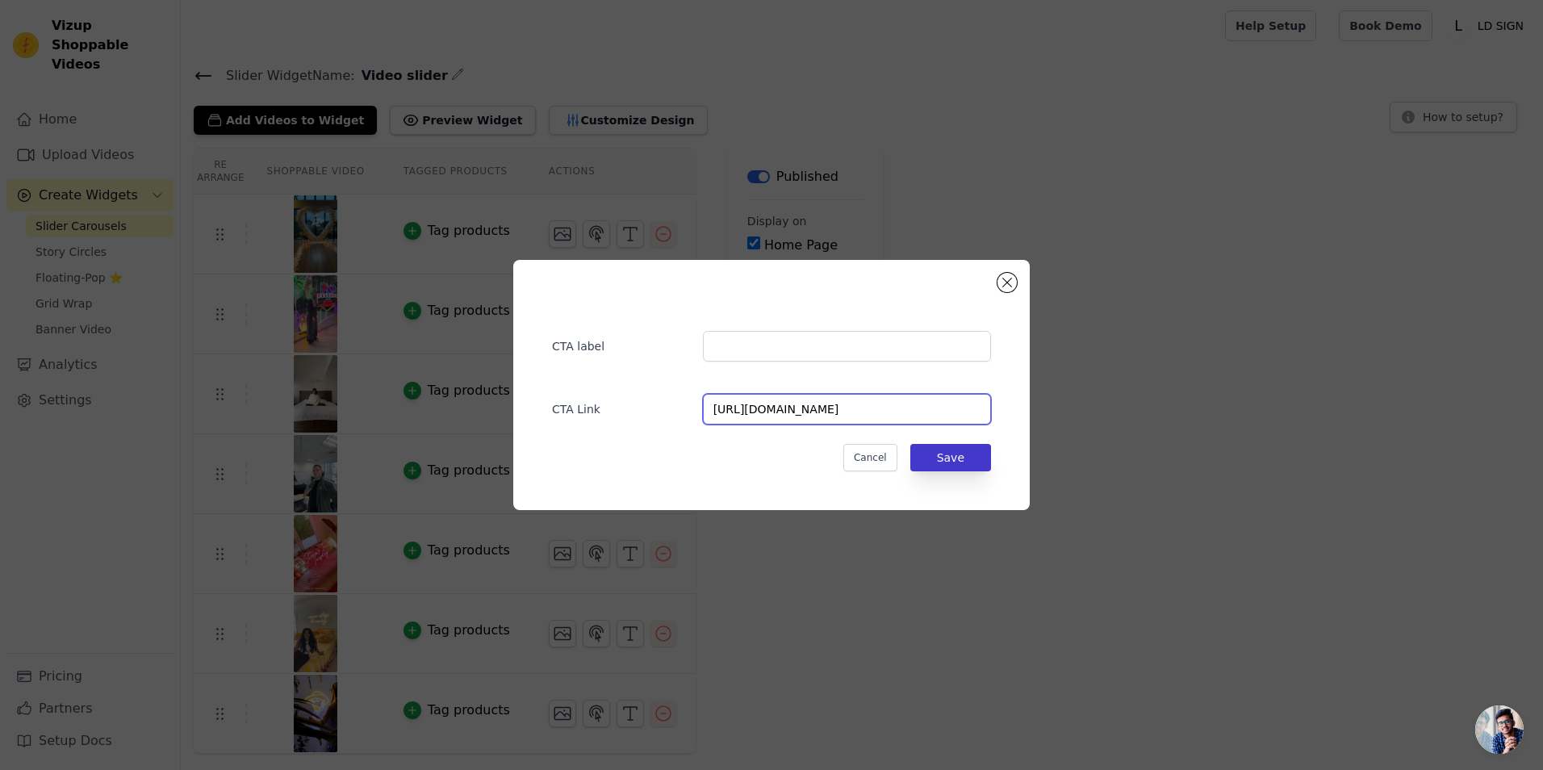
type input "[URL][DOMAIN_NAME]"
click at [964, 462] on button "Save" at bounding box center [951, 457] width 81 height 27
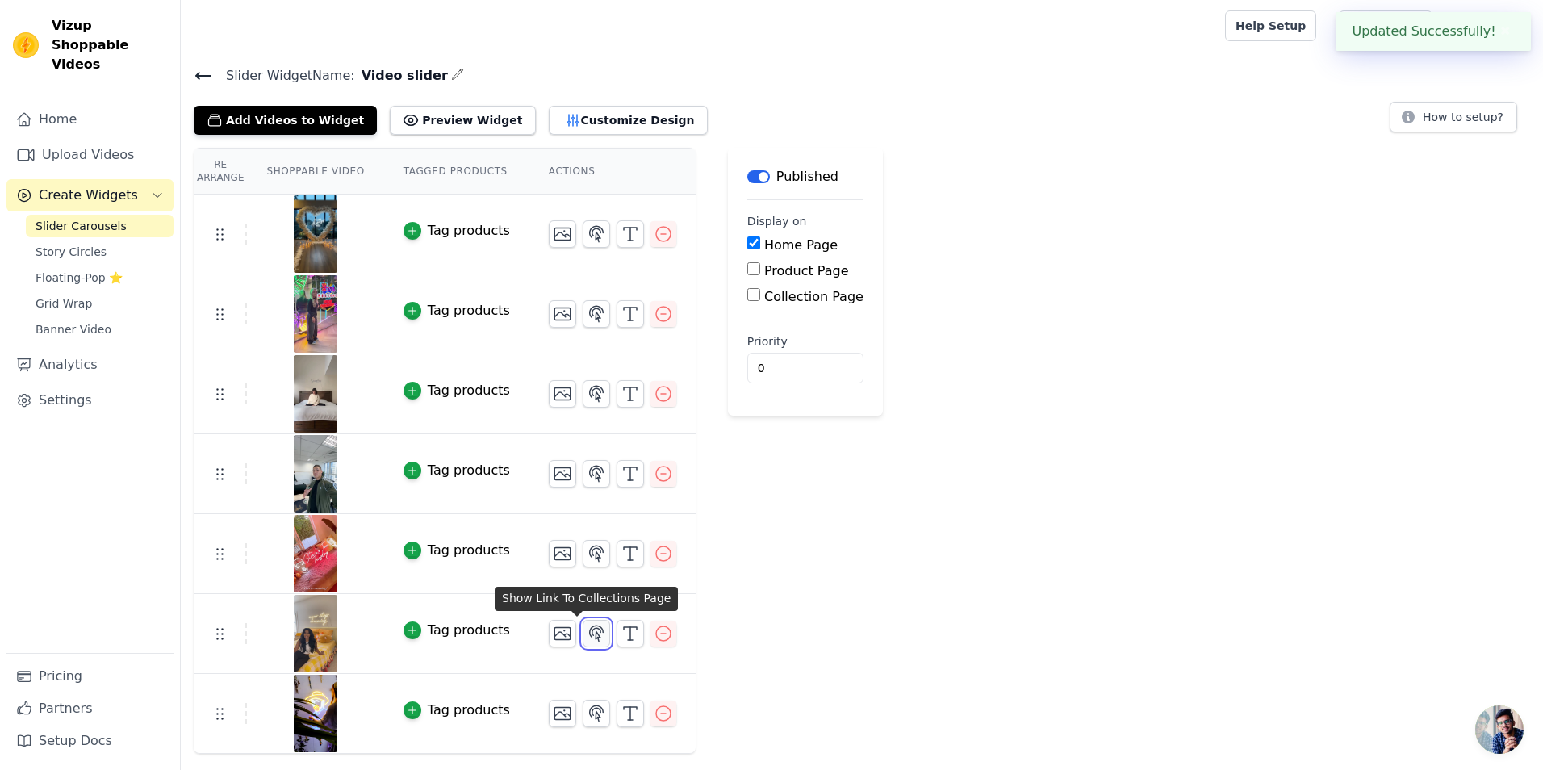
click at [590, 626] on icon "button" at bounding box center [597, 633] width 14 height 15
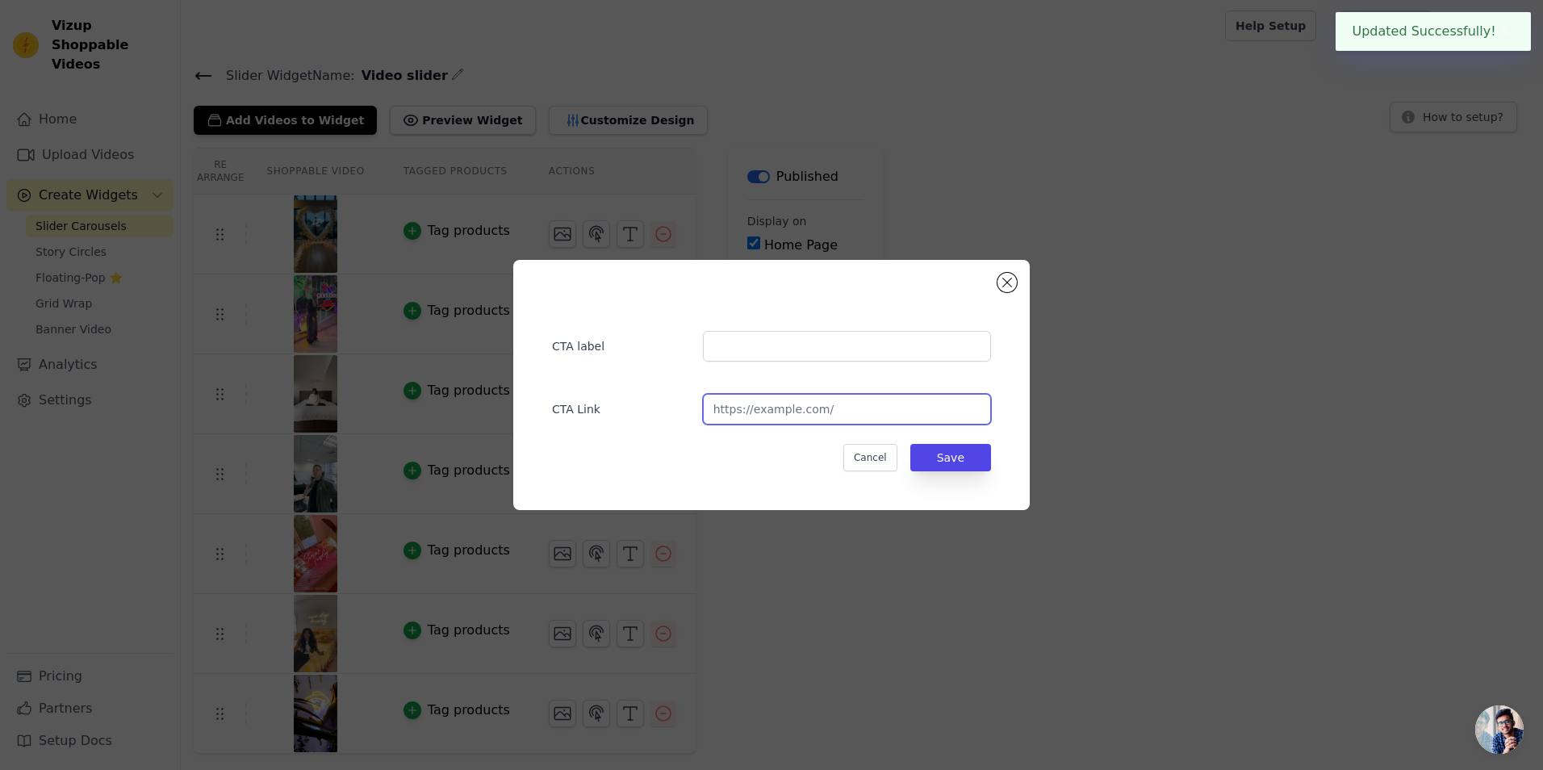
click at [810, 407] on input "url" at bounding box center [847, 409] width 288 height 31
paste input "[URL][DOMAIN_NAME]"
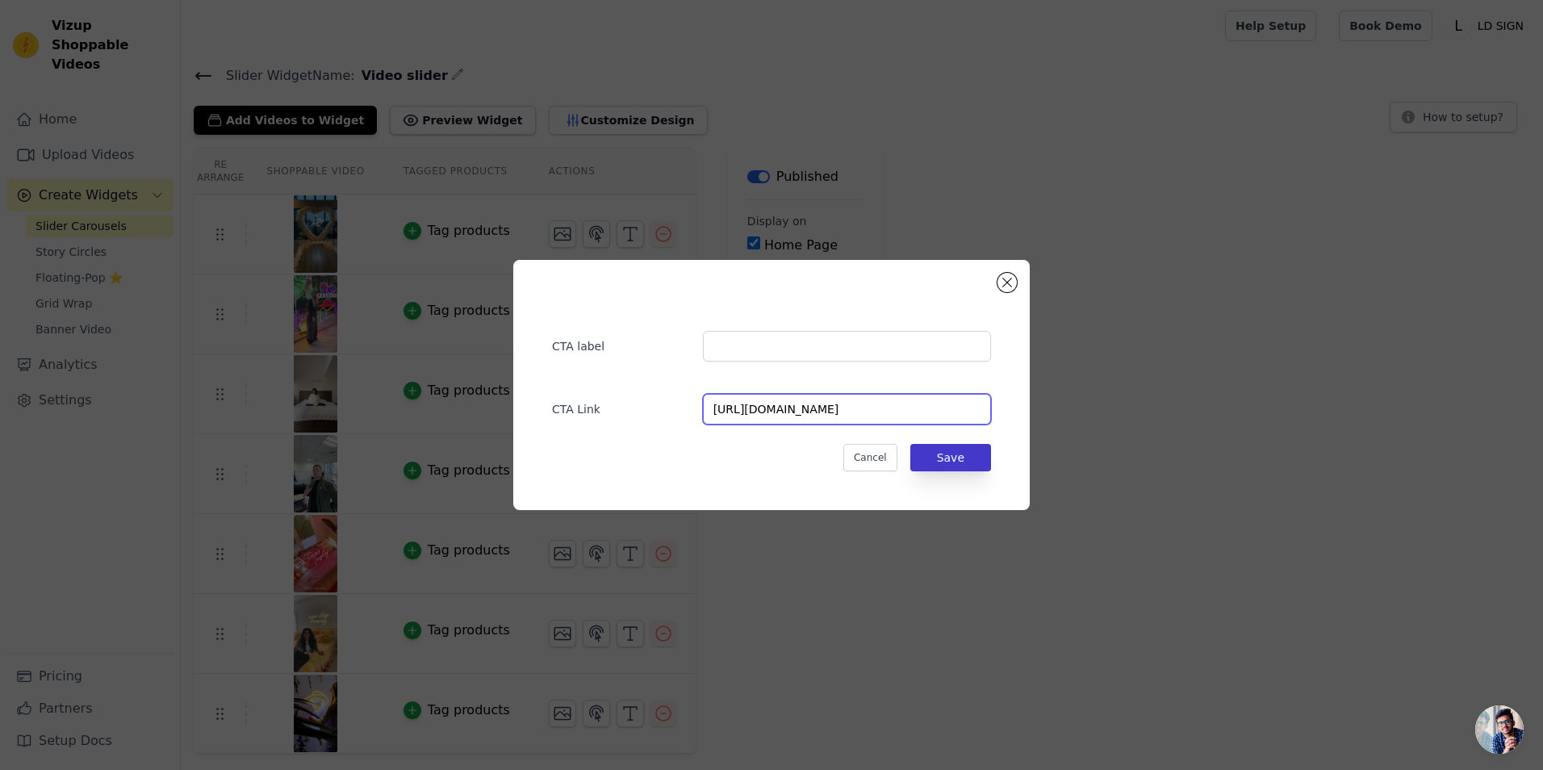
type input "[URL][DOMAIN_NAME]"
click at [942, 459] on button "Save" at bounding box center [951, 457] width 81 height 27
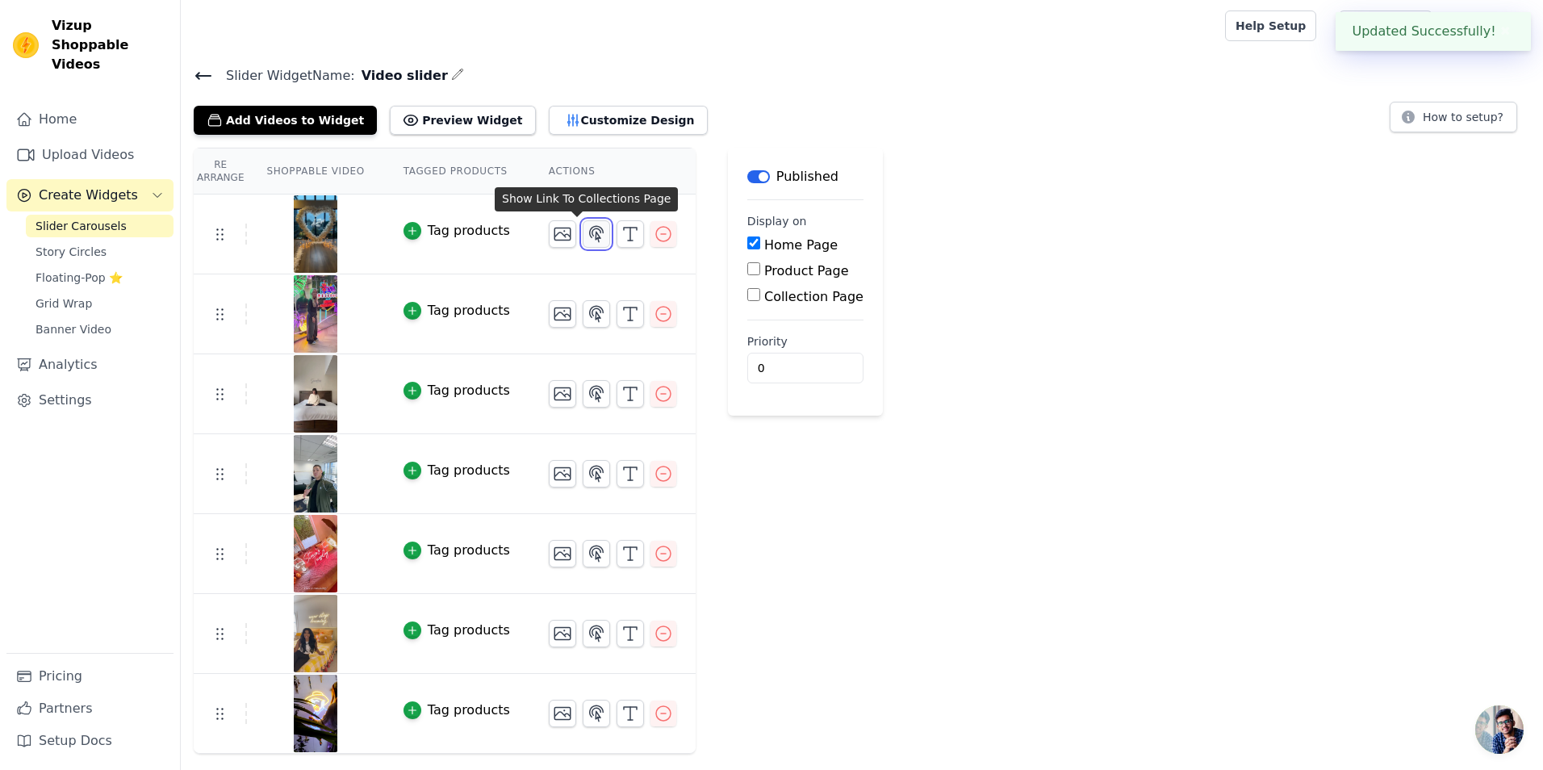
click at [587, 232] on icon "button" at bounding box center [596, 233] width 19 height 19
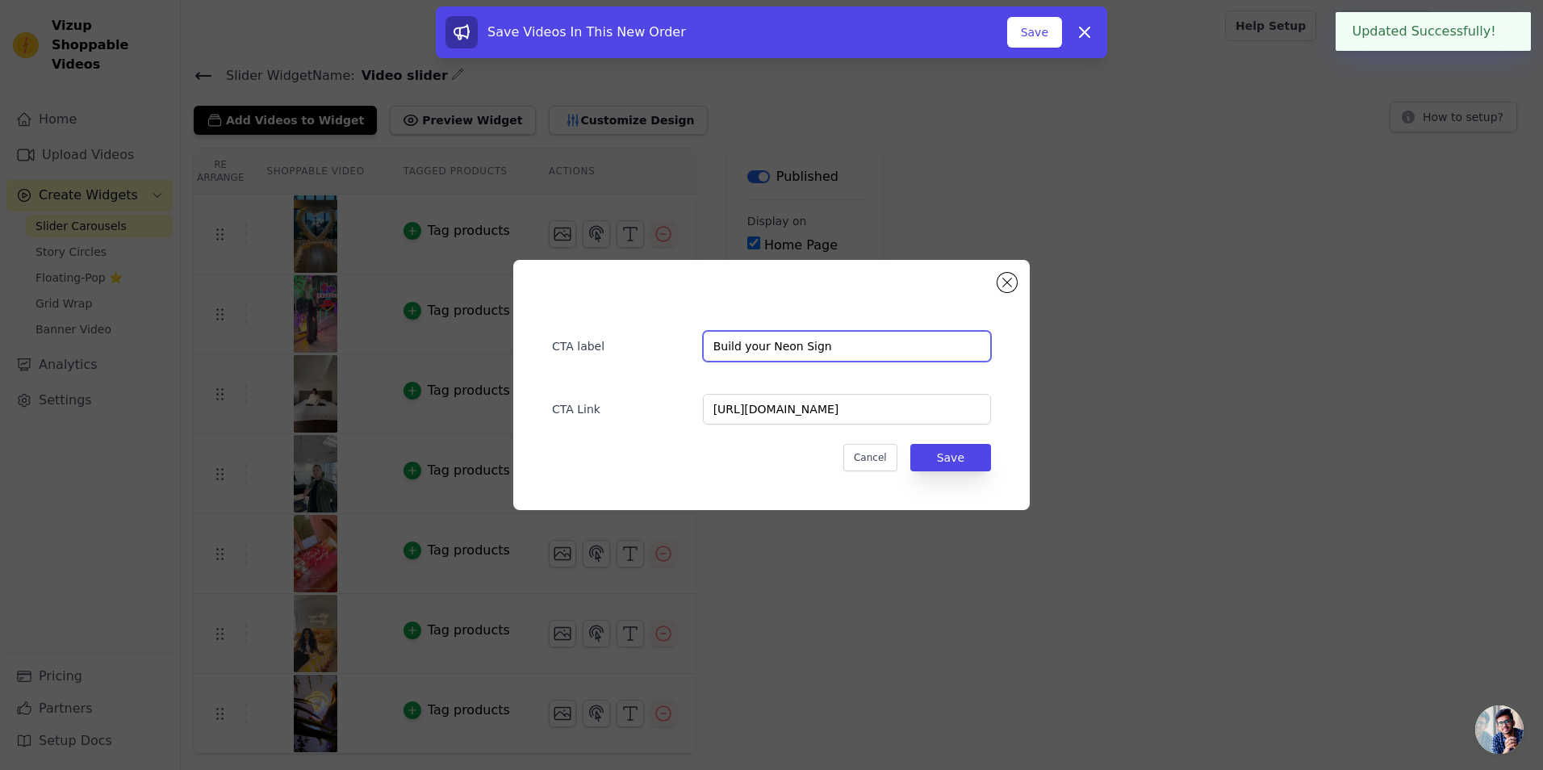
click at [806, 355] on input "Build your Neon Sign" at bounding box center [847, 346] width 288 height 31
click at [806, 354] on input "Build your Neon Sign" at bounding box center [847, 346] width 288 height 31
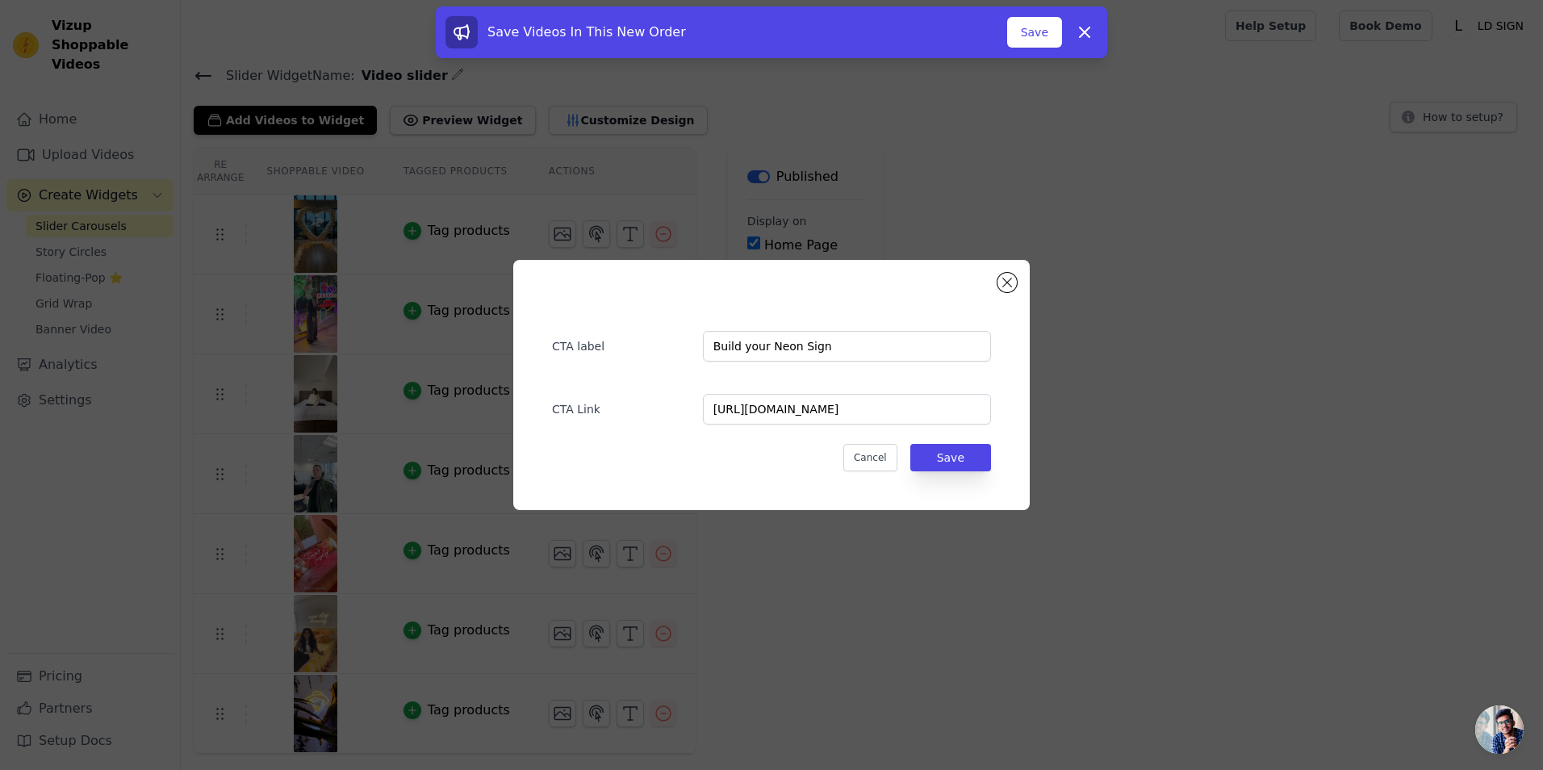
click at [1019, 283] on div "CTA label Build your Neon Sign CTA Link [URL][DOMAIN_NAME] Cancel Save" at bounding box center [771, 385] width 517 height 250
click at [1015, 283] on button "Close modal" at bounding box center [1007, 282] width 19 height 19
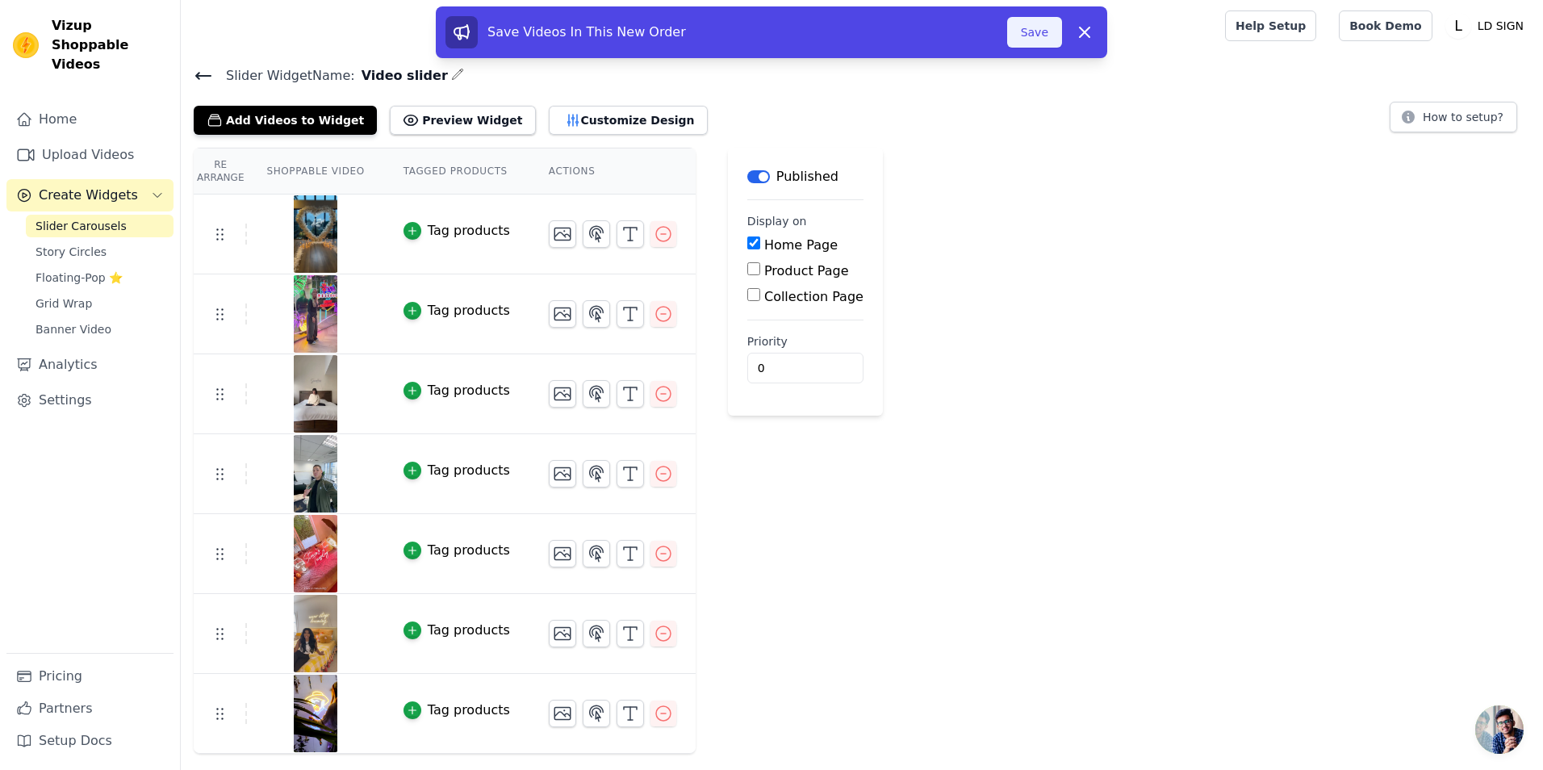
click at [1033, 38] on button "Save" at bounding box center [1034, 32] width 55 height 31
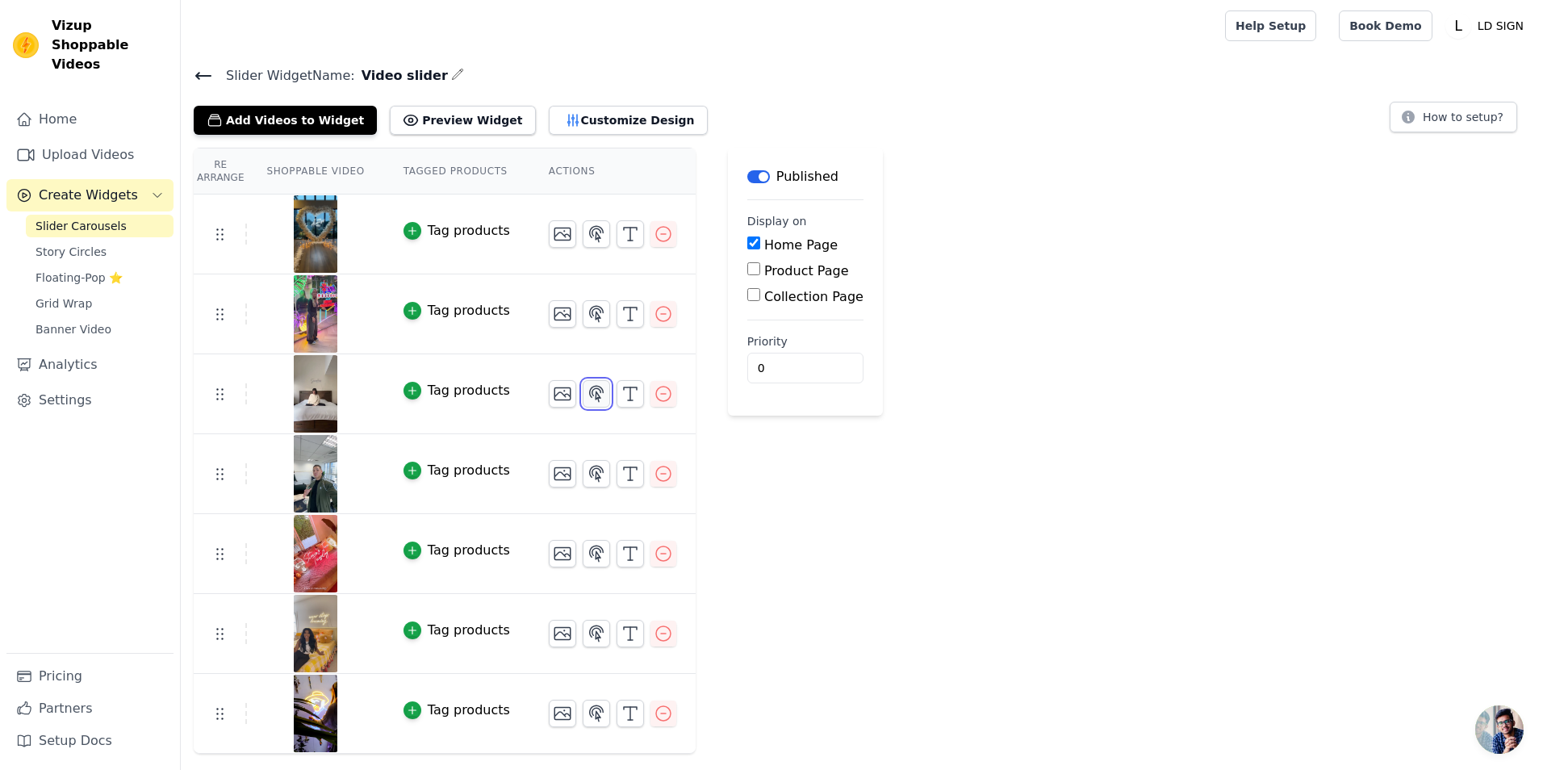
click at [590, 386] on icon "button" at bounding box center [597, 393] width 14 height 15
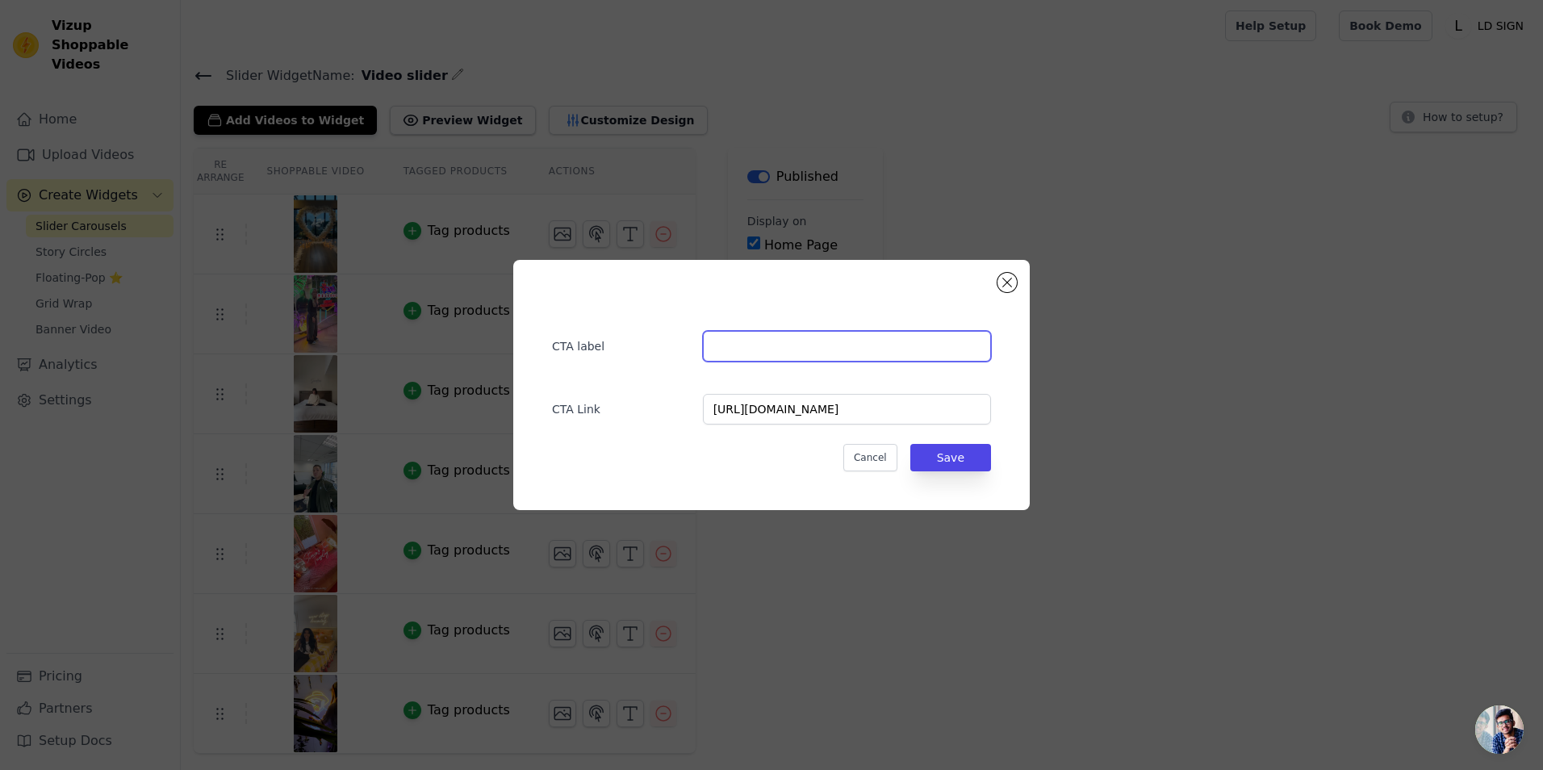
click at [773, 341] on input "text" at bounding box center [847, 346] width 288 height 31
paste input "Build your Neon Sign"
type input "Build your Neon Sign"
click at [955, 455] on button "Save" at bounding box center [951, 457] width 81 height 27
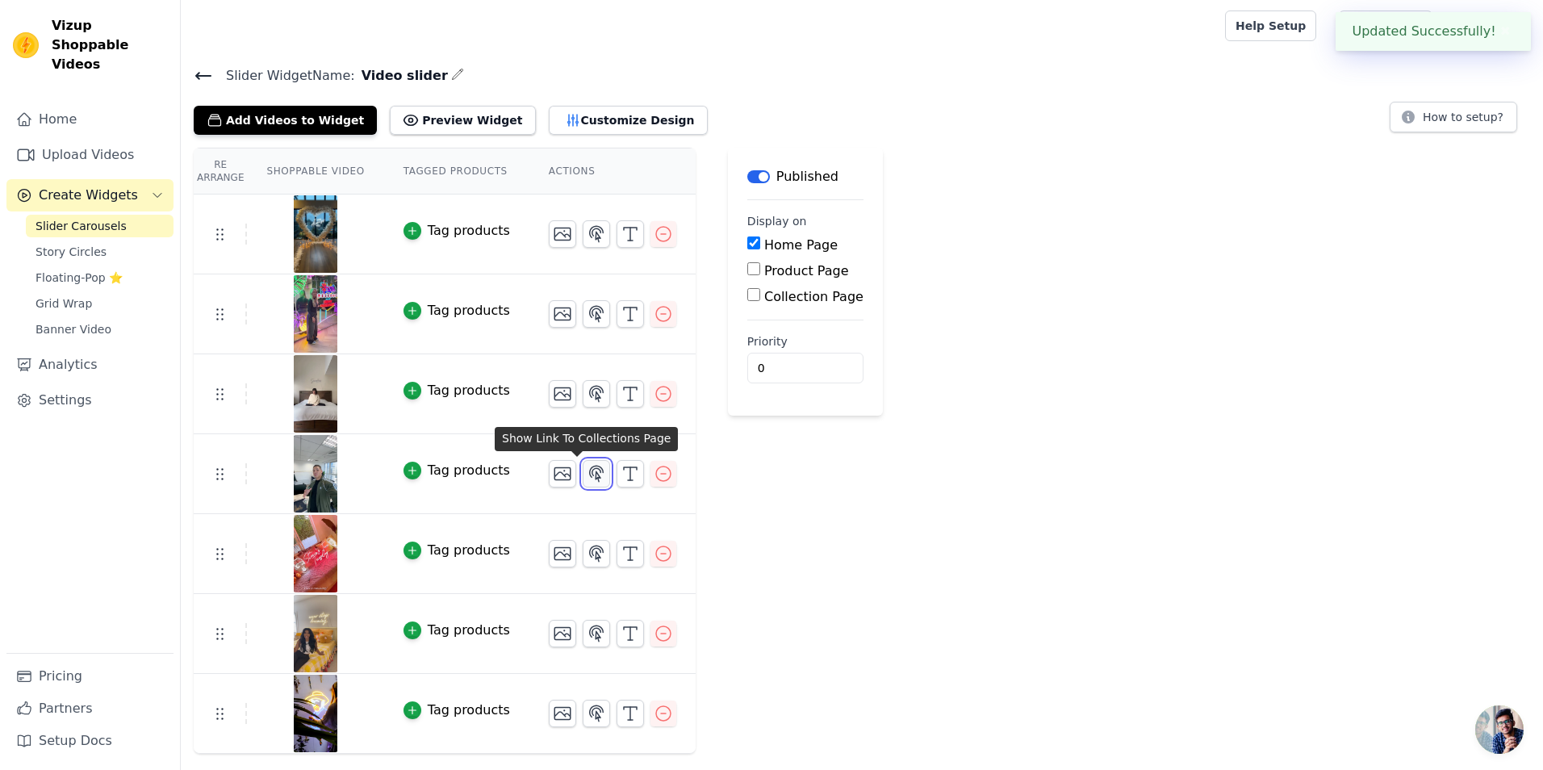
click at [587, 481] on icon "button" at bounding box center [596, 473] width 19 height 19
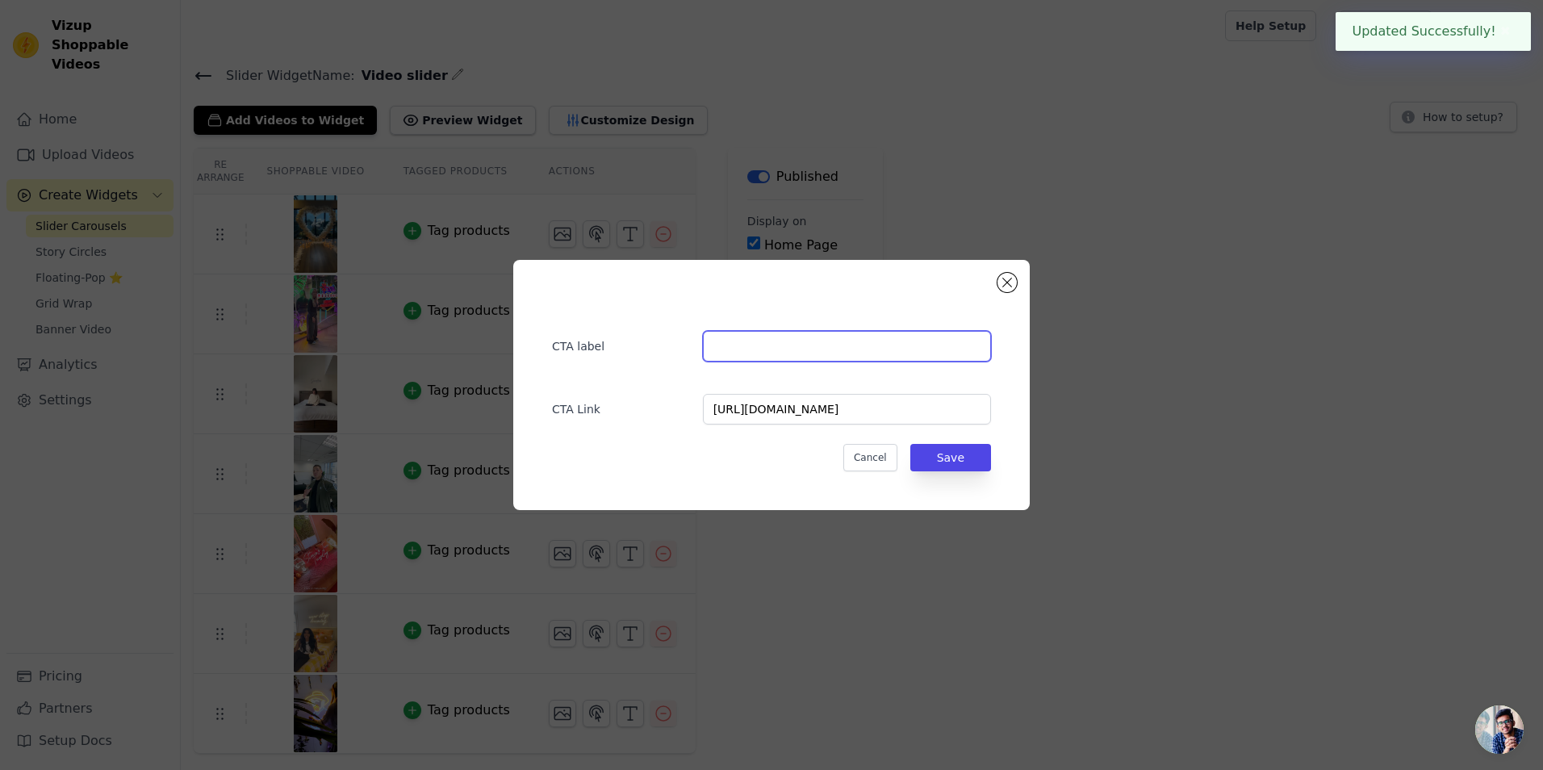
click at [820, 352] on input "text" at bounding box center [847, 346] width 288 height 31
paste input "Build your Neon Sign"
type input "Build your Neon Sign"
click at [944, 450] on button "Save" at bounding box center [951, 457] width 81 height 27
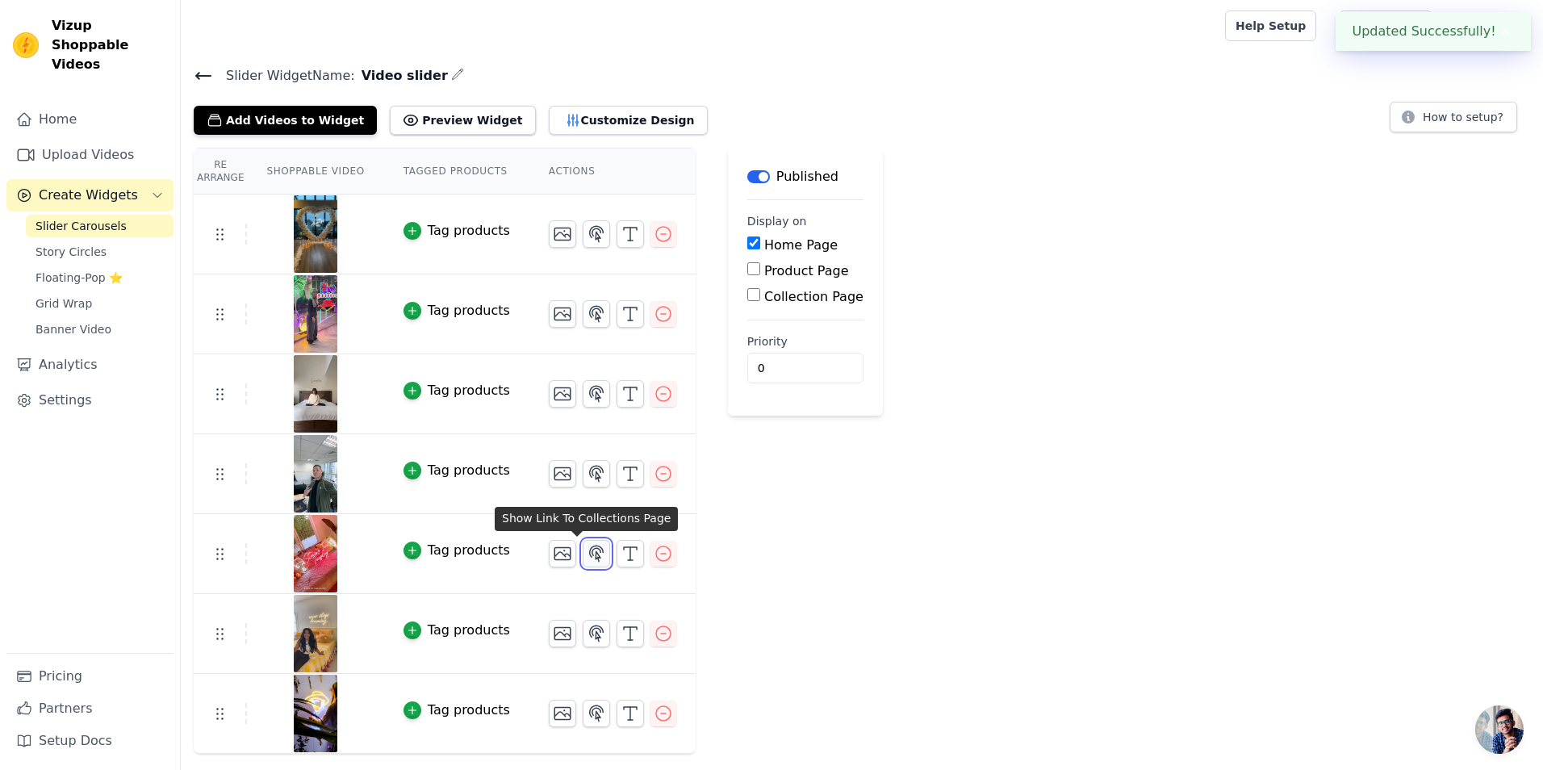
click at [590, 546] on icon "button" at bounding box center [597, 553] width 14 height 15
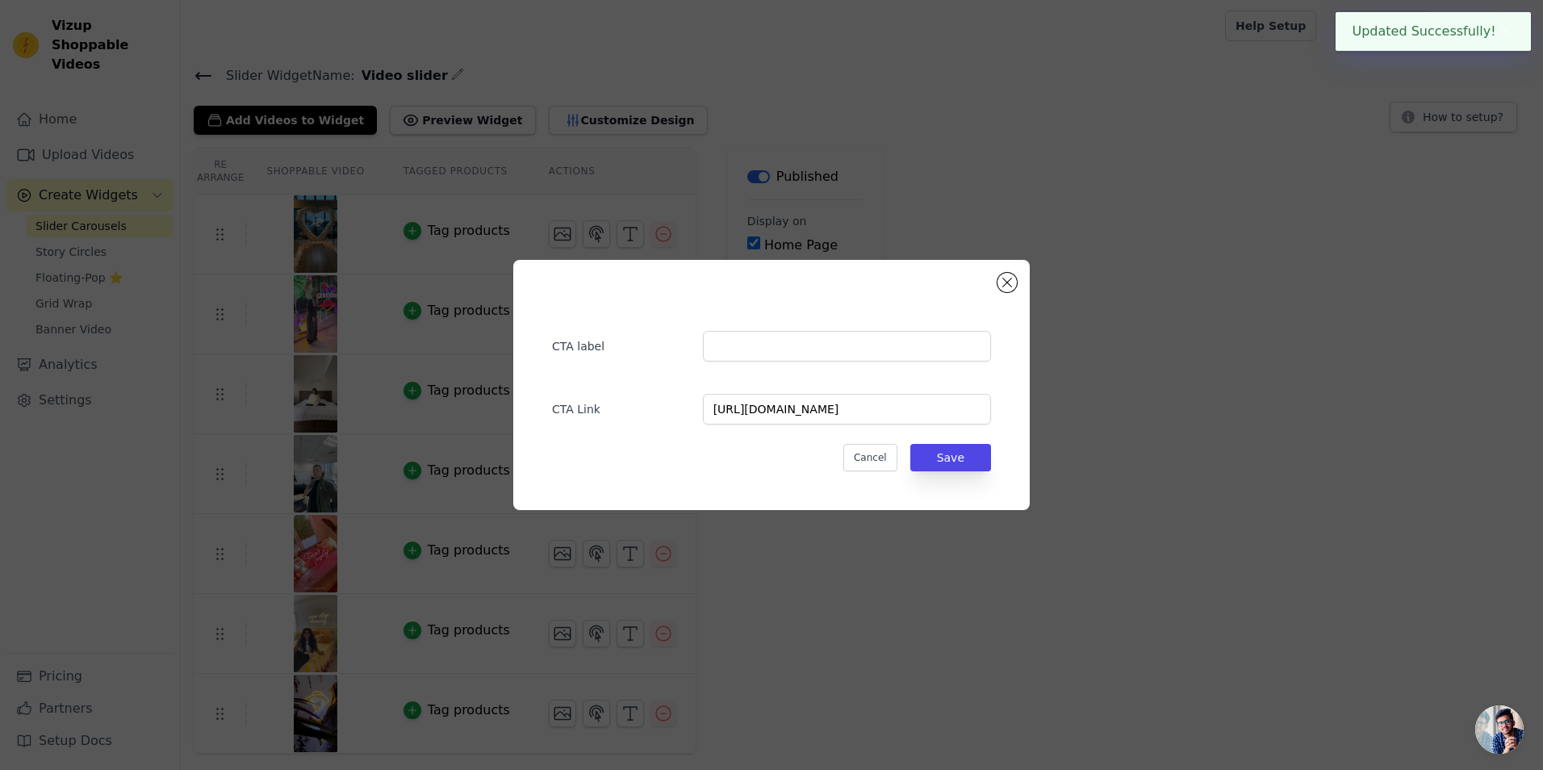
drag, startPoint x: 755, startPoint y: 319, endPoint x: 755, endPoint y: 348, distance: 29.1
click at [755, 320] on div "CTA label" at bounding box center [771, 338] width 439 height 47
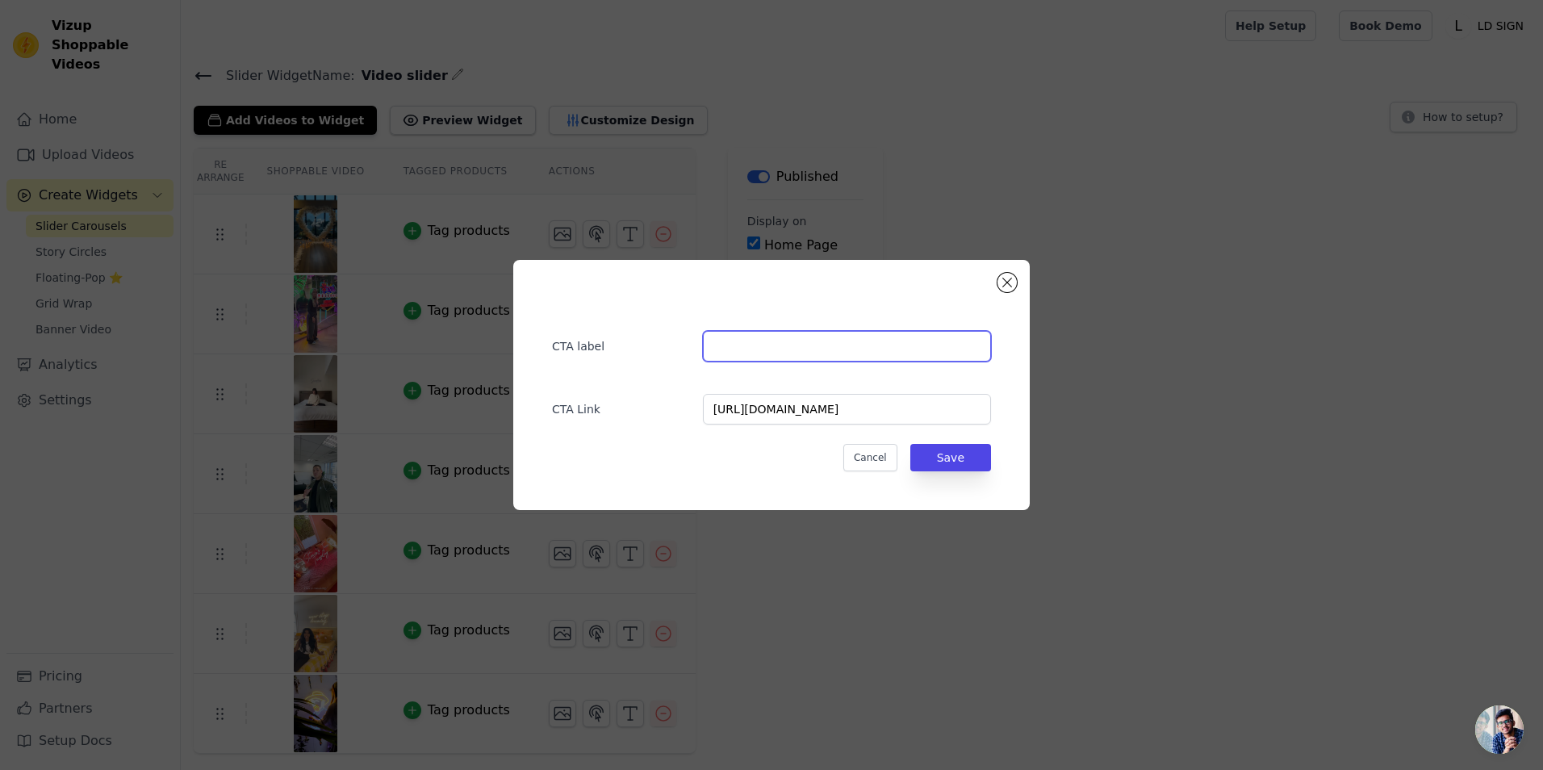
paste input "Build your Neon Sign"
type input "Build your Neon Sign"
click at [949, 455] on button "Save" at bounding box center [951, 457] width 81 height 27
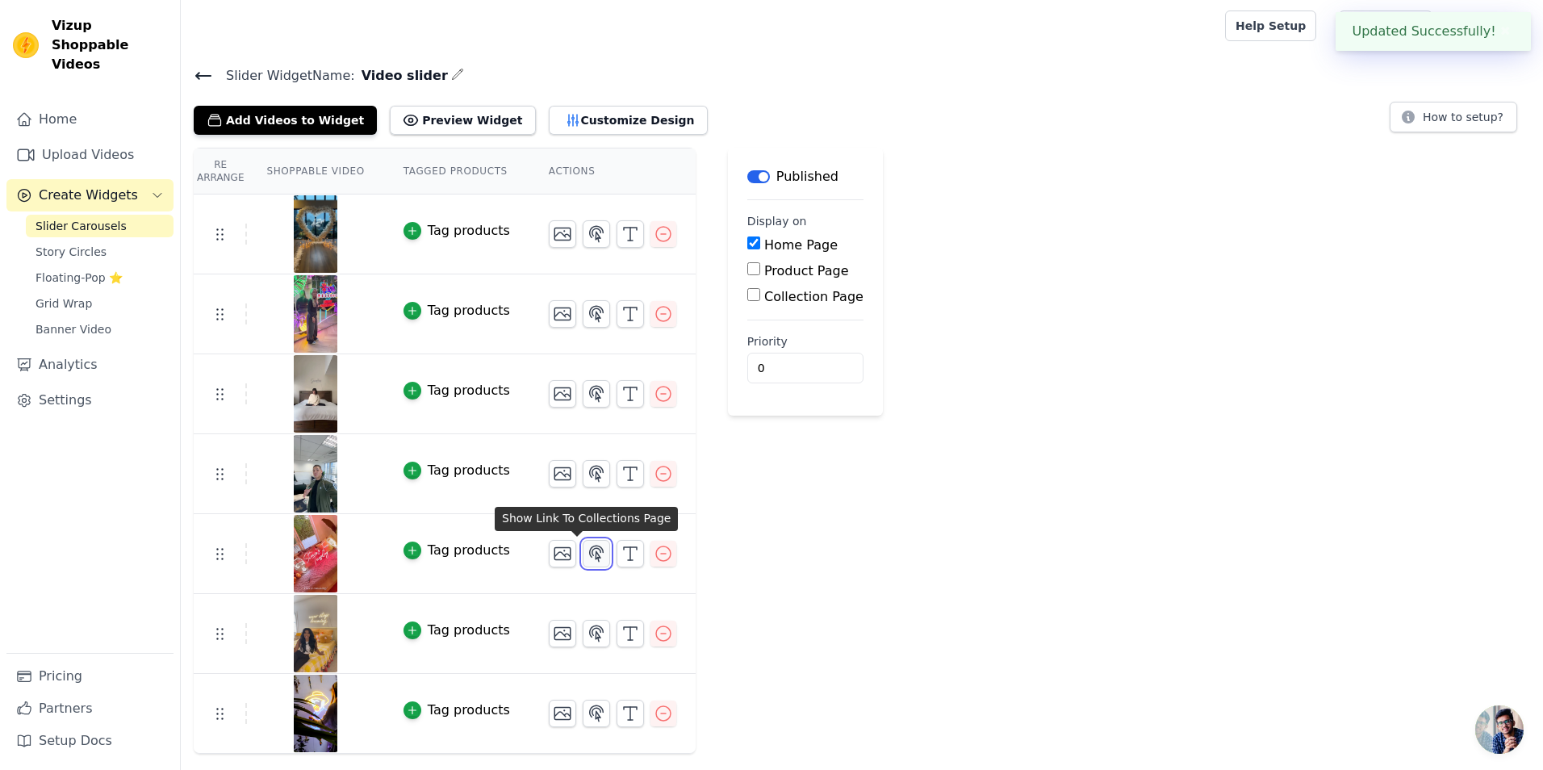
click at [587, 551] on icon "button" at bounding box center [596, 553] width 19 height 19
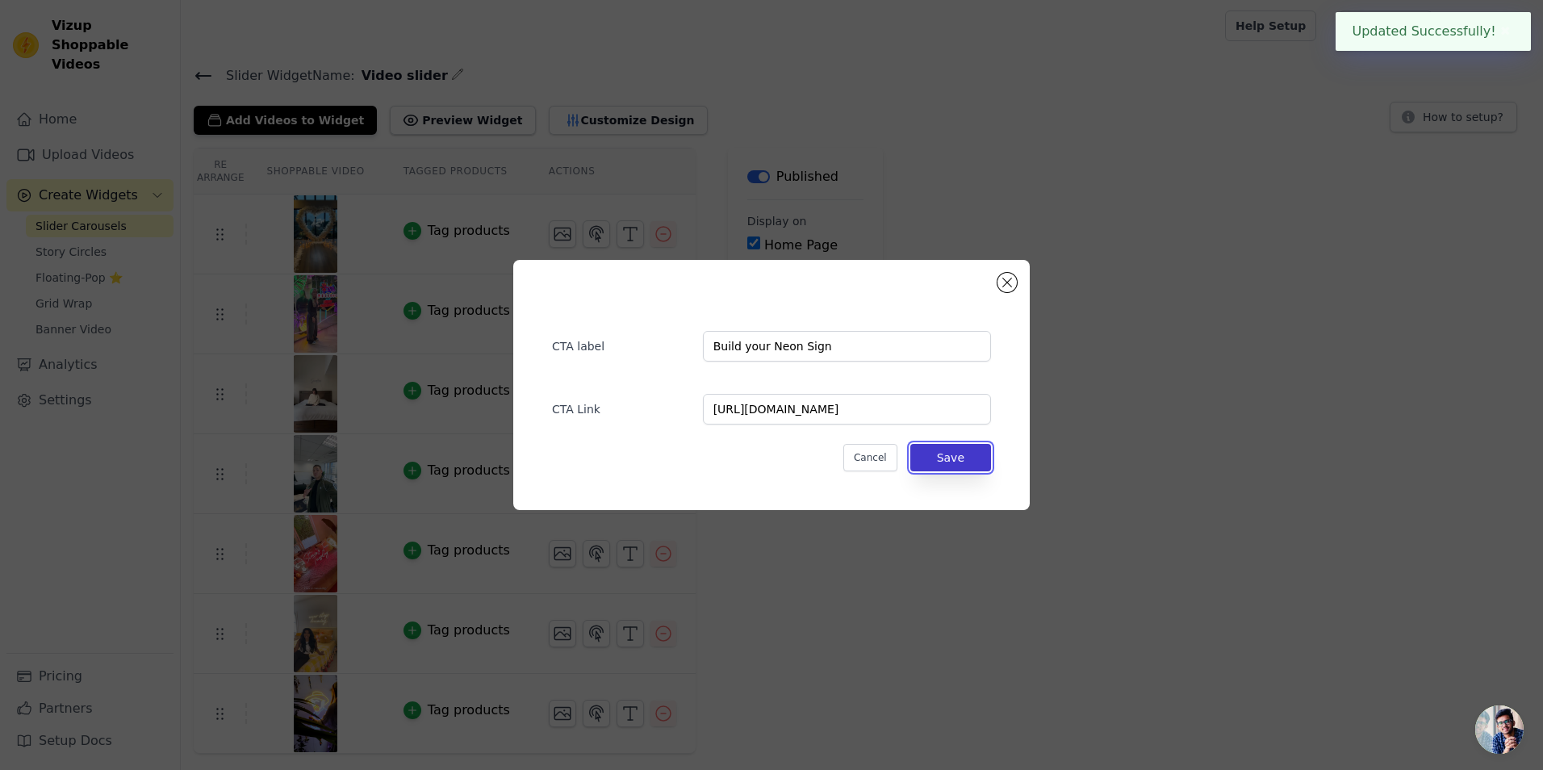
click at [962, 446] on button "Save" at bounding box center [951, 457] width 81 height 27
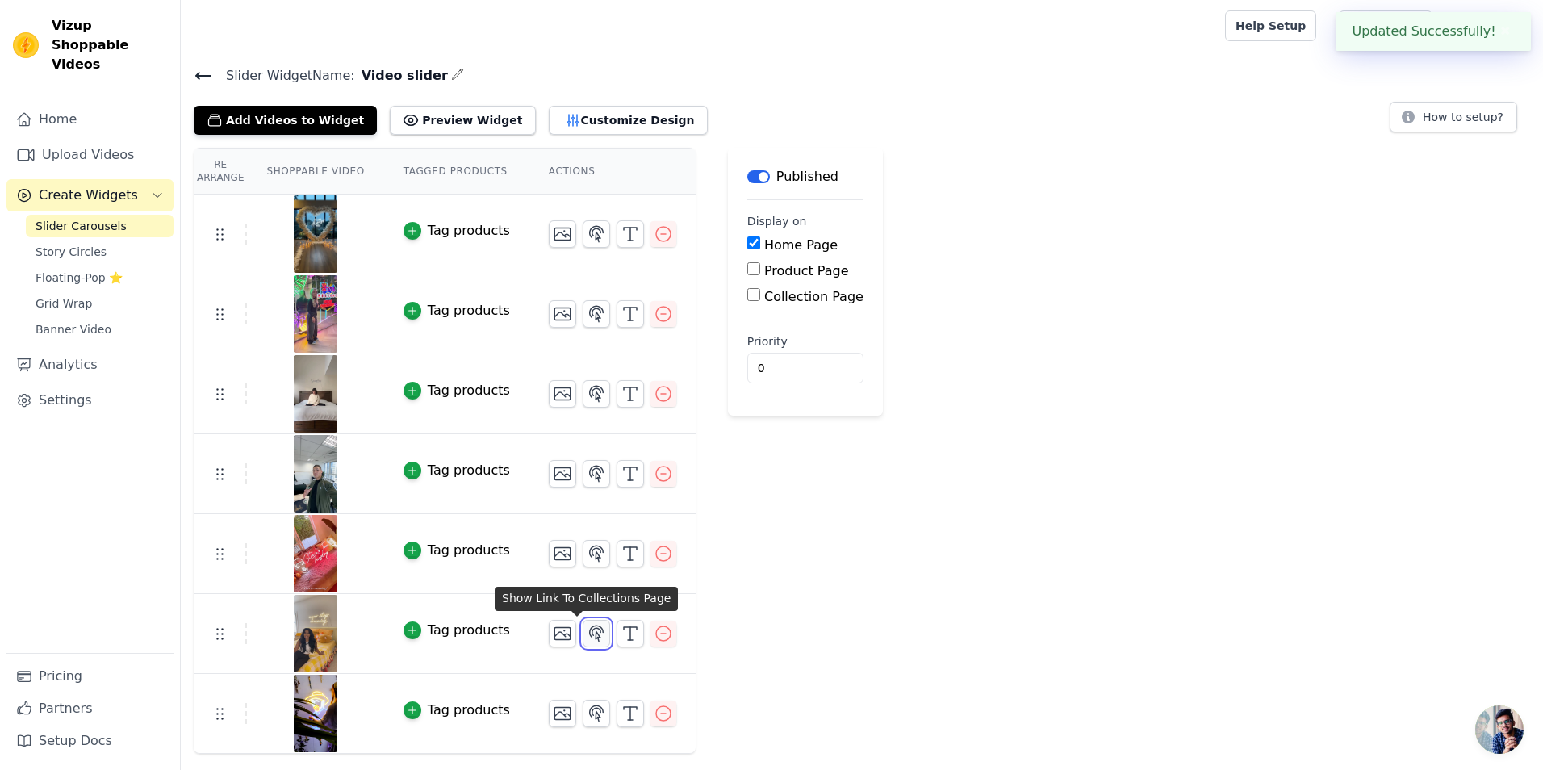
click at [587, 625] on icon "button" at bounding box center [596, 633] width 19 height 19
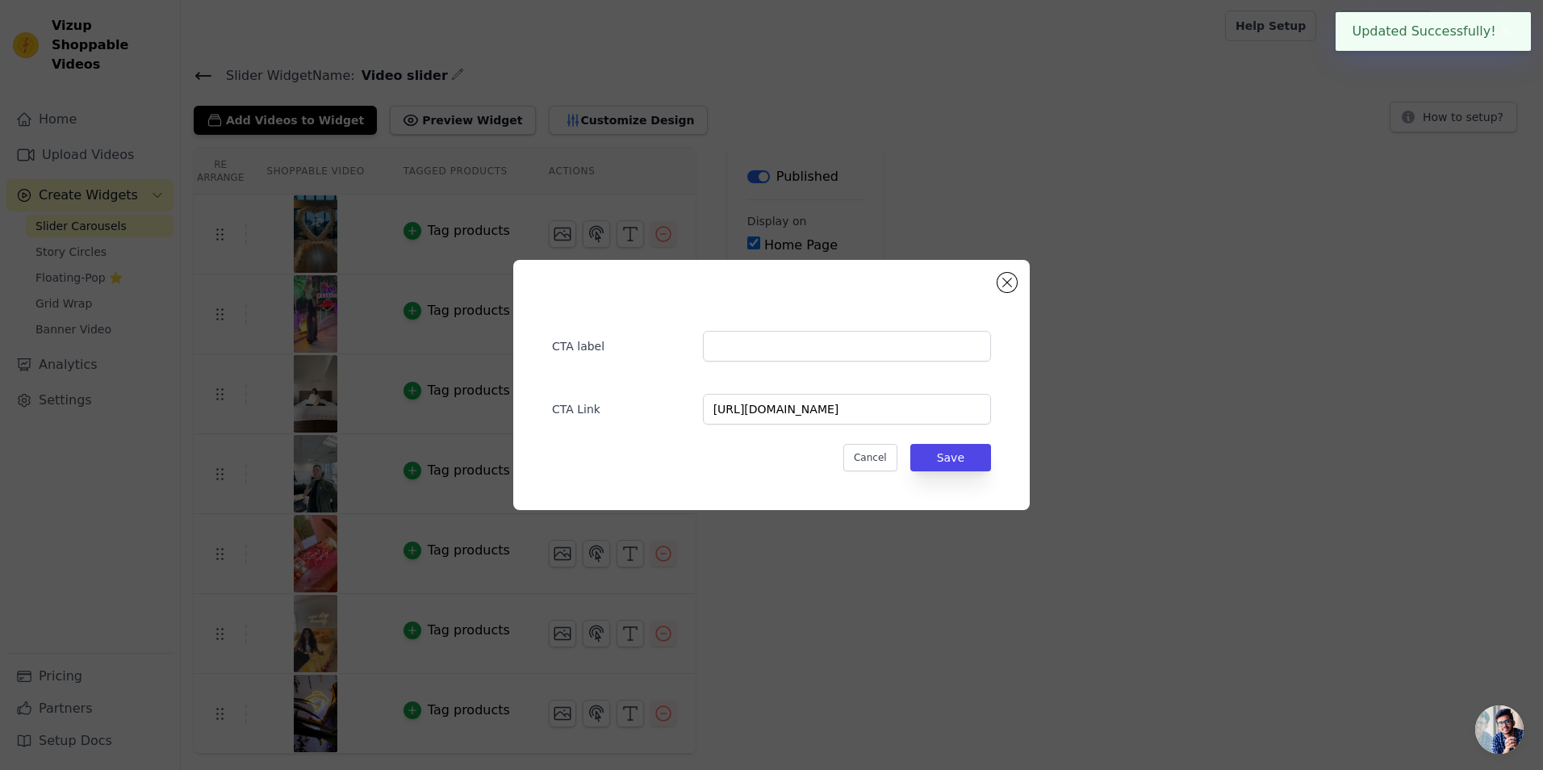
click at [741, 364] on div "CTA label CTA Link [URL][DOMAIN_NAME] Cancel Save" at bounding box center [771, 385] width 465 height 199
click at [752, 351] on input "text" at bounding box center [847, 346] width 288 height 31
type input "Build your Neon Sign"
click at [951, 455] on button "Save" at bounding box center [951, 457] width 81 height 27
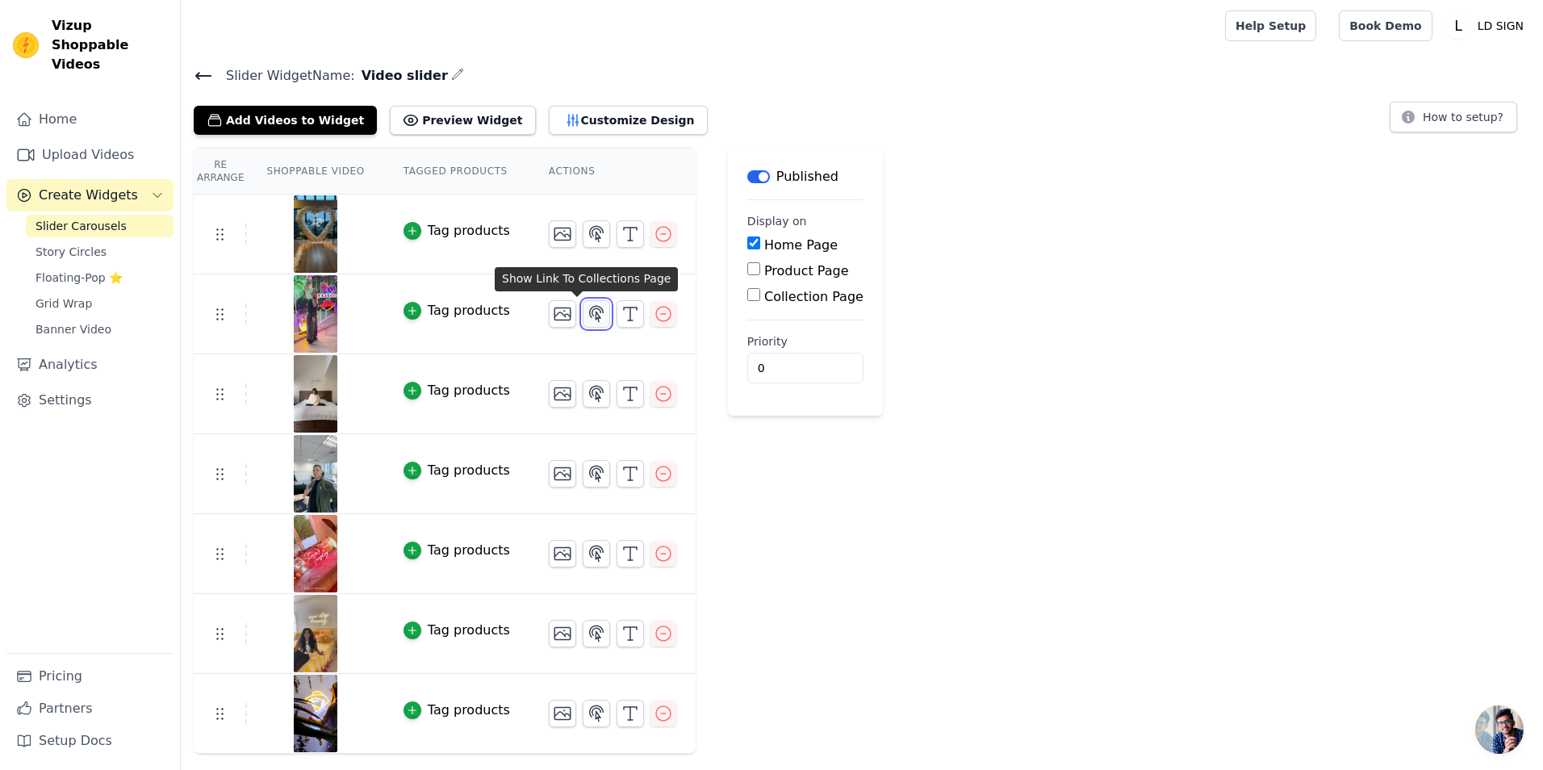
click at [587, 309] on icon "button" at bounding box center [596, 313] width 19 height 19
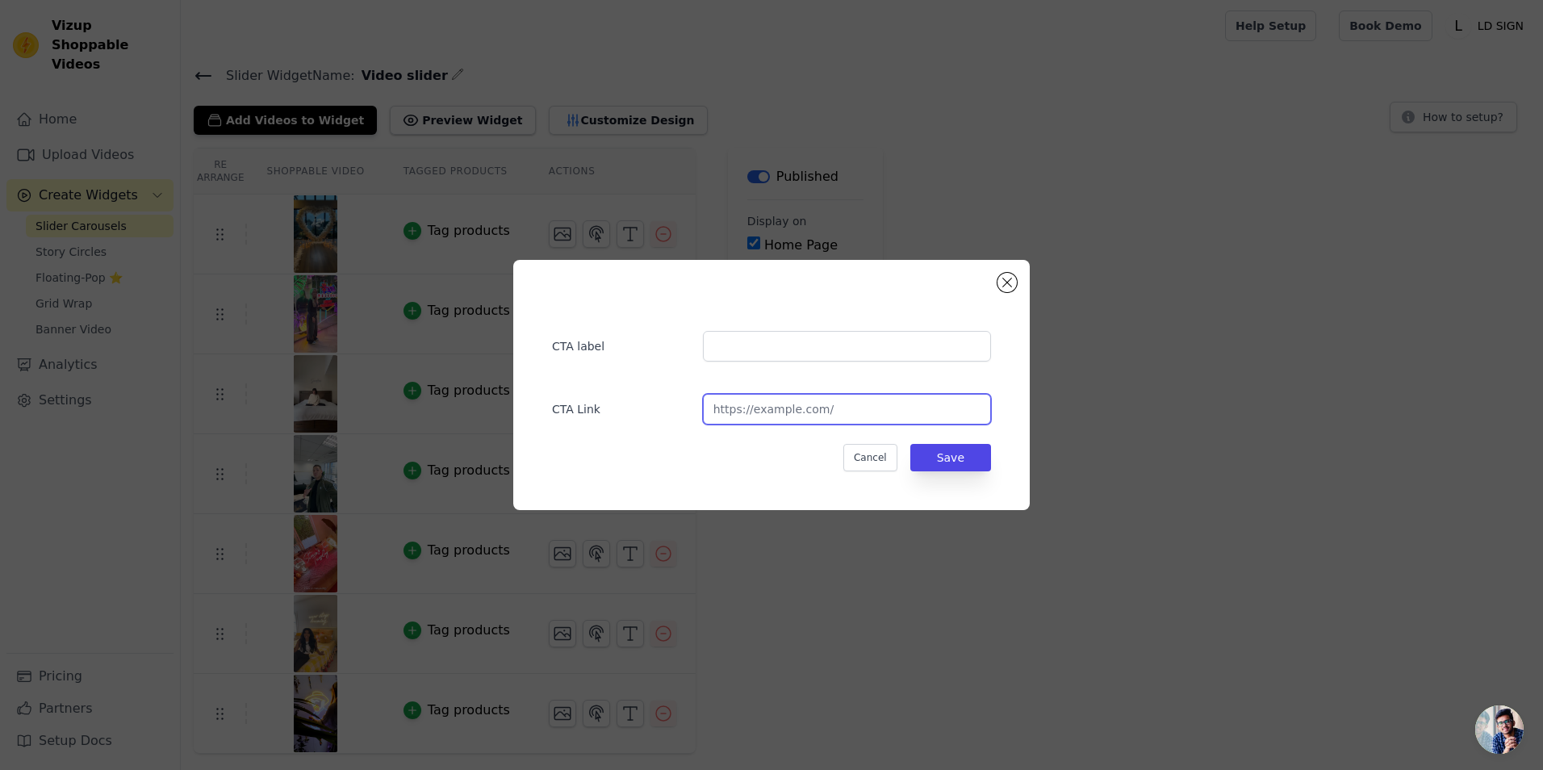
click at [786, 404] on input "url" at bounding box center [847, 409] width 288 height 31
paste input "[URL][DOMAIN_NAME]"
type input "[URL][DOMAIN_NAME]"
click at [949, 459] on button "Save" at bounding box center [951, 457] width 81 height 27
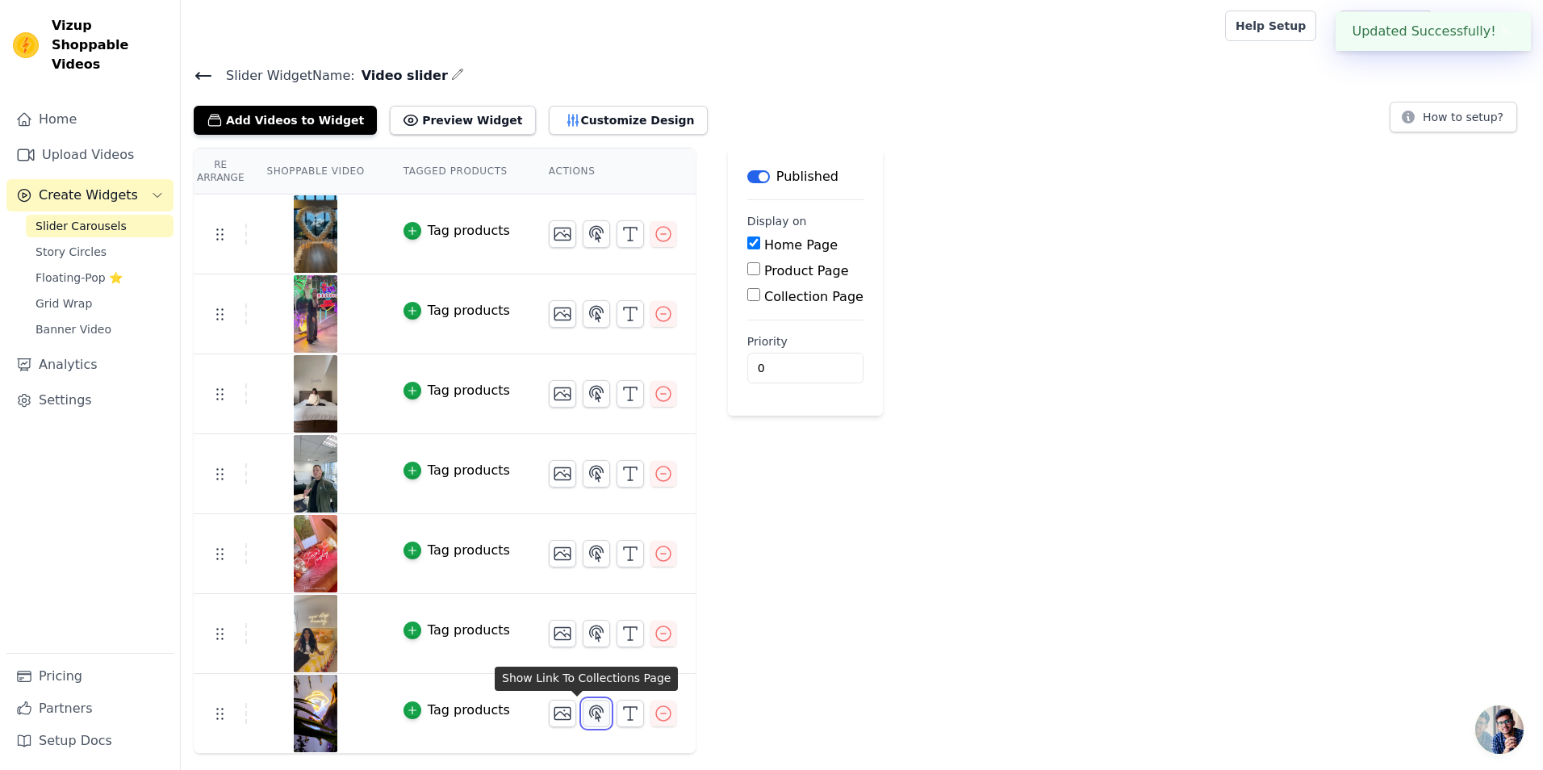
click at [590, 718] on icon "button" at bounding box center [597, 713] width 14 height 15
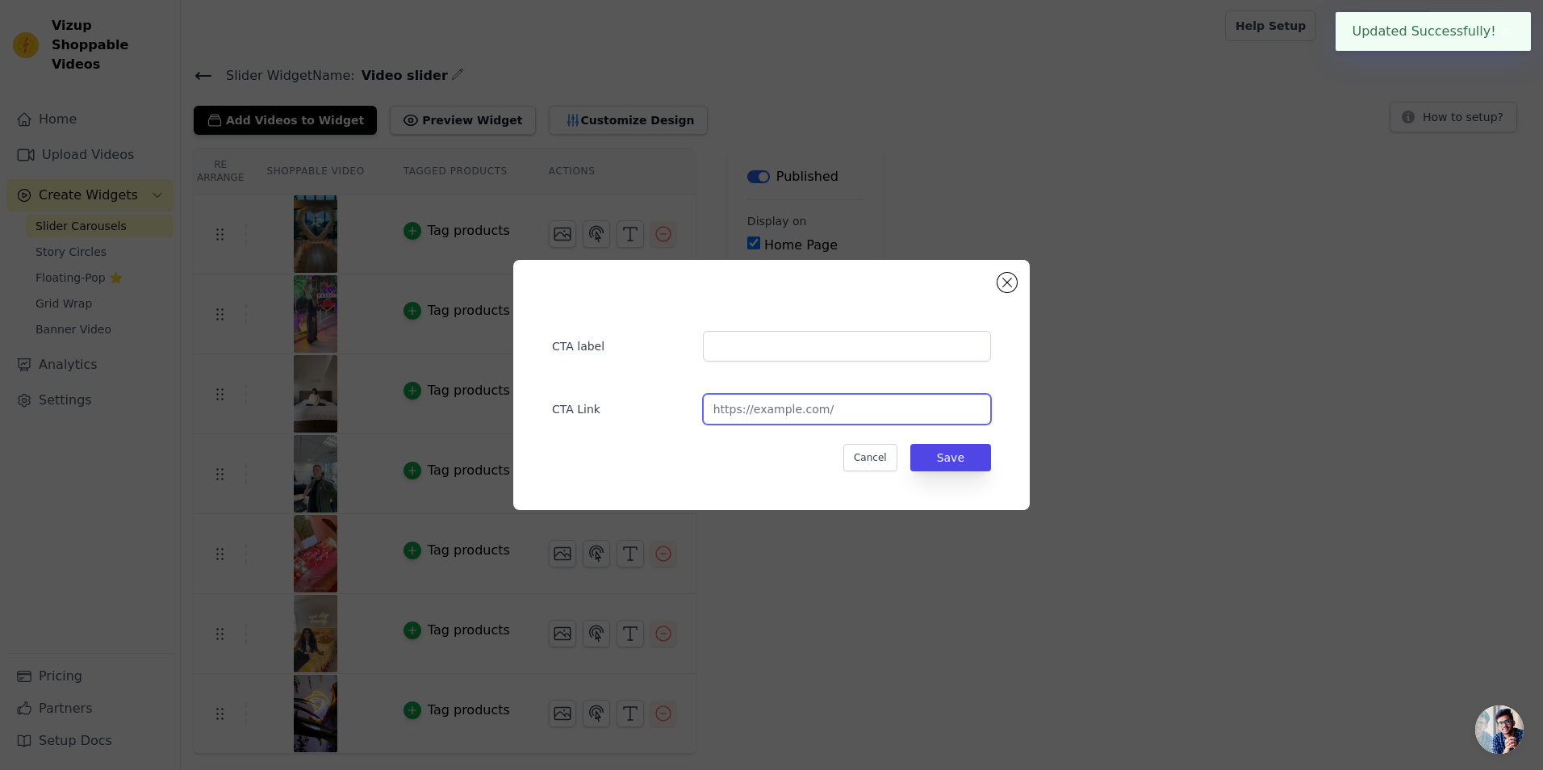
click at [754, 424] on input "url" at bounding box center [847, 409] width 288 height 31
paste input "[URL][DOMAIN_NAME]"
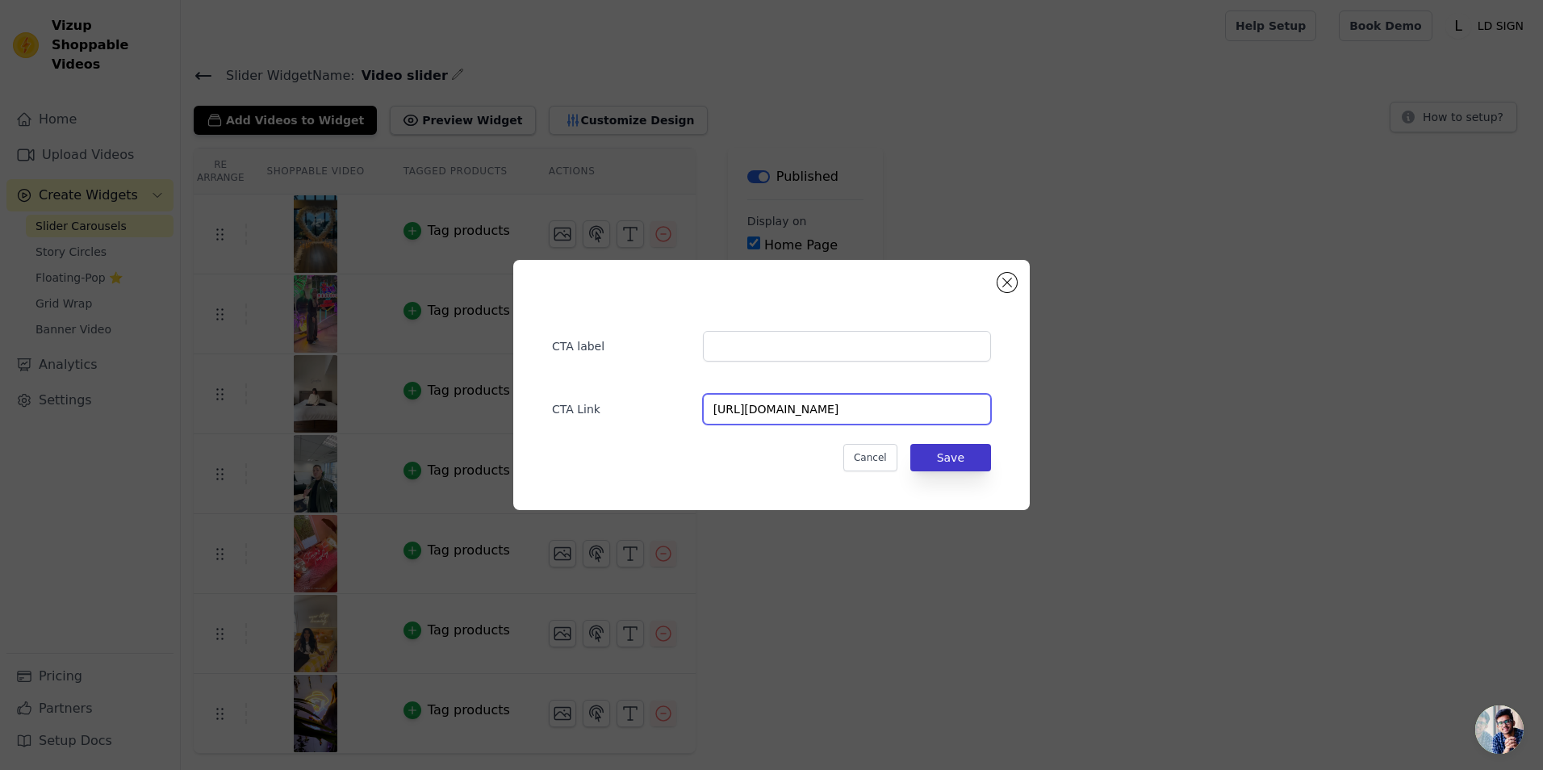
type input "[URL][DOMAIN_NAME]"
click at [973, 453] on button "Save" at bounding box center [951, 457] width 81 height 27
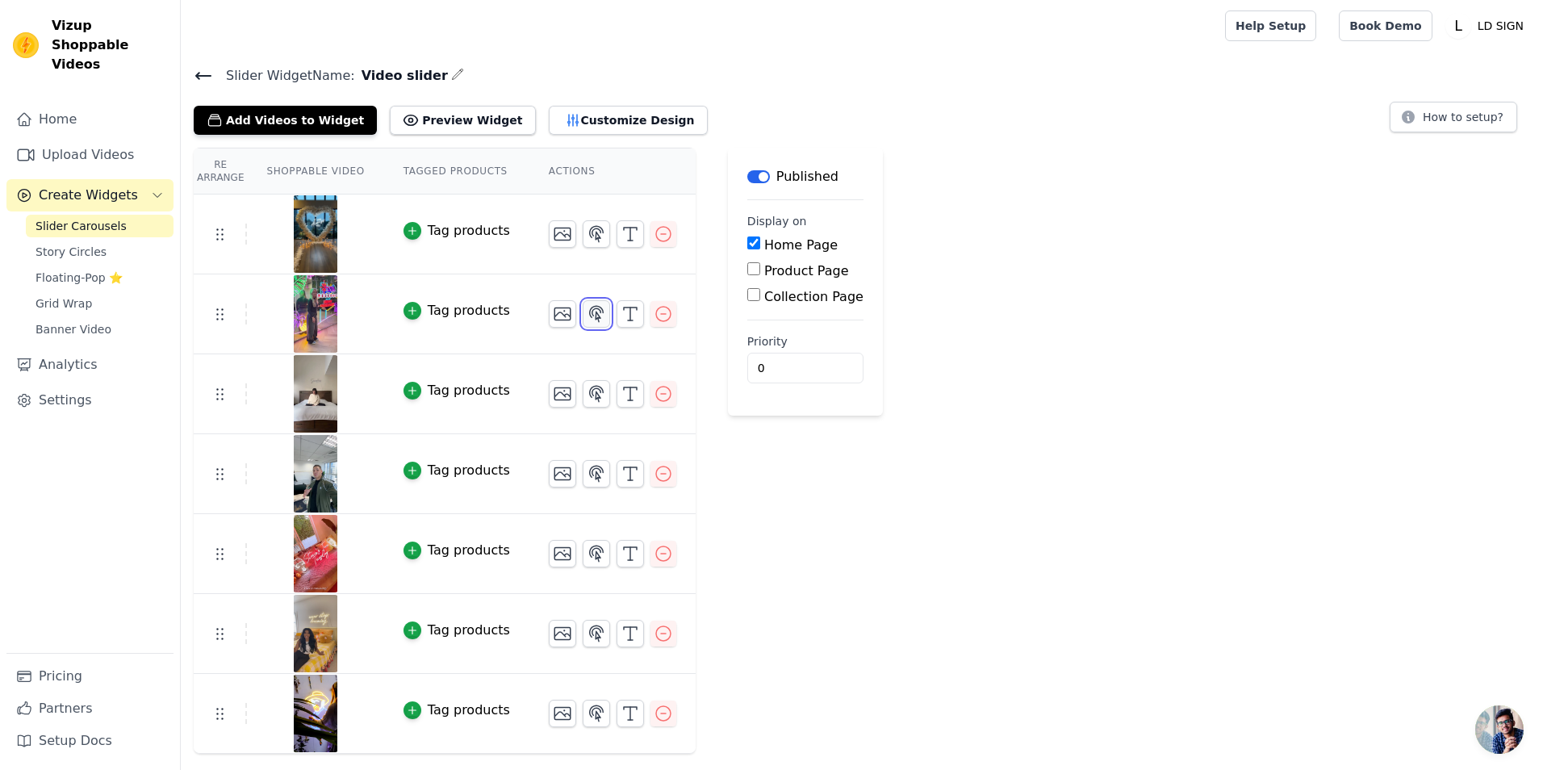
click at [590, 308] on icon "button" at bounding box center [597, 313] width 14 height 15
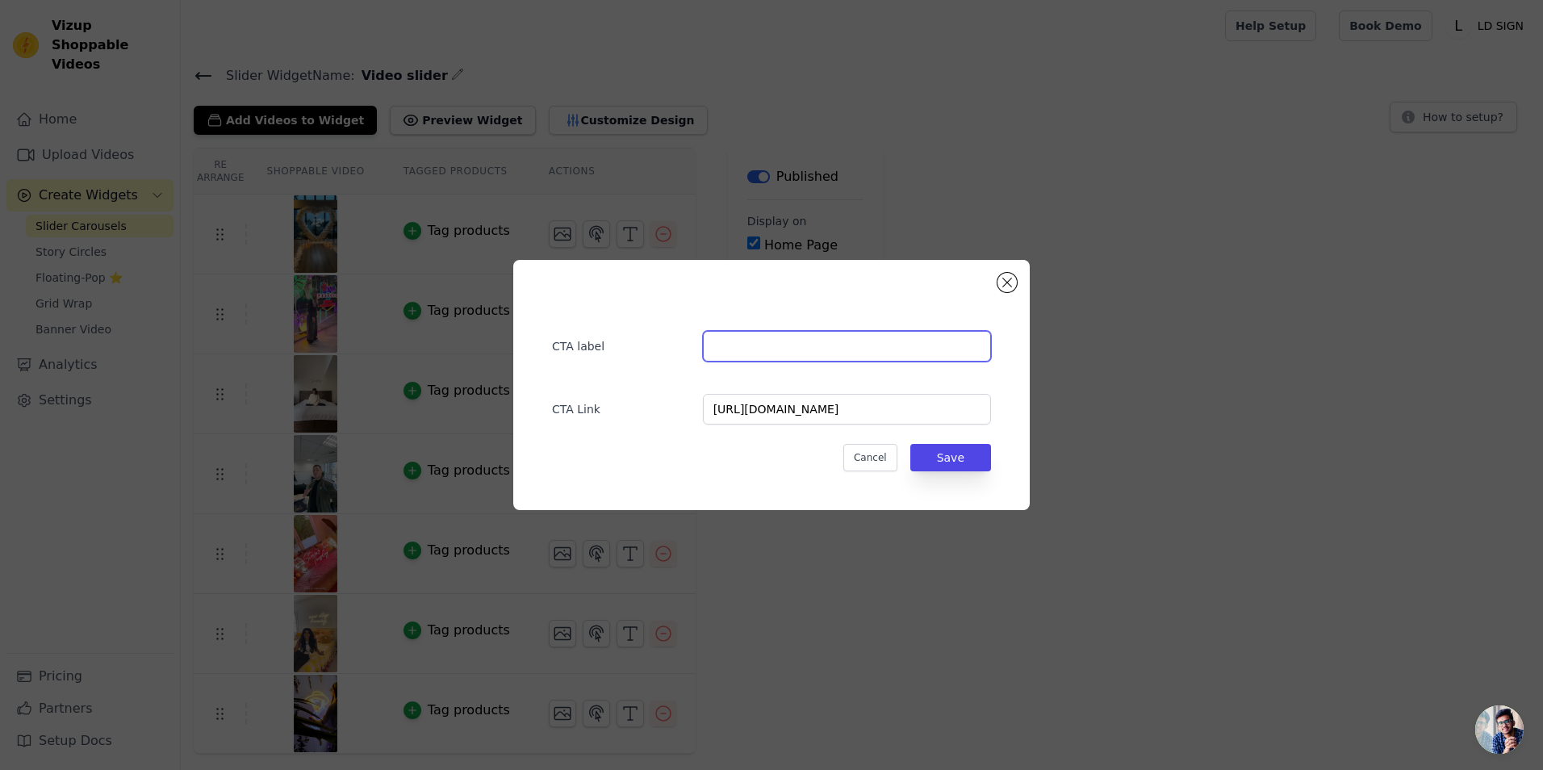
click at [733, 346] on input "text" at bounding box center [847, 346] width 288 height 31
paste input "Upload Your Logo"
type input "Upload Your Logo"
click at [968, 464] on button "Save" at bounding box center [951, 457] width 81 height 27
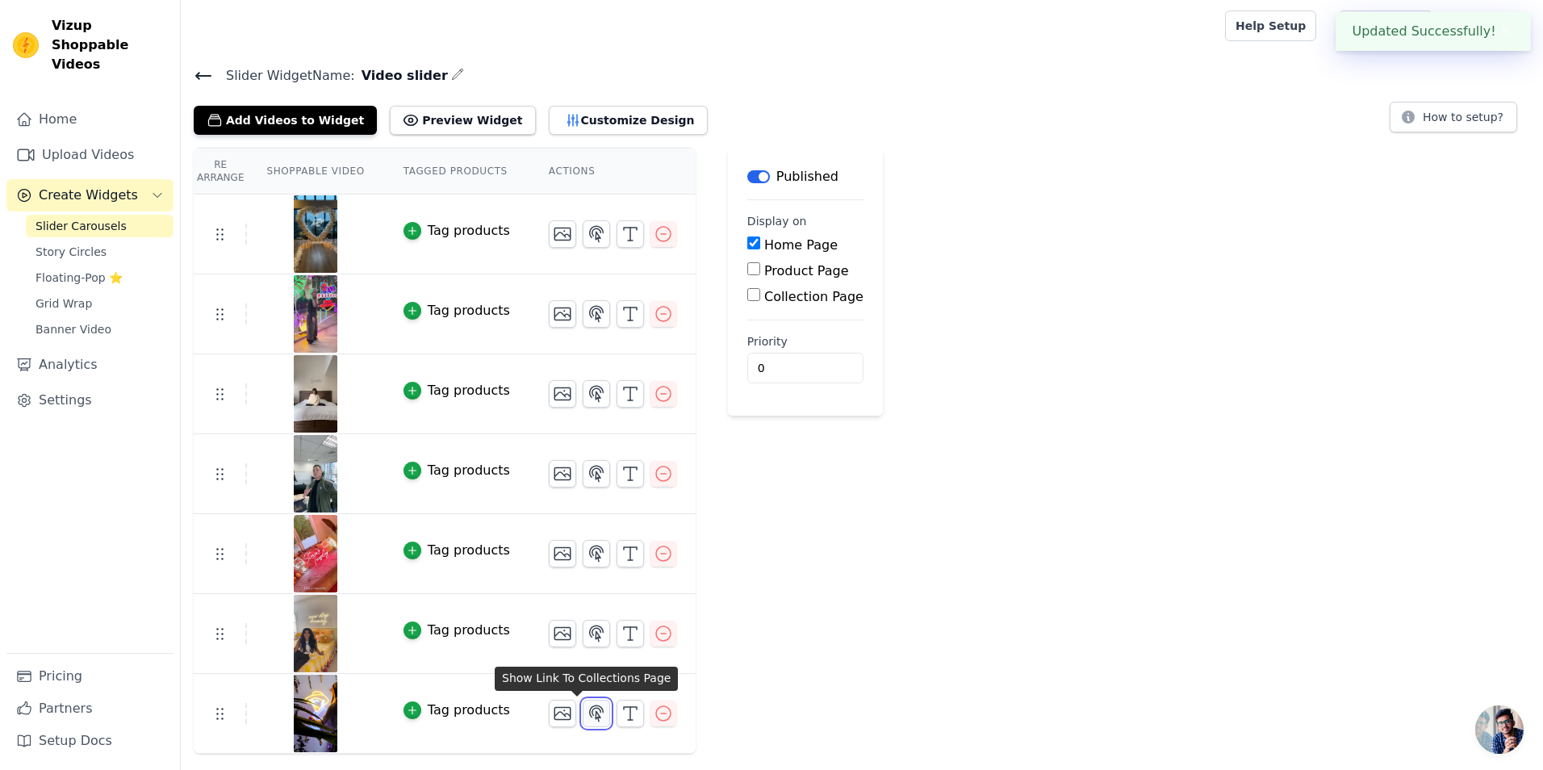
click at [587, 704] on icon "button" at bounding box center [596, 713] width 19 height 19
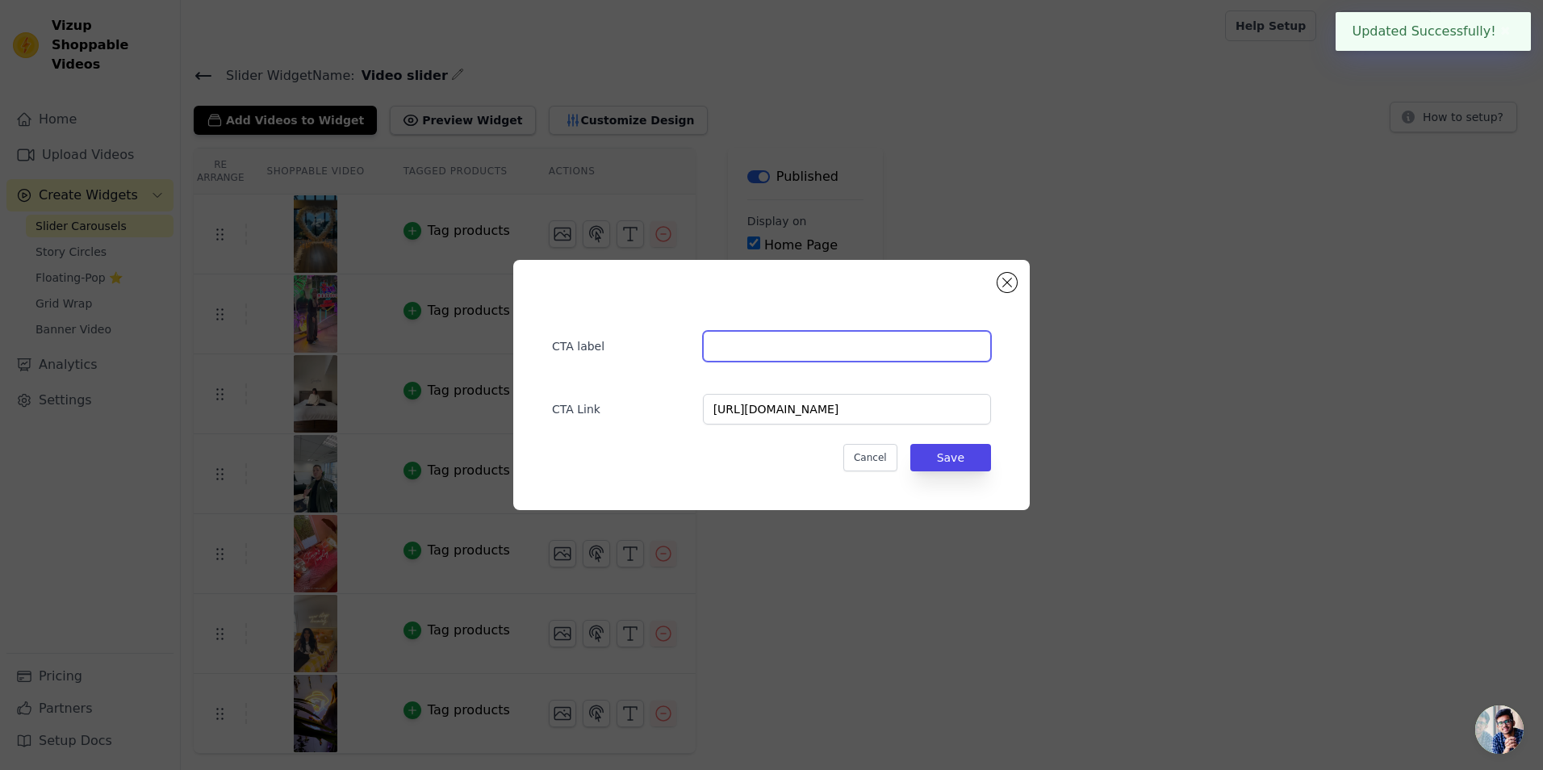
click at [785, 355] on input "text" at bounding box center [847, 346] width 288 height 31
paste input "Upload Your Logo"
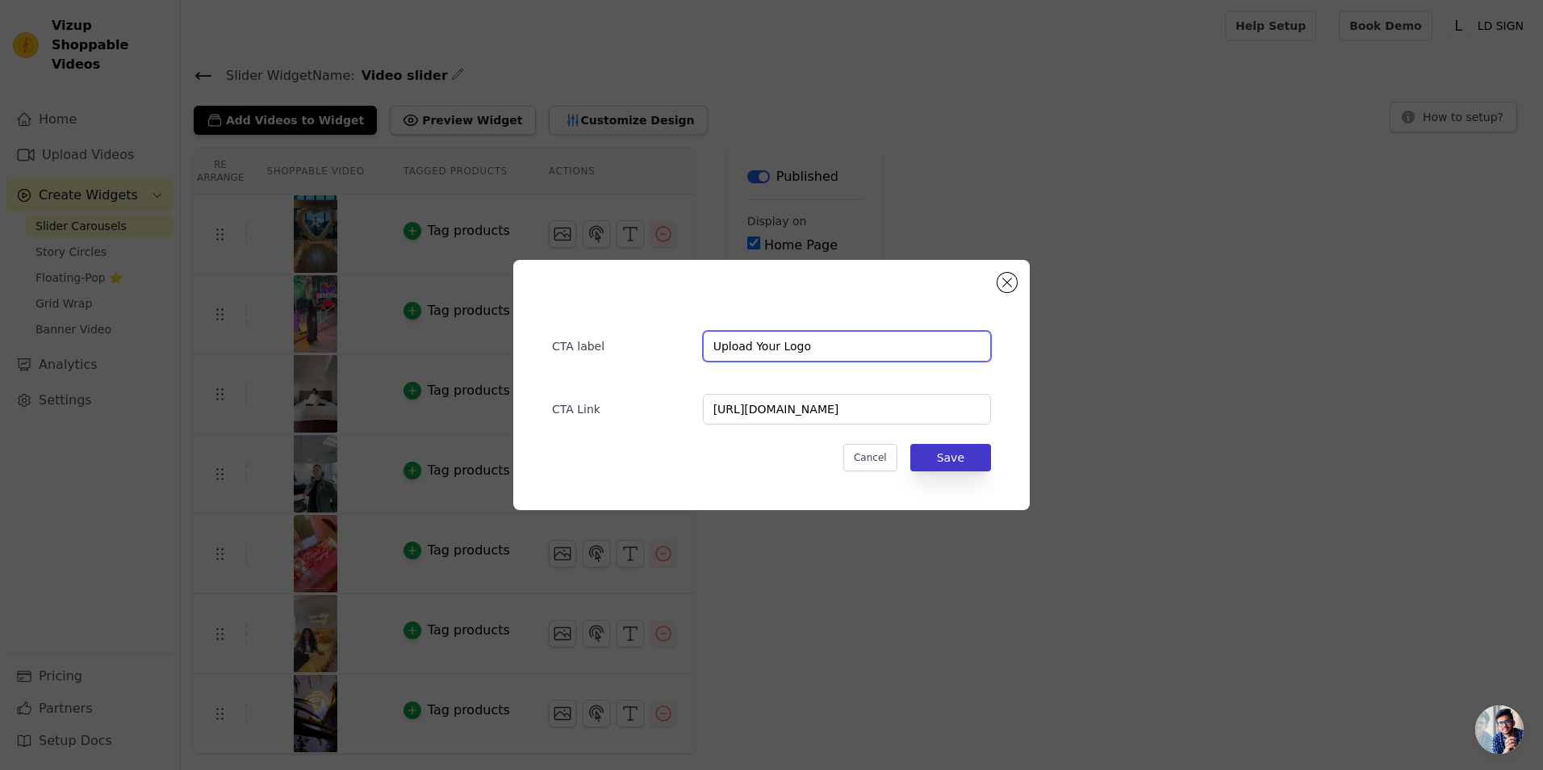
type input "Upload Your Logo"
click at [942, 460] on button "Save" at bounding box center [951, 457] width 81 height 27
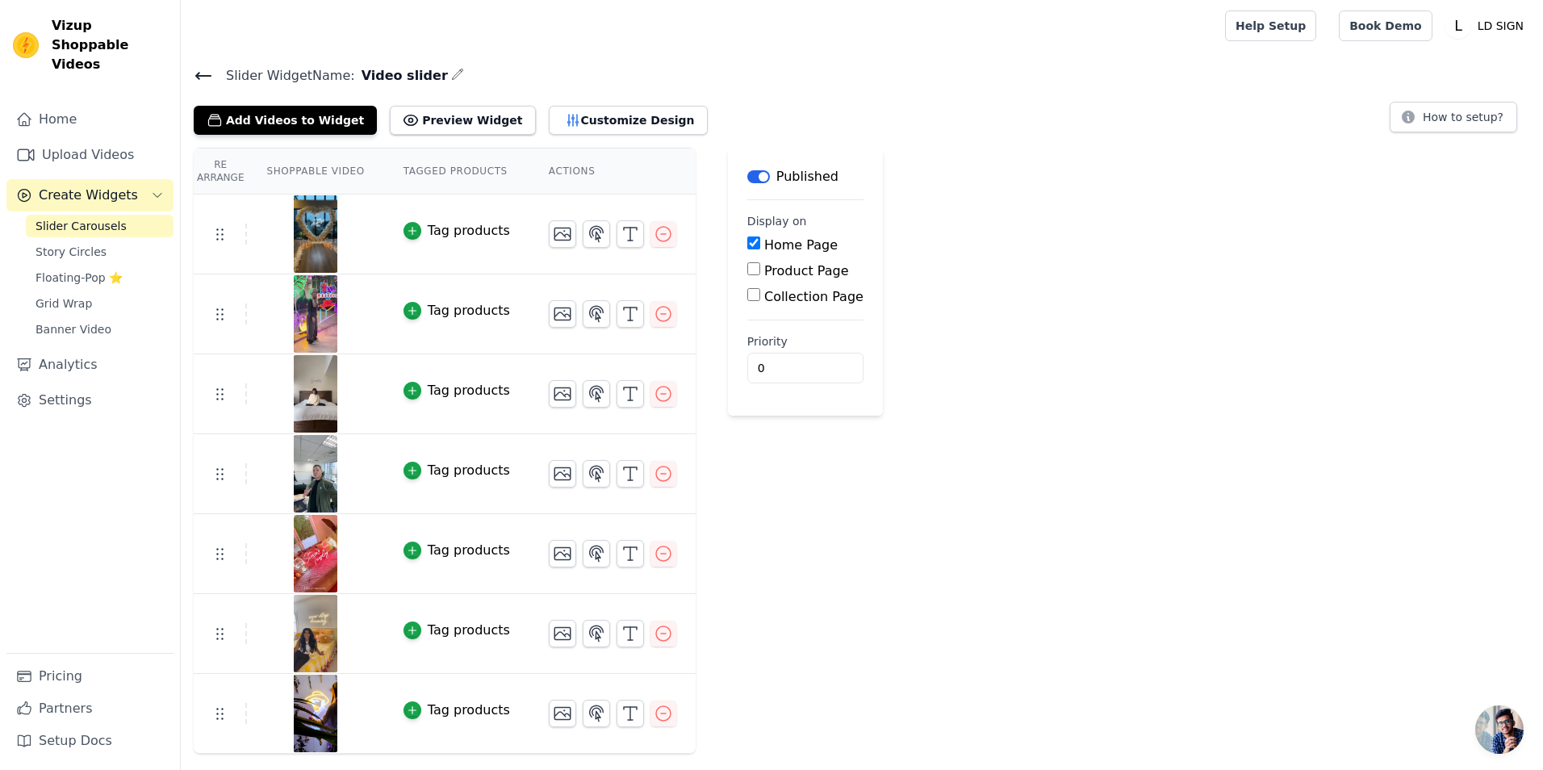
click at [764, 296] on label "Collection Page" at bounding box center [813, 296] width 99 height 15
click at [751, 296] on input "Collection Page" at bounding box center [754, 294] width 13 height 13
checkbox input "true"
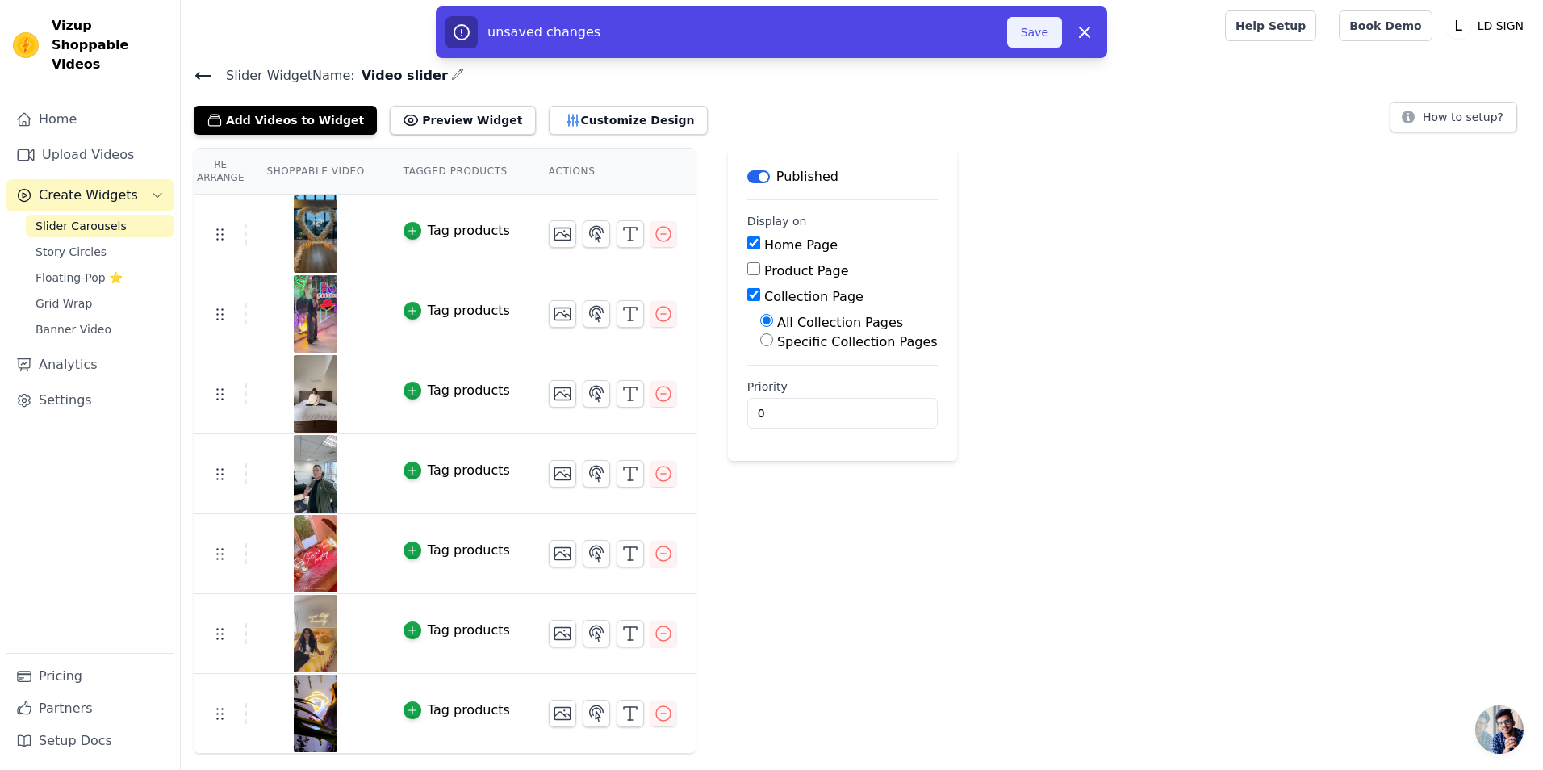
click at [1030, 30] on button "Save" at bounding box center [1034, 32] width 55 height 31
